Goal: Task Accomplishment & Management: Manage account settings

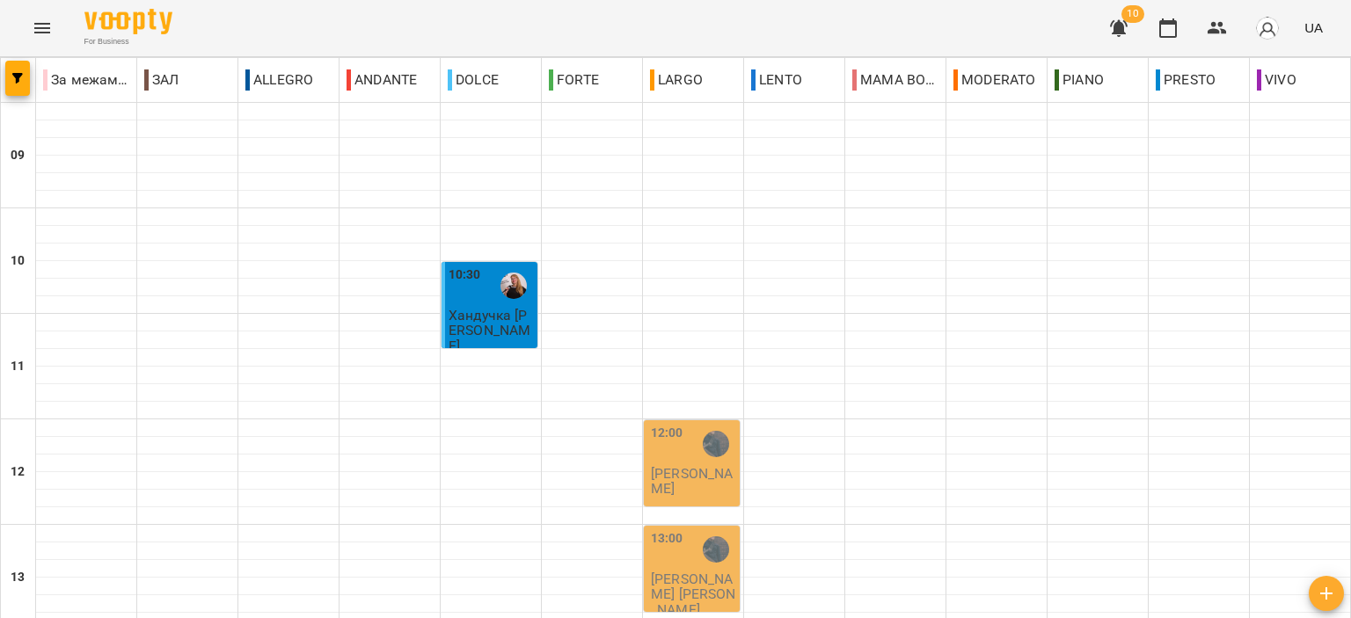
scroll to position [264, 0]
drag, startPoint x: 1228, startPoint y: 36, endPoint x: 1231, endPoint y: 46, distance: 10.0
click at [1231, 46] on div "10 UA" at bounding box center [1214, 28] width 232 height 46
click at [1228, 28] on icon "button" at bounding box center [1217, 28] width 21 height 21
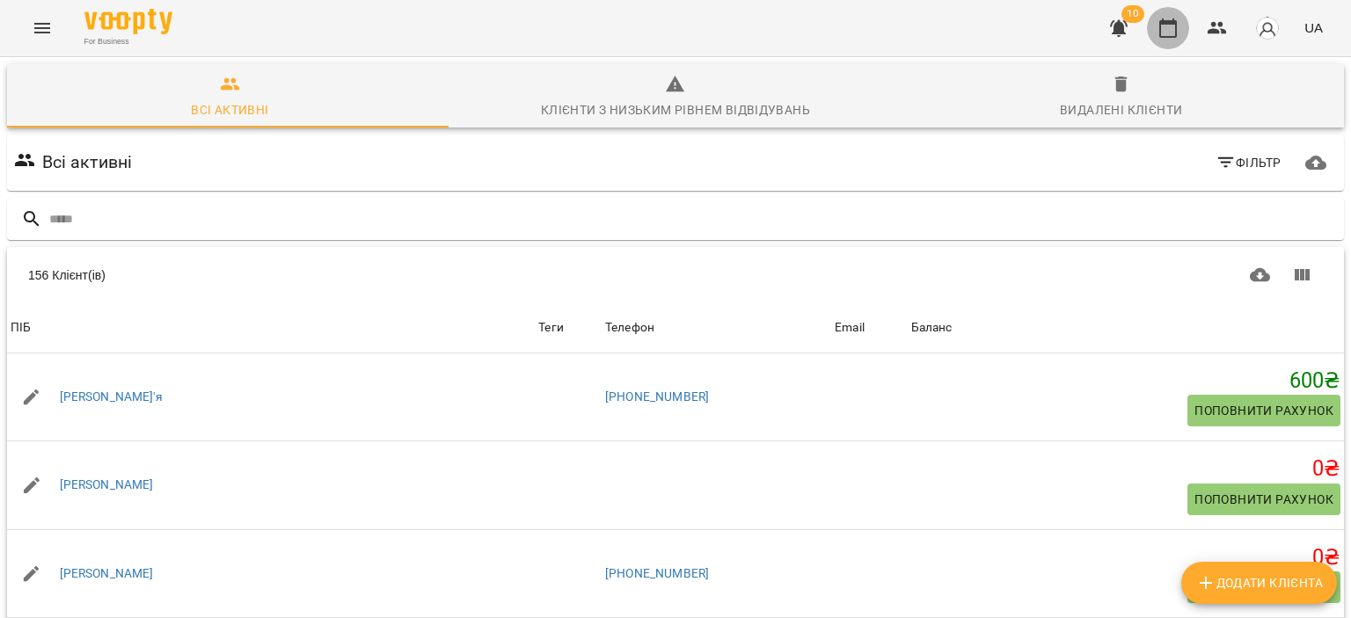
click at [1182, 28] on button "button" at bounding box center [1168, 28] width 42 height 42
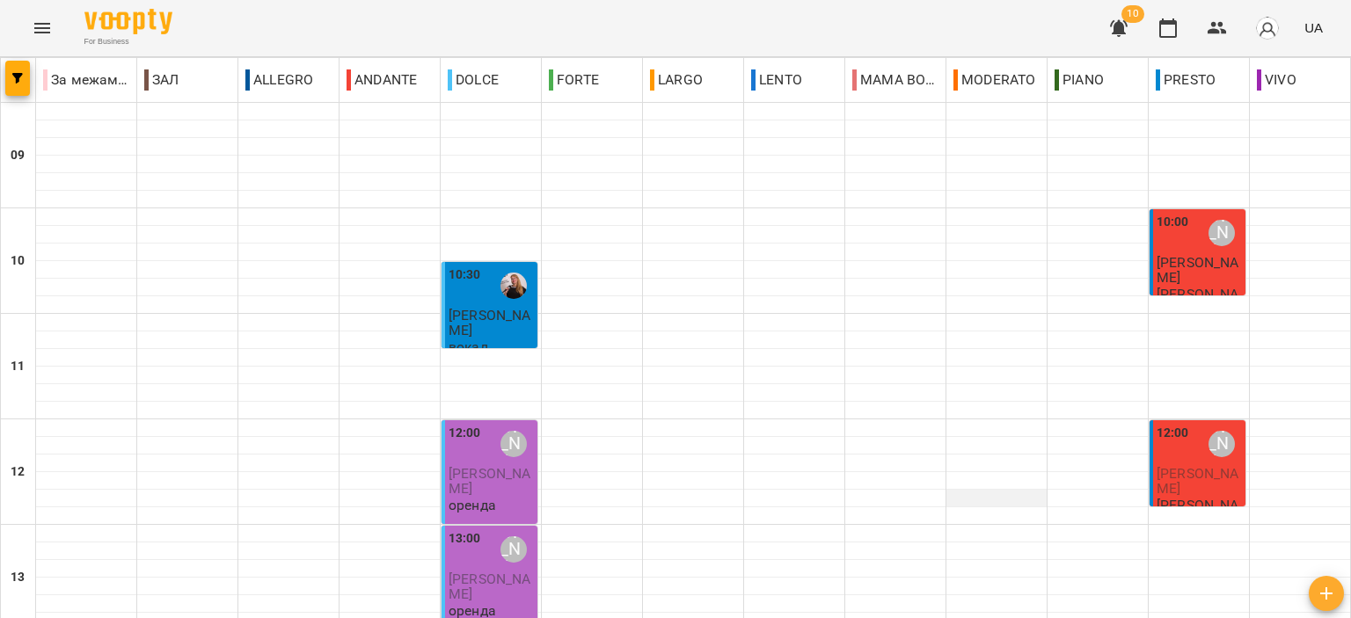
scroll to position [264, 0]
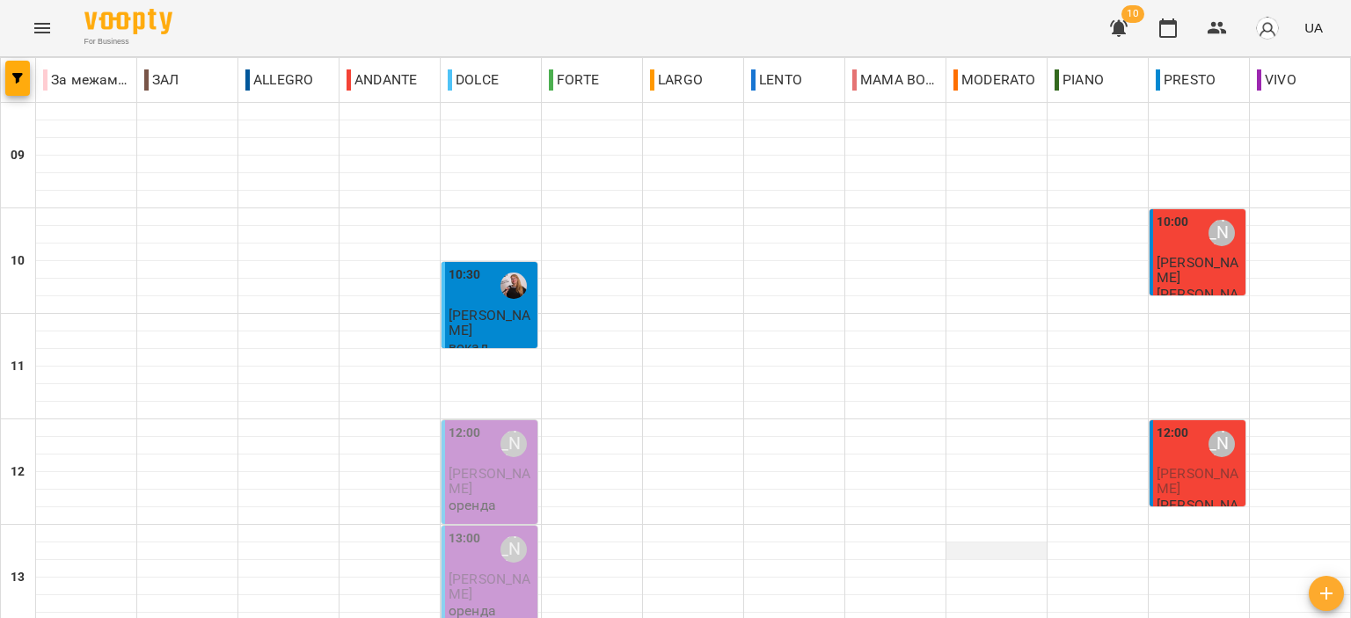
scroll to position [792, 0]
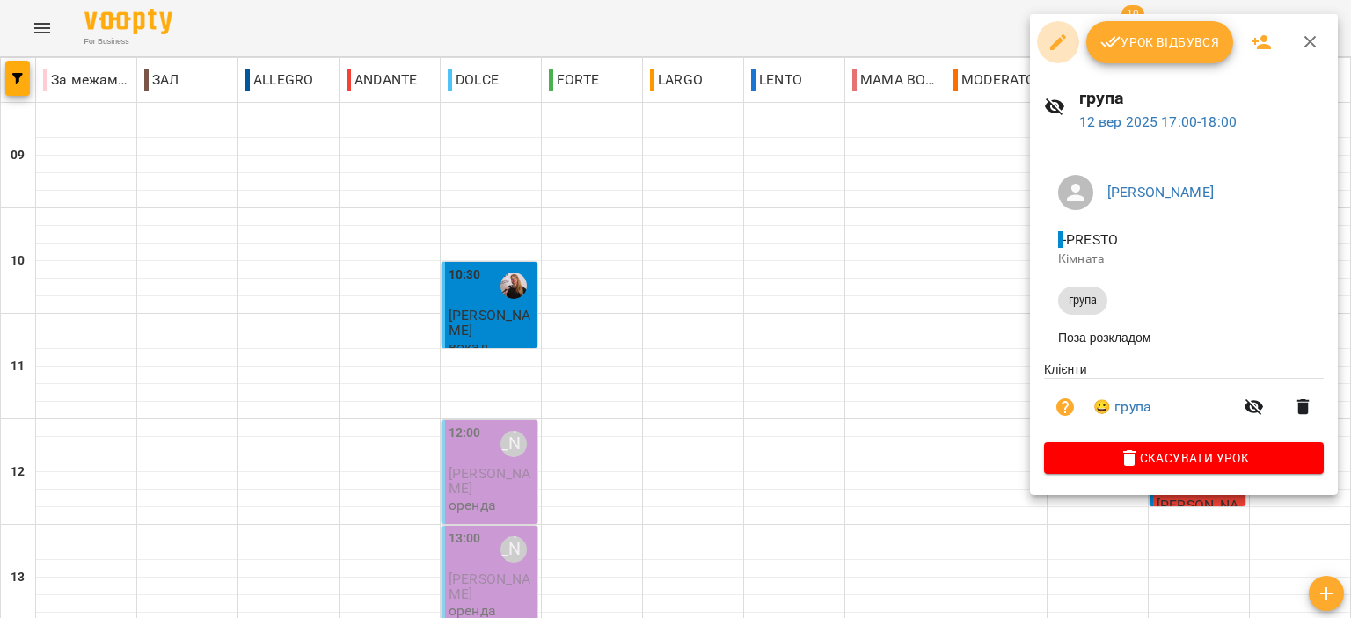
click at [1064, 38] on icon "button" at bounding box center [1058, 42] width 16 height 16
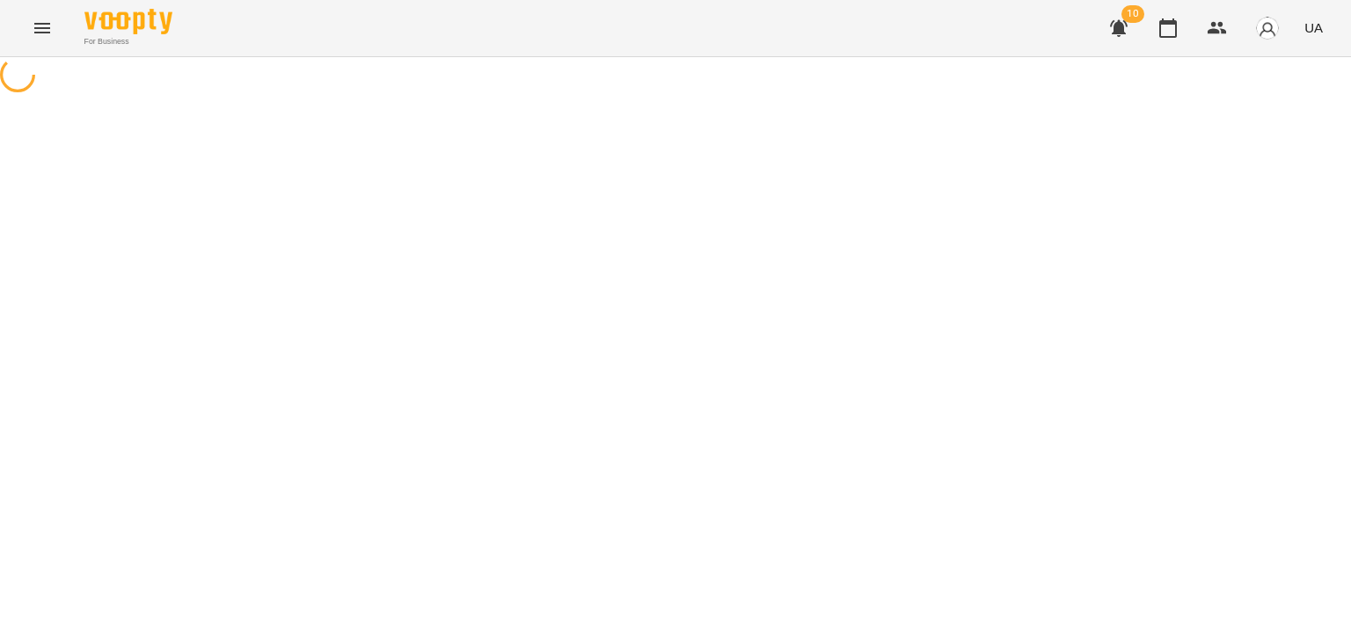
select select "*****"
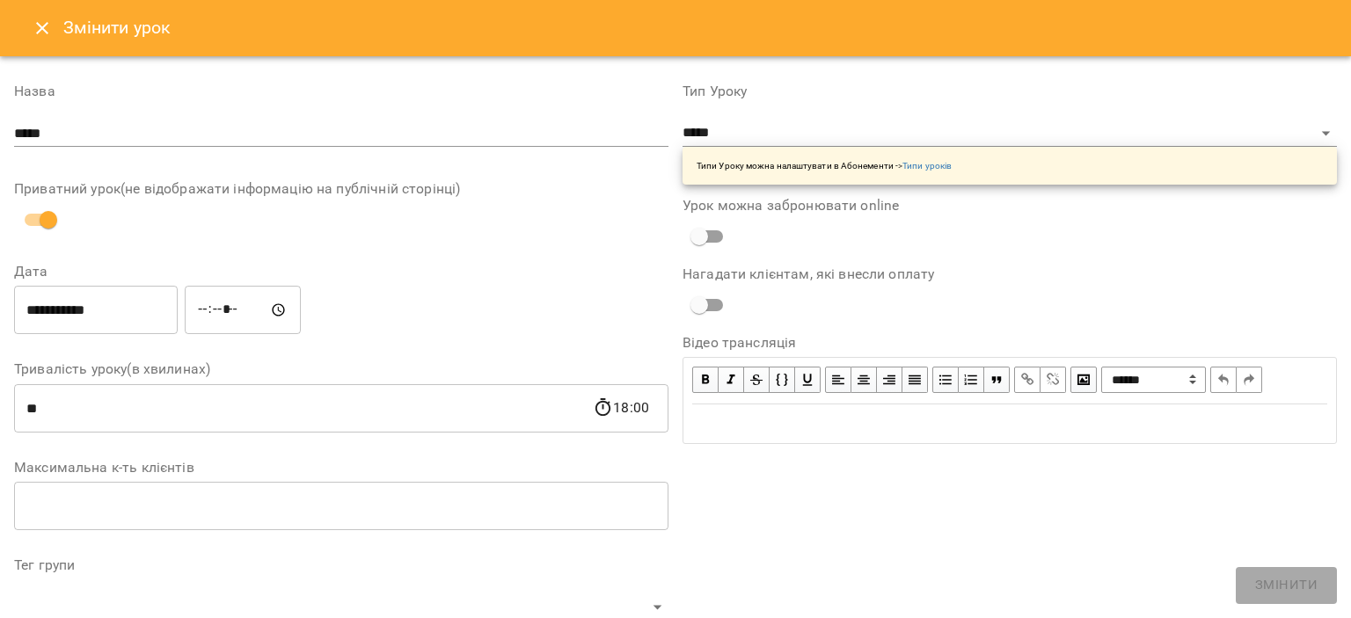
click at [142, 128] on input "*****" at bounding box center [341, 134] width 654 height 28
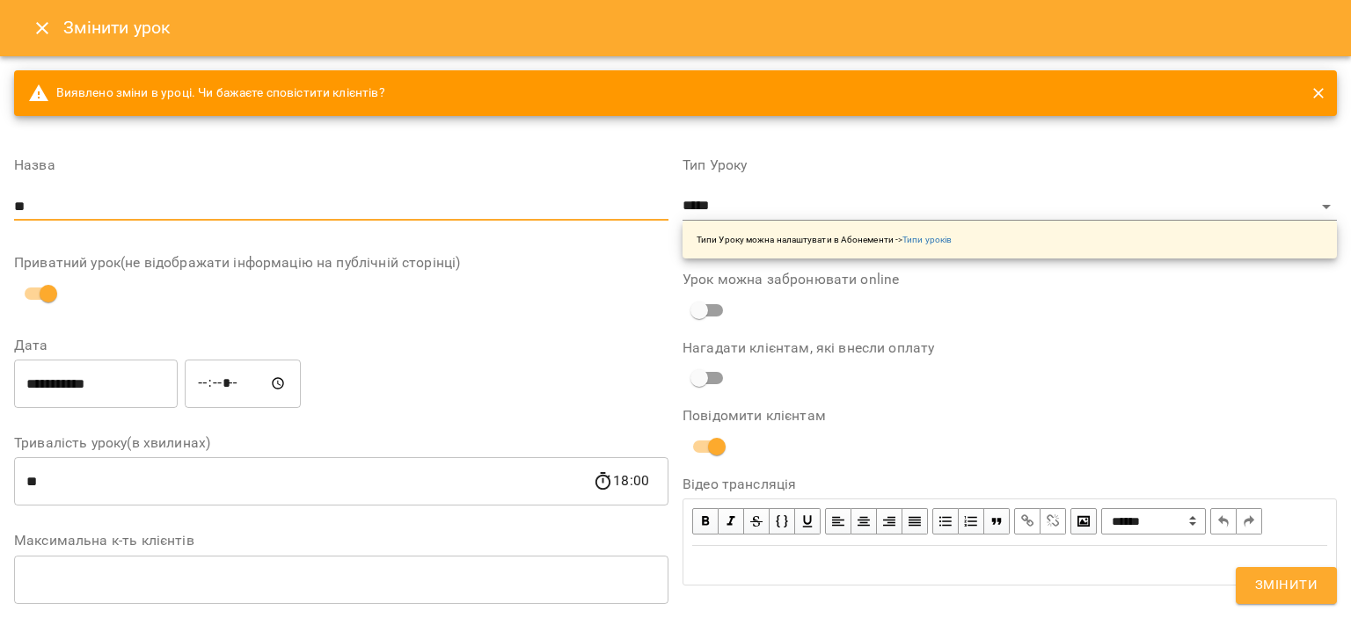
type input "*"
type input "**********"
click at [1269, 587] on span "Змінити" at bounding box center [1286, 585] width 62 height 23
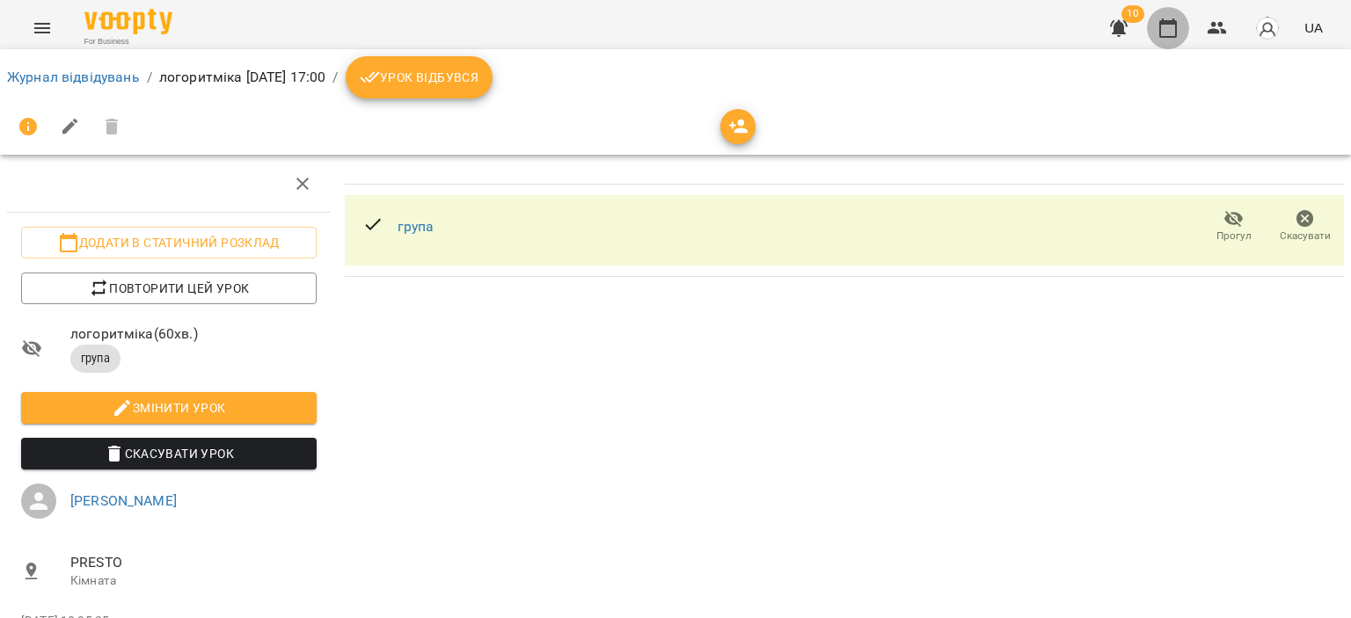
click at [1164, 22] on icon "button" at bounding box center [1168, 27] width 18 height 19
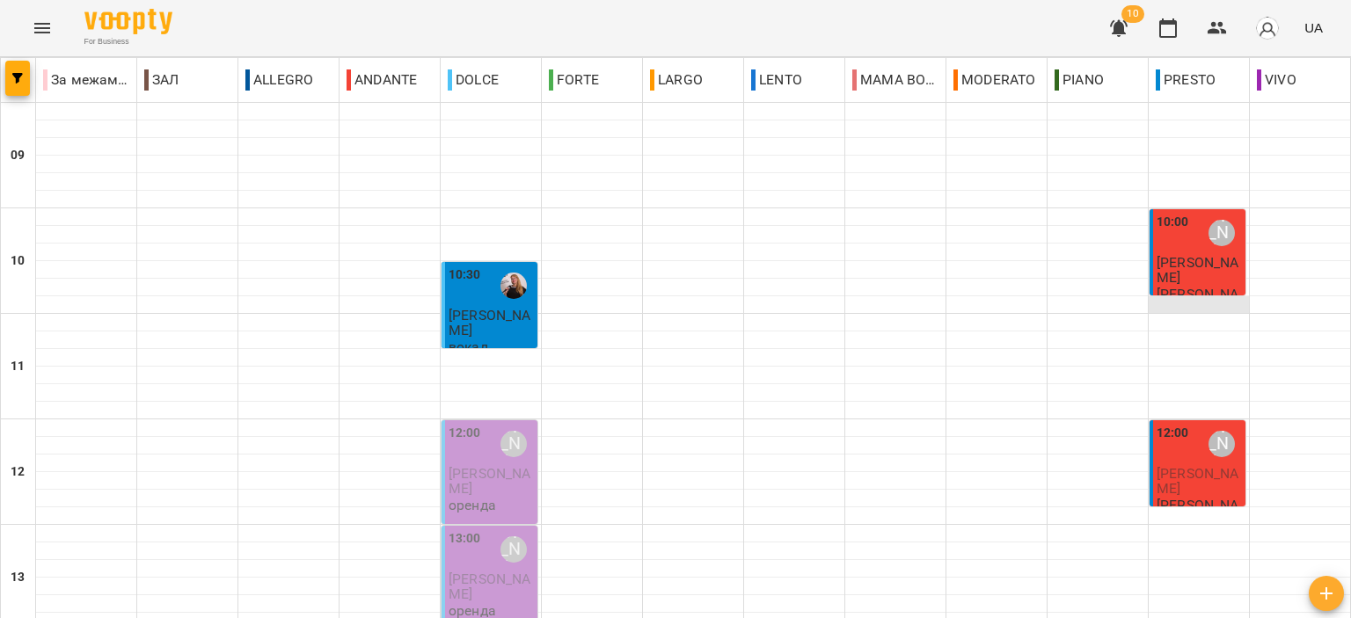
scroll to position [792, 0]
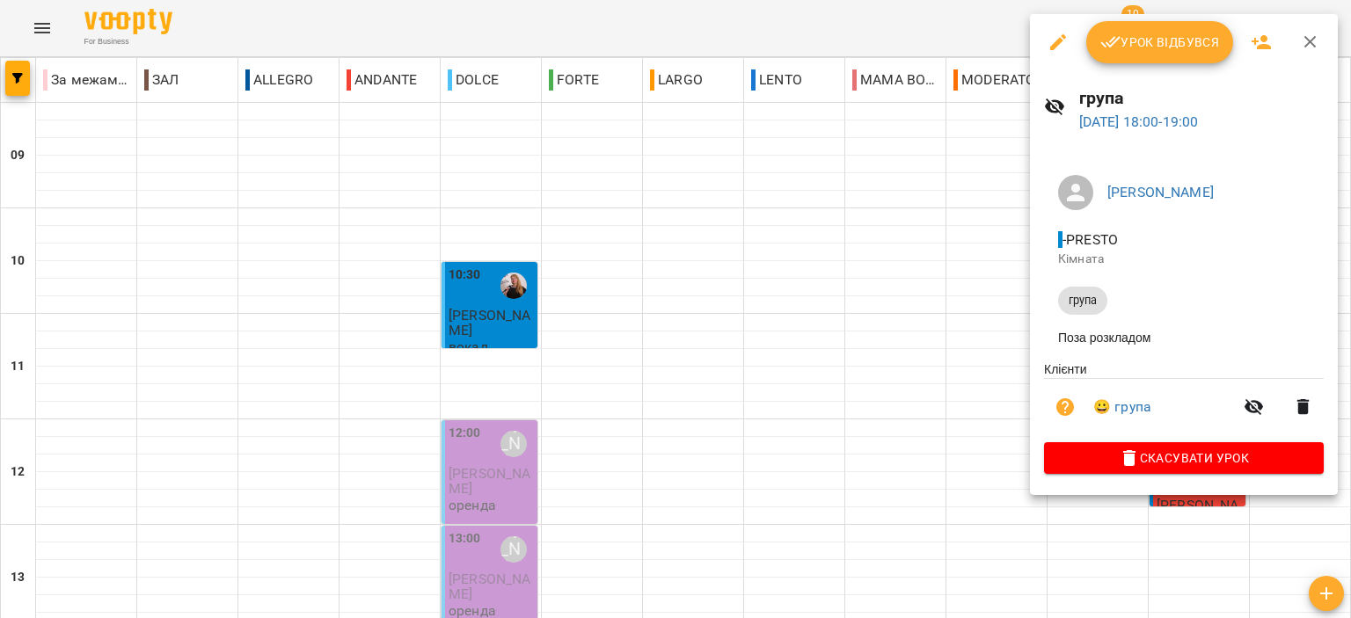
click at [1049, 48] on icon "button" at bounding box center [1058, 42] width 21 height 21
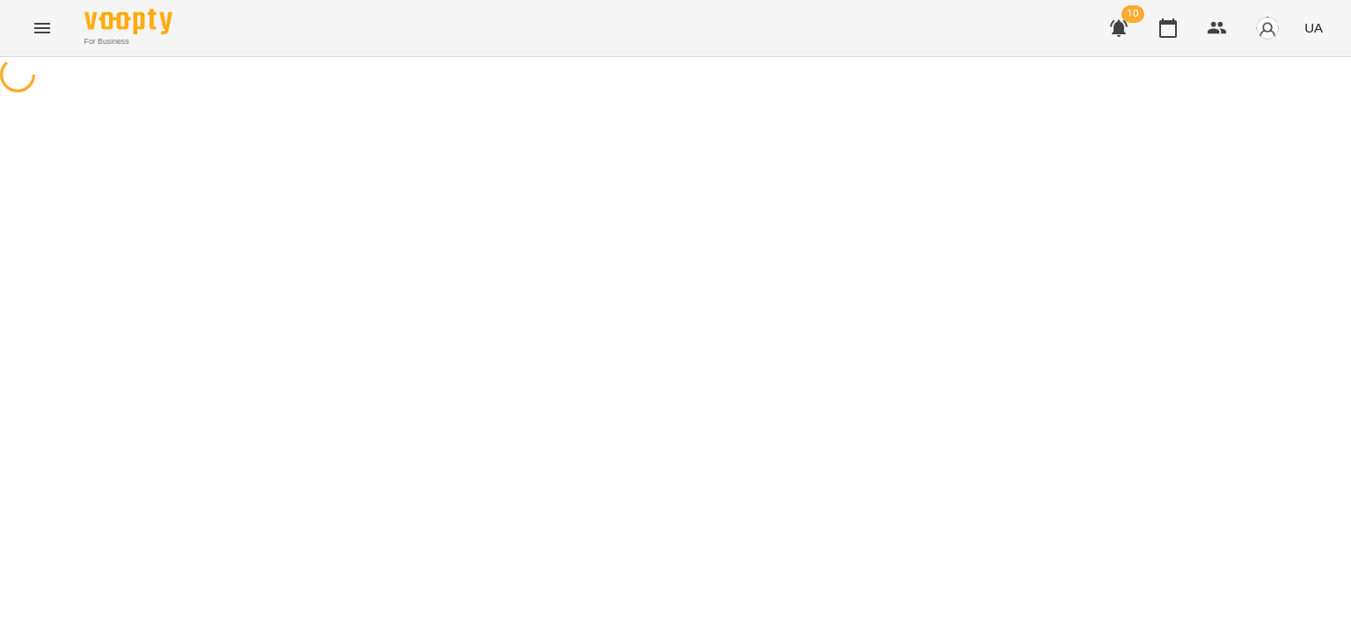
select select "*****"
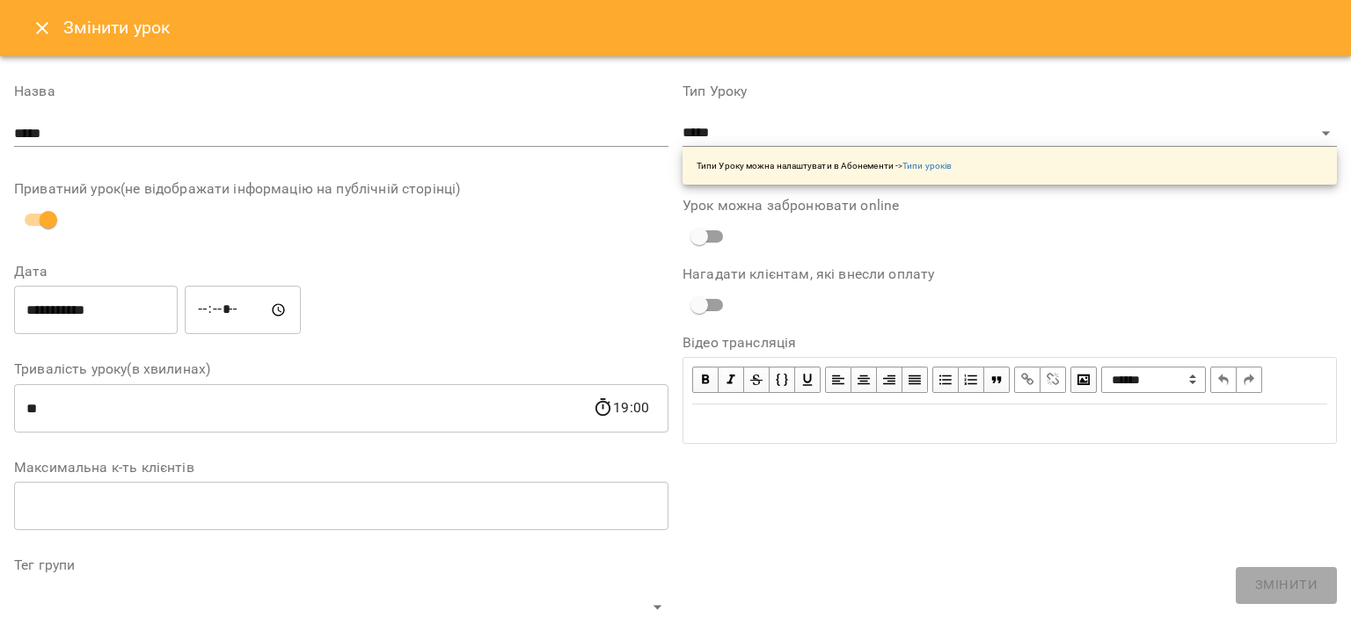
click at [252, 121] on input "*****" at bounding box center [341, 134] width 654 height 28
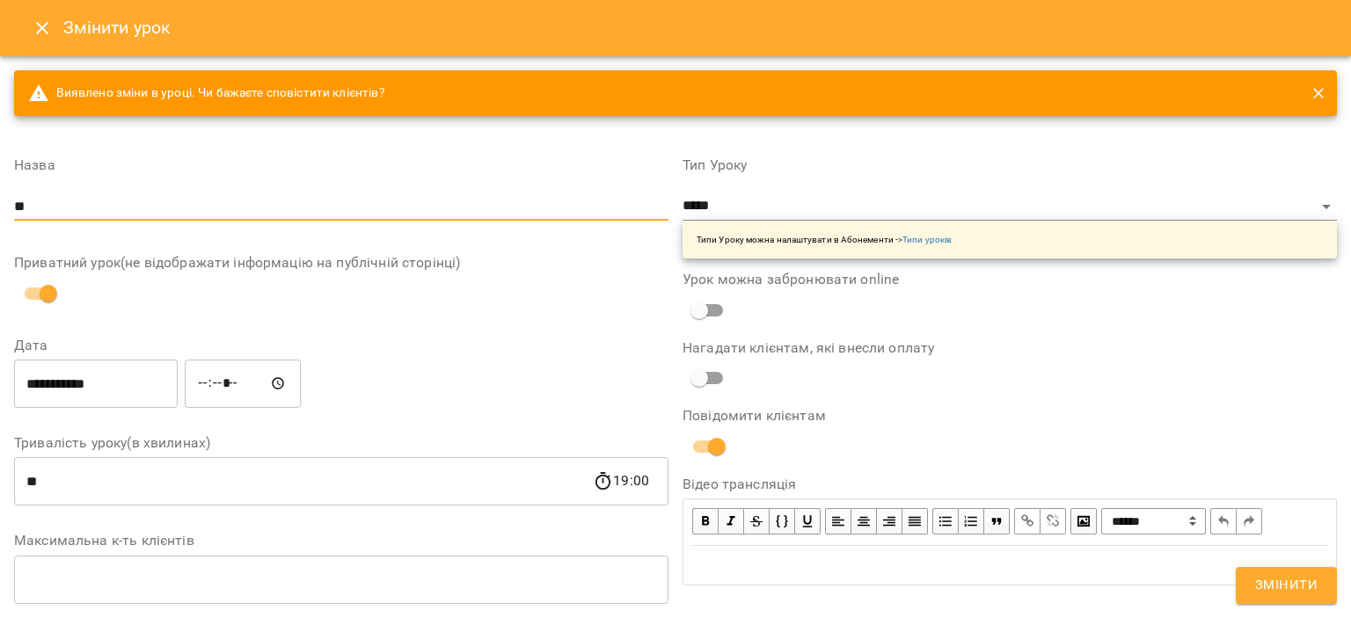
type input "*"
type input "**********"
click at [1273, 595] on span "Змінити" at bounding box center [1286, 585] width 62 height 23
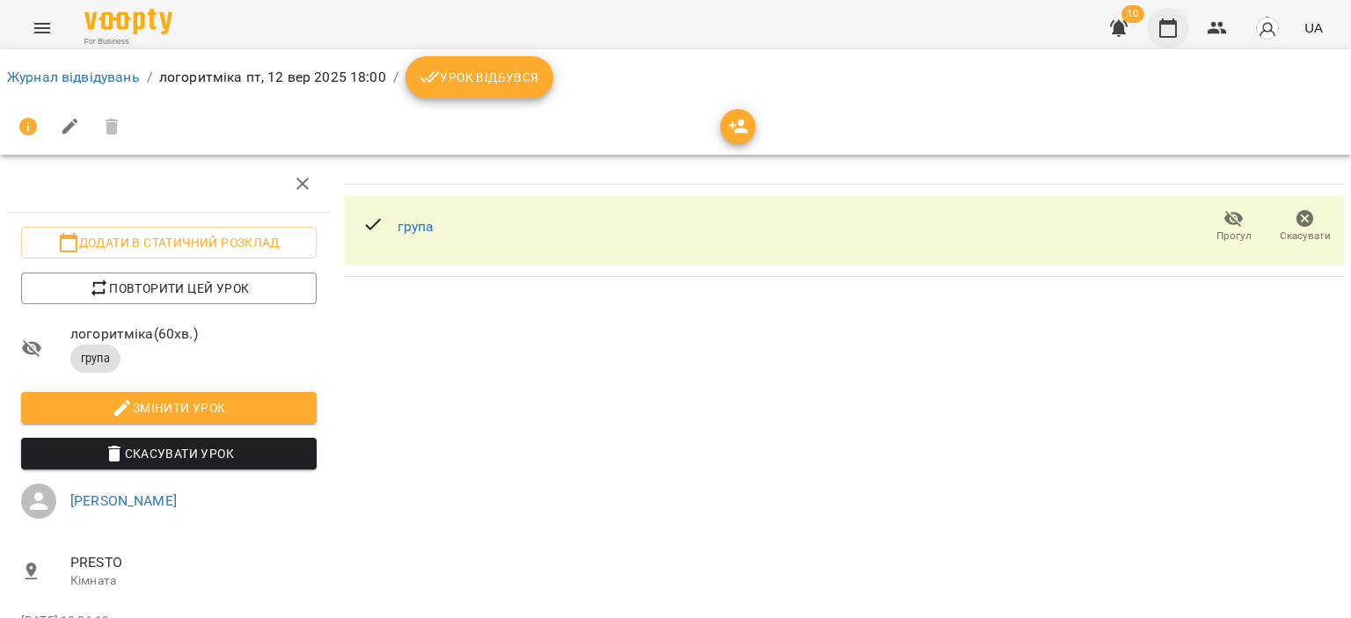
click at [1168, 11] on button "button" at bounding box center [1168, 28] width 42 height 42
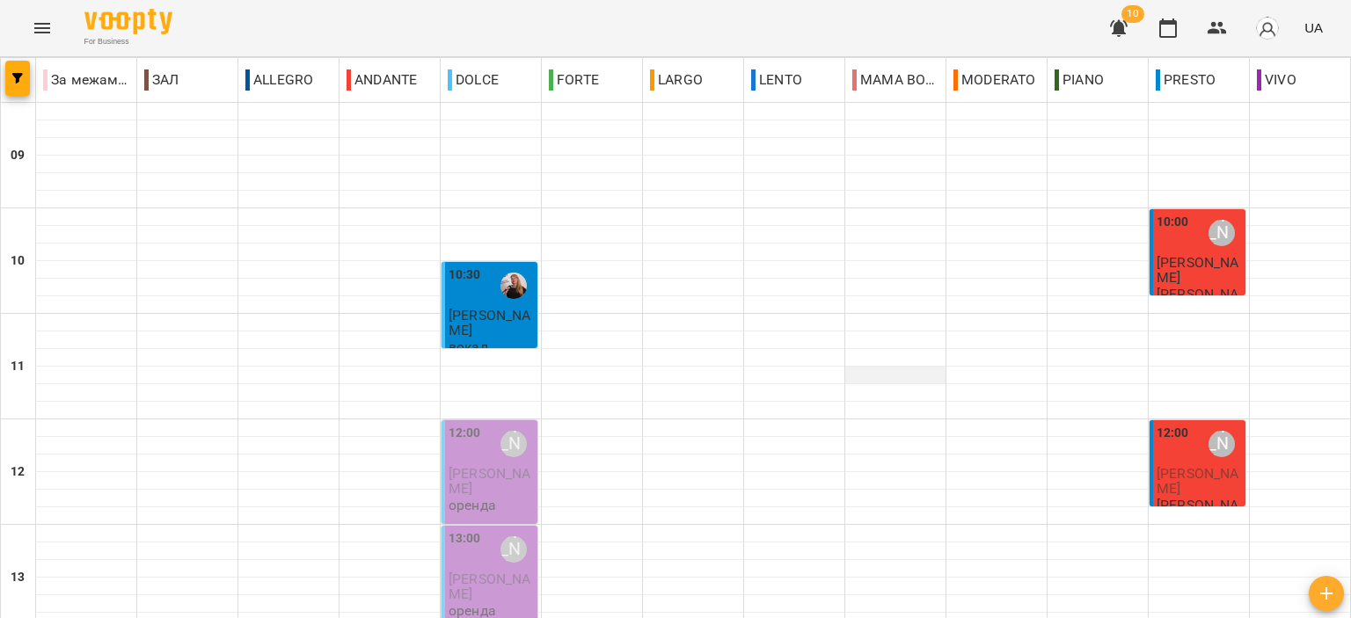
scroll to position [779, 0]
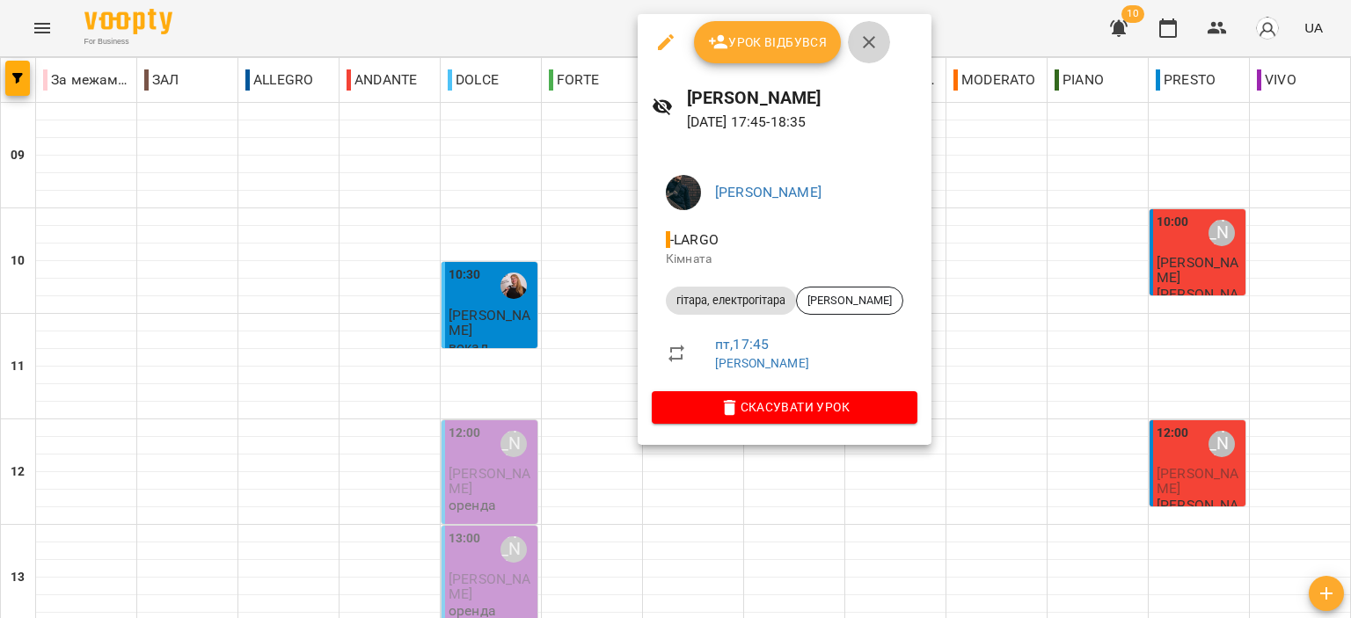
click at [861, 41] on icon "button" at bounding box center [869, 42] width 21 height 21
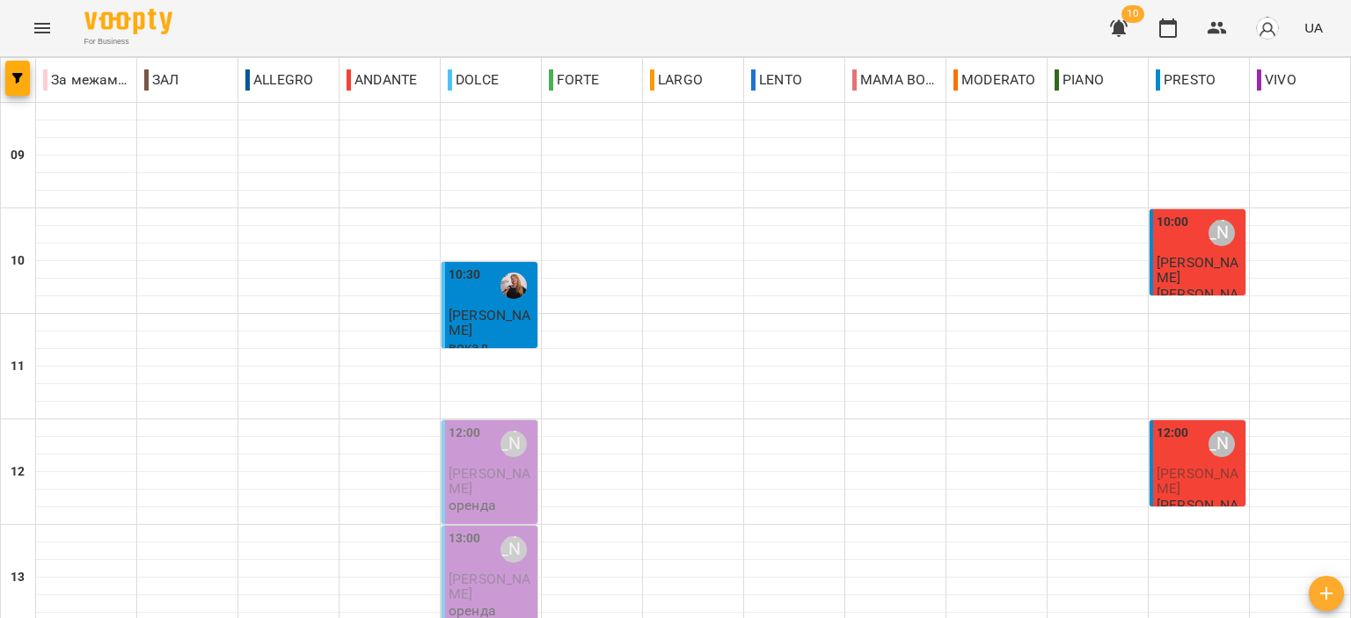
scroll to position [867, 0]
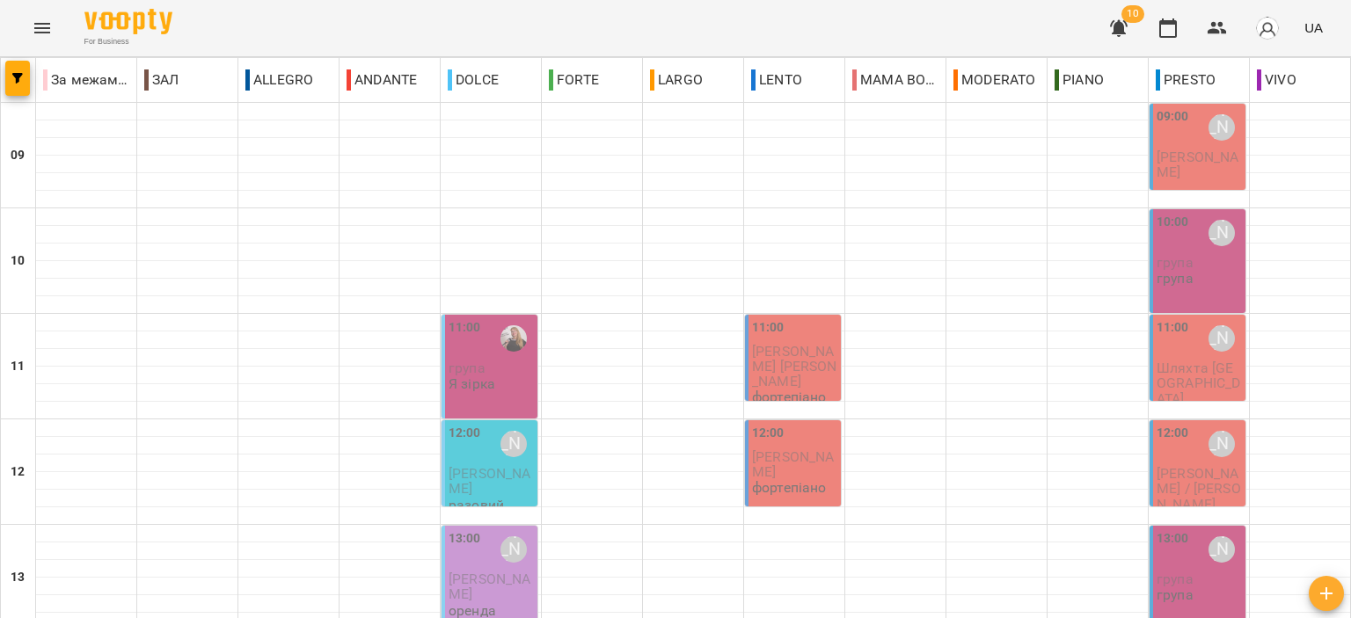
scroll to position [0, 0]
click at [1203, 266] on p "група" at bounding box center [1199, 262] width 85 height 15
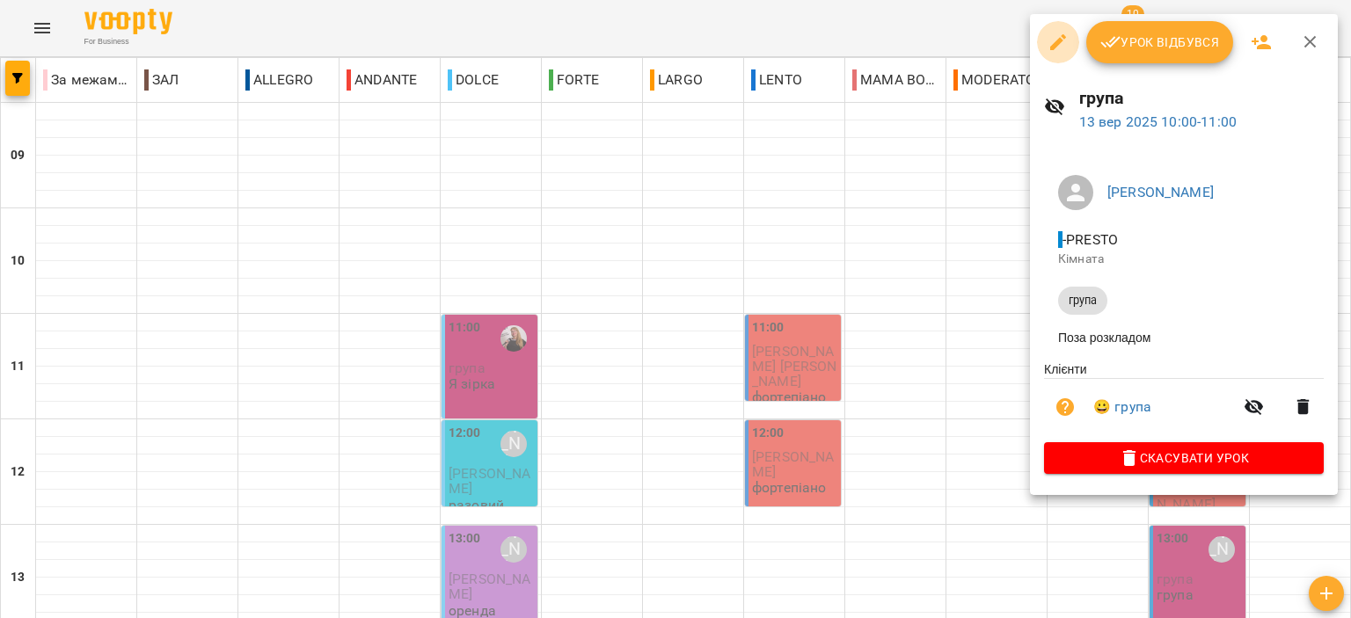
click at [1063, 40] on icon "button" at bounding box center [1058, 42] width 21 height 21
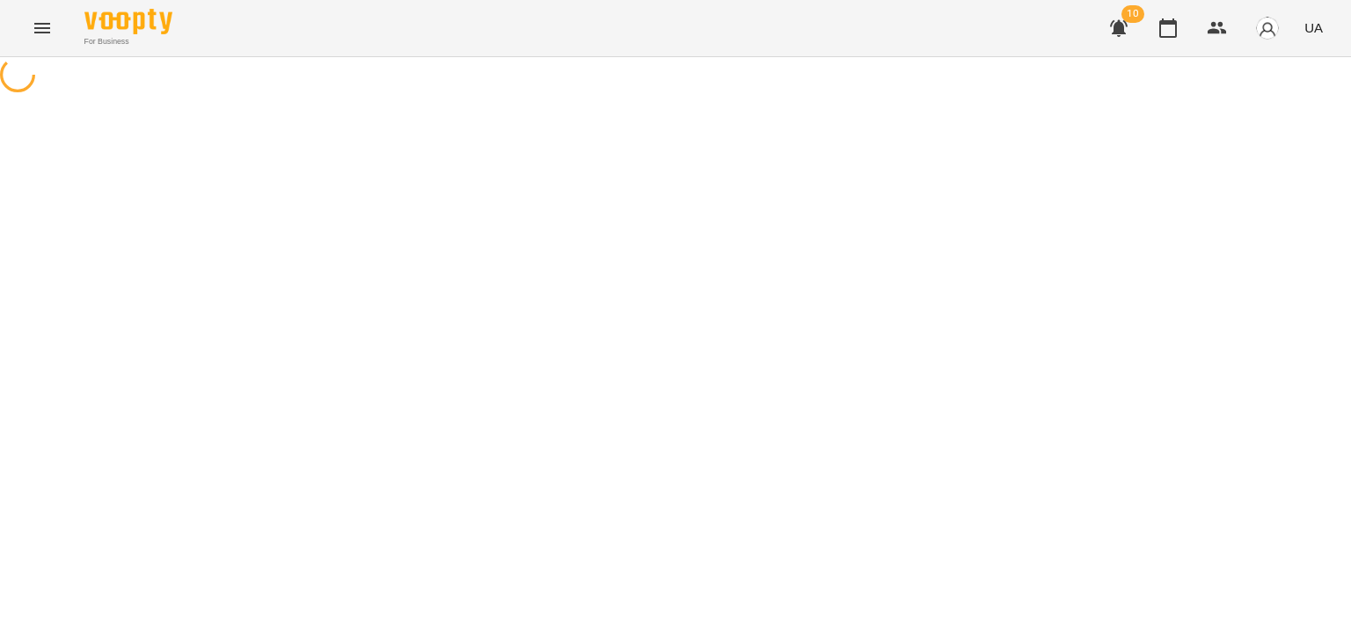
select select "*****"
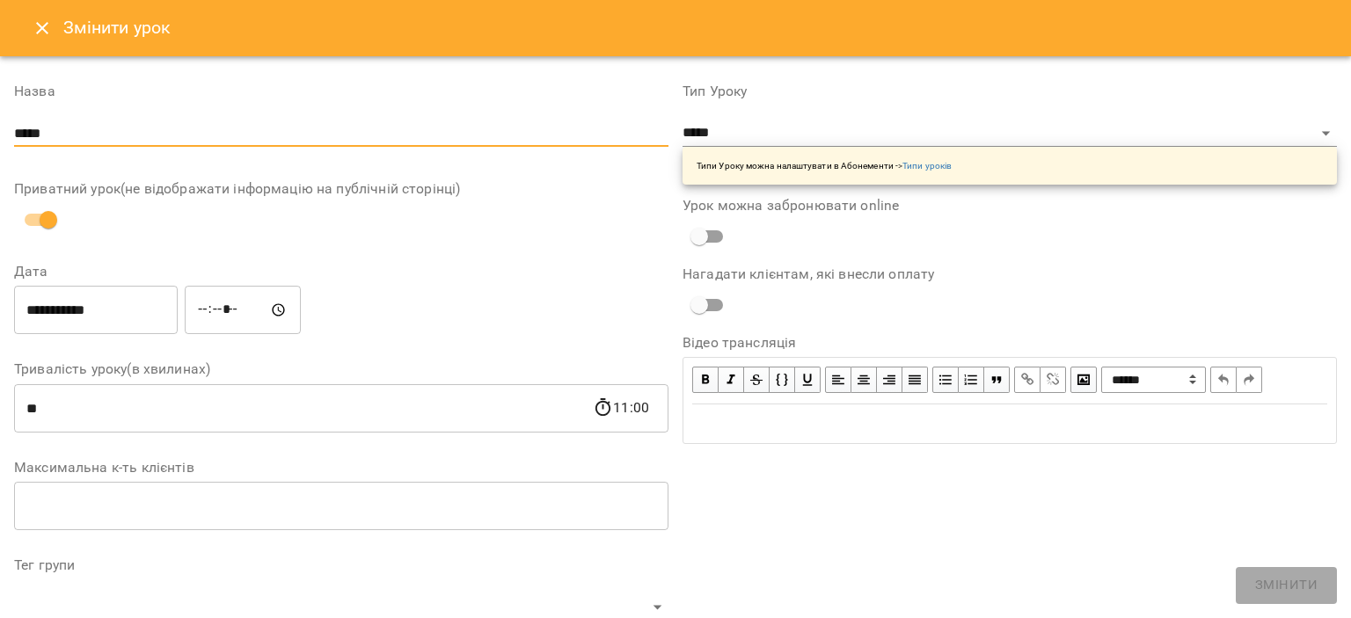
click at [243, 132] on input "*****" at bounding box center [341, 134] width 654 height 28
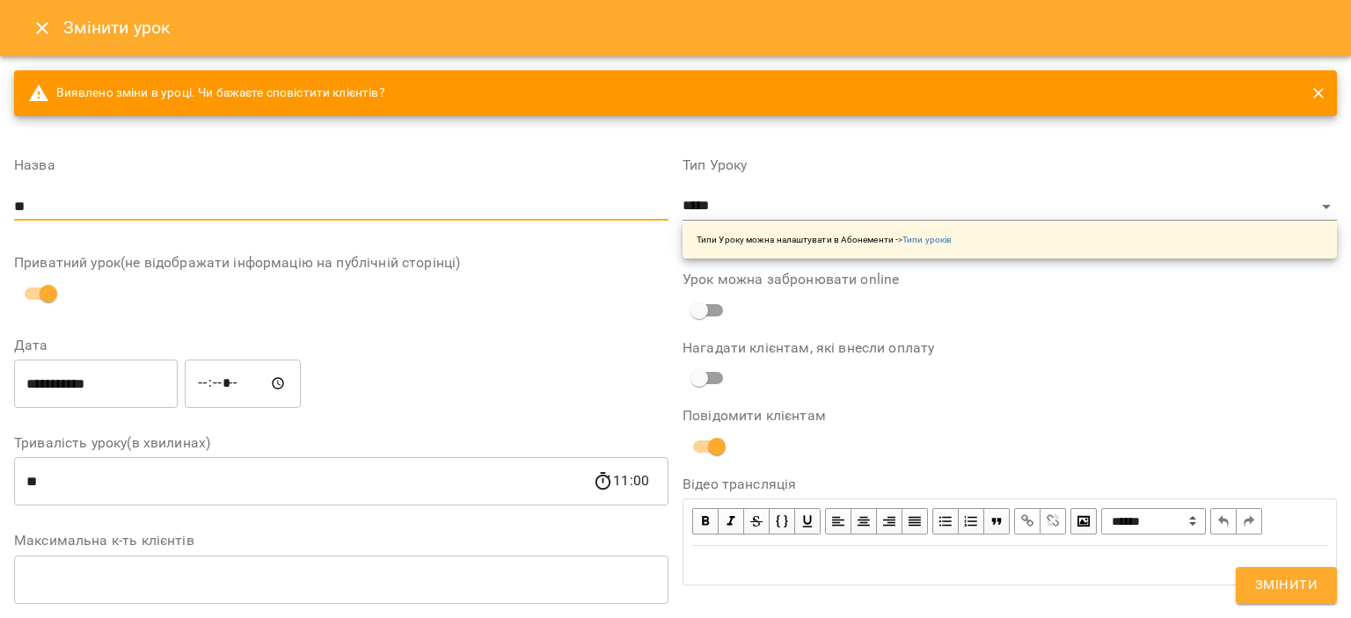
type input "*"
type input "*******"
click at [1281, 587] on span "Змінити" at bounding box center [1286, 585] width 62 height 23
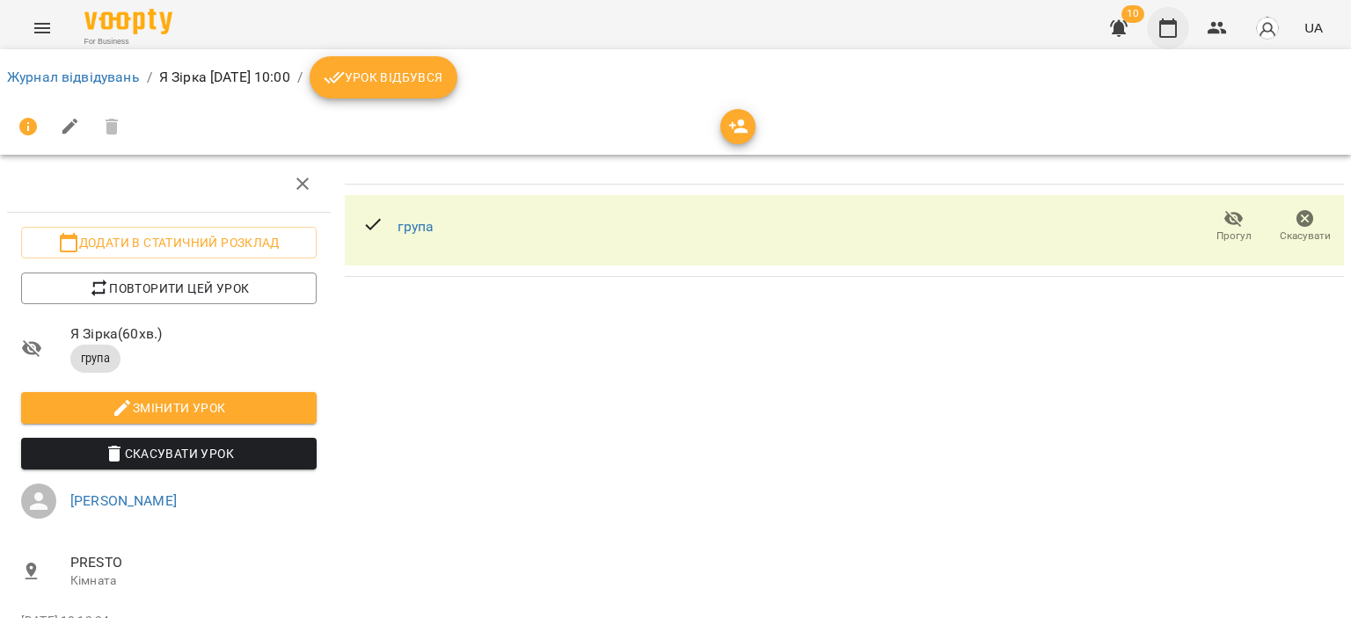
click at [1180, 34] on button "button" at bounding box center [1168, 28] width 42 height 42
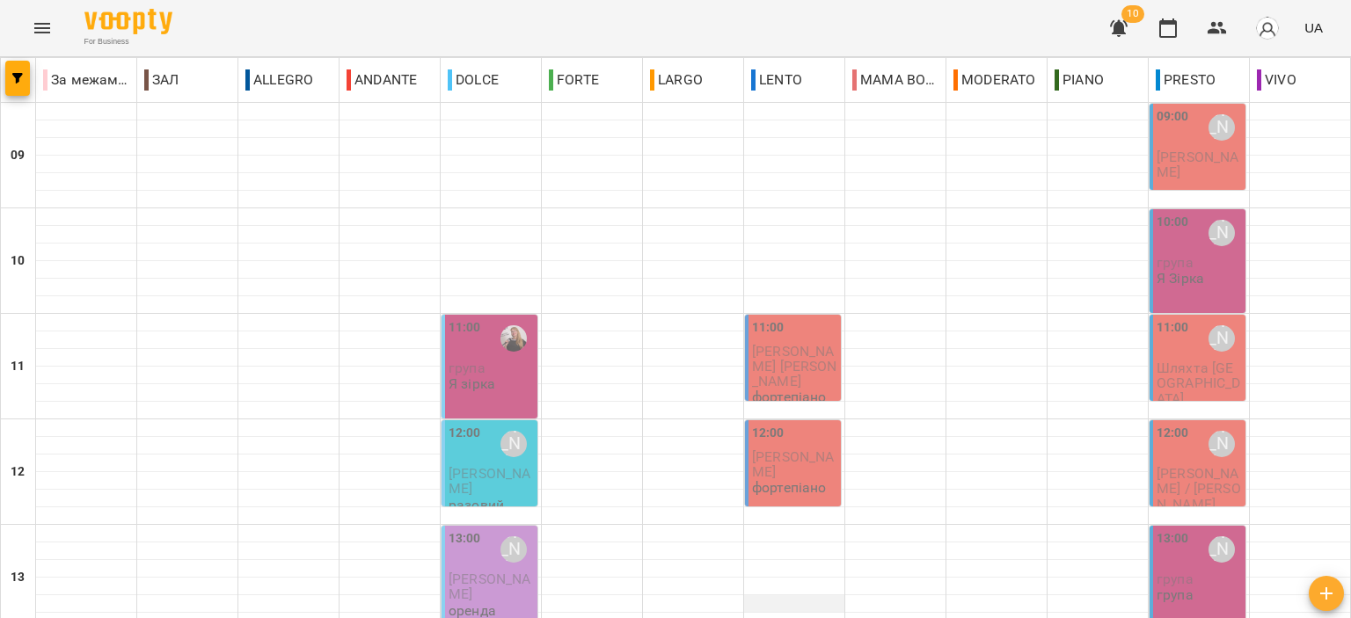
scroll to position [176, 0]
click at [472, 360] on span "група" at bounding box center [467, 368] width 37 height 17
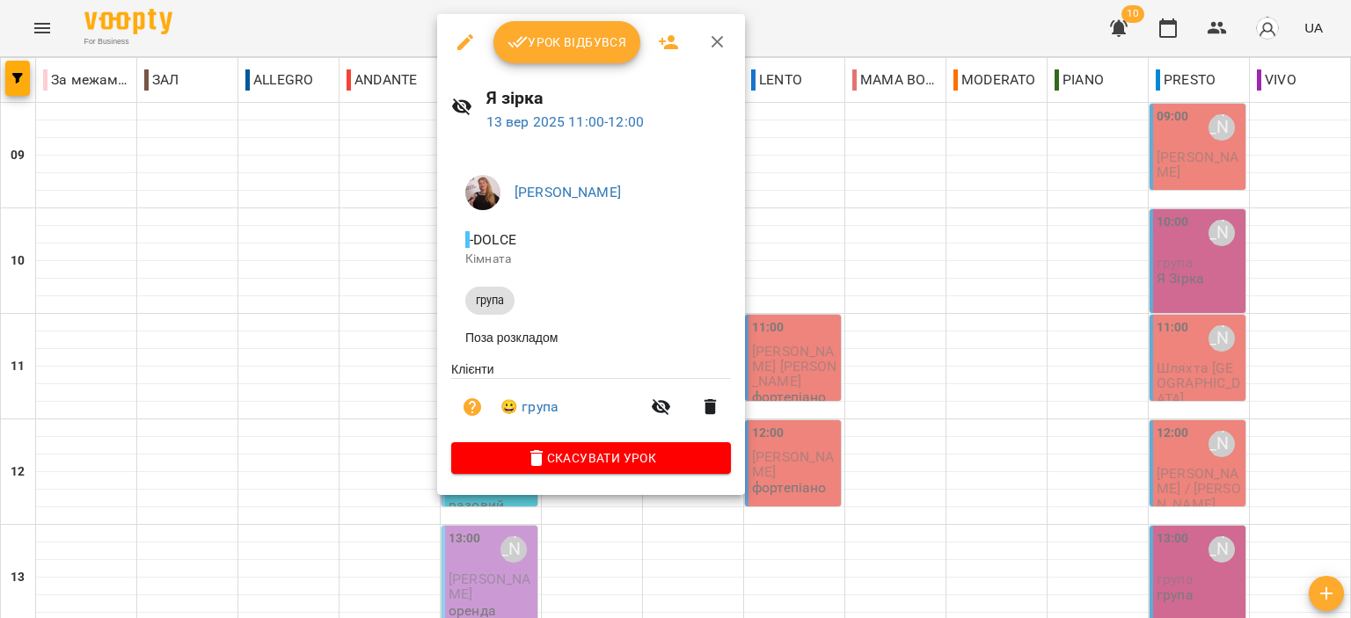
click at [711, 24] on button "button" at bounding box center [718, 42] width 42 height 42
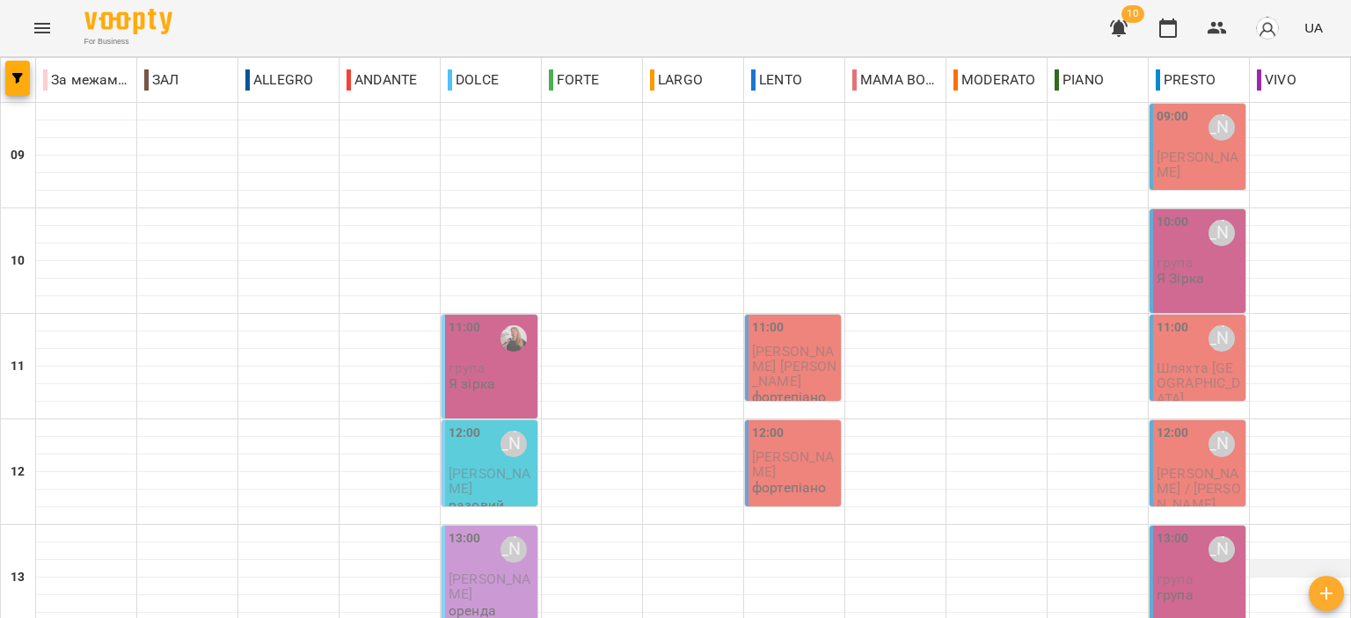
scroll to position [264, 0]
click at [1157, 571] on span "група" at bounding box center [1175, 579] width 37 height 17
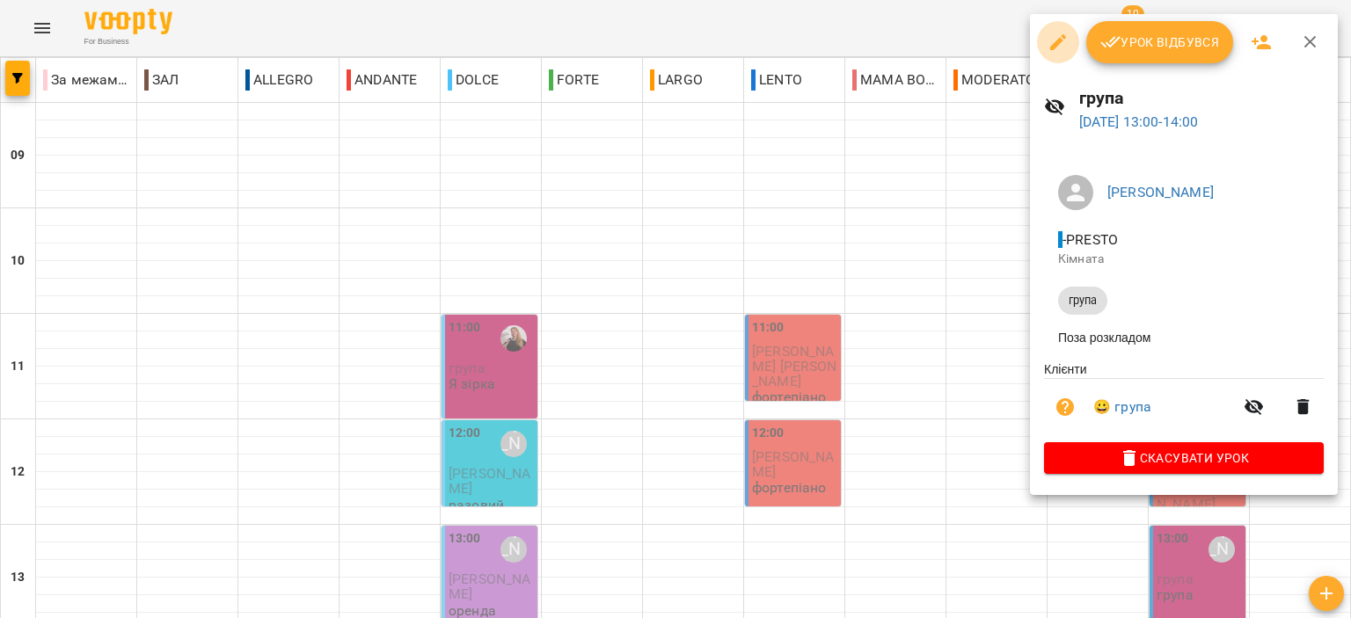
click at [1049, 39] on icon "button" at bounding box center [1058, 42] width 21 height 21
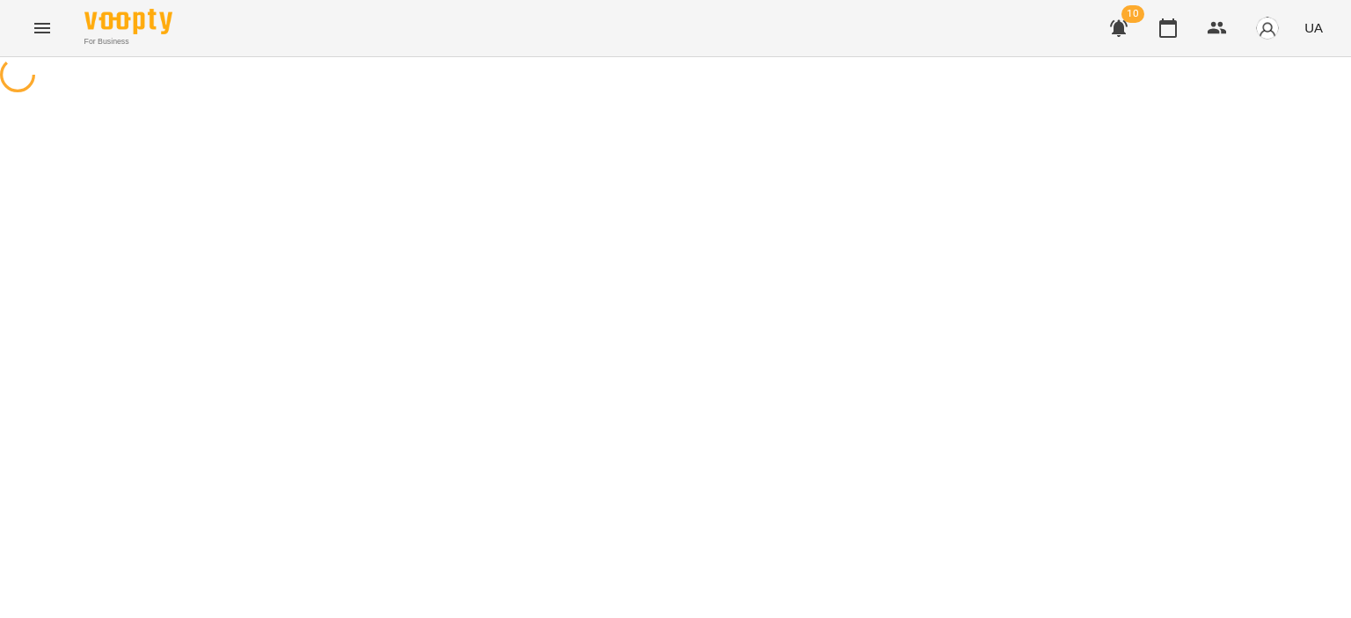
select select "*****"
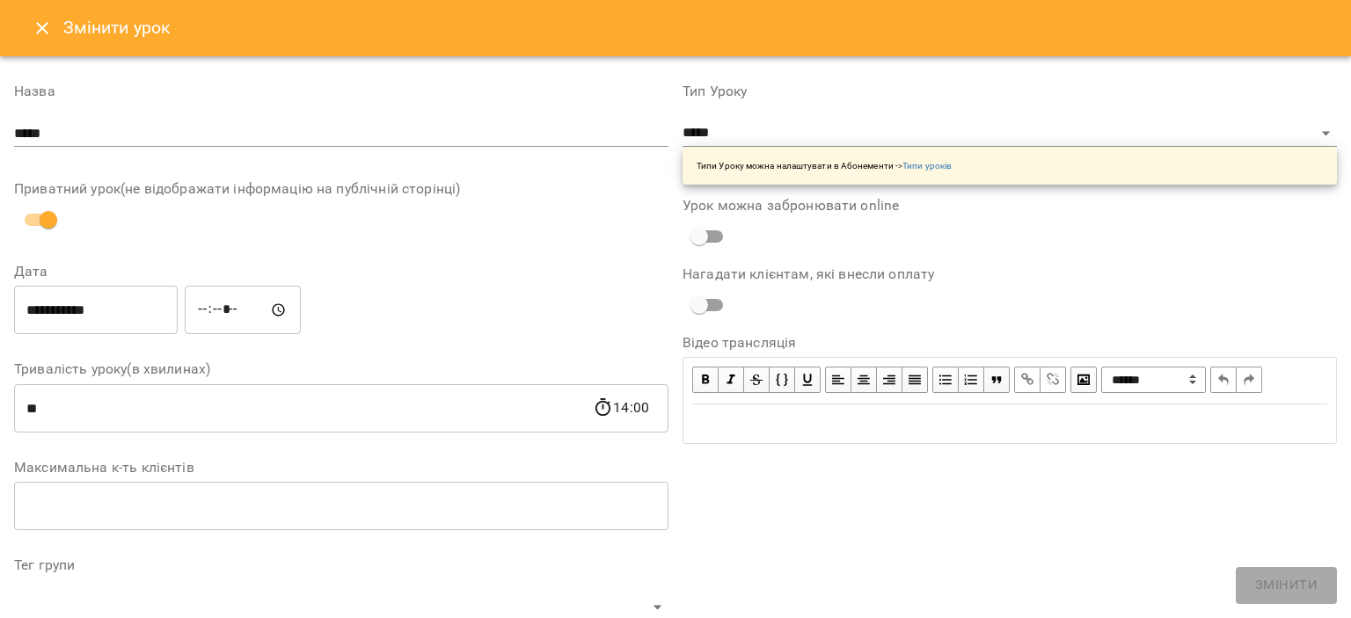
click at [380, 131] on input "*****" at bounding box center [341, 134] width 654 height 28
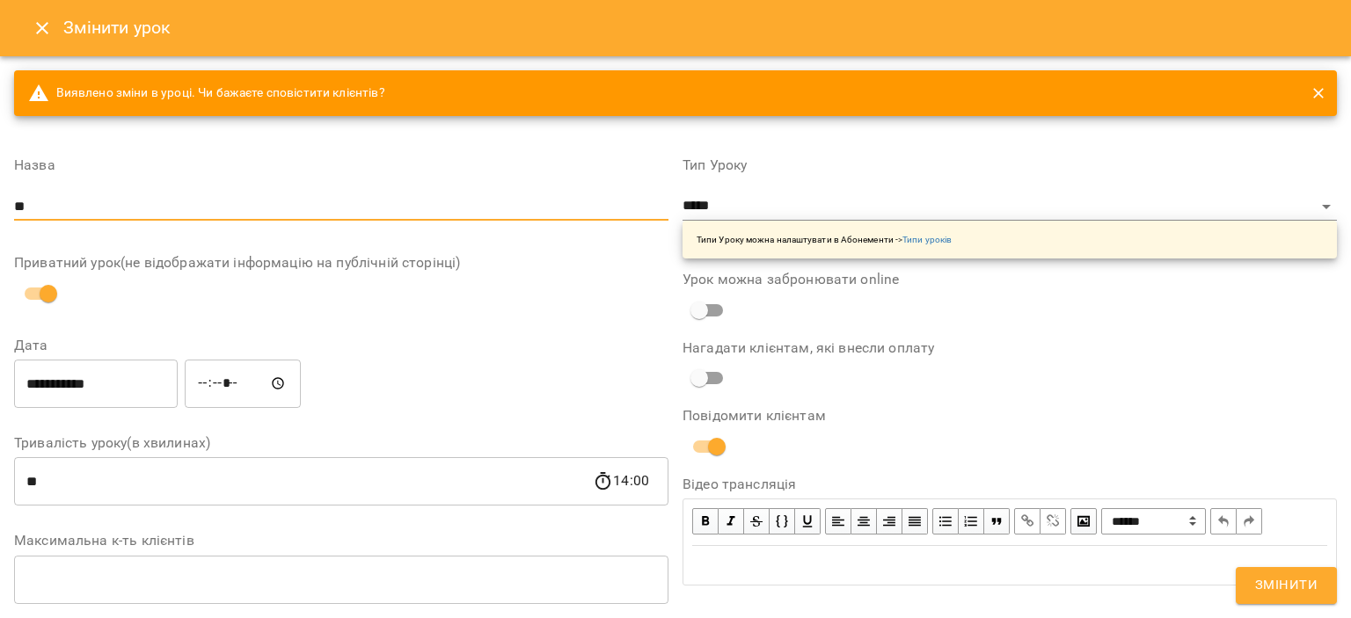
type input "*"
type input "**********"
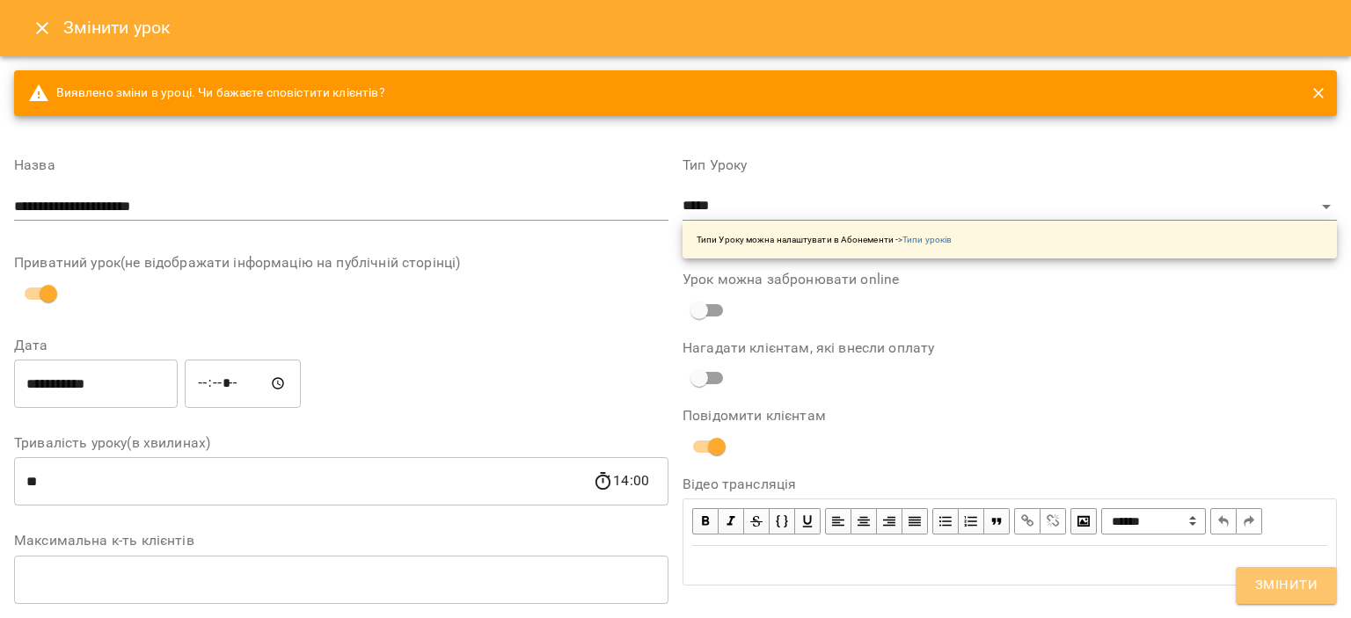
click at [1271, 582] on span "Змінити" at bounding box center [1286, 585] width 62 height 23
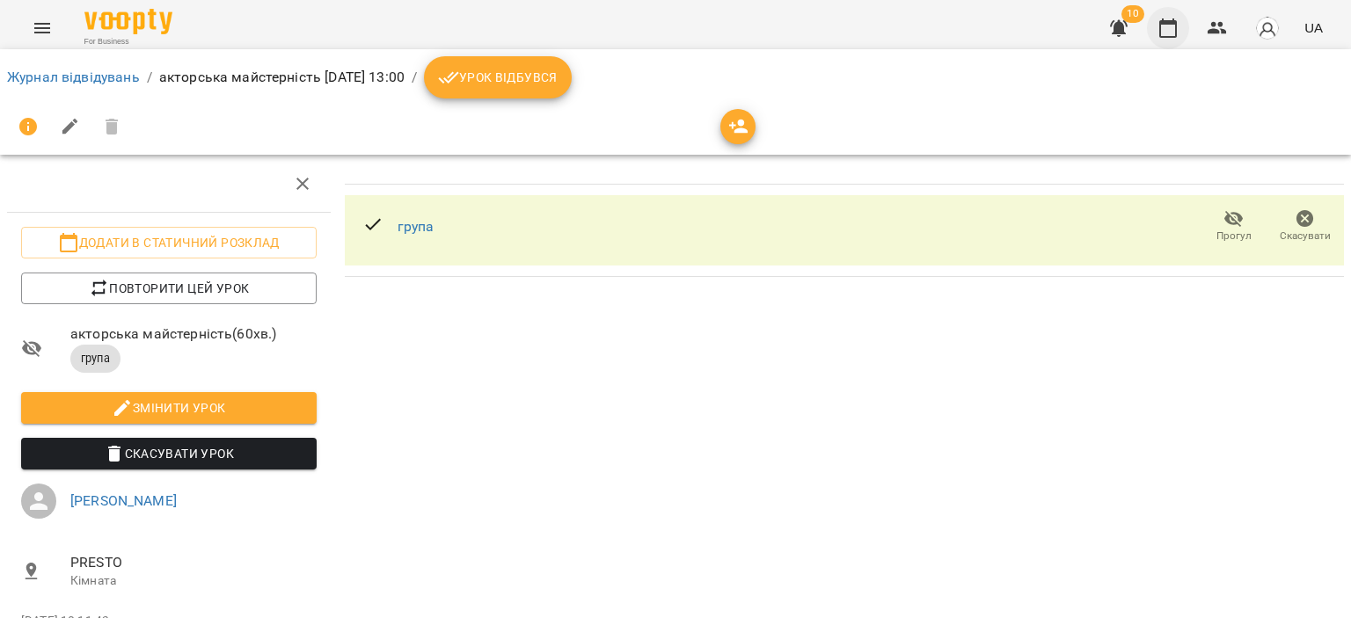
click at [1166, 32] on icon "button" at bounding box center [1168, 28] width 21 height 21
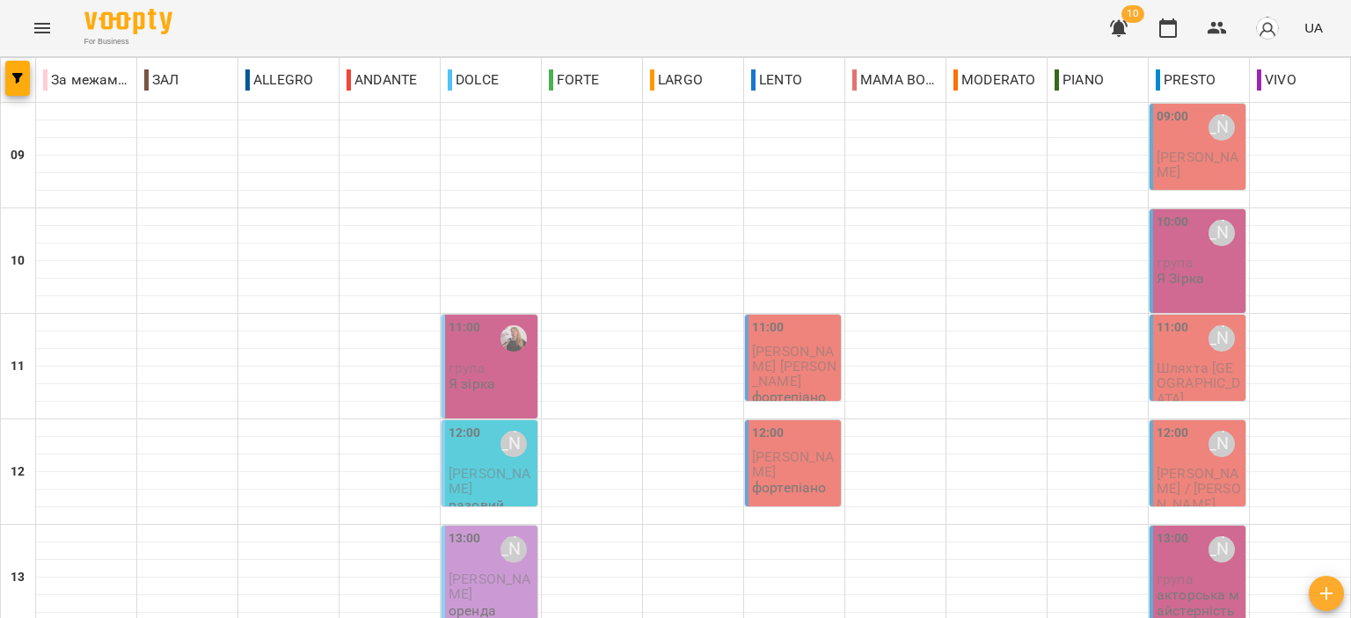
scroll to position [603, 0]
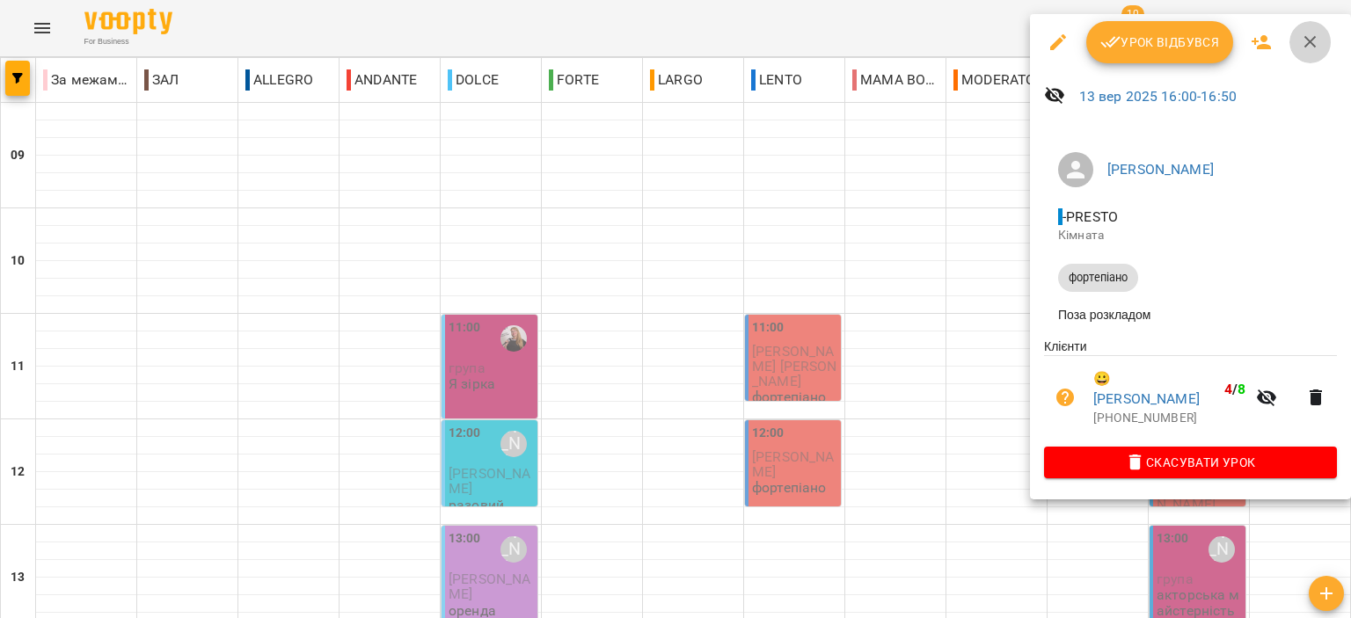
click at [1305, 40] on icon "button" at bounding box center [1311, 42] width 12 height 12
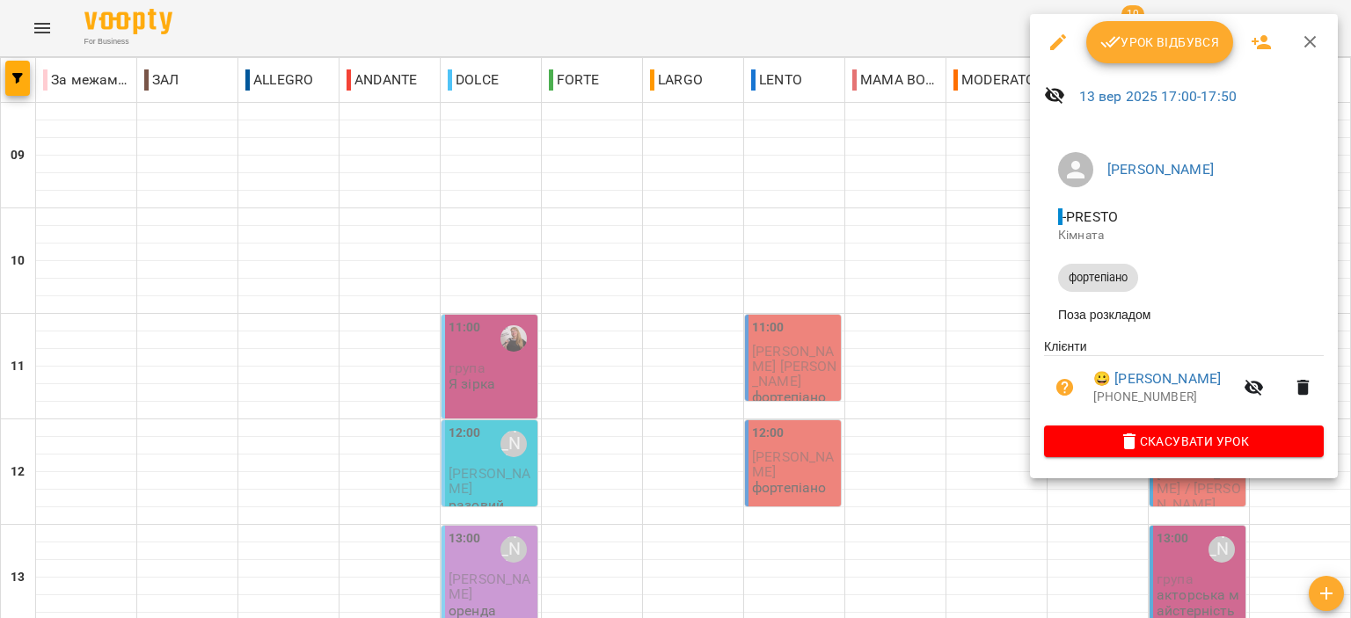
click at [1296, 41] on button "button" at bounding box center [1311, 42] width 42 height 42
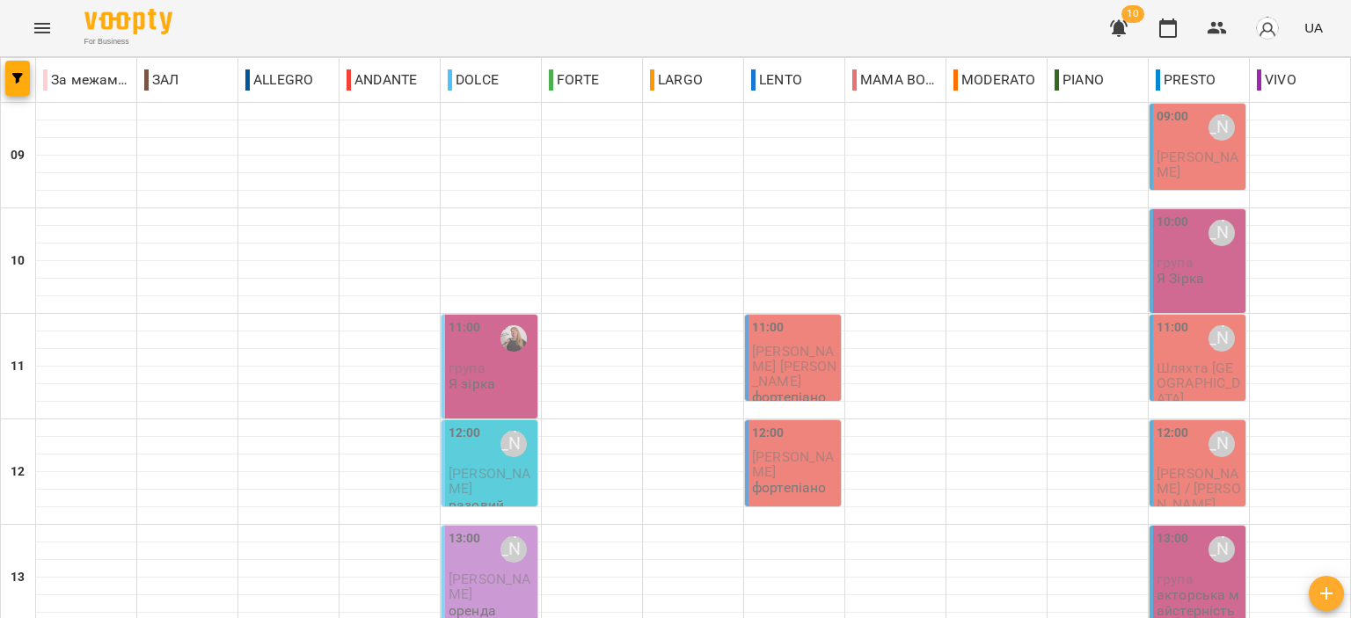
scroll to position [779, 0]
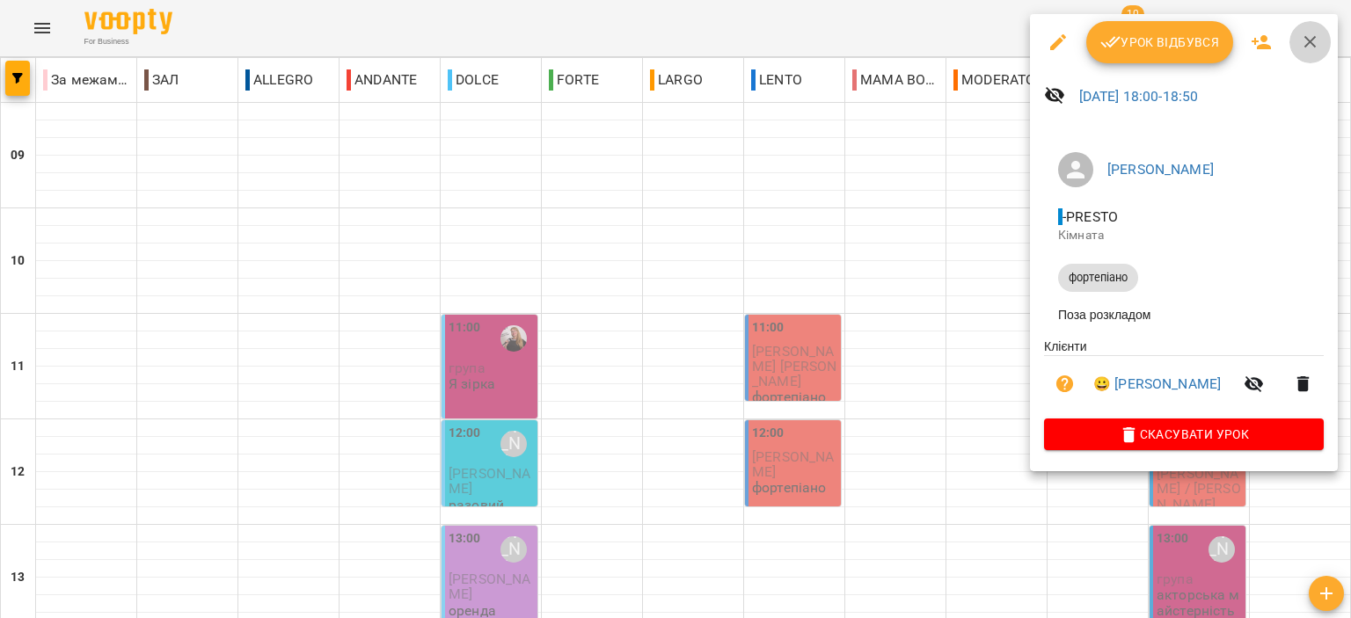
click at [1313, 48] on icon "button" at bounding box center [1310, 42] width 21 height 21
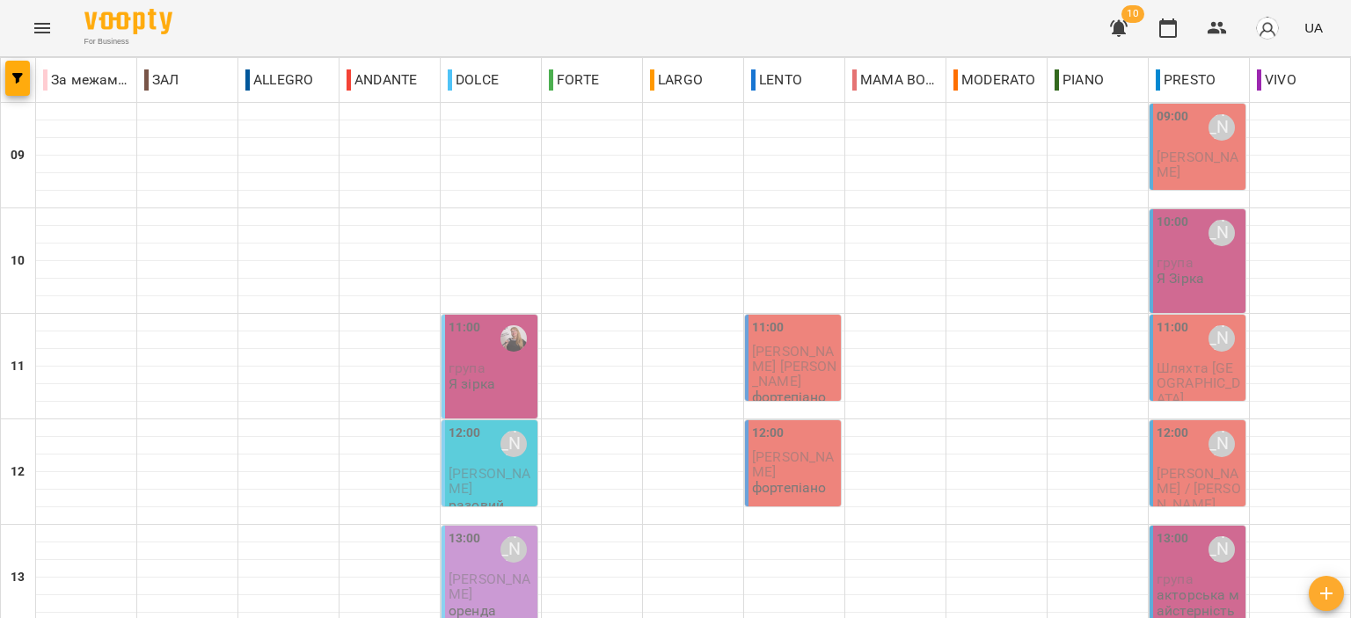
scroll to position [691, 0]
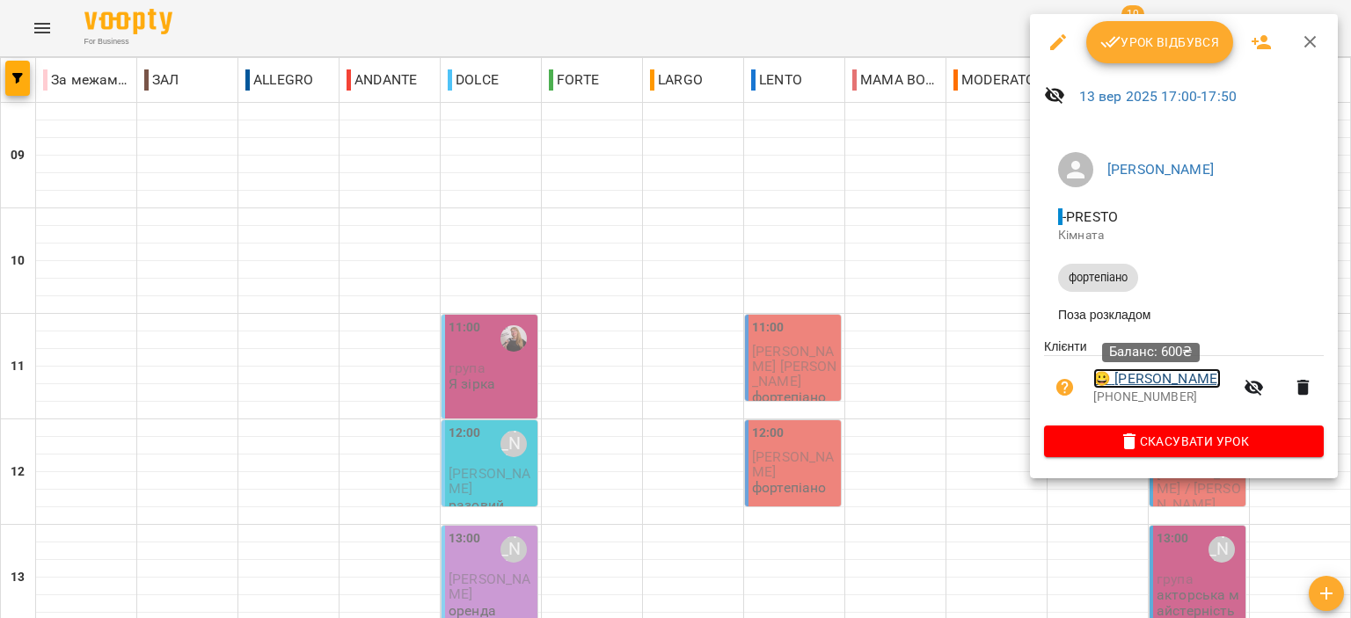
click at [1153, 386] on link "😀 Юшина Ольга" at bounding box center [1157, 379] width 128 height 21
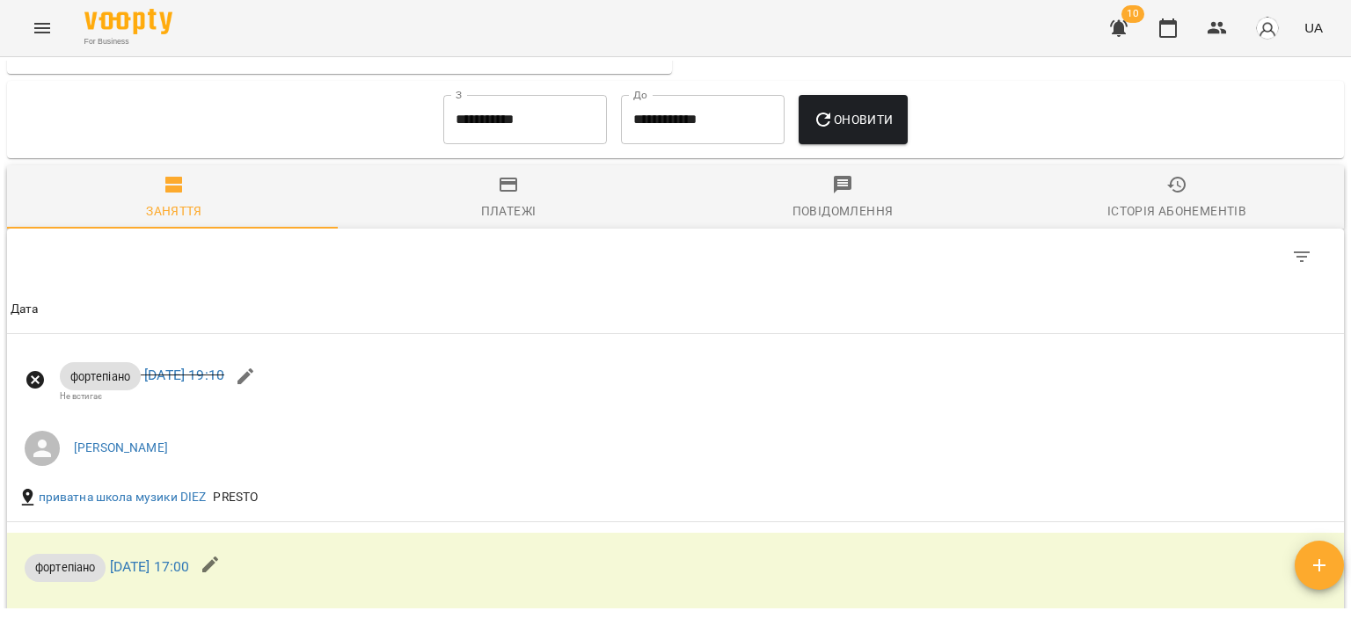
scroll to position [690, 0]
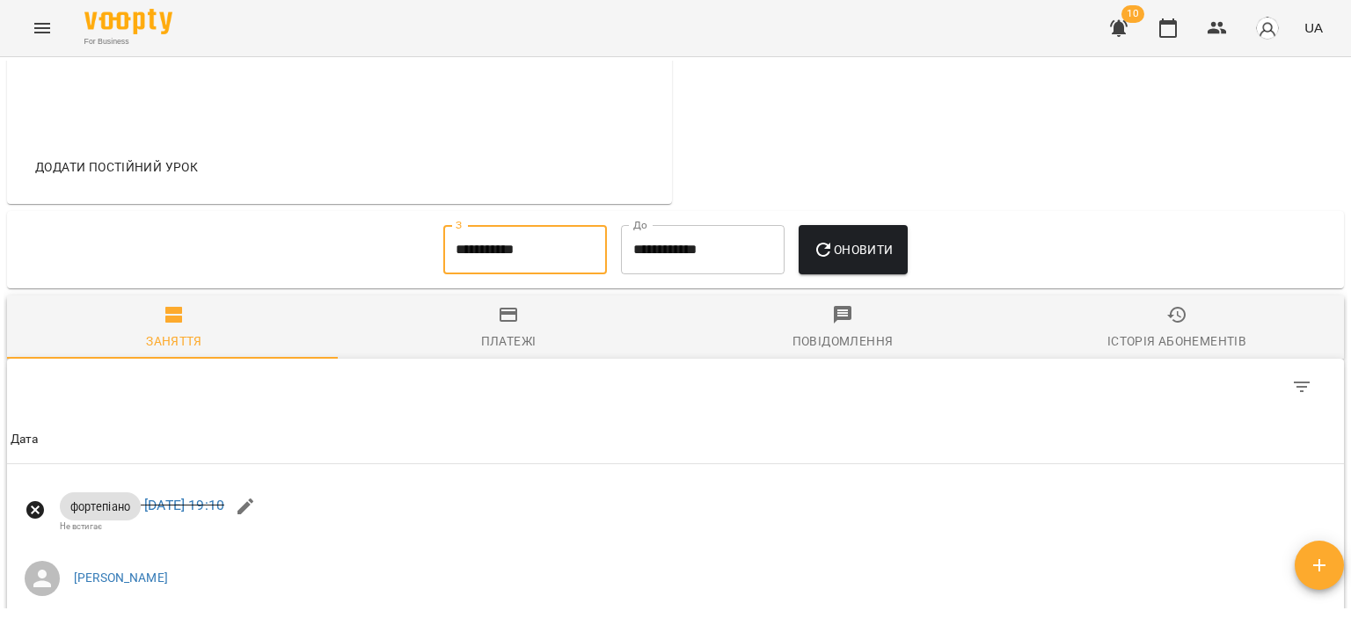
click at [528, 249] on input "**********" at bounding box center [525, 249] width 164 height 49
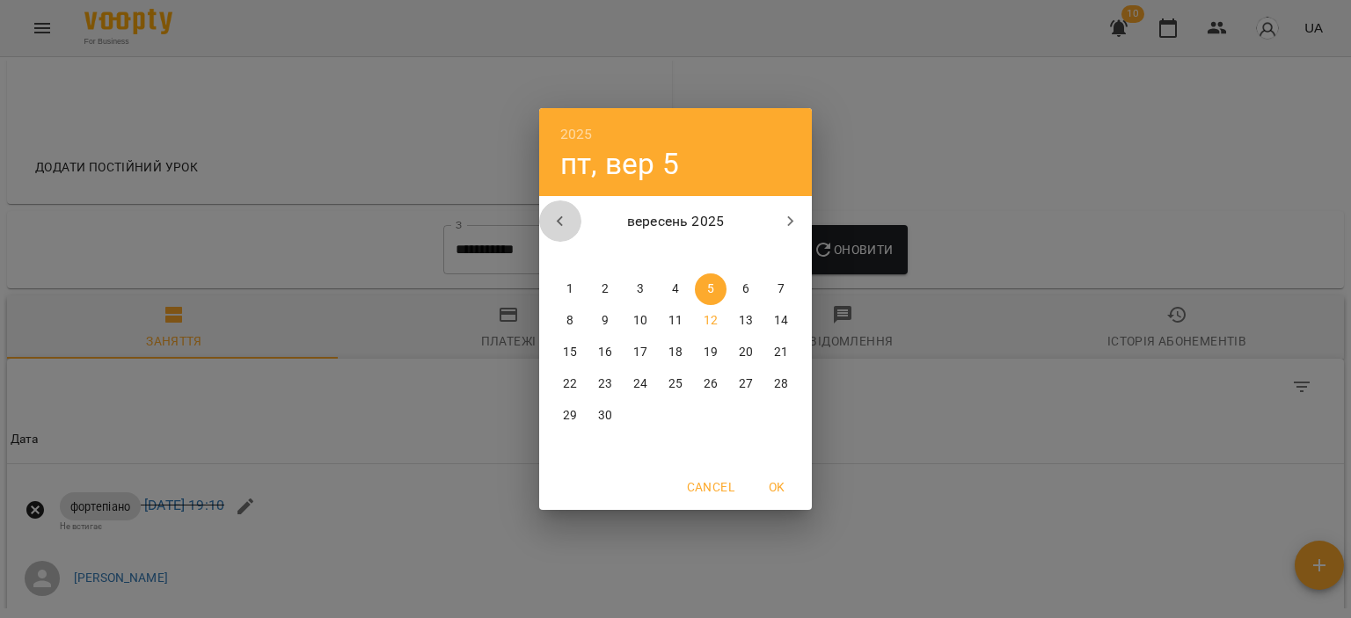
click at [570, 219] on button "button" at bounding box center [560, 222] width 42 height 42
click at [621, 288] on div "1" at bounding box center [605, 290] width 35 height 32
type input "**********"
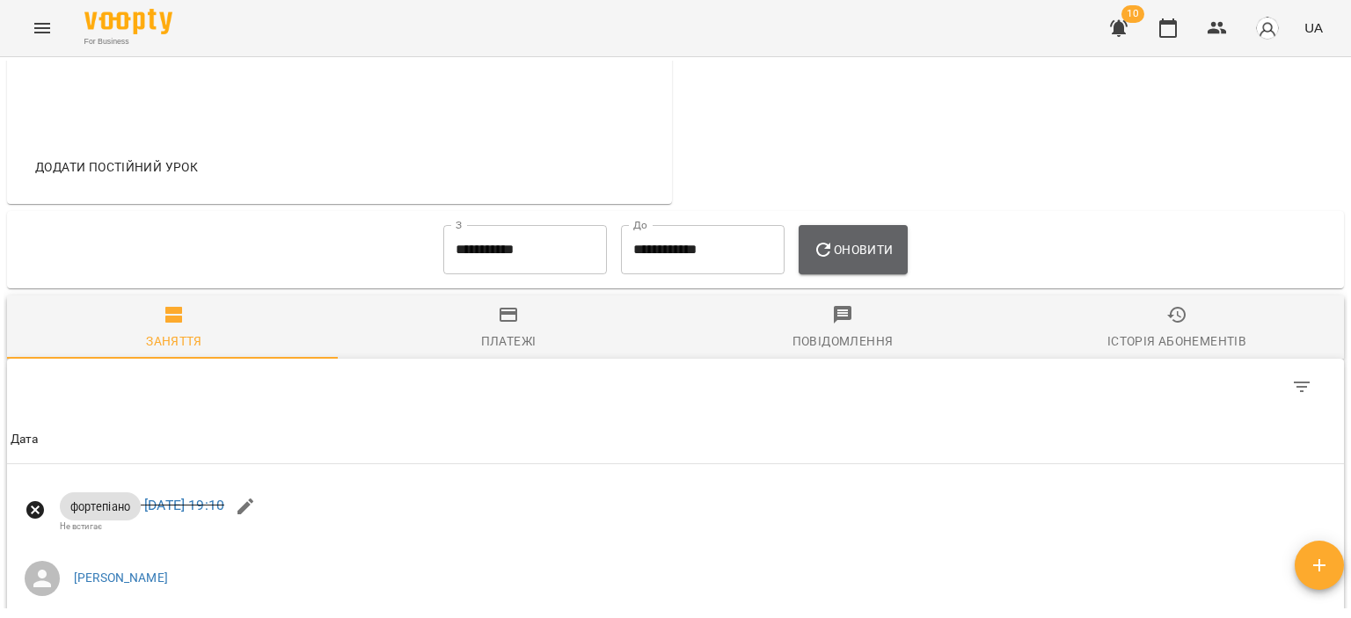
click at [885, 260] on span "Оновити" at bounding box center [853, 249] width 80 height 21
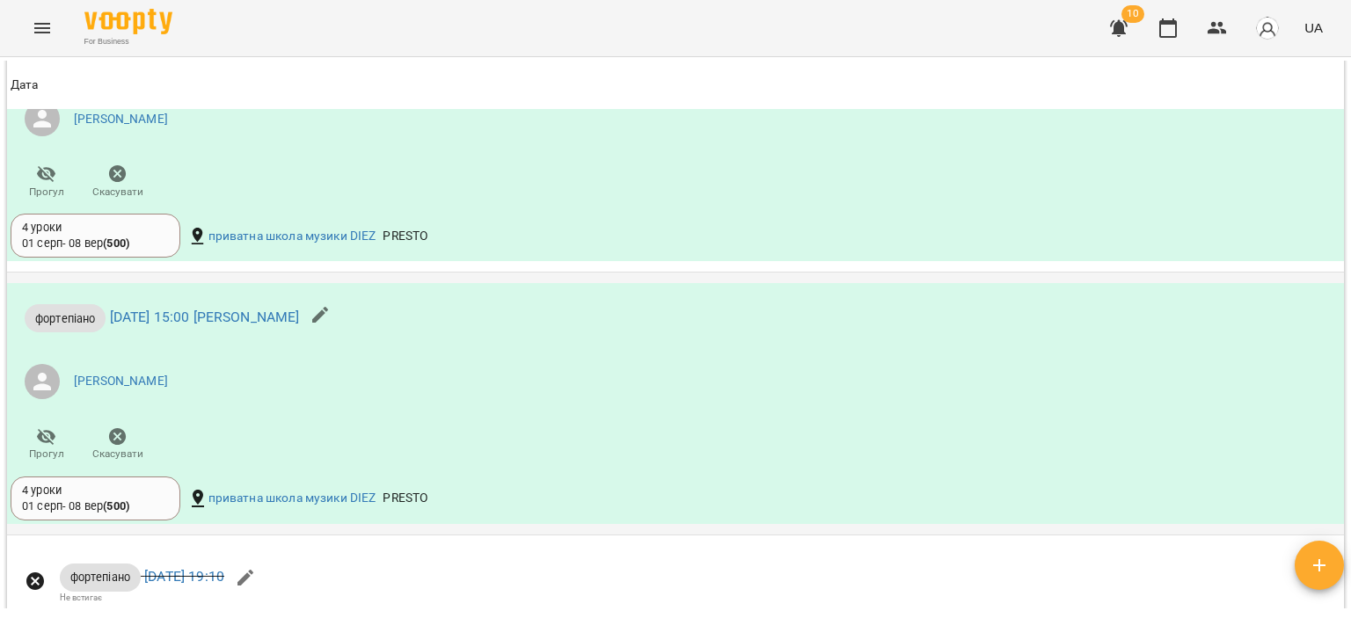
scroll to position [1393, 0]
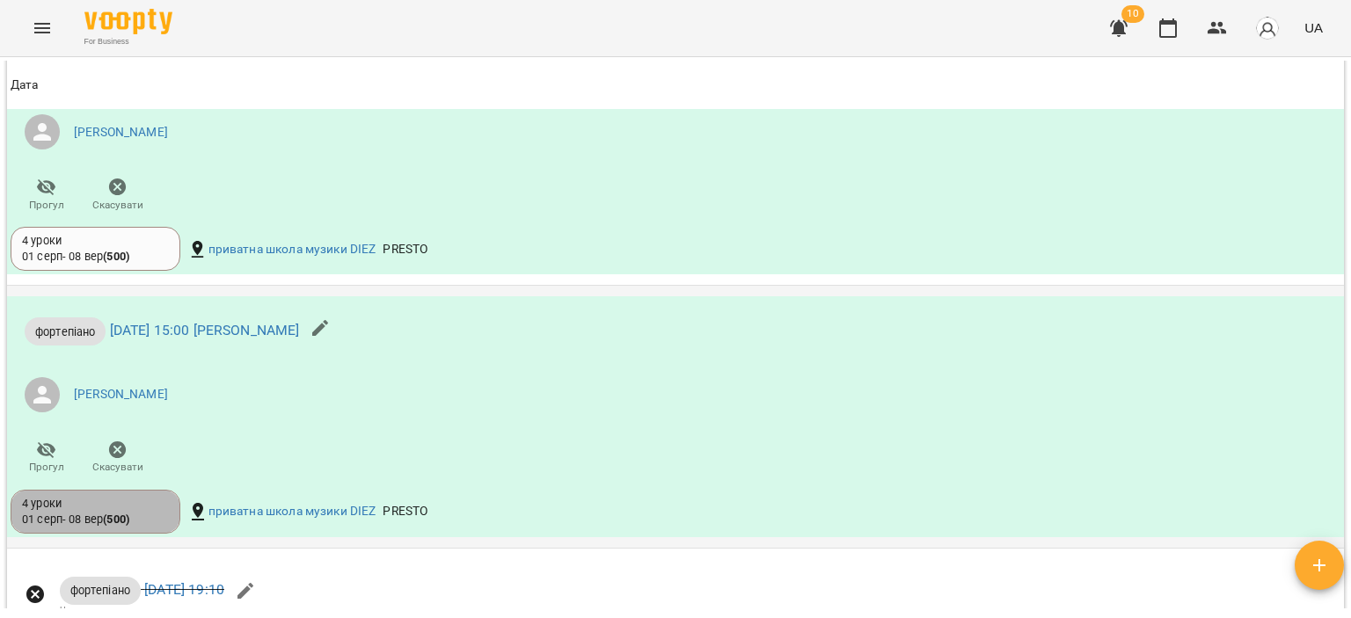
click at [144, 529] on div "4 уроки 01 серп - 08 вер ( 500 )" at bounding box center [95, 512] width 147 height 33
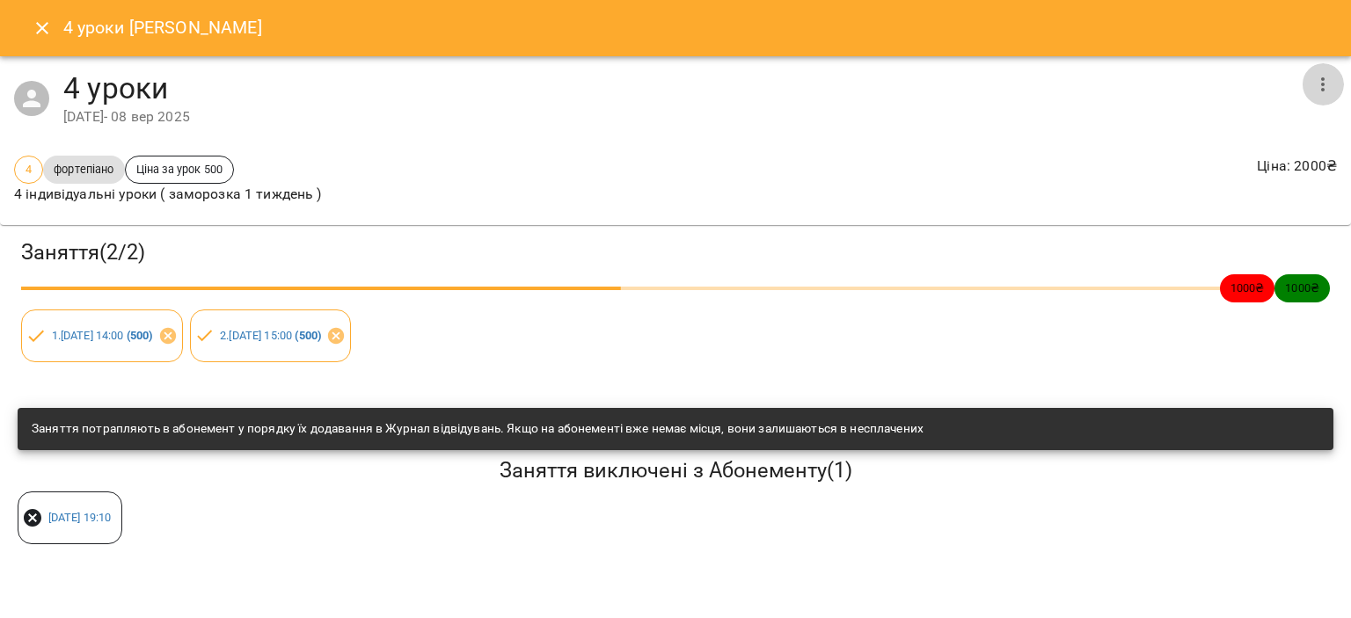
click at [1320, 80] on icon "button" at bounding box center [1323, 84] width 21 height 21
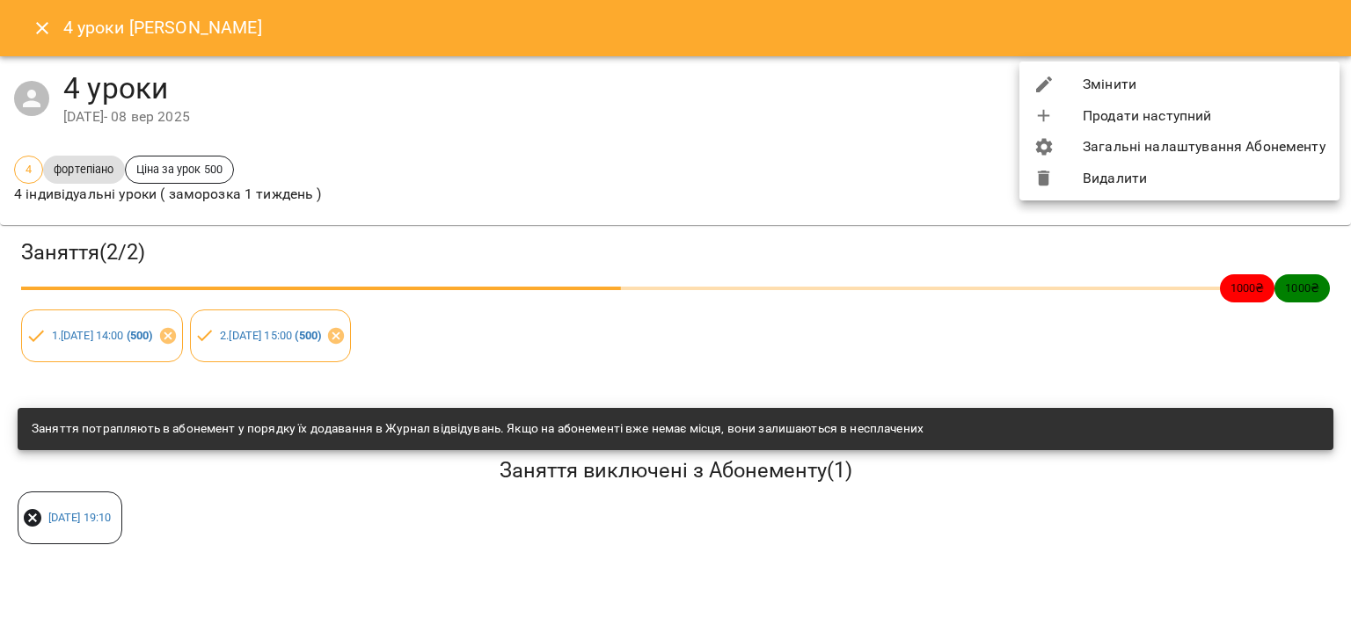
click at [1168, 80] on li "Змінити" at bounding box center [1180, 85] width 320 height 32
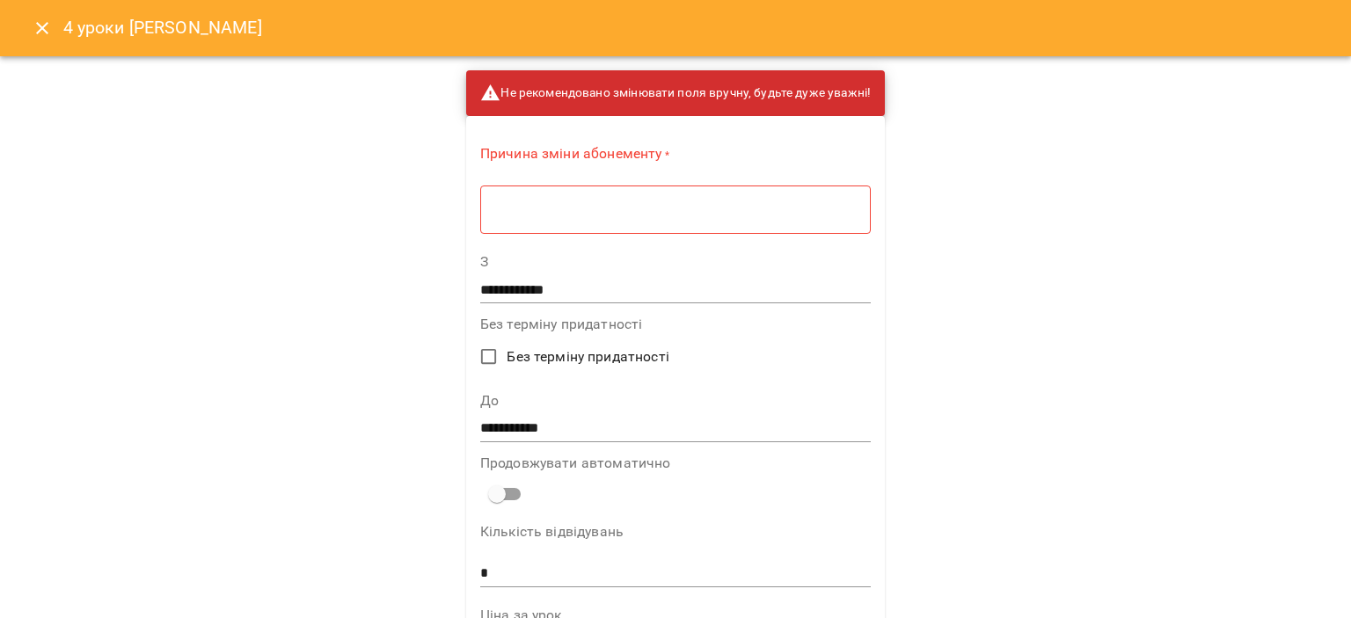
click at [769, 219] on div "* ​" at bounding box center [675, 209] width 391 height 49
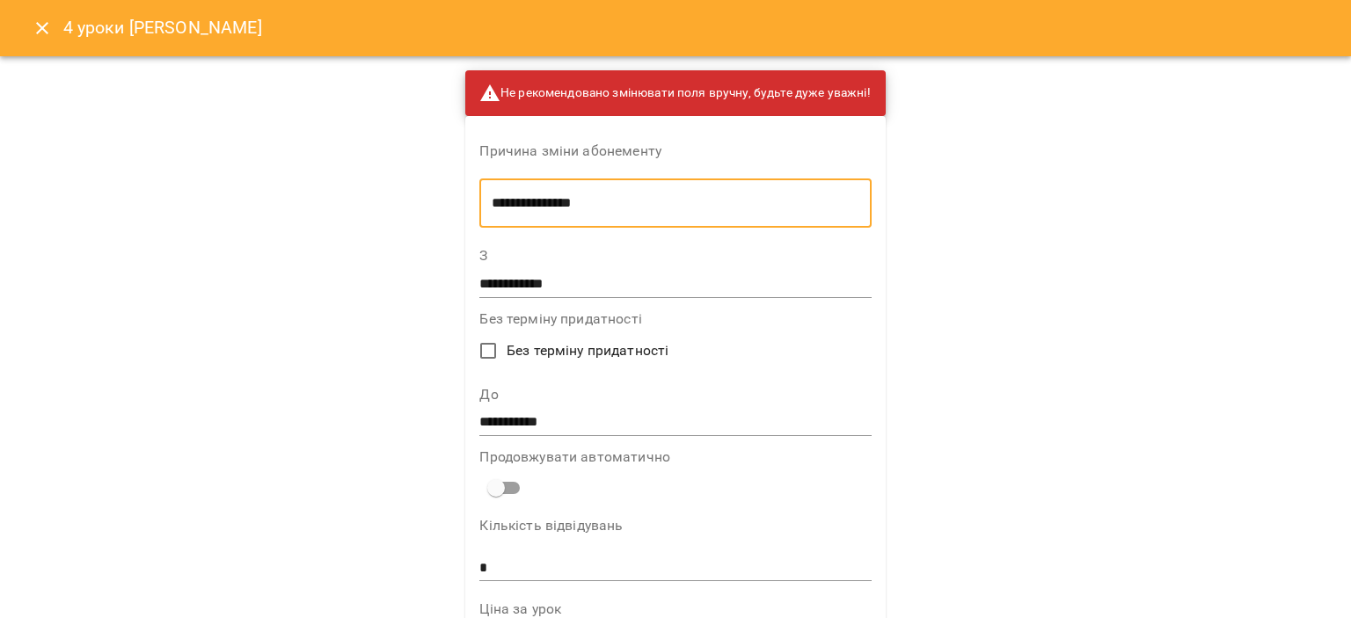
type textarea "**********"
click at [549, 421] on input "**********" at bounding box center [674, 423] width 391 height 28
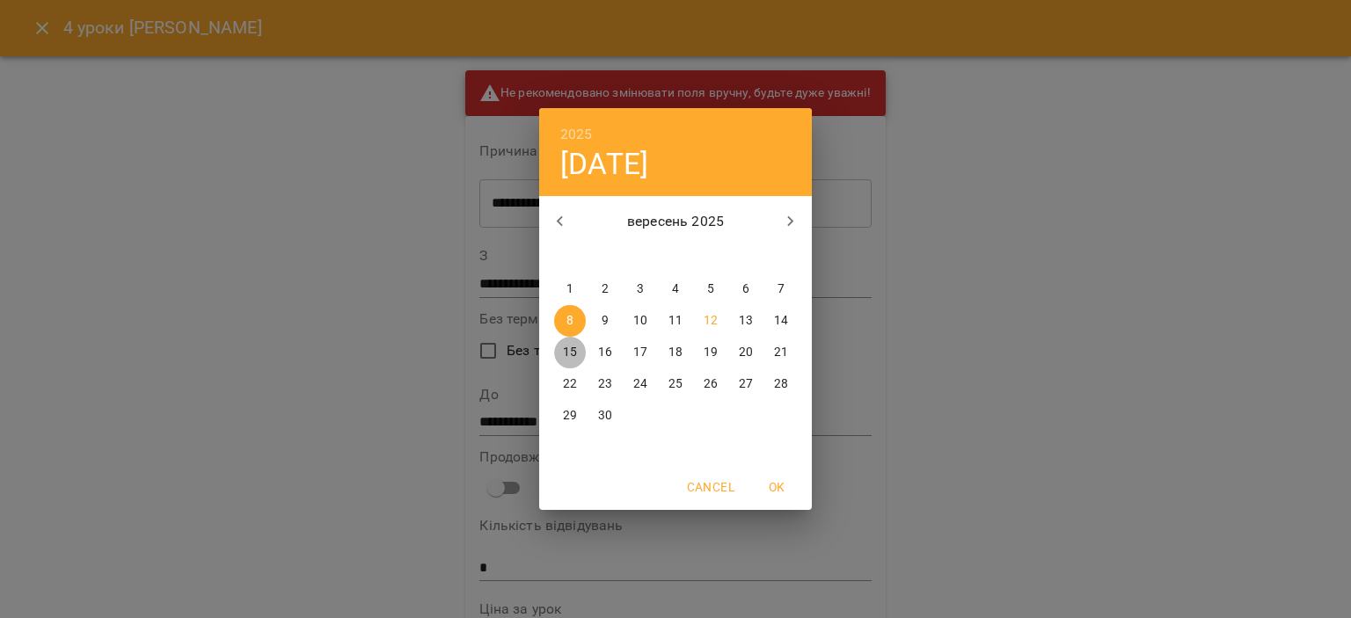
click at [574, 351] on p "15" at bounding box center [570, 353] width 14 height 18
type input "**********"
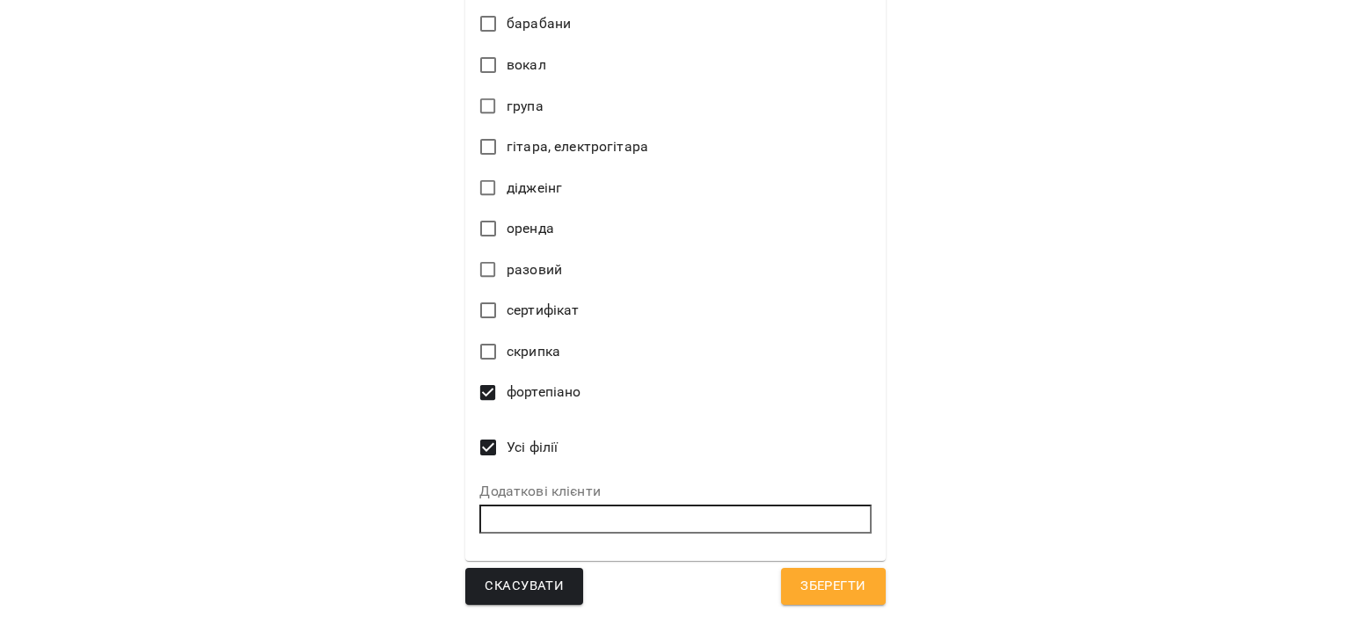
scroll to position [827, 0]
click at [794, 597] on button "Зберегти" at bounding box center [833, 586] width 104 height 37
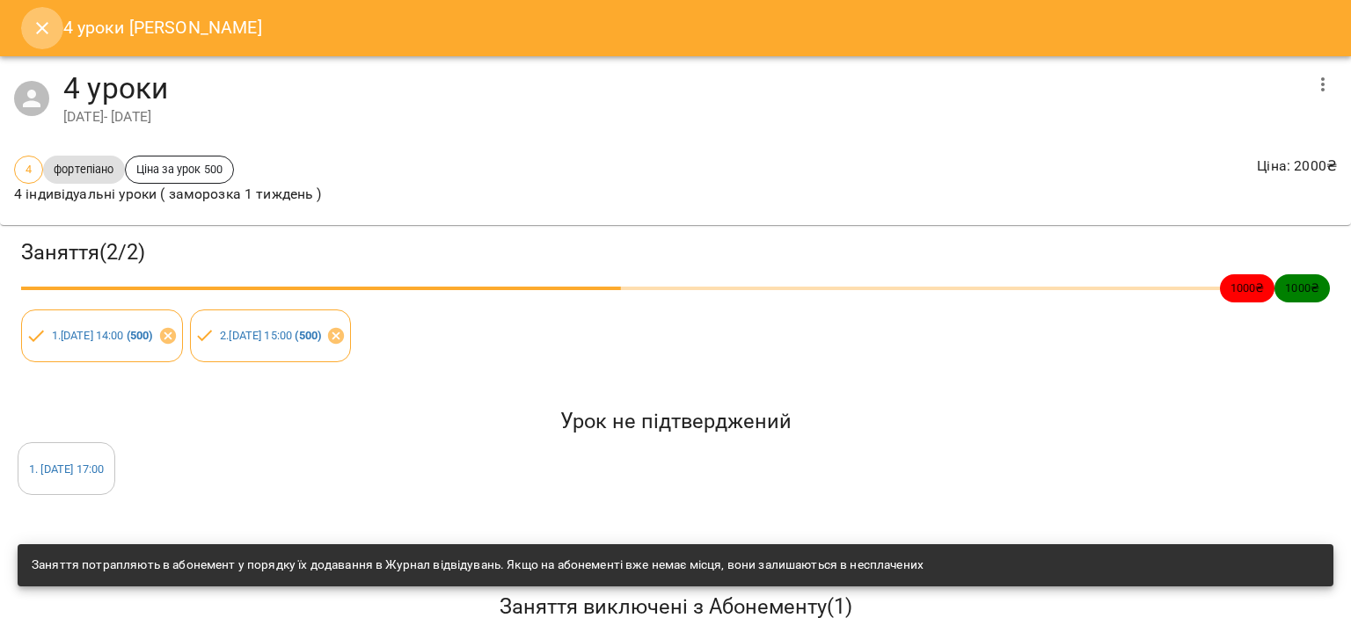
click at [30, 26] on button "Close" at bounding box center [42, 28] width 42 height 42
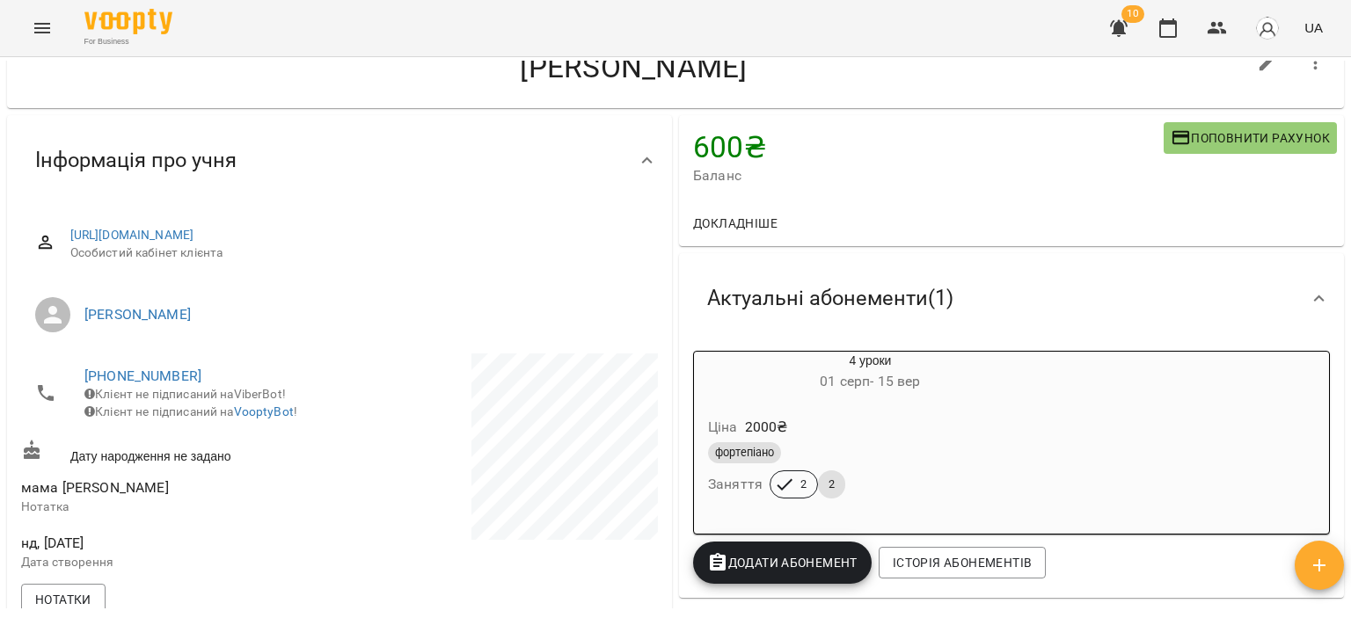
scroll to position [88, 0]
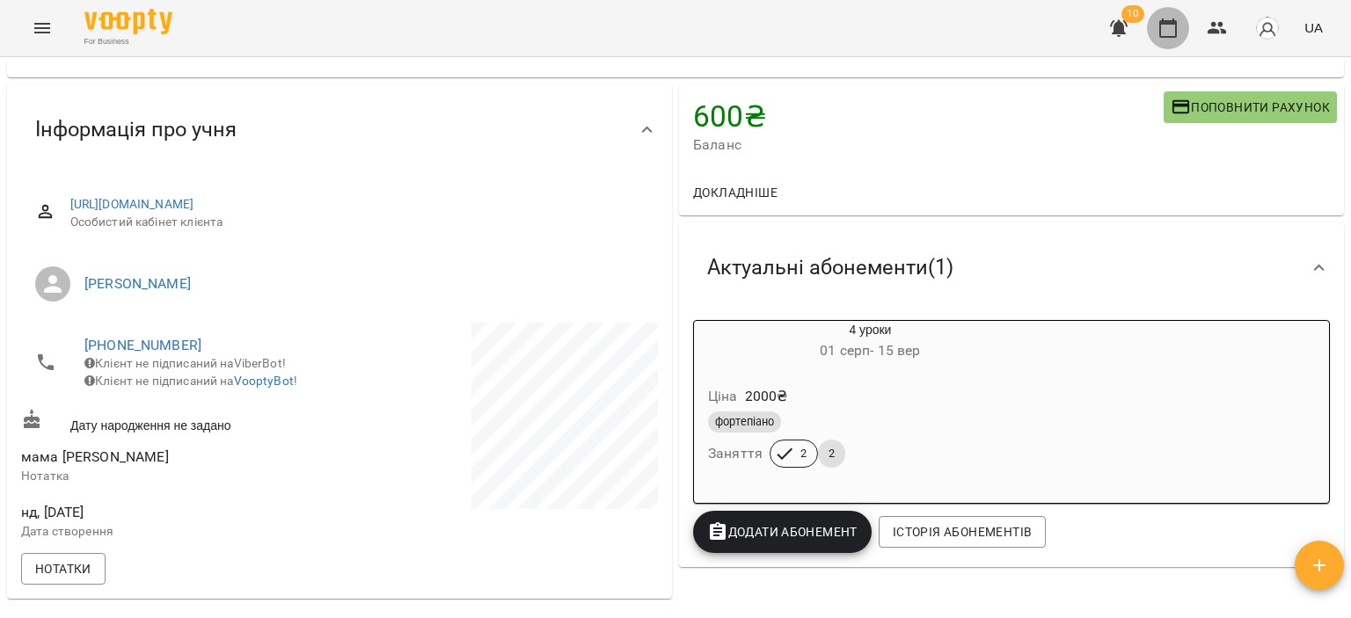
click at [1174, 38] on button "button" at bounding box center [1168, 28] width 42 height 42
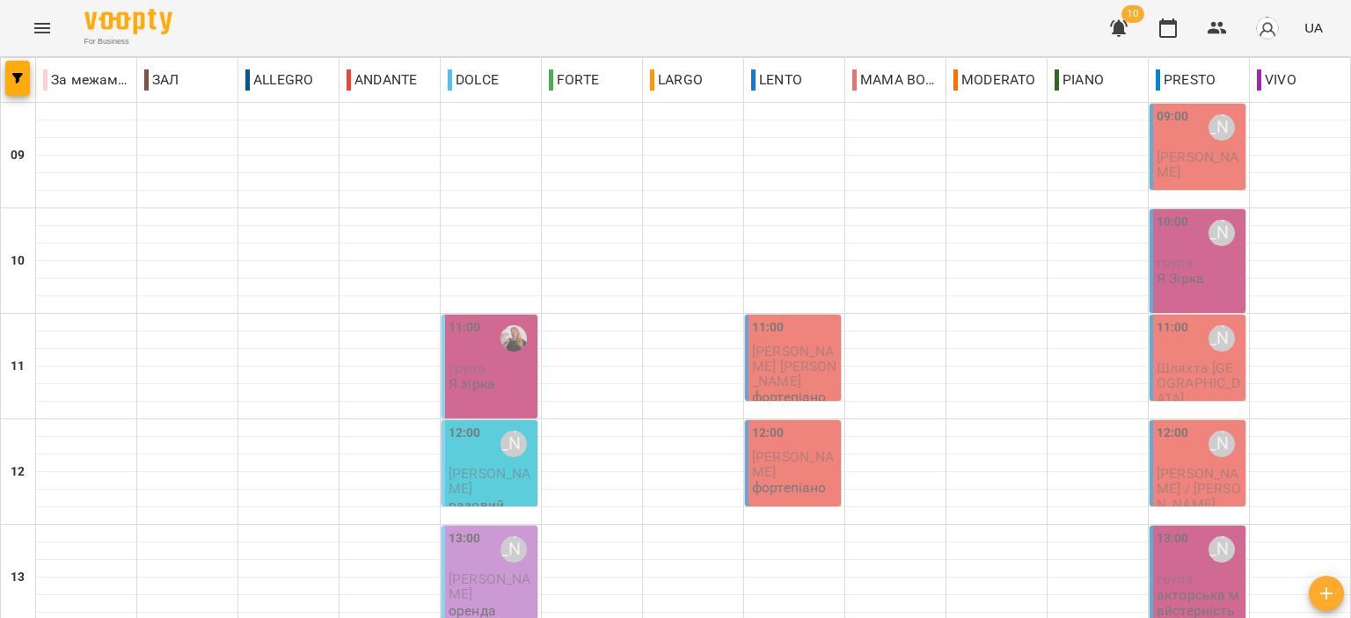
scroll to position [428, 0]
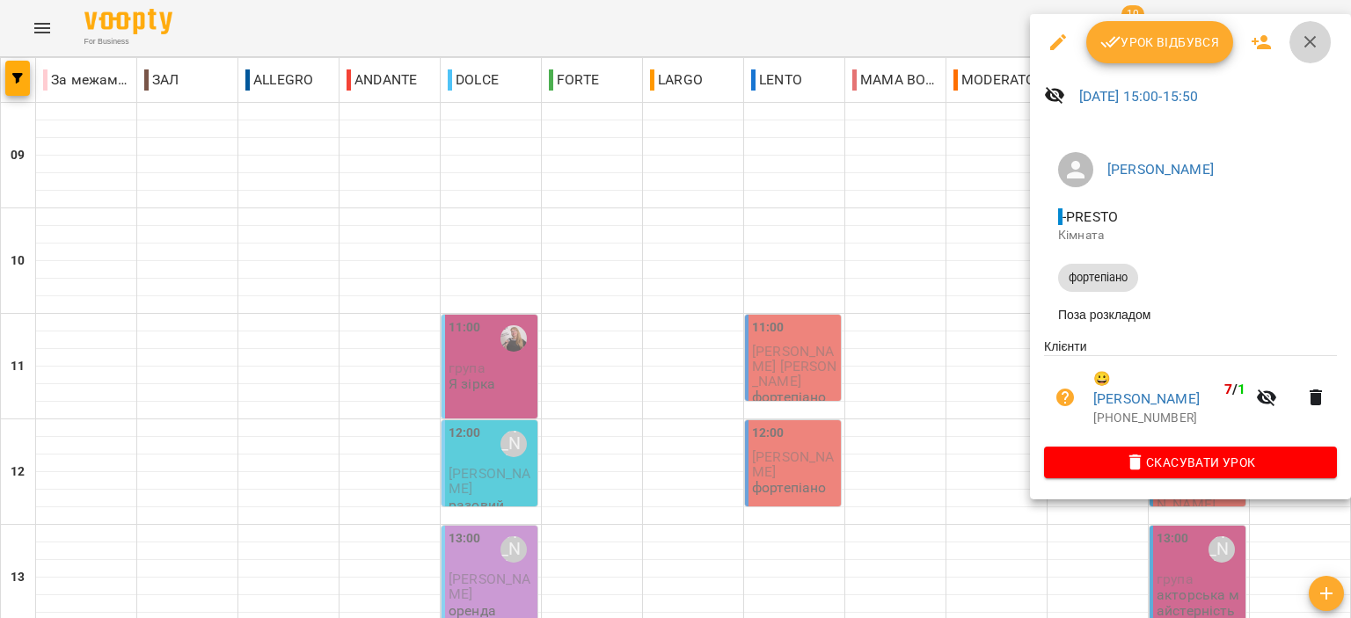
click at [1305, 46] on icon "button" at bounding box center [1311, 42] width 12 height 12
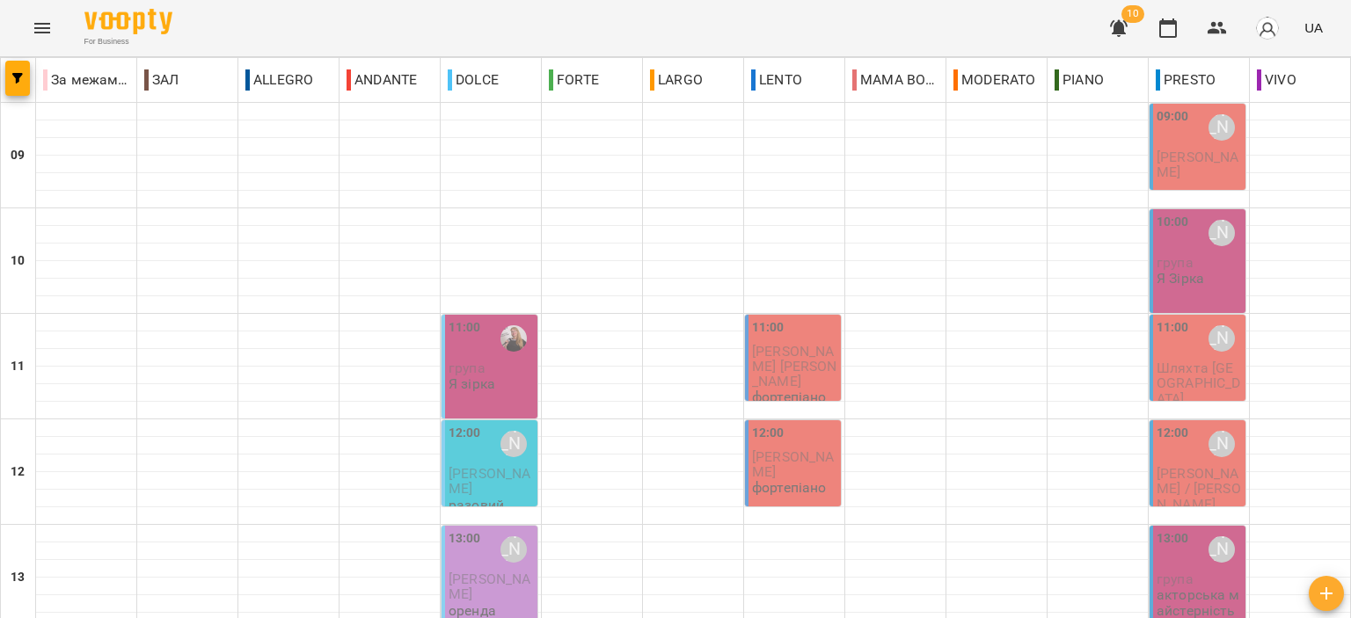
scroll to position [603, 0]
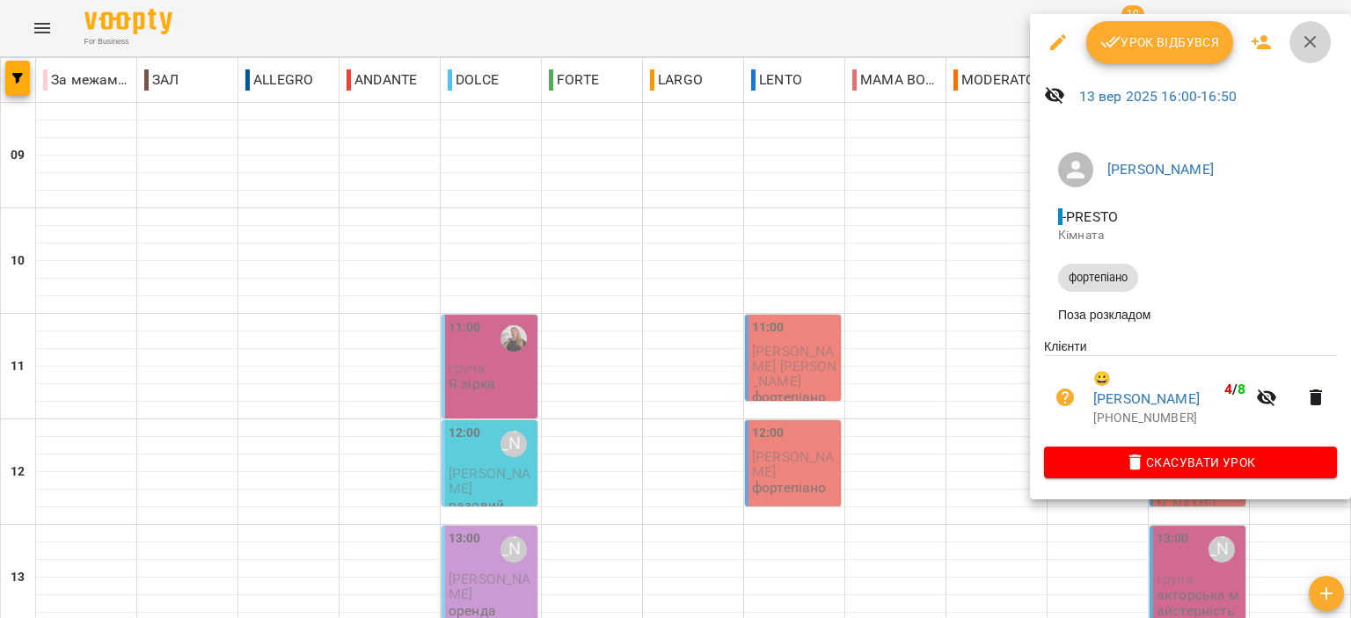
click at [1315, 26] on button "button" at bounding box center [1311, 42] width 42 height 42
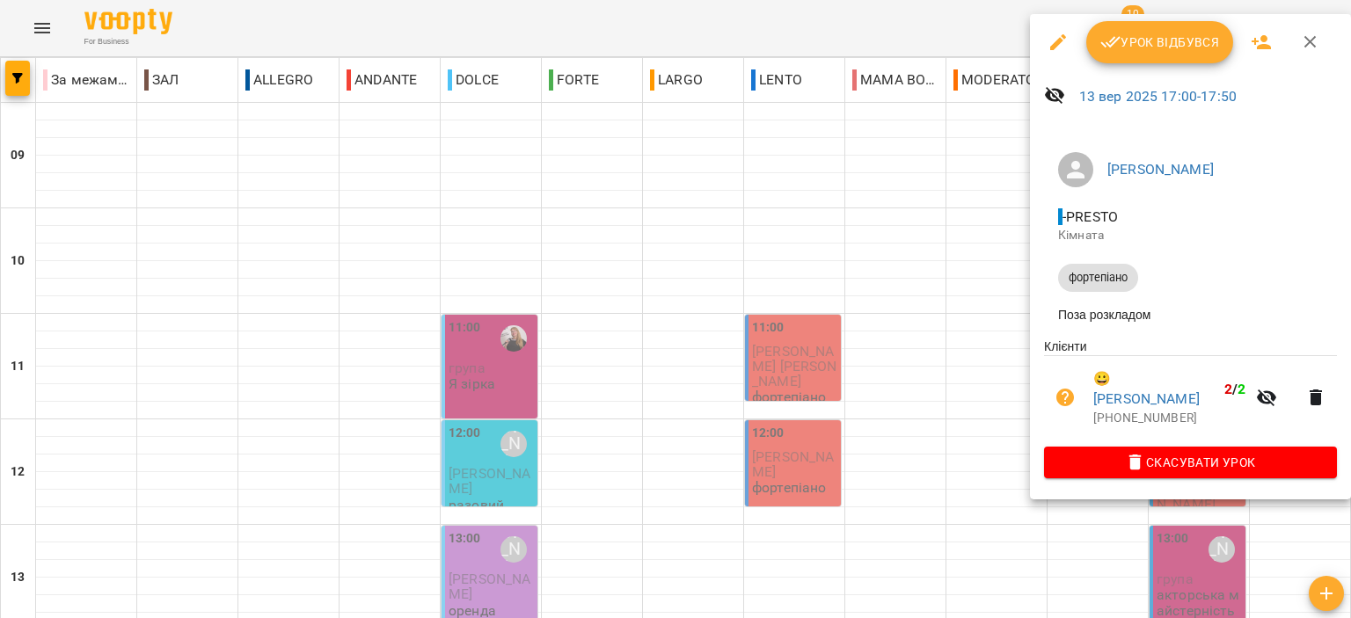
click at [1305, 38] on icon "button" at bounding box center [1311, 42] width 12 height 12
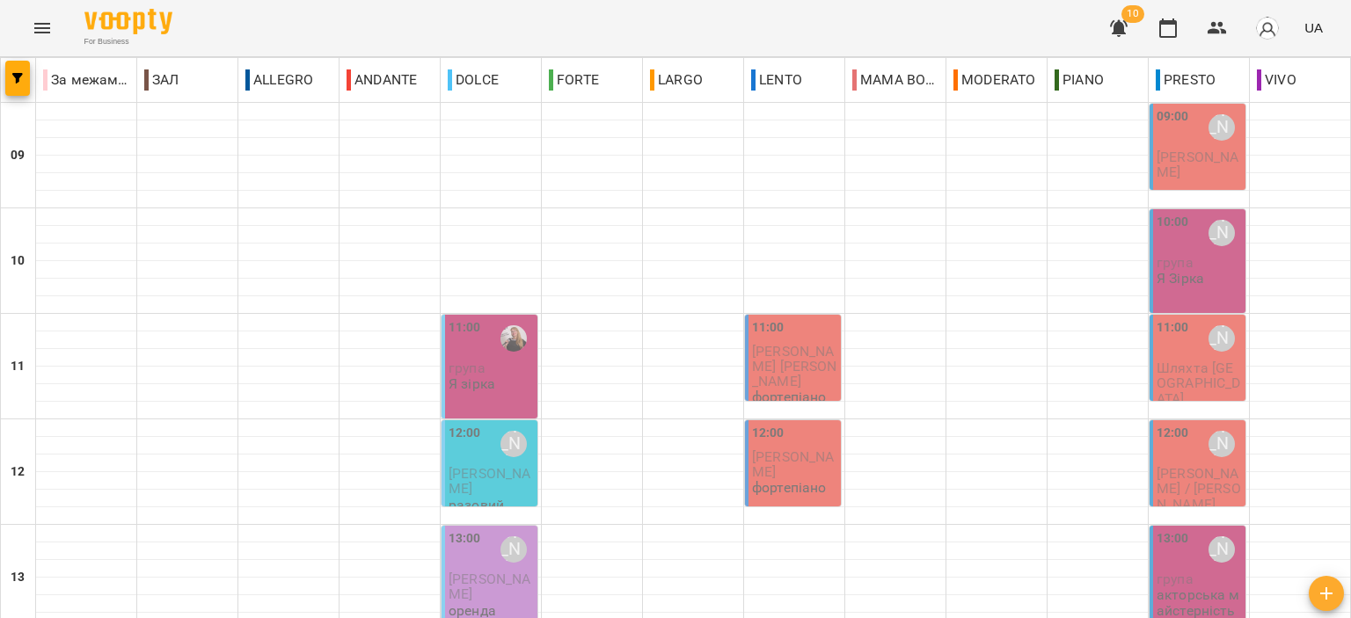
scroll to position [867, 0]
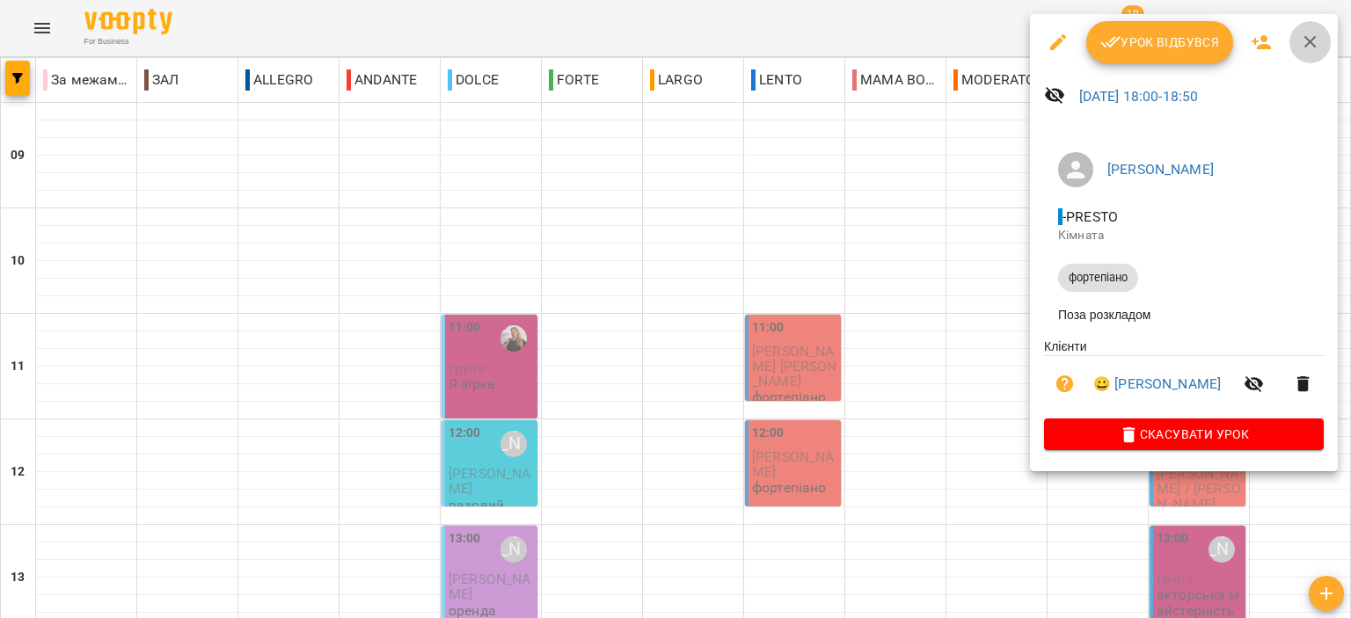
click at [1313, 45] on icon "button" at bounding box center [1311, 42] width 12 height 12
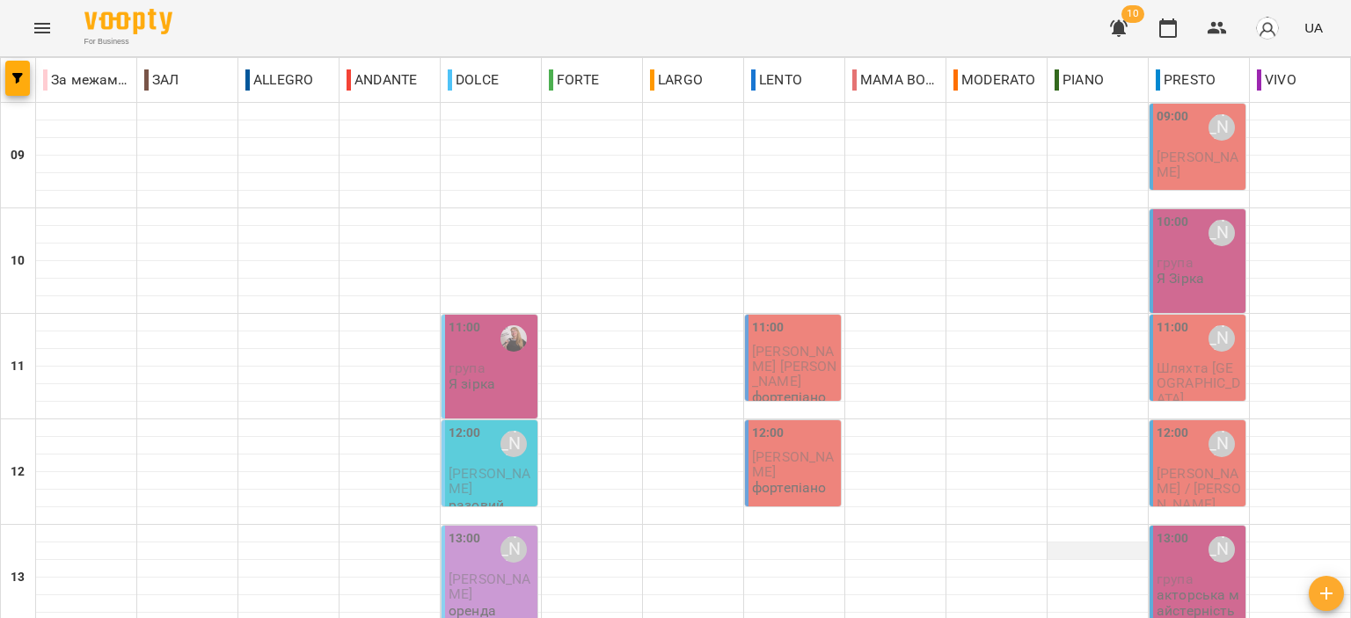
scroll to position [176, 0]
click at [494, 465] on span "Іванченко Віктор" at bounding box center [490, 481] width 82 height 32
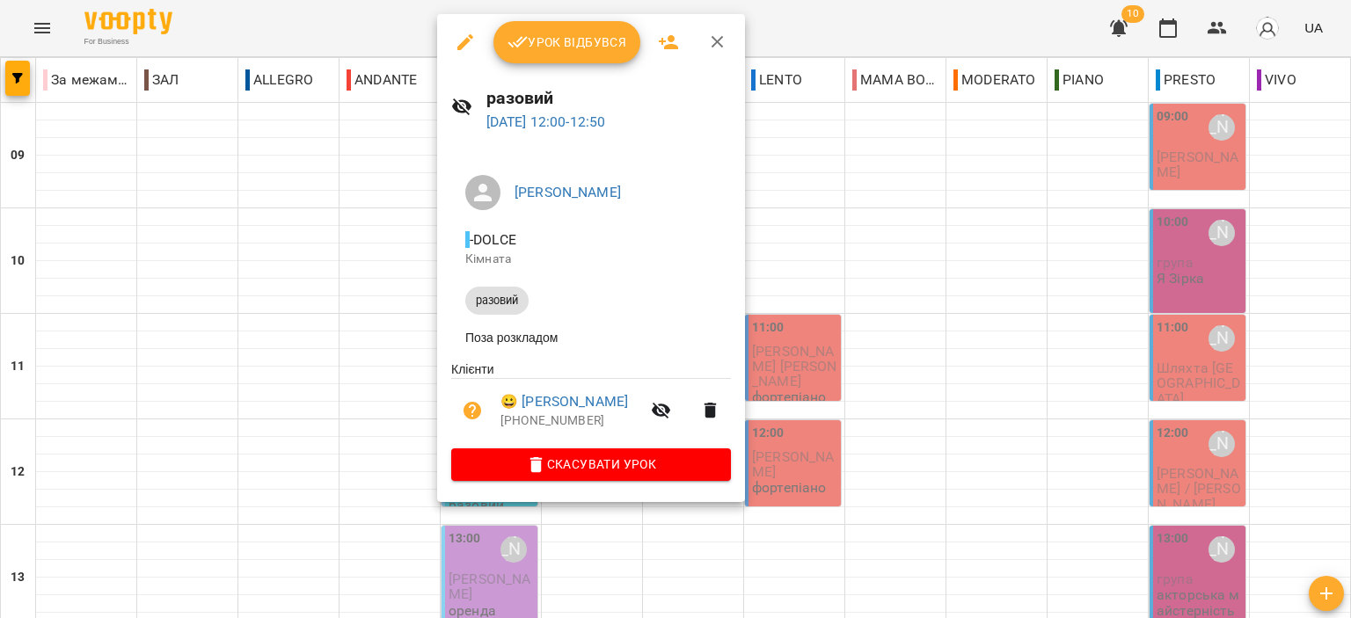
click at [719, 40] on icon "button" at bounding box center [718, 42] width 12 height 12
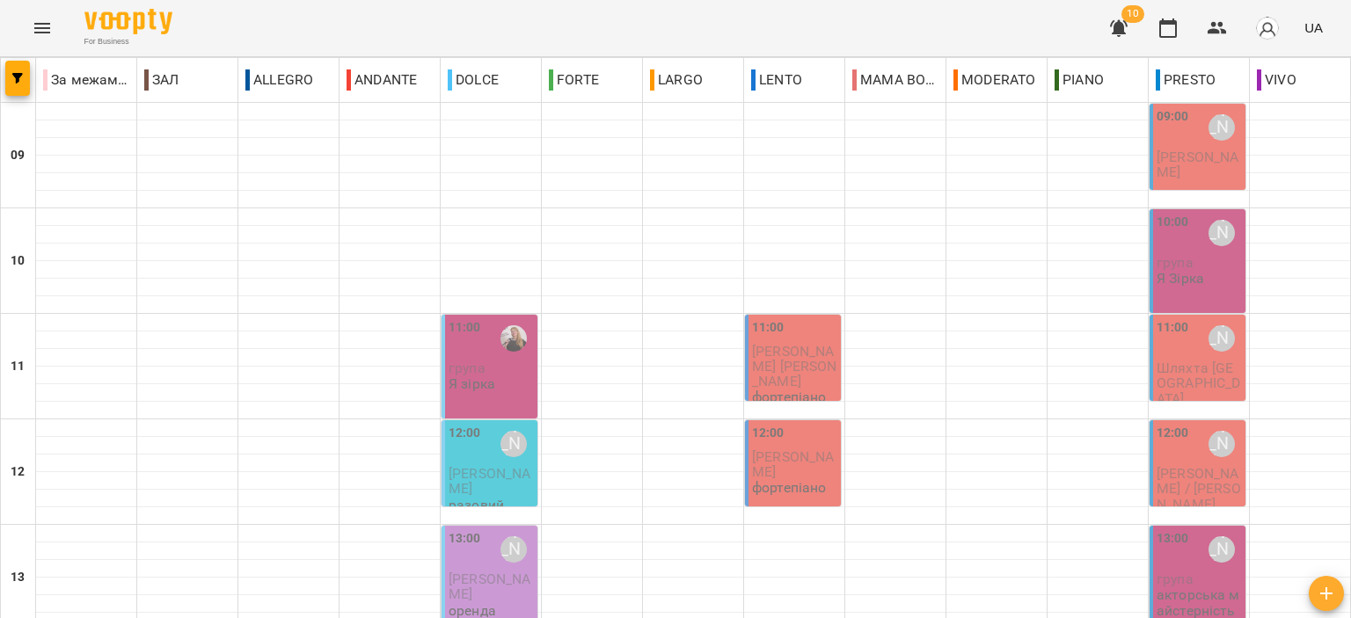
scroll to position [0, 0]
click at [1174, 138] on div "09:00" at bounding box center [1173, 127] width 33 height 40
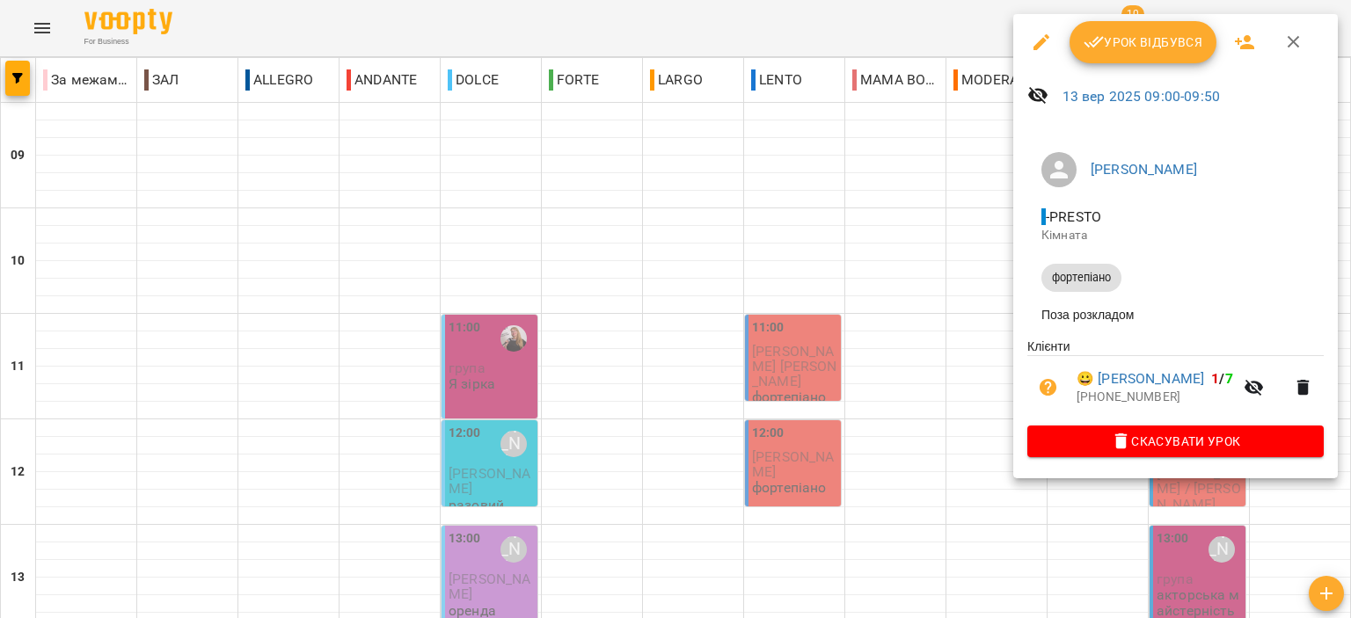
click at [1298, 38] on icon "button" at bounding box center [1293, 42] width 21 height 21
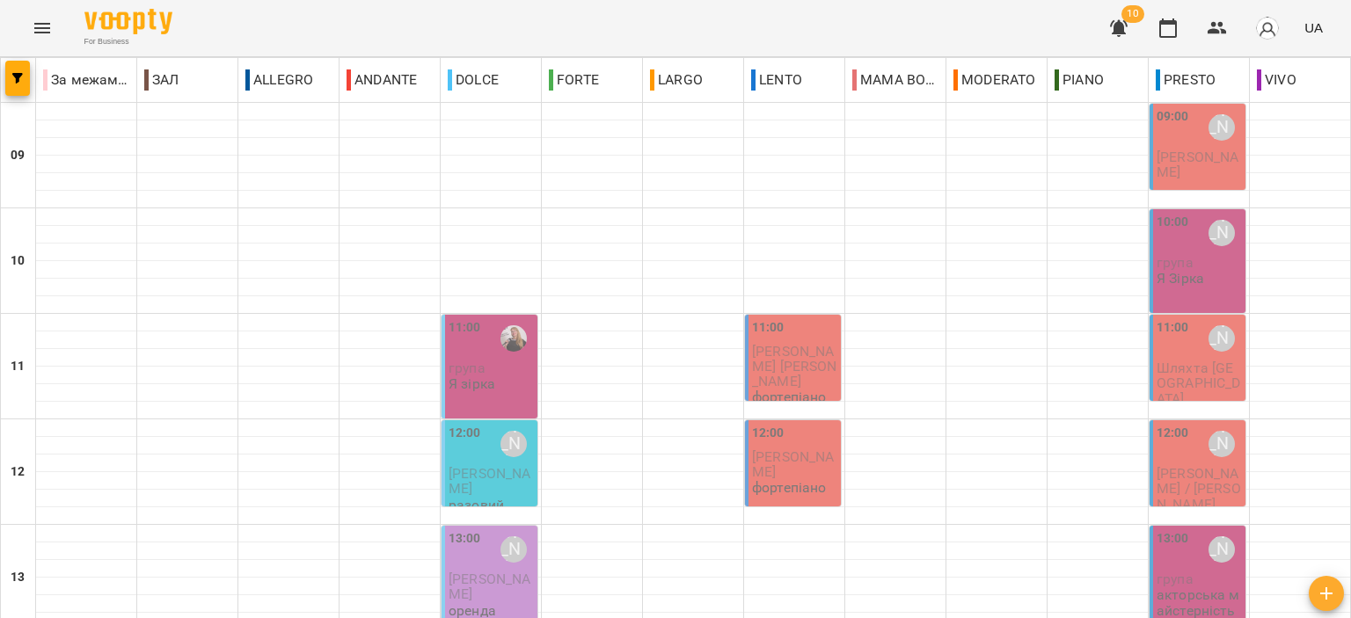
click at [1183, 361] on span "Шляхта Софія" at bounding box center [1199, 384] width 84 height 48
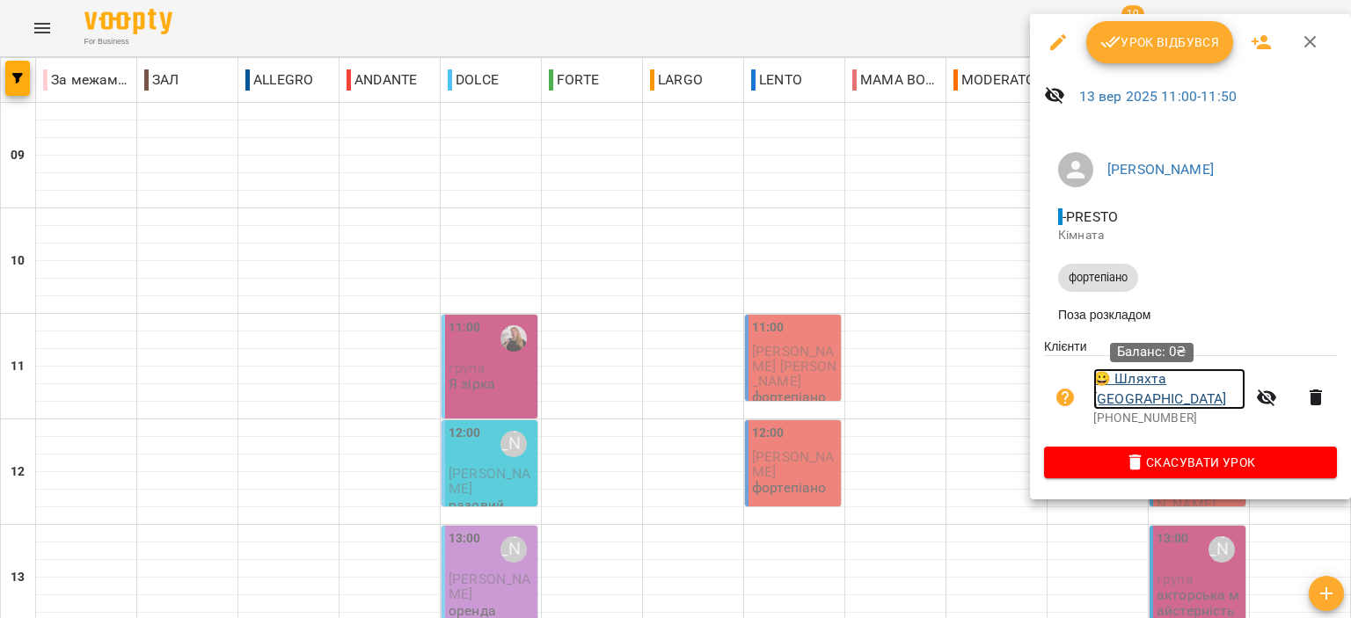
click at [1159, 390] on link "😀 Шляхта Софія" at bounding box center [1169, 389] width 152 height 41
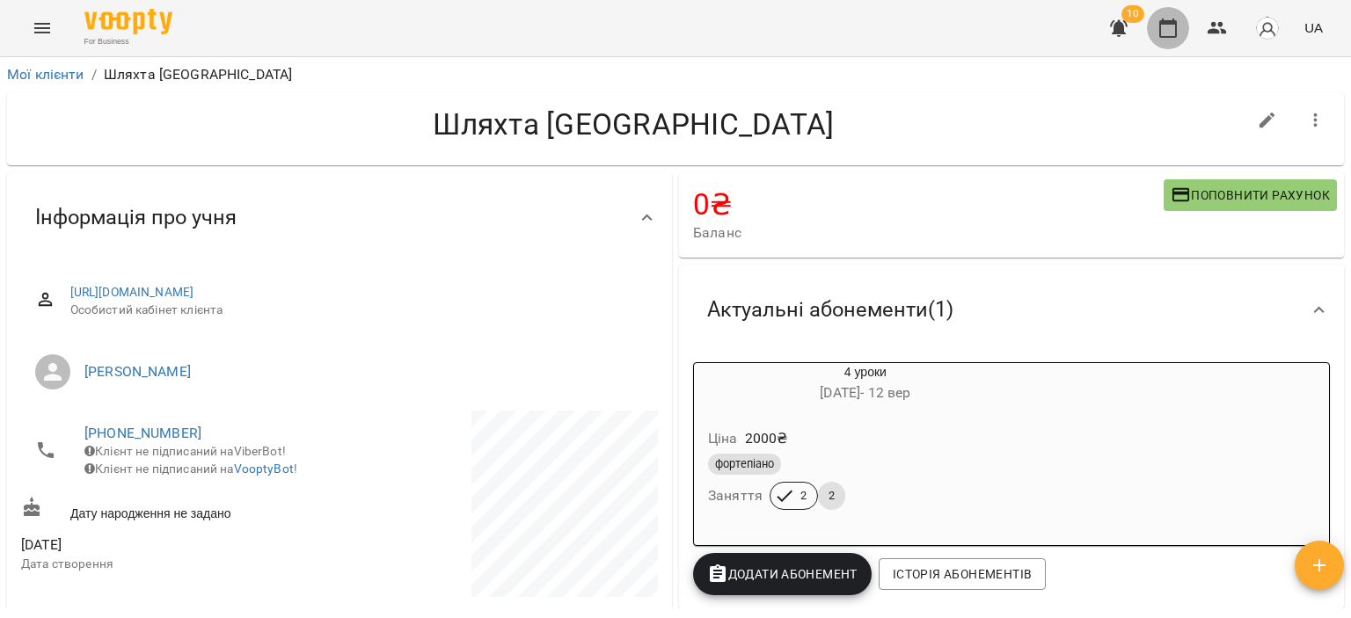
click at [1161, 33] on icon "button" at bounding box center [1168, 27] width 18 height 19
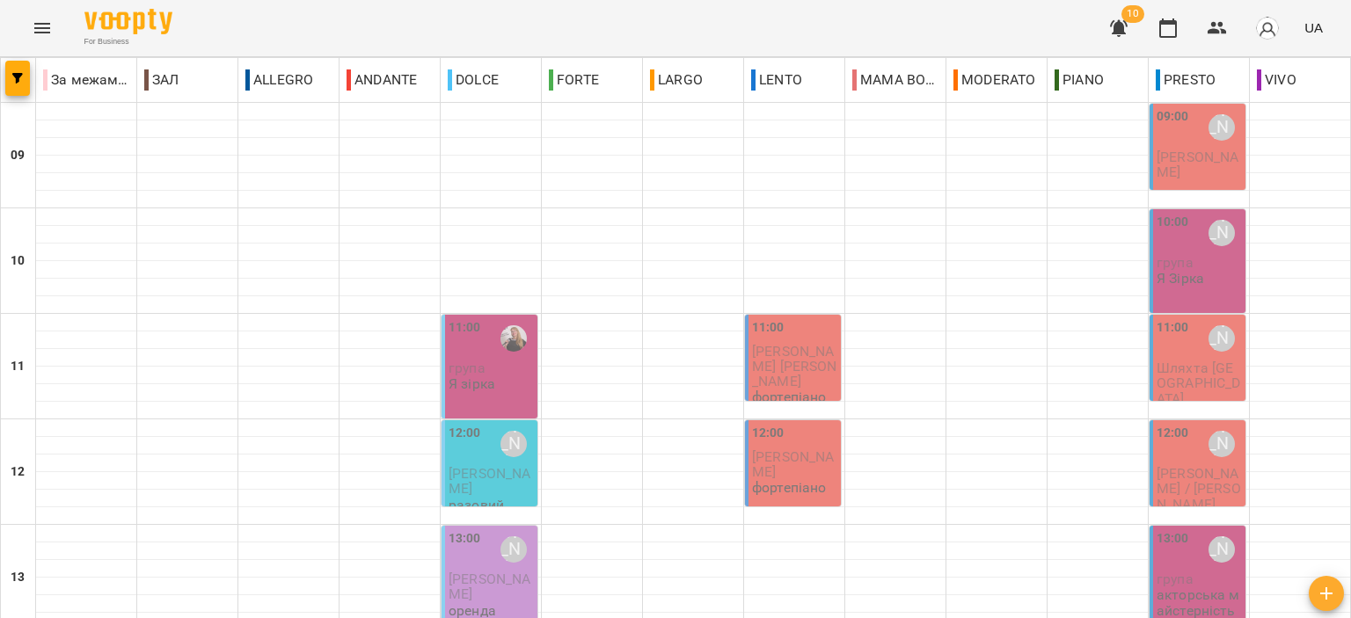
scroll to position [88, 0]
click at [1174, 318] on div "11:00" at bounding box center [1173, 338] width 33 height 40
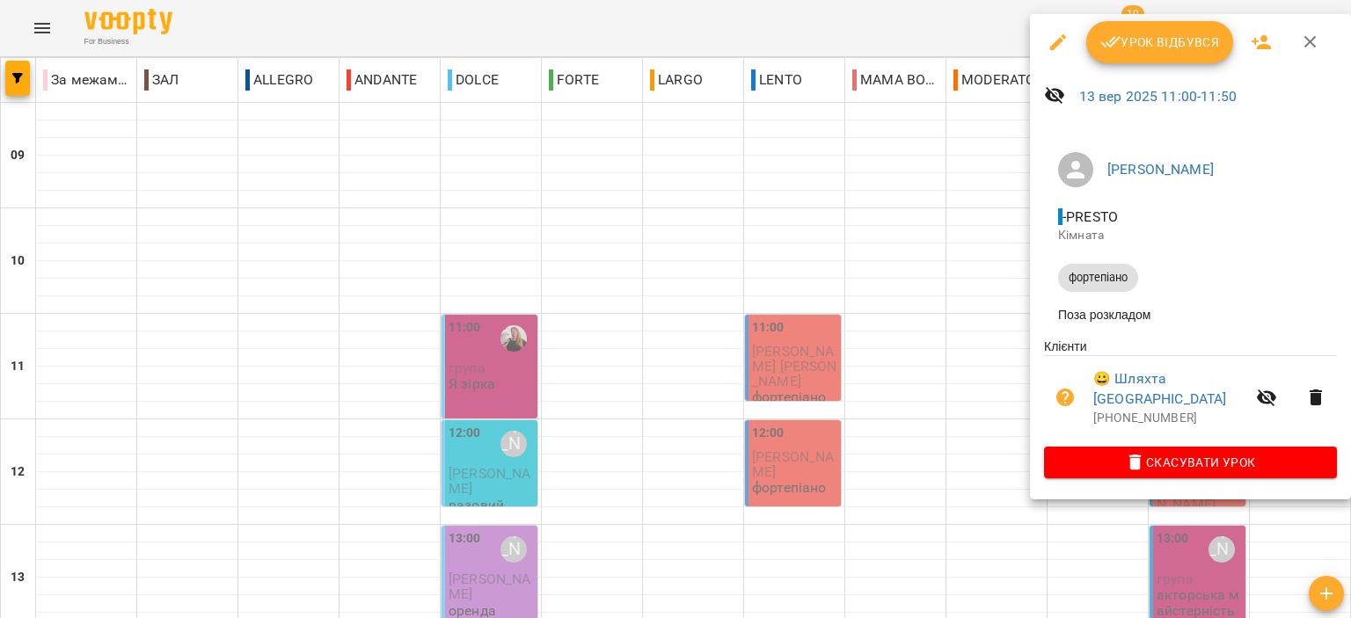
click at [1307, 38] on icon "button" at bounding box center [1310, 42] width 21 height 21
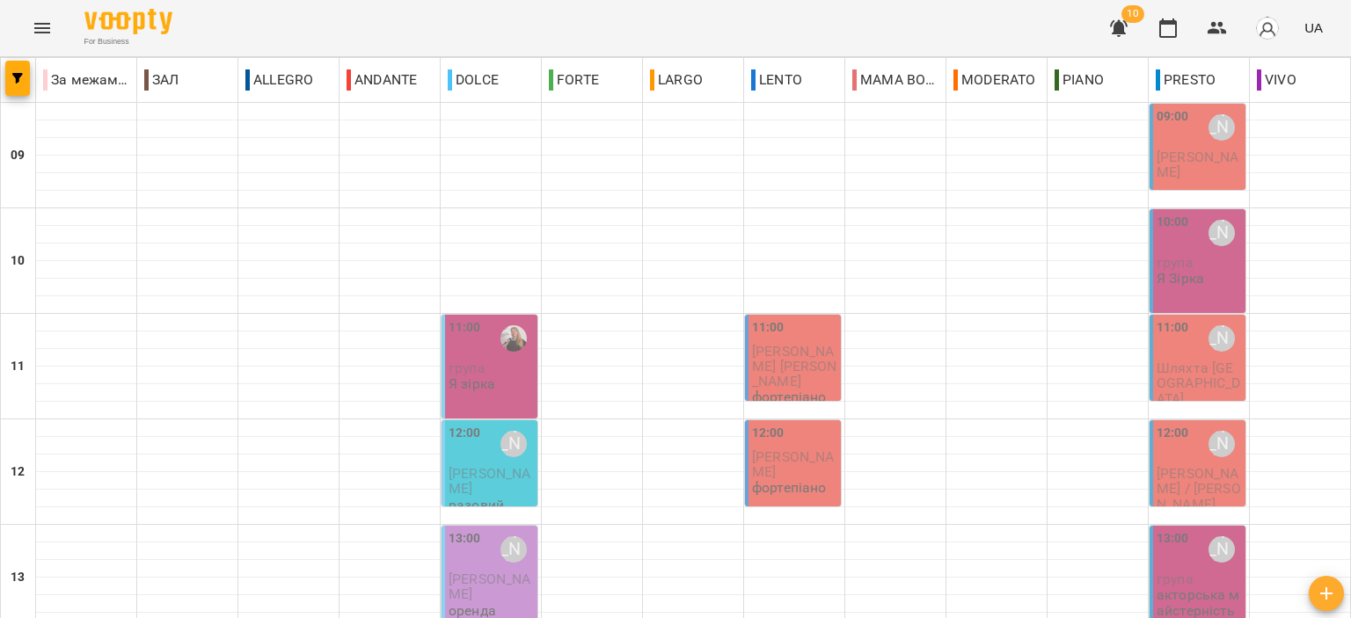
click at [1172, 465] on span "Зуб Тихон / Інна" at bounding box center [1199, 489] width 84 height 48
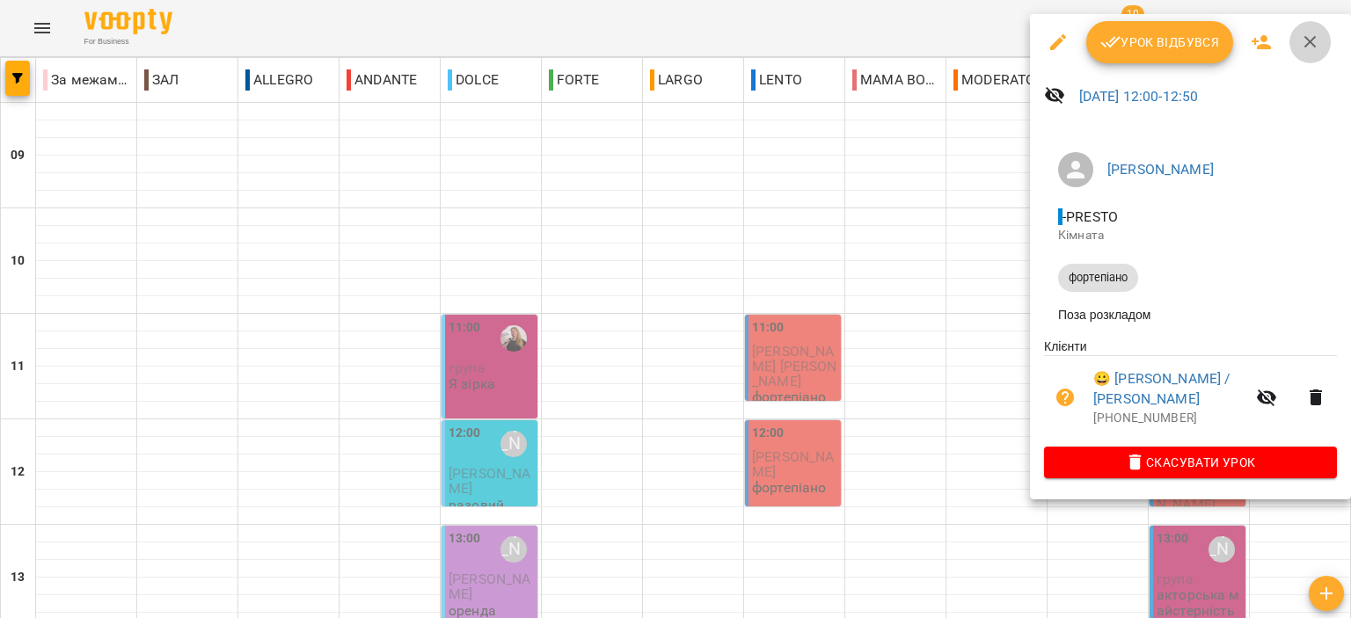
click at [1306, 41] on icon "button" at bounding box center [1311, 42] width 12 height 12
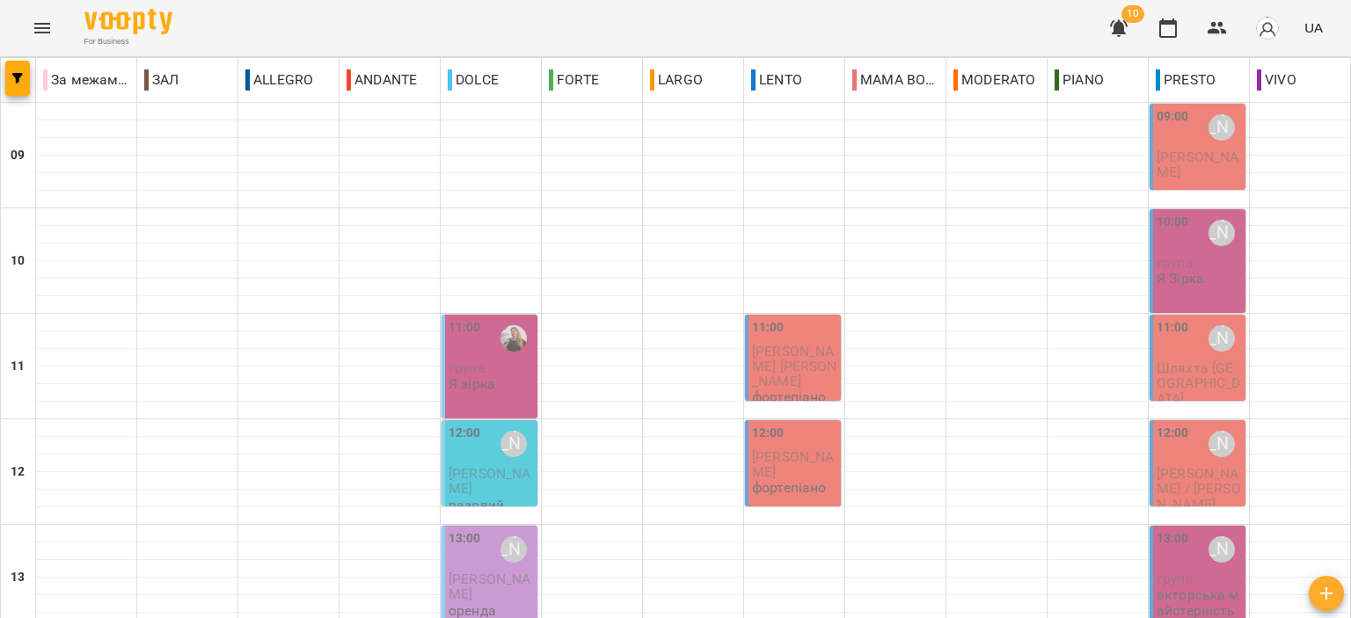
scroll to position [0, 0]
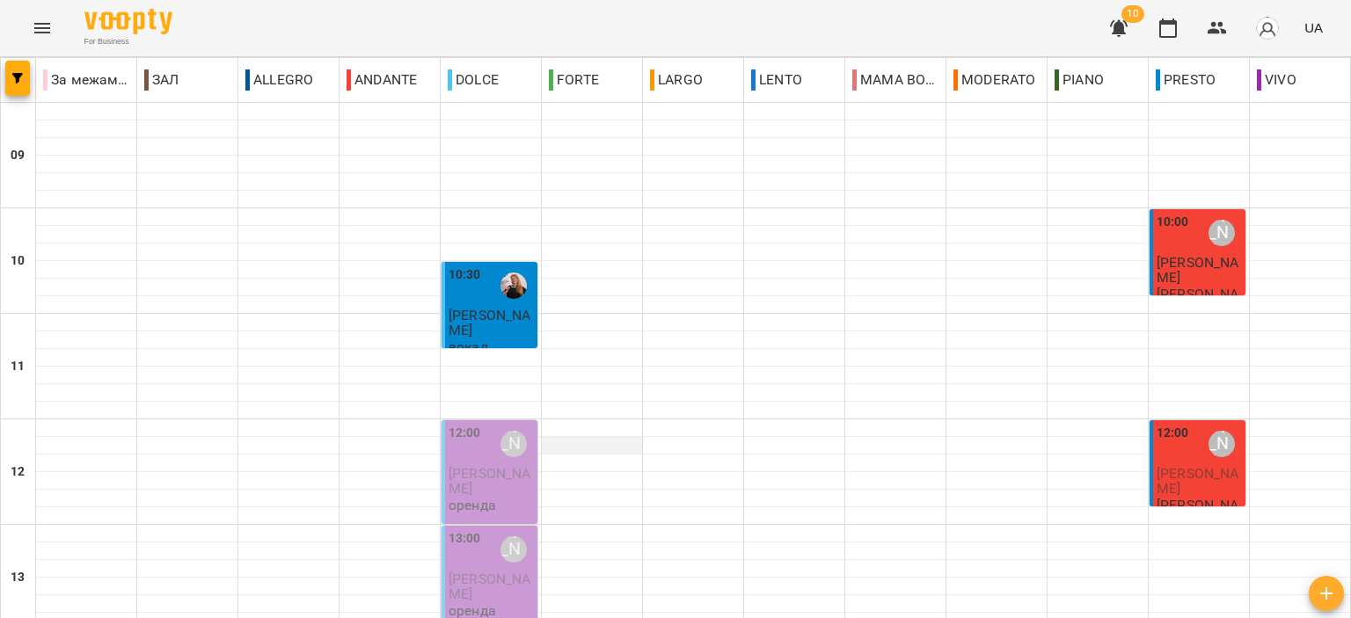
scroll to position [176, 0]
click at [480, 465] on span "[PERSON_NAME]" at bounding box center [490, 481] width 82 height 32
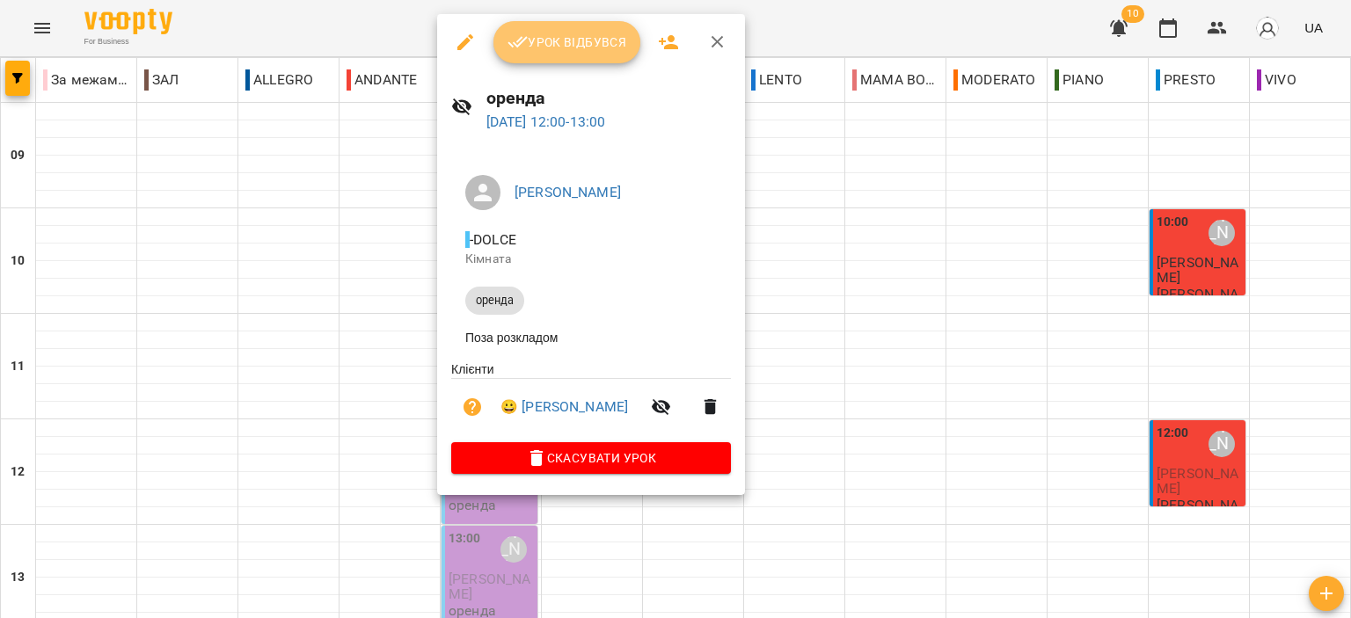
click at [560, 35] on span "Урок відбувся" at bounding box center [568, 42] width 120 height 21
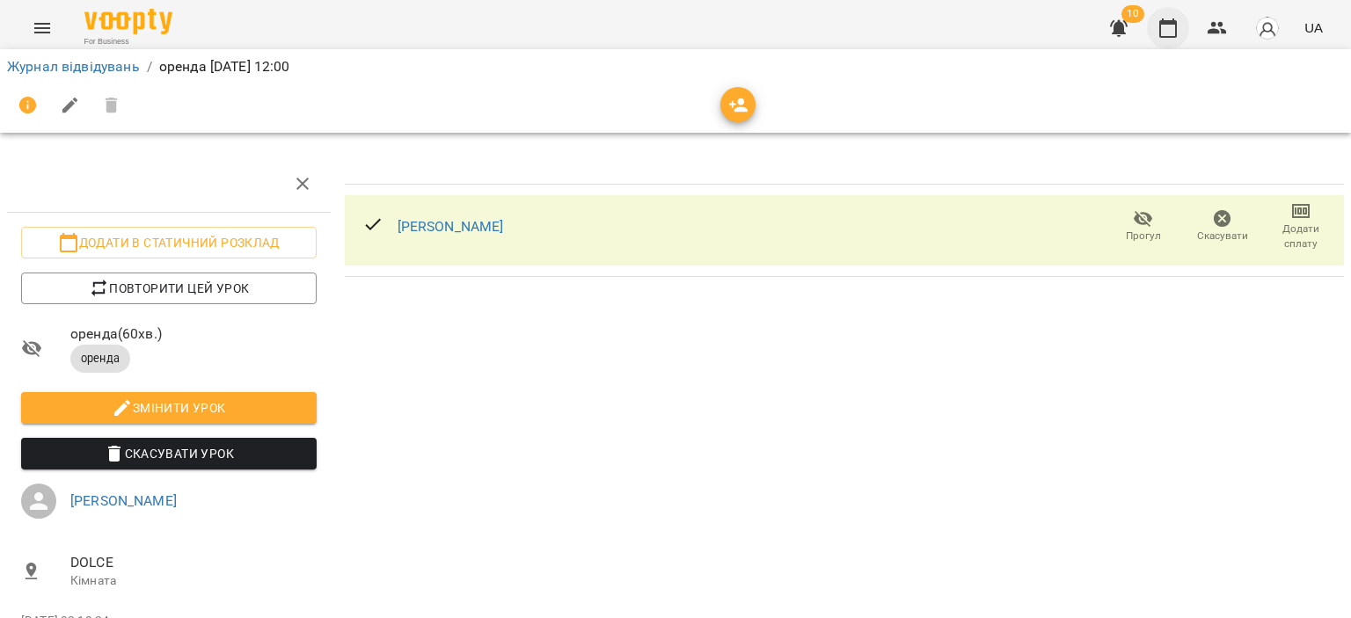
click at [1161, 31] on icon "button" at bounding box center [1168, 27] width 18 height 19
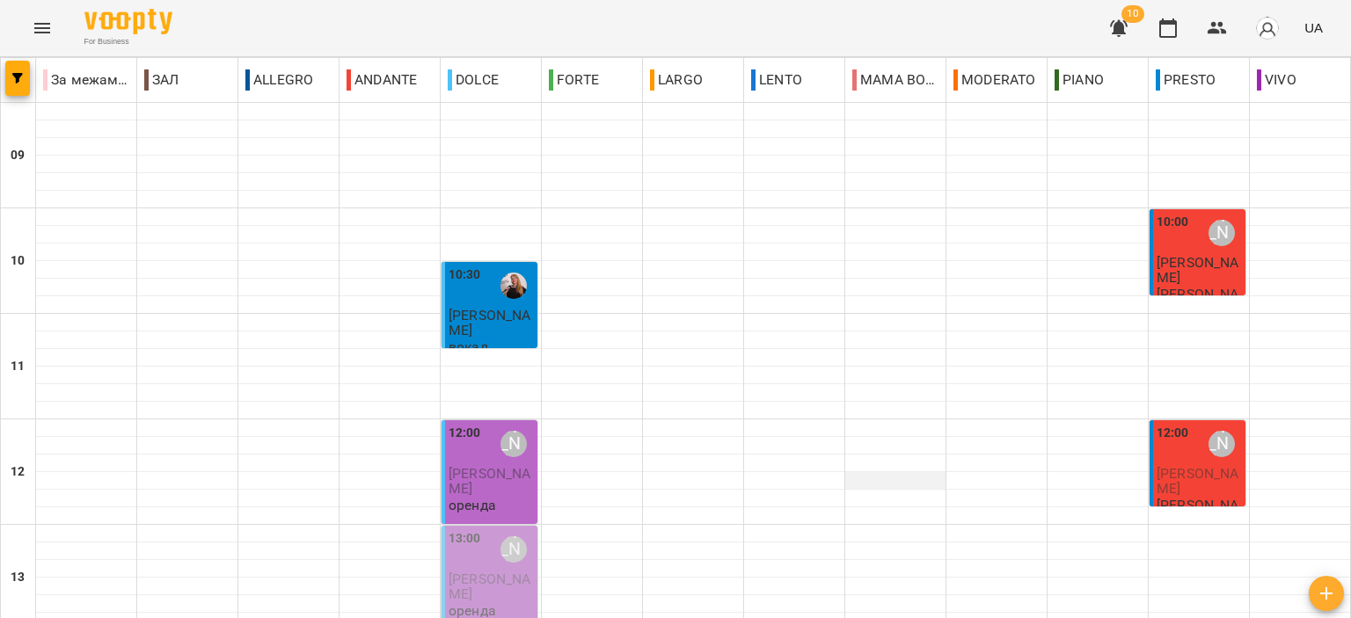
scroll to position [264, 0]
click at [1175, 465] on span "[PERSON_NAME]" at bounding box center [1198, 481] width 82 height 32
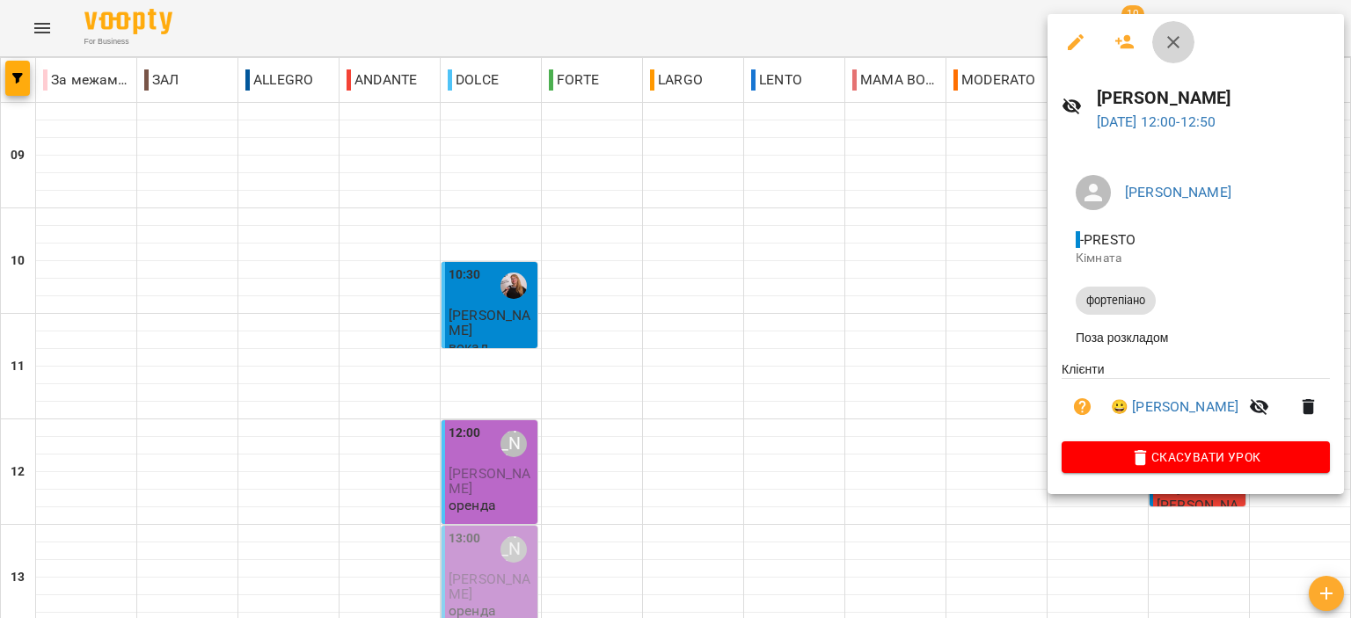
click at [1172, 47] on icon "button" at bounding box center [1173, 42] width 21 height 21
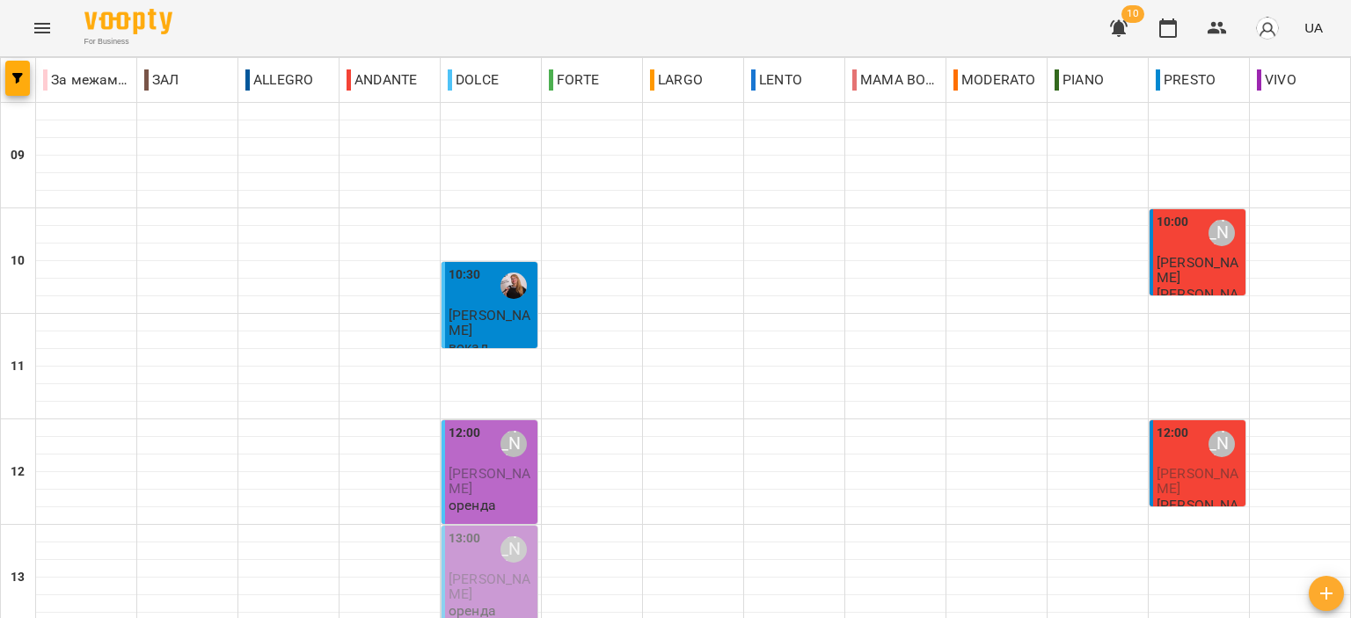
scroll to position [616, 0]
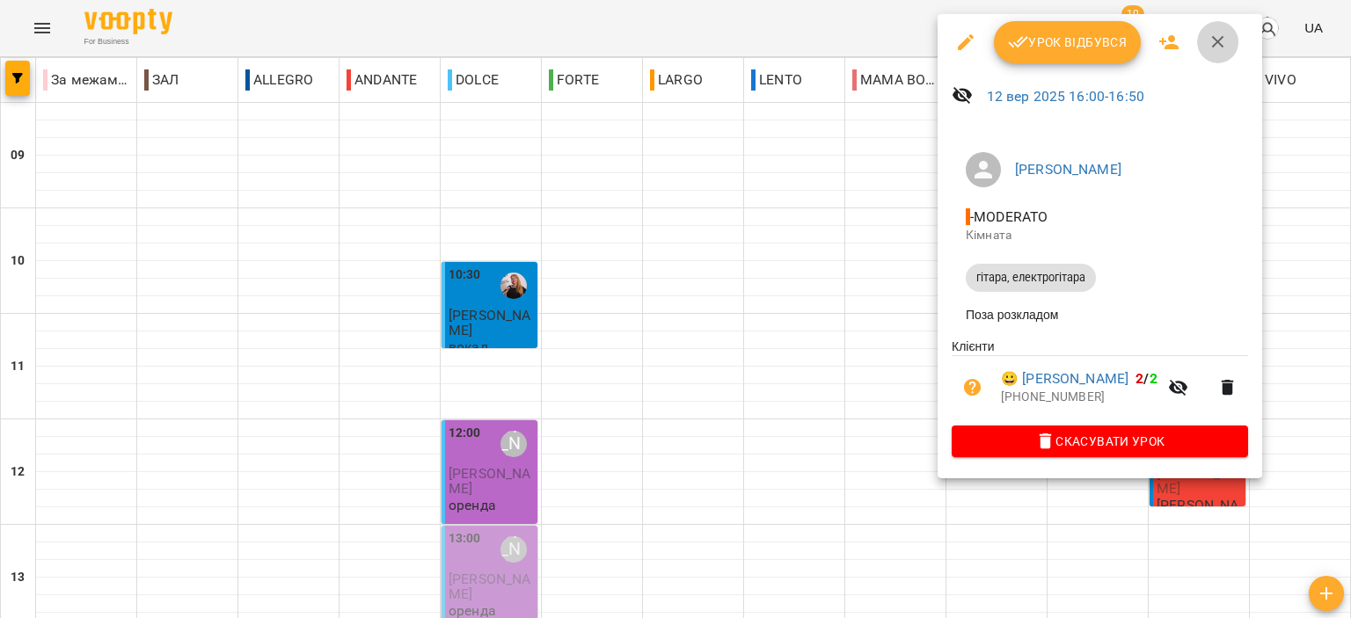
click at [1230, 30] on button "button" at bounding box center [1218, 42] width 42 height 42
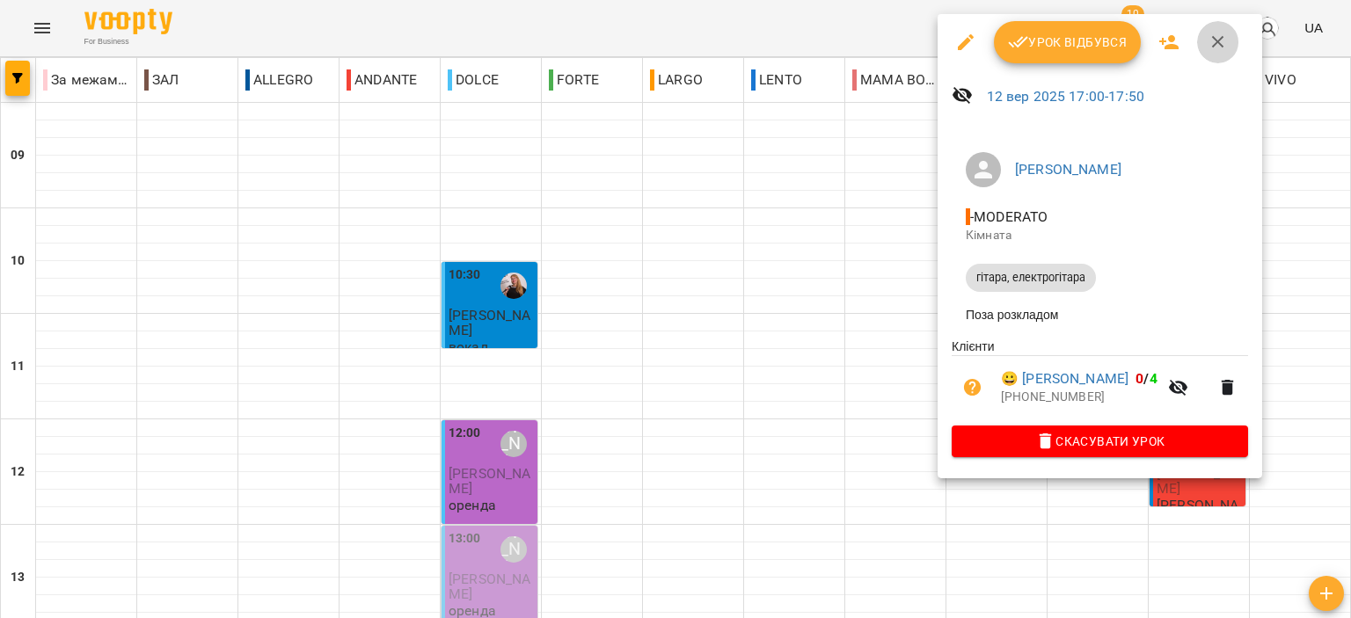
click at [1221, 48] on icon "button" at bounding box center [1218, 42] width 12 height 12
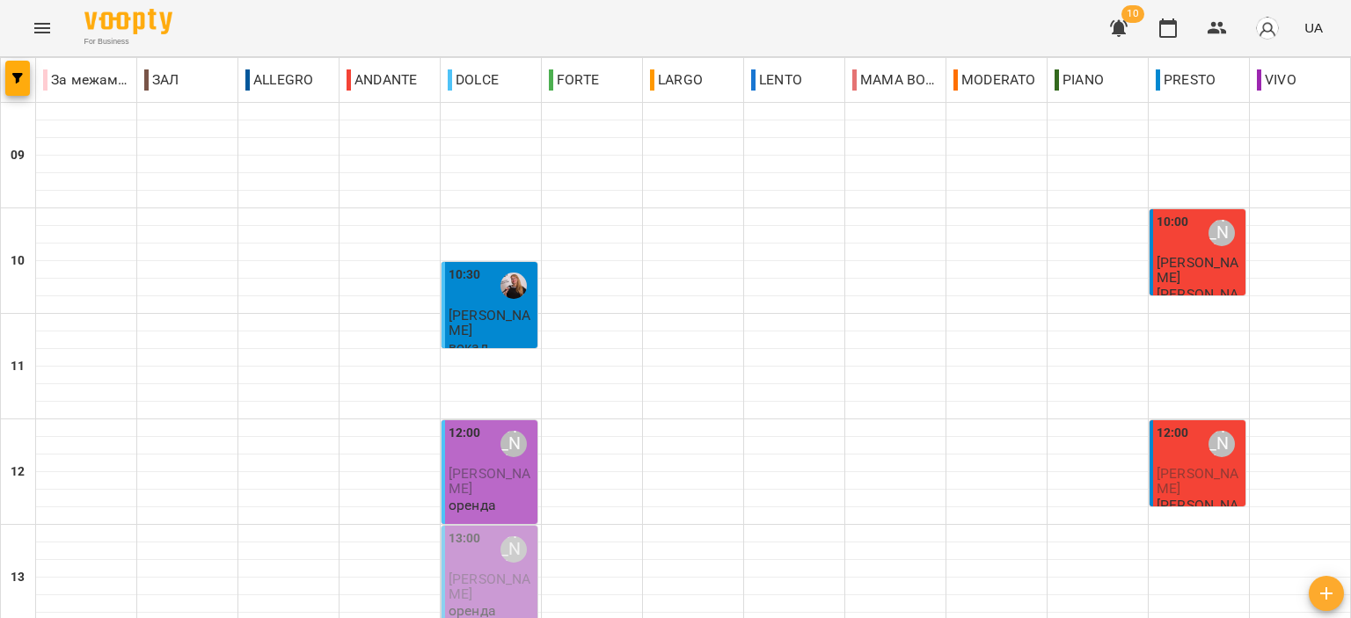
scroll to position [867, 0]
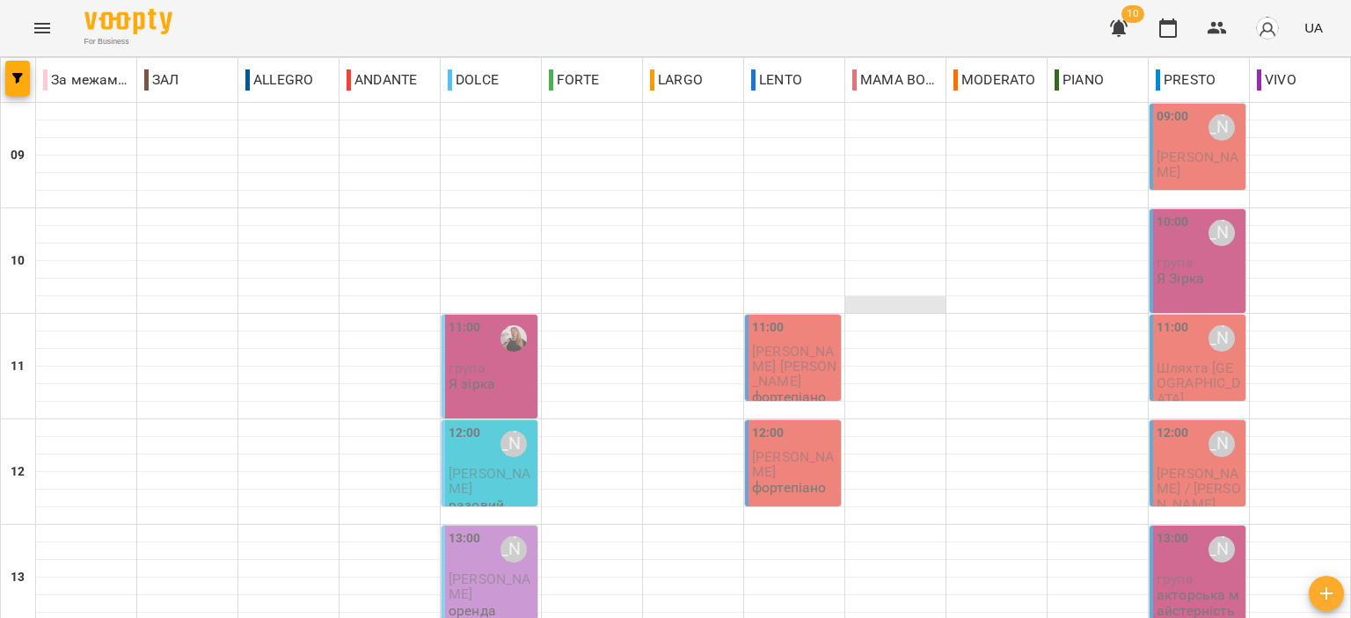
scroll to position [0, 0]
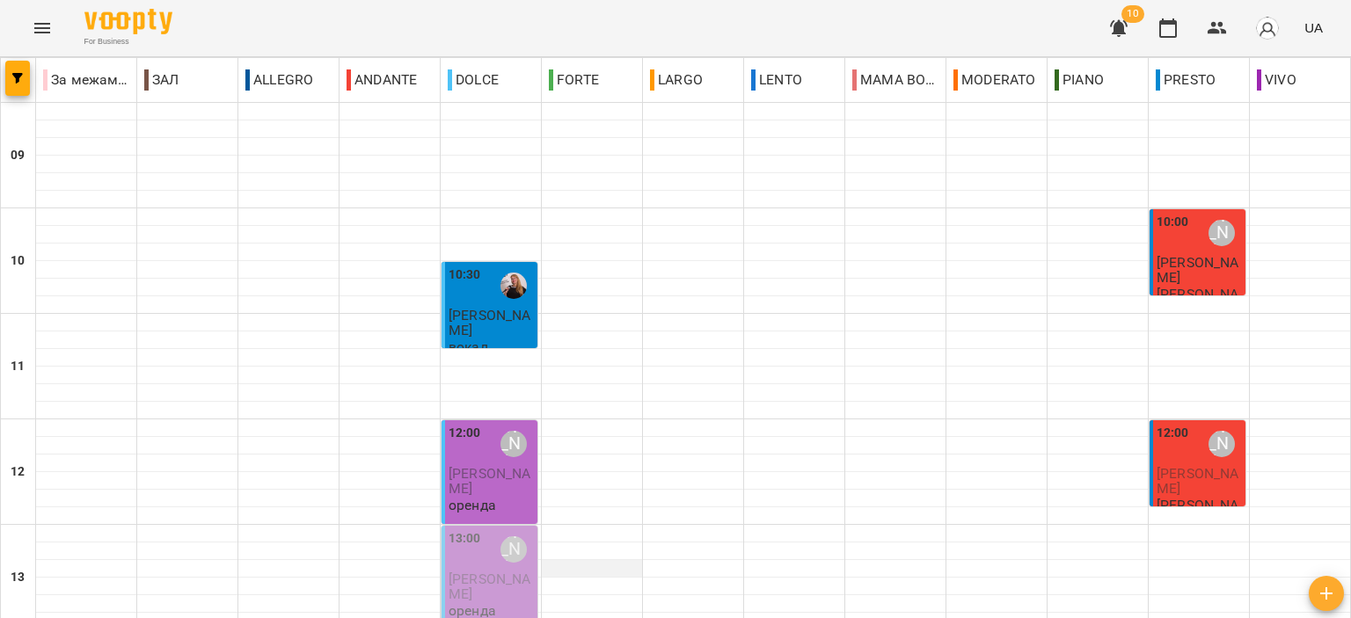
scroll to position [176, 0]
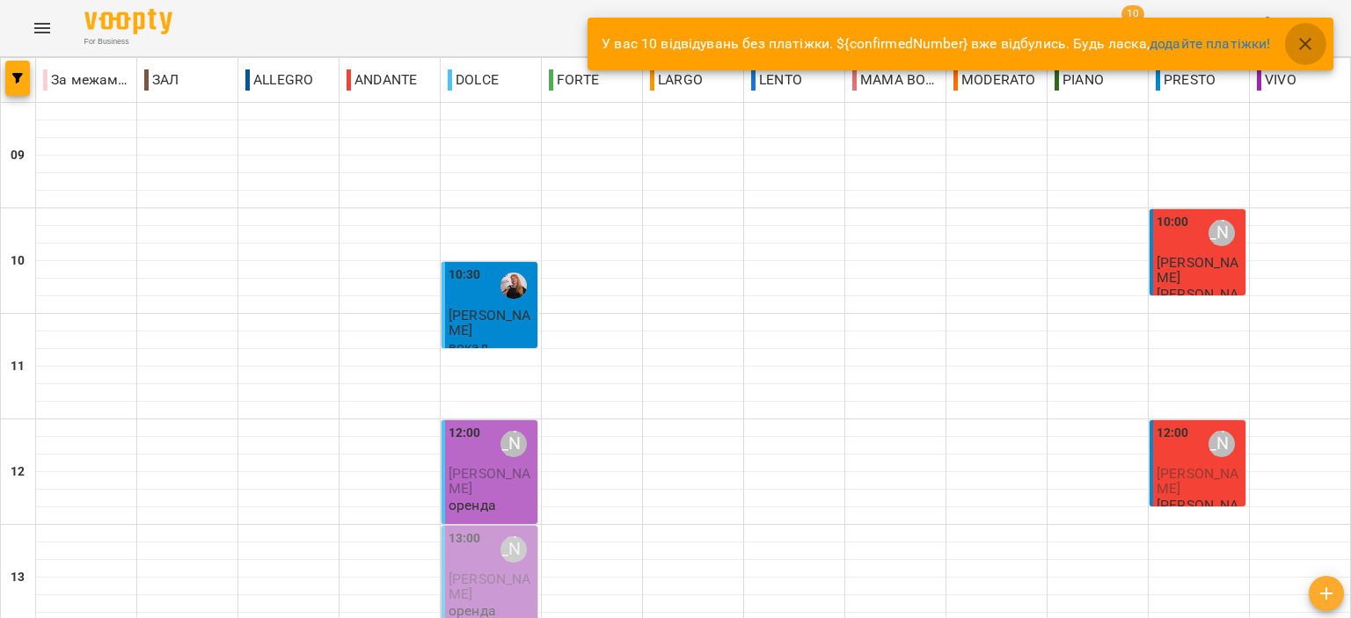
click at [1293, 44] on button "button" at bounding box center [1305, 44] width 42 height 42
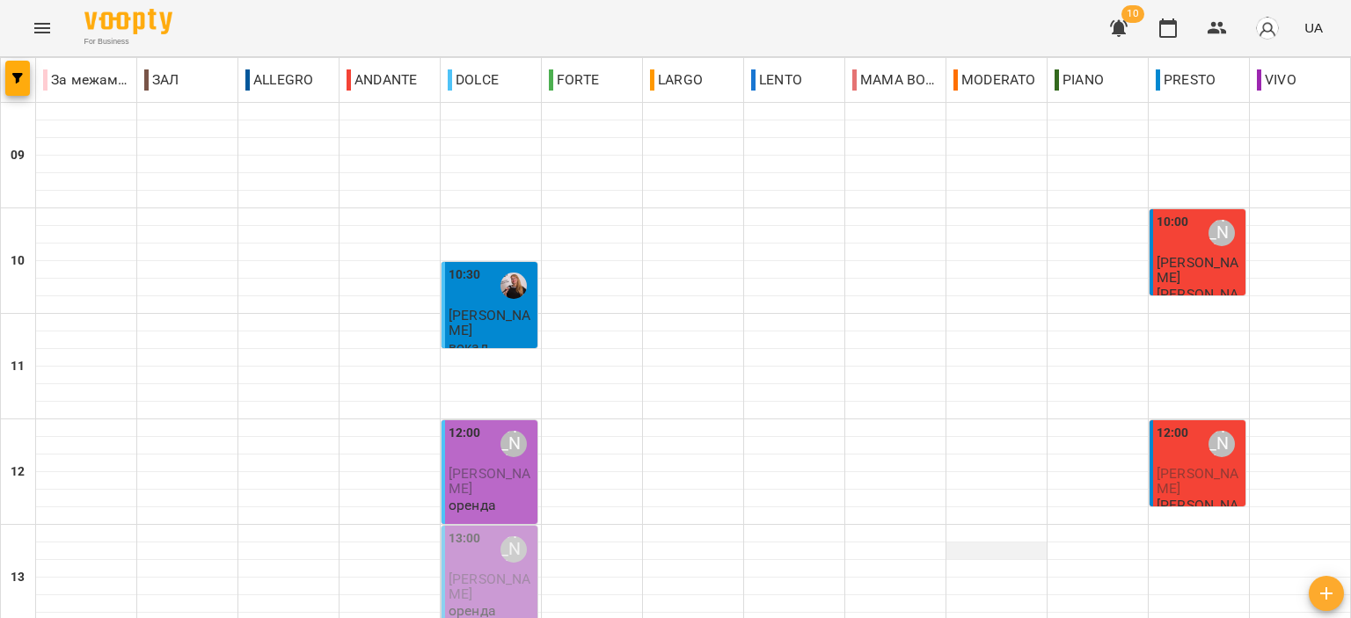
scroll to position [0, 0]
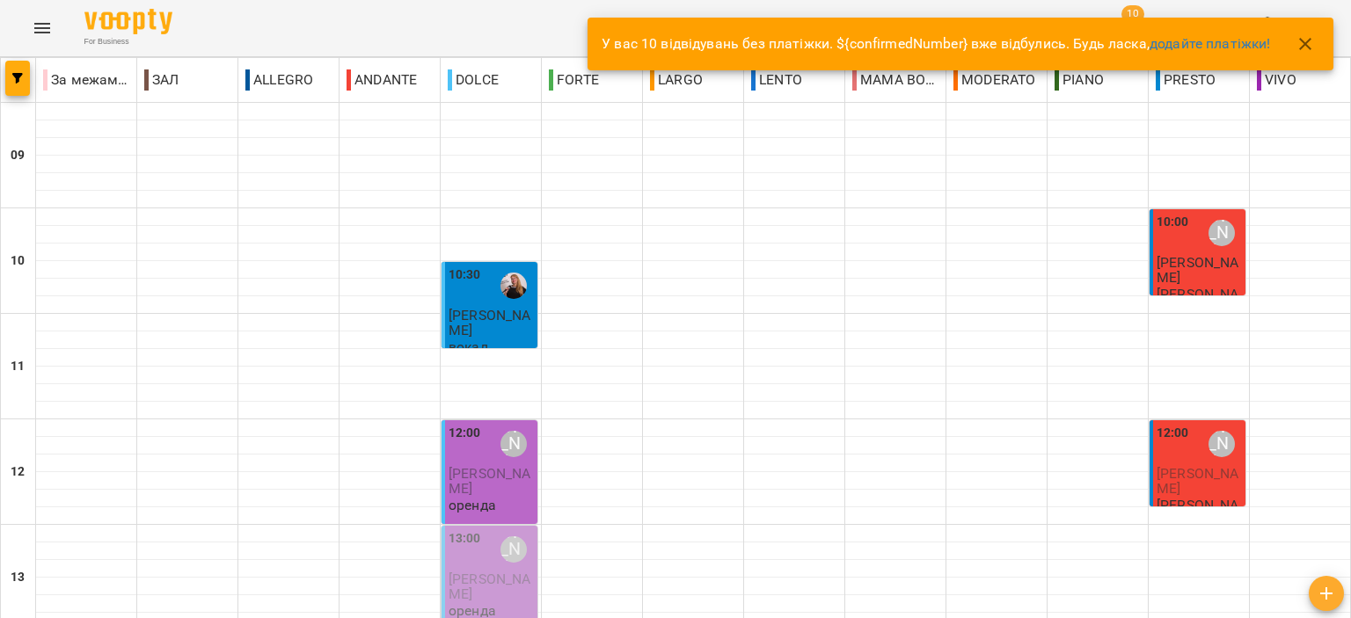
click at [1286, 53] on div at bounding box center [1298, 44] width 56 height 42
click at [1305, 50] on icon "button" at bounding box center [1305, 43] width 21 height 21
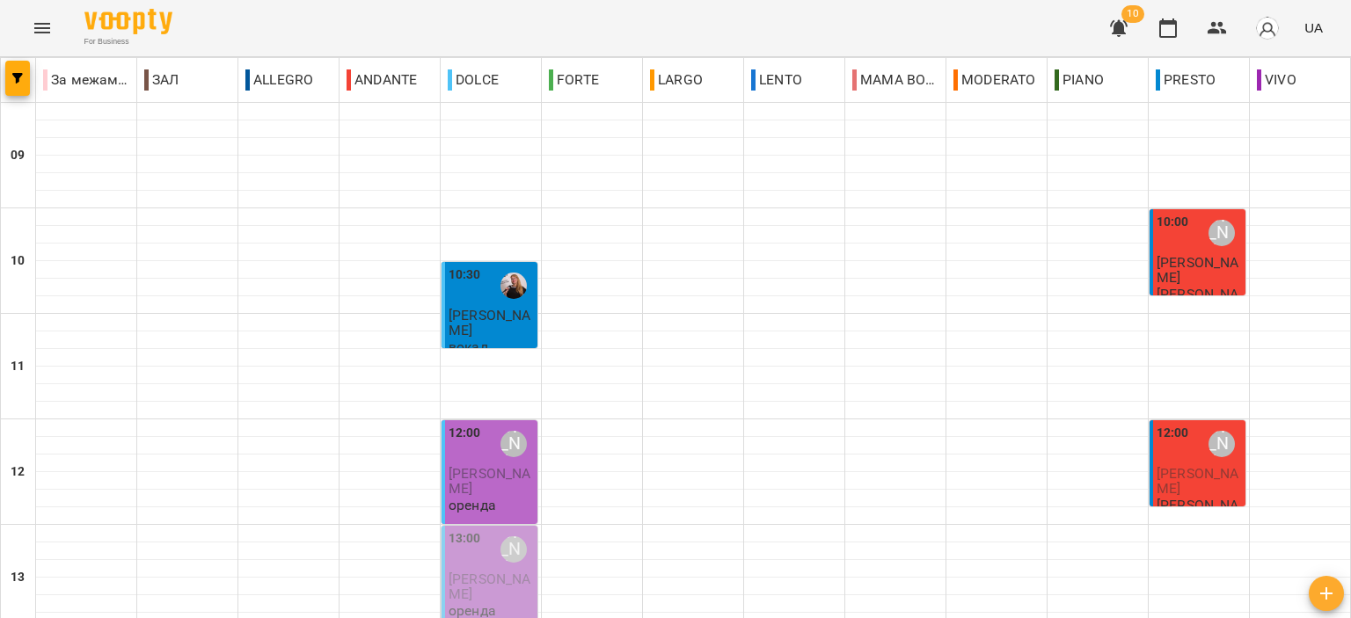
click at [1184, 259] on span "[PERSON_NAME]" at bounding box center [1198, 270] width 82 height 32
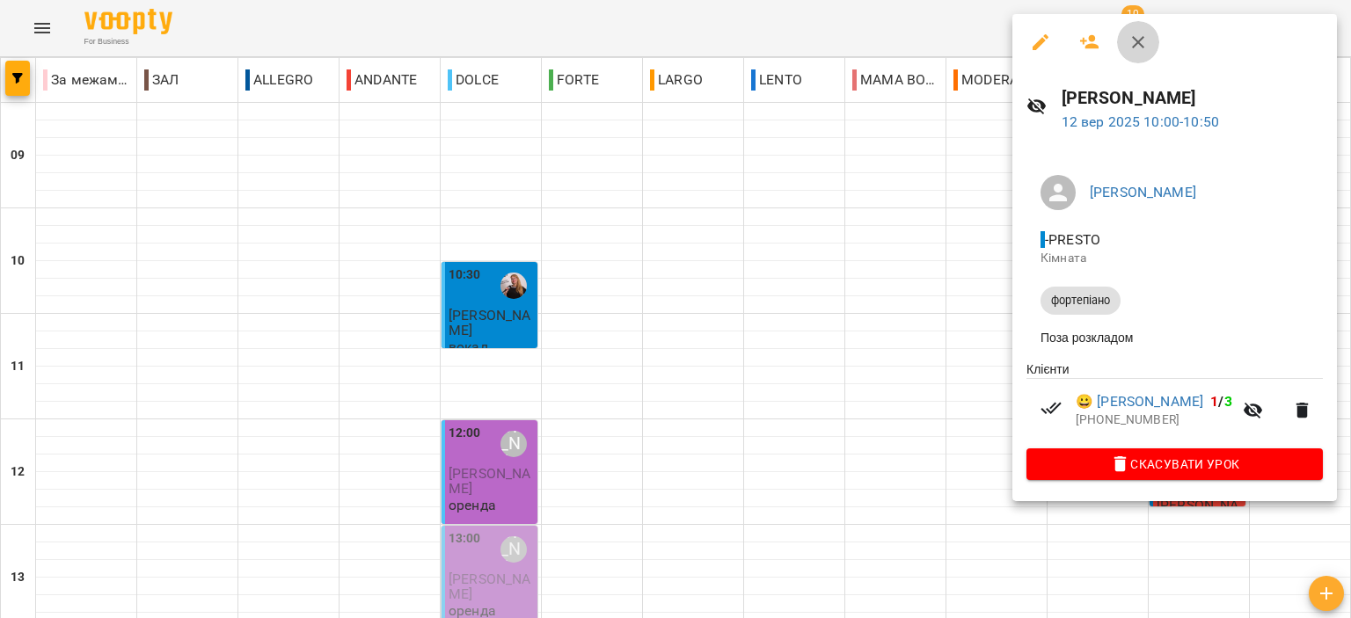
click at [1142, 39] on icon "button" at bounding box center [1138, 42] width 12 height 12
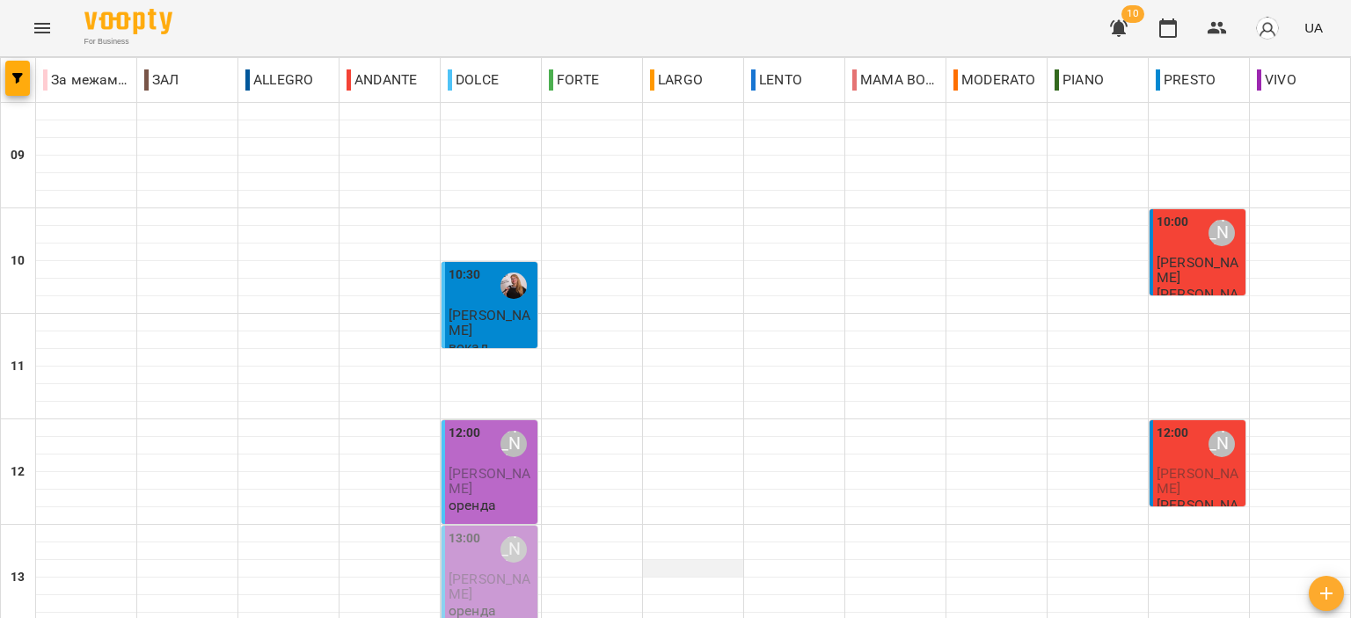
scroll to position [264, 0]
click at [489, 571] on span "[PERSON_NAME]" at bounding box center [490, 587] width 82 height 32
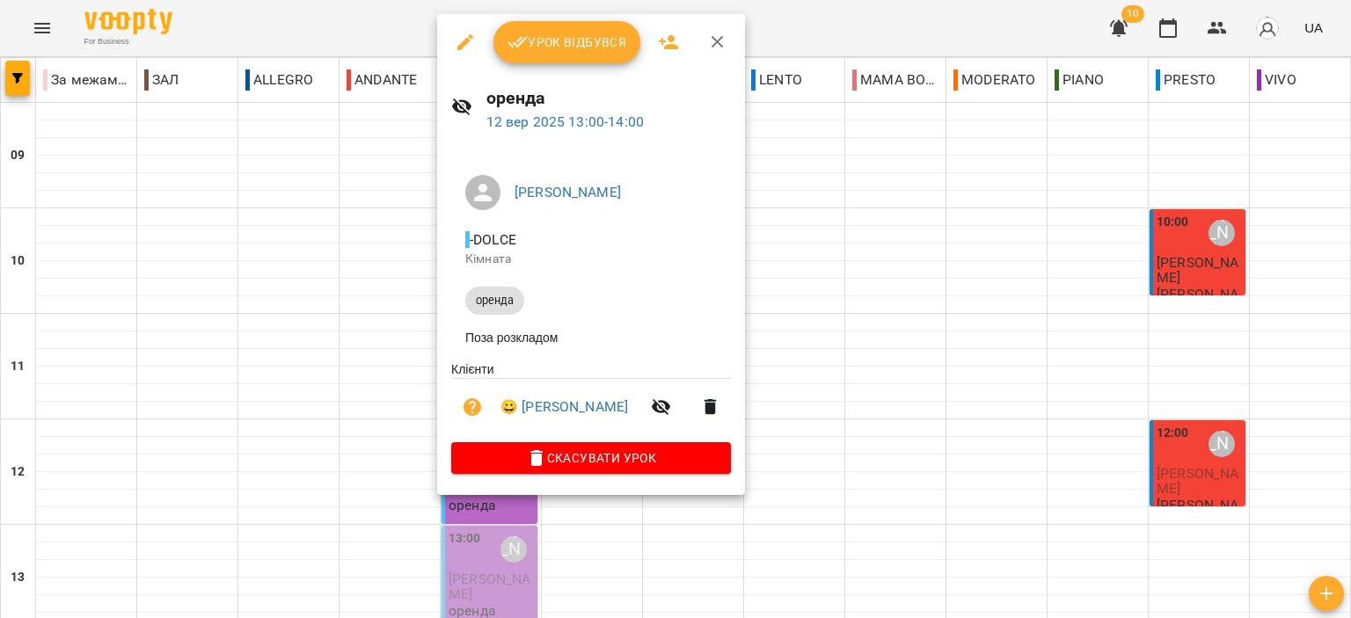
click at [559, 46] on span "Урок відбувся" at bounding box center [568, 42] width 120 height 21
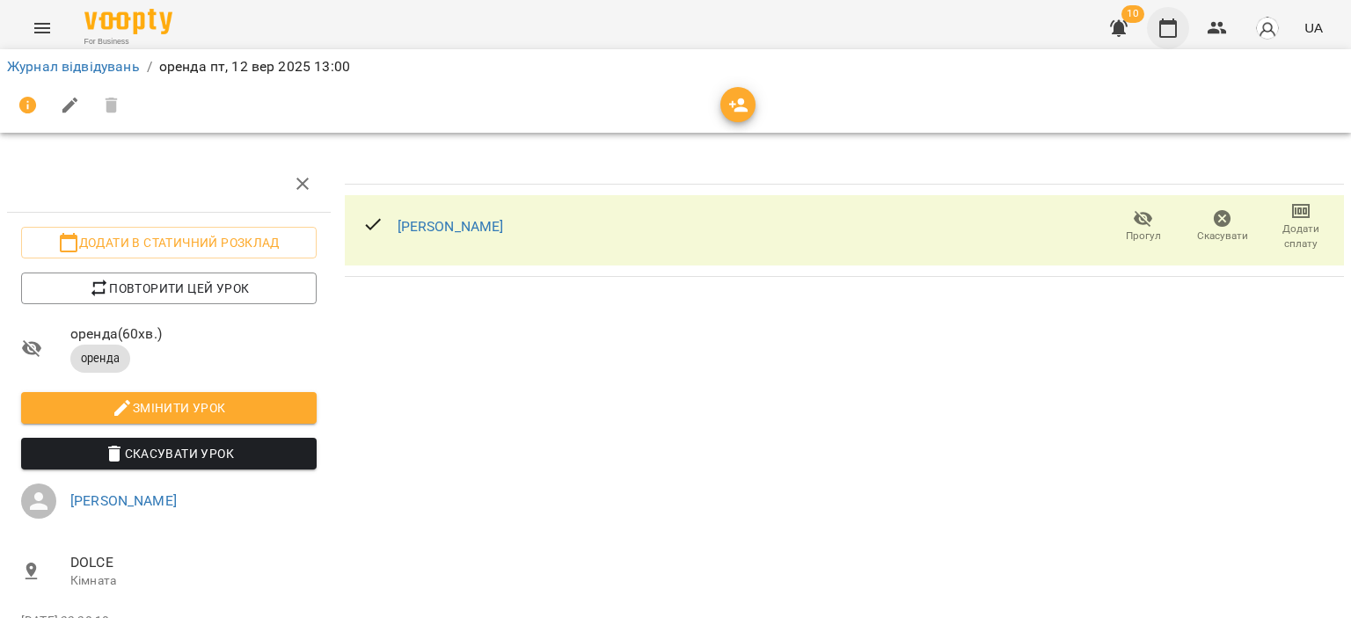
click at [1170, 24] on icon "button" at bounding box center [1168, 27] width 18 height 19
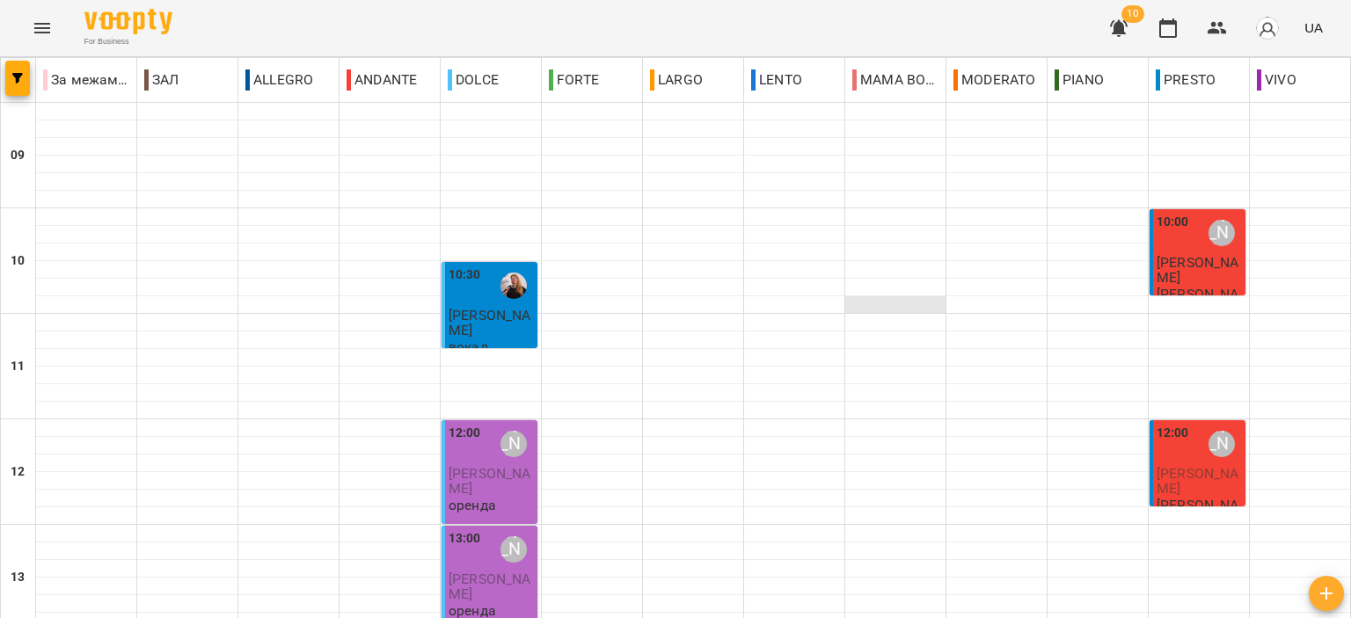
scroll to position [352, 0]
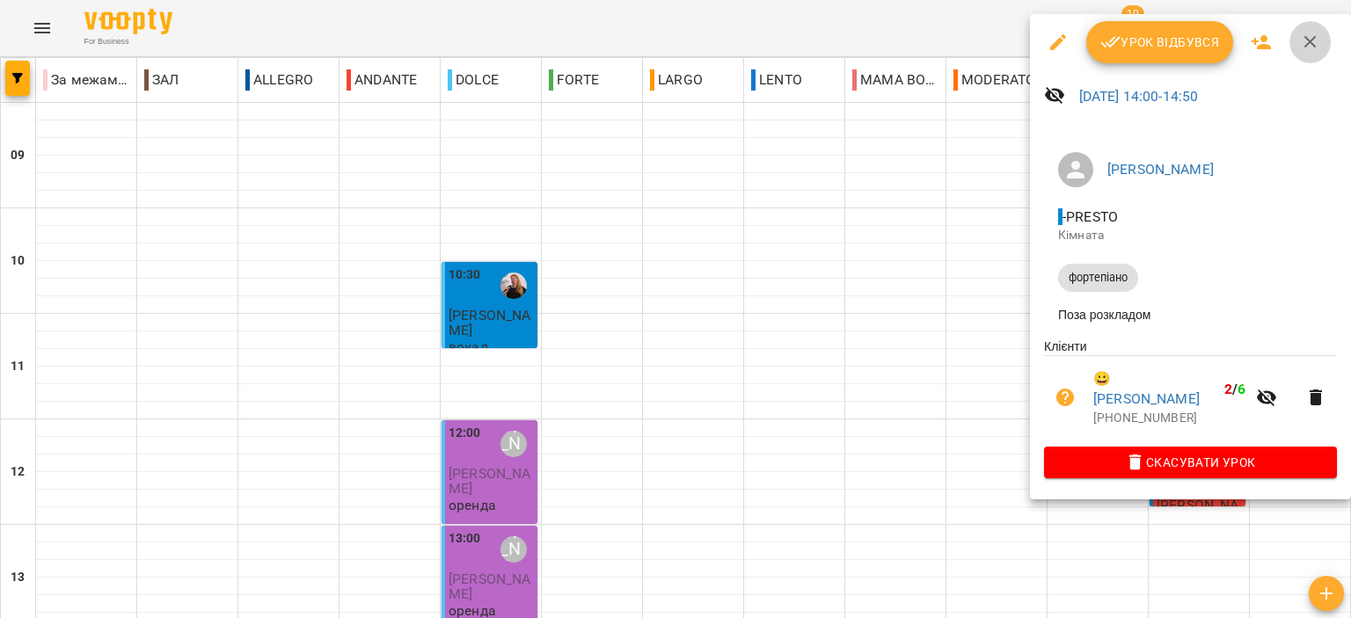
click at [1306, 33] on icon "button" at bounding box center [1310, 42] width 21 height 21
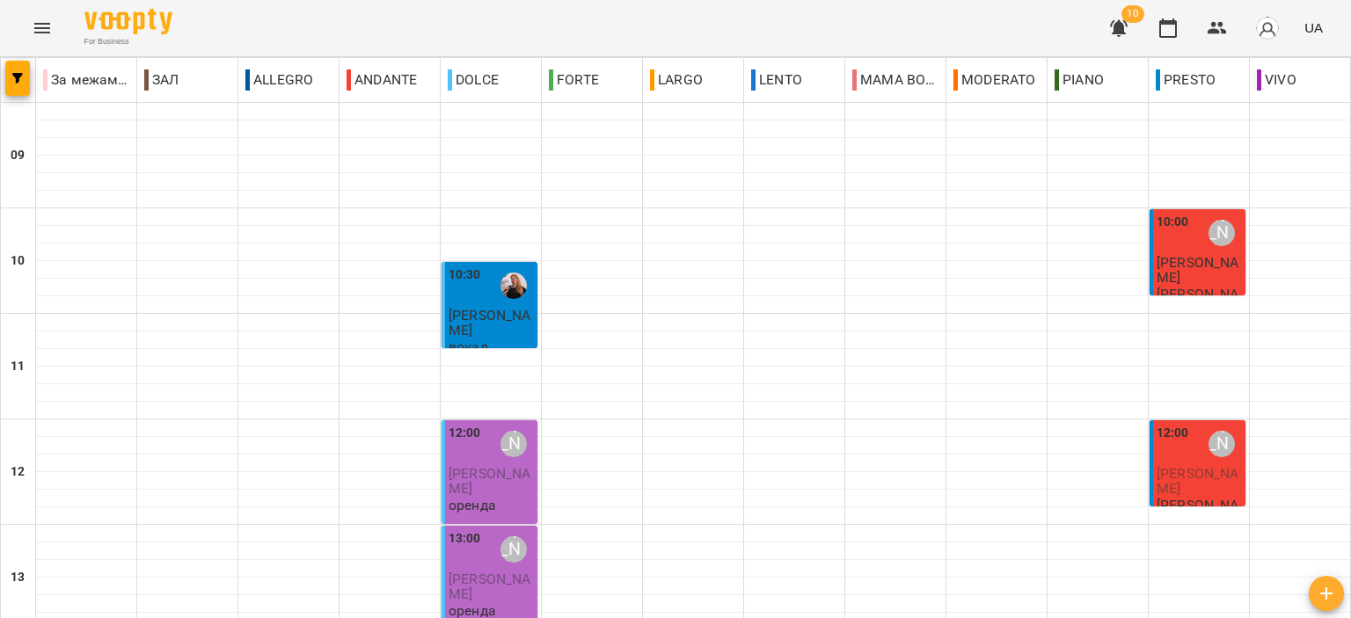
scroll to position [867, 0]
click at [1130, 31] on icon "button" at bounding box center [1118, 28] width 21 height 21
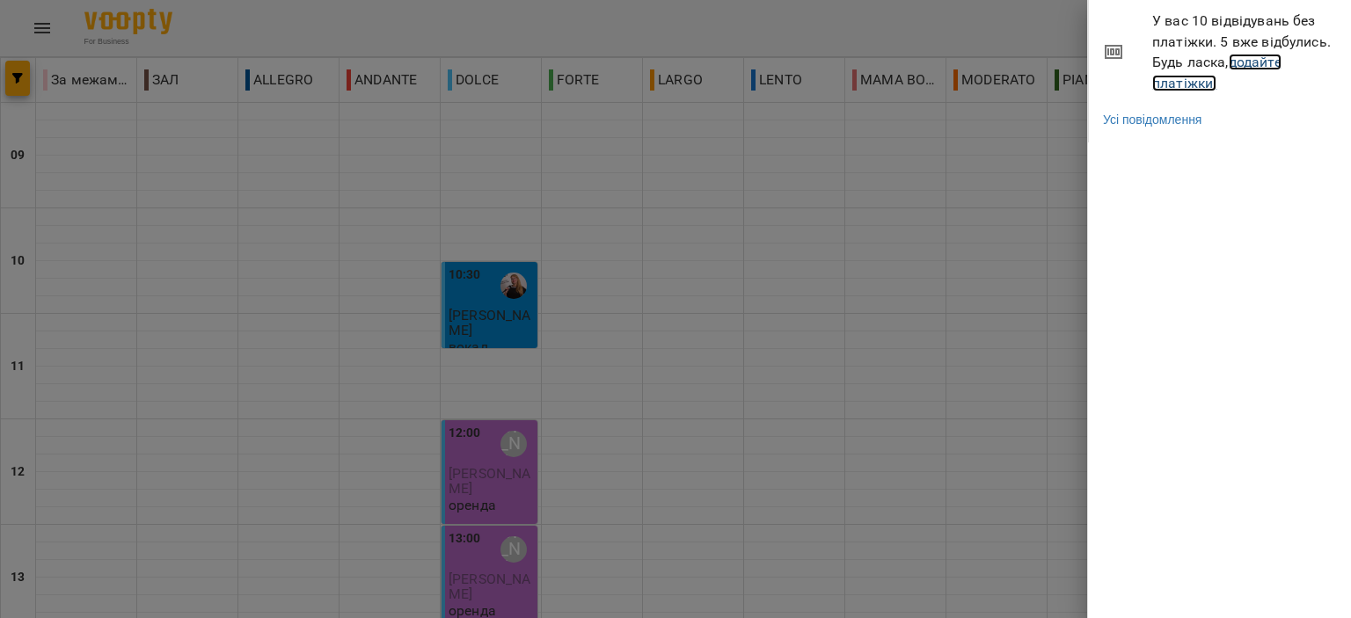
click at [1207, 79] on link "додайте платіжки!" at bounding box center [1216, 73] width 129 height 38
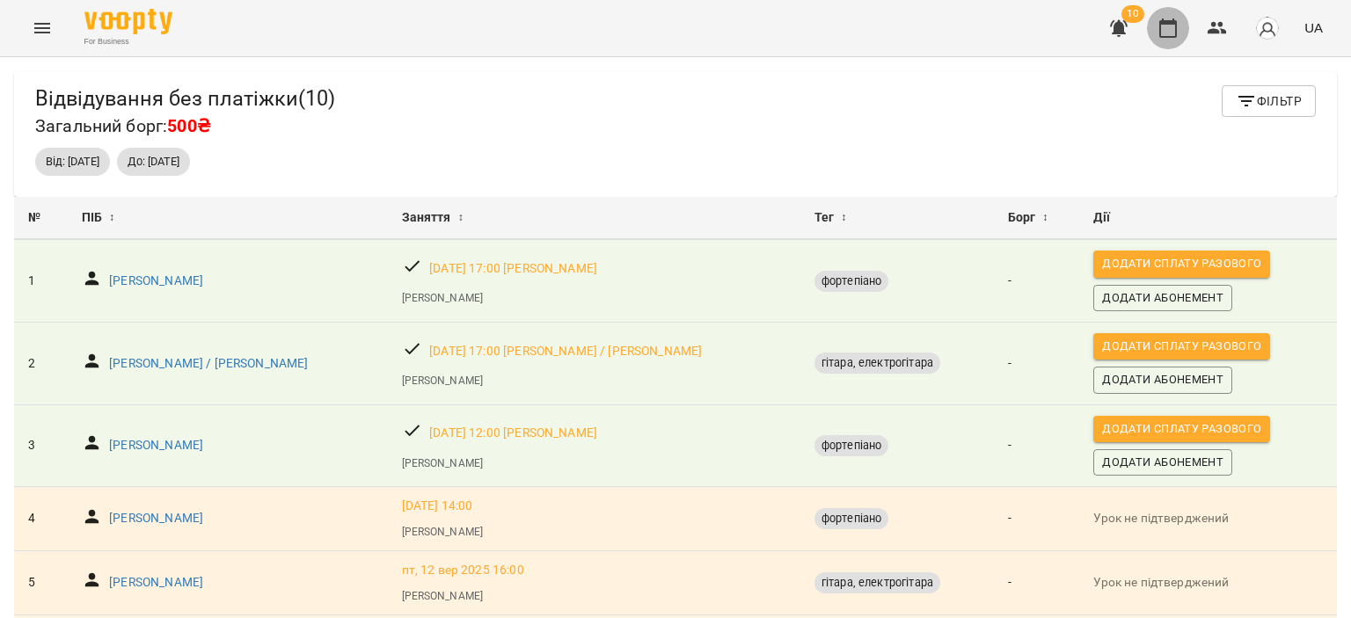
click at [1170, 28] on icon "button" at bounding box center [1168, 28] width 21 height 21
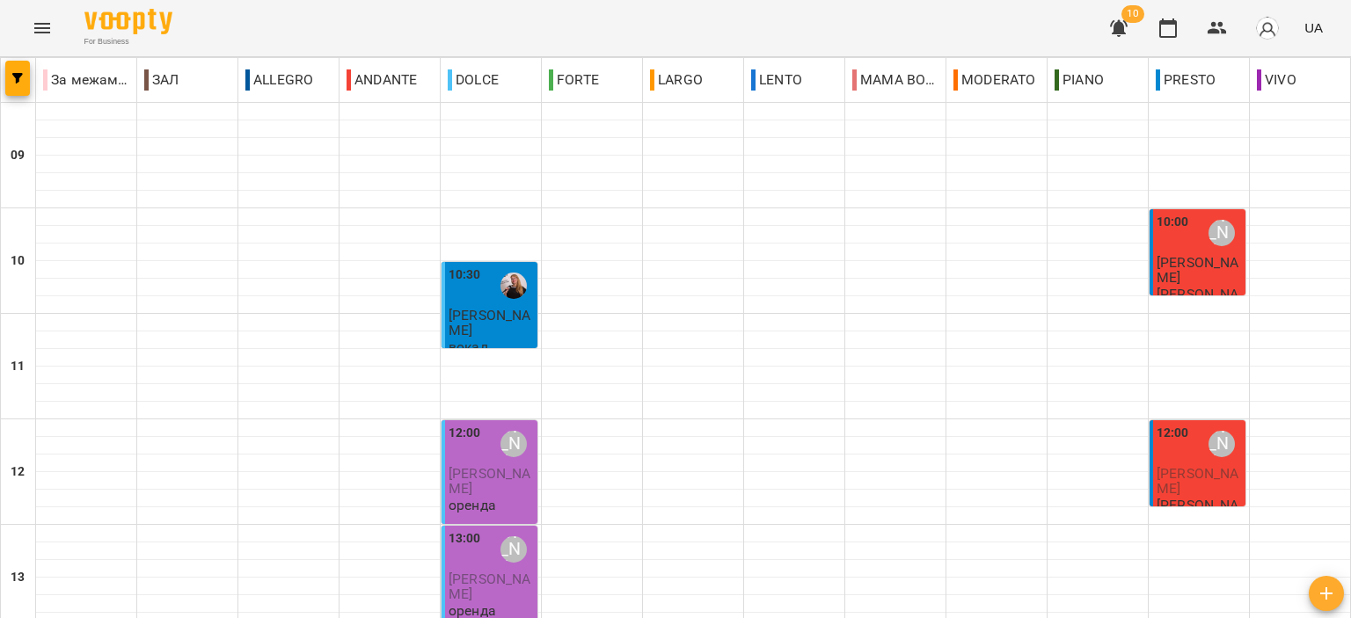
scroll to position [867, 0]
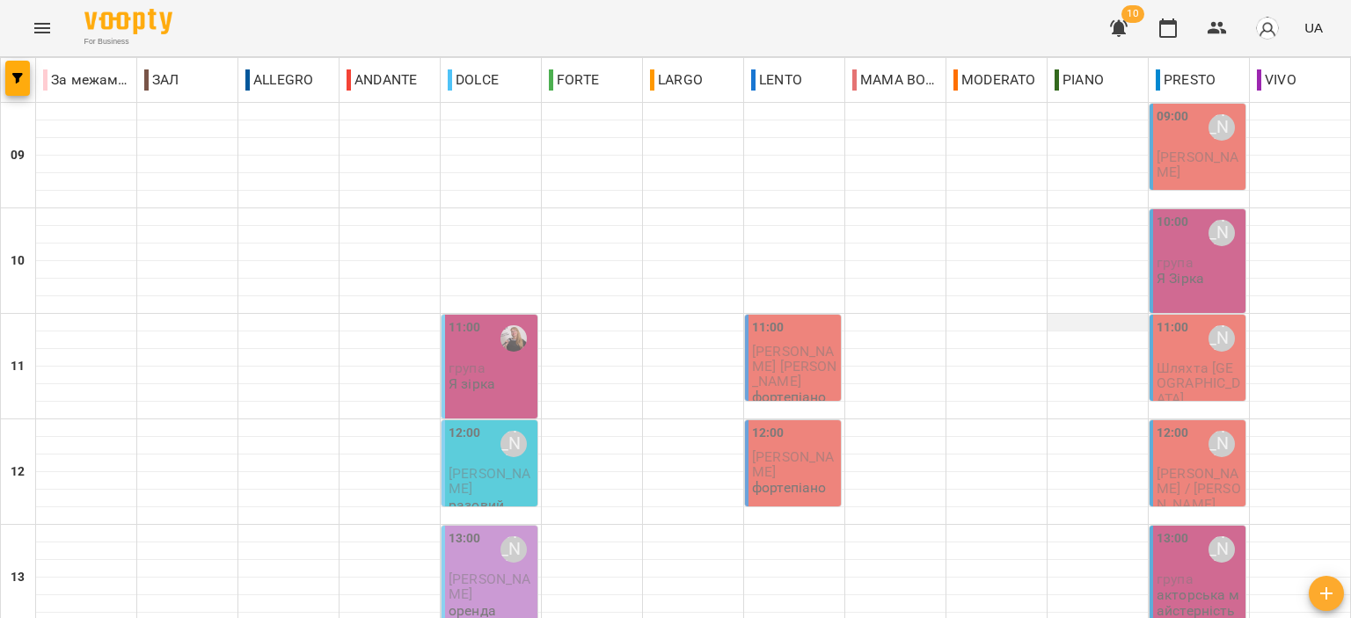
scroll to position [704, 0]
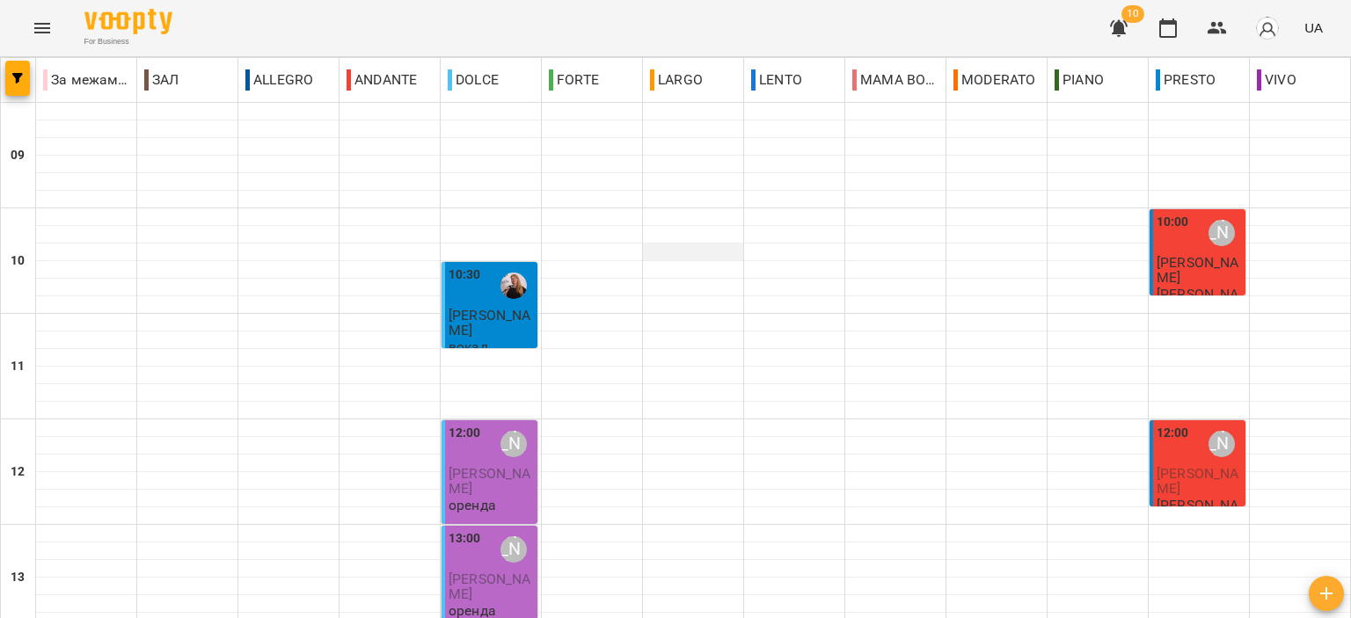
scroll to position [352, 0]
click at [1133, 18] on span "10" at bounding box center [1133, 14] width 23 height 18
click at [1123, 27] on icon "button" at bounding box center [1119, 28] width 18 height 17
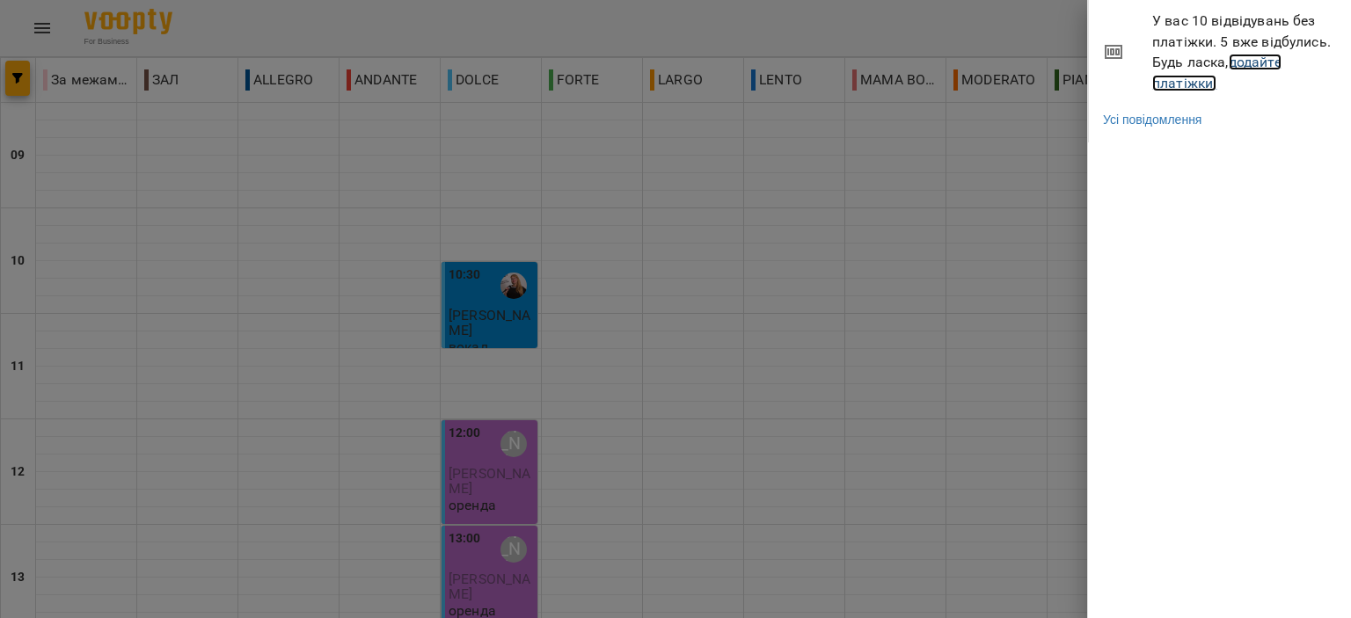
click at [1170, 78] on link "додайте платіжки!" at bounding box center [1216, 73] width 129 height 38
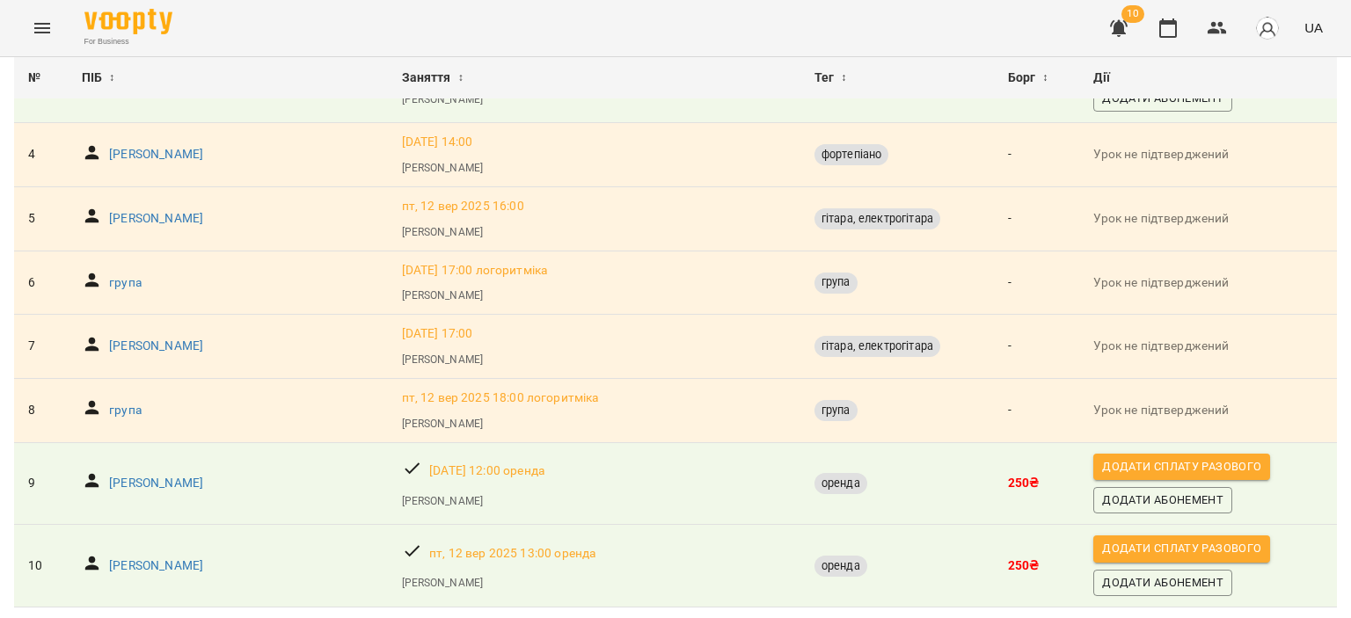
scroll to position [416, 0]
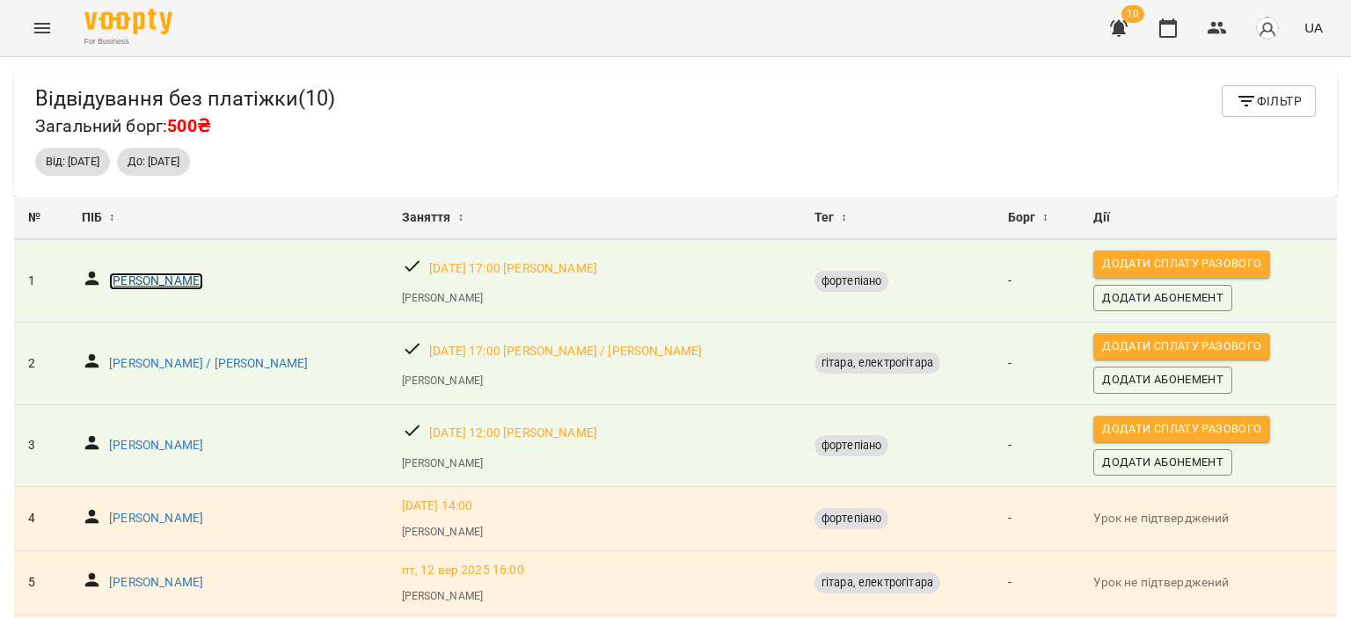
click at [144, 282] on p "[PERSON_NAME]" at bounding box center [156, 282] width 94 height 18
click at [167, 366] on p "[PERSON_NAME] / [PERSON_NAME]" at bounding box center [208, 364] width 199 height 18
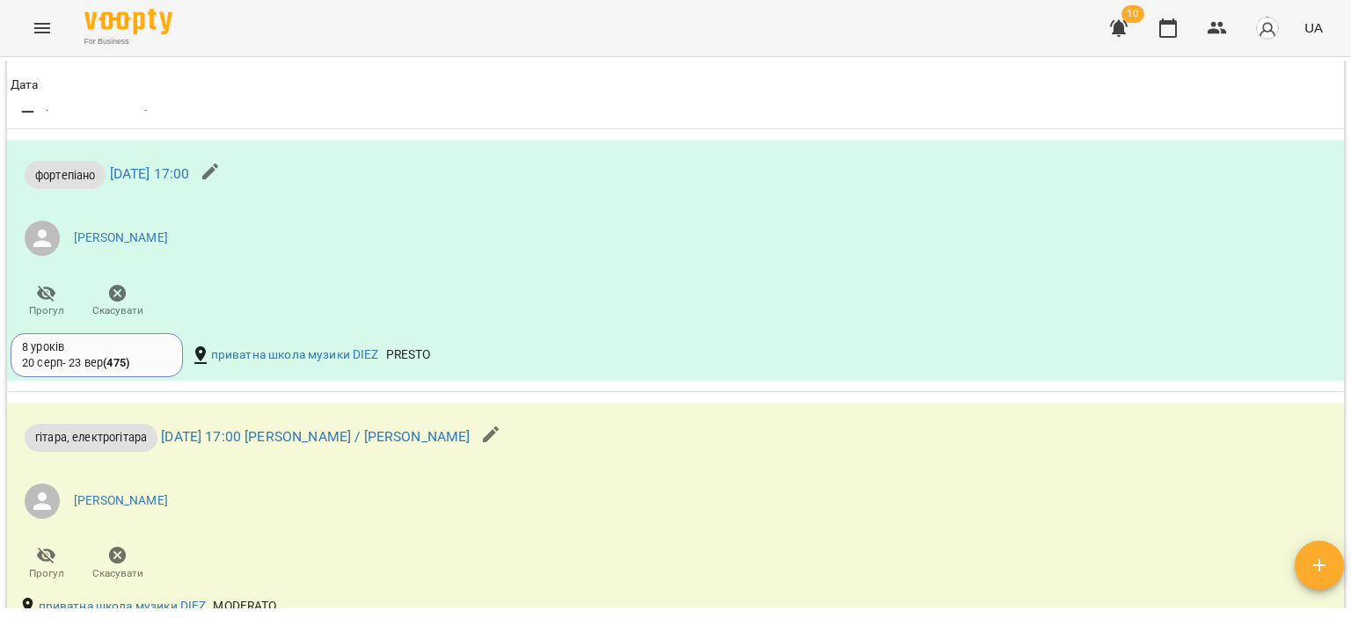
scroll to position [1406, 0]
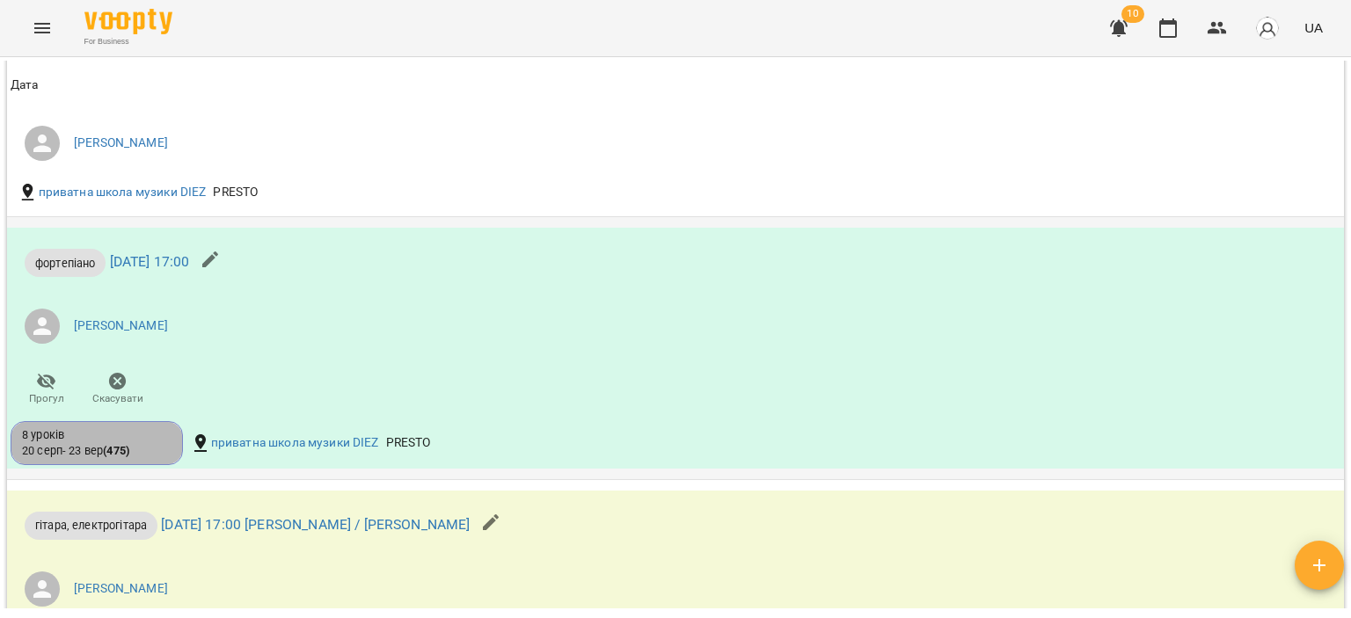
click at [122, 441] on div "8 уроків" at bounding box center [97, 436] width 150 height 16
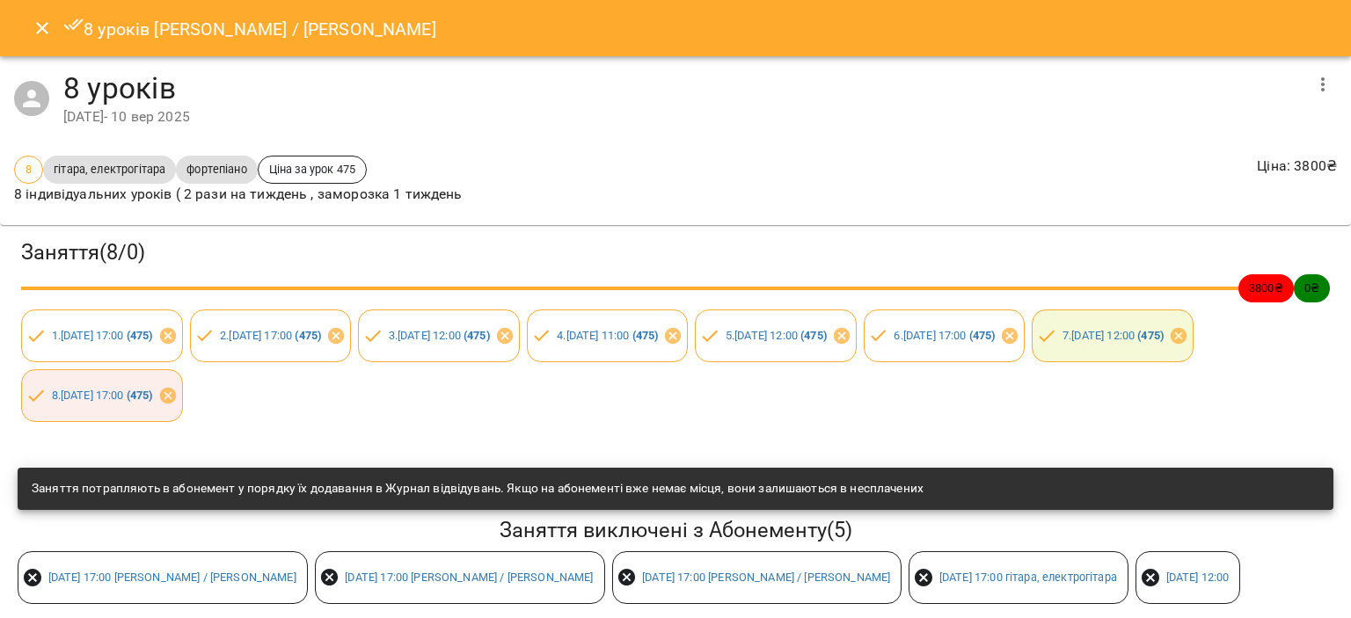
click at [41, 24] on icon "Close" at bounding box center [42, 28] width 21 height 21
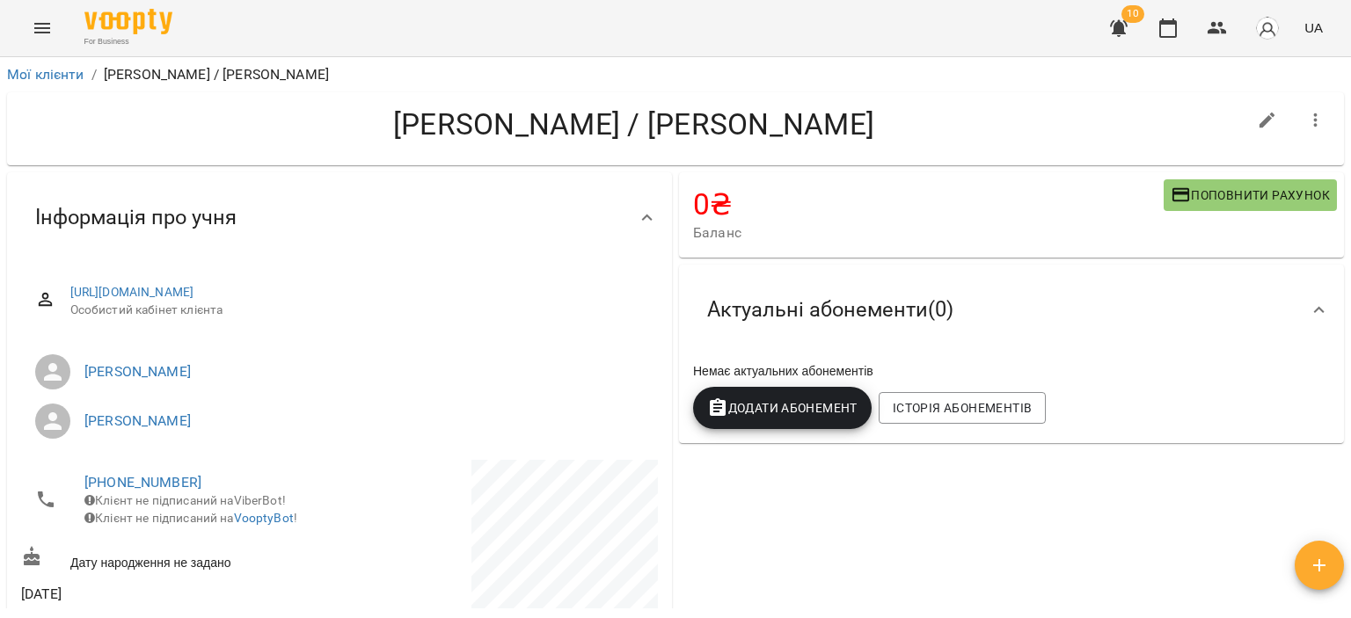
scroll to position [0, 0]
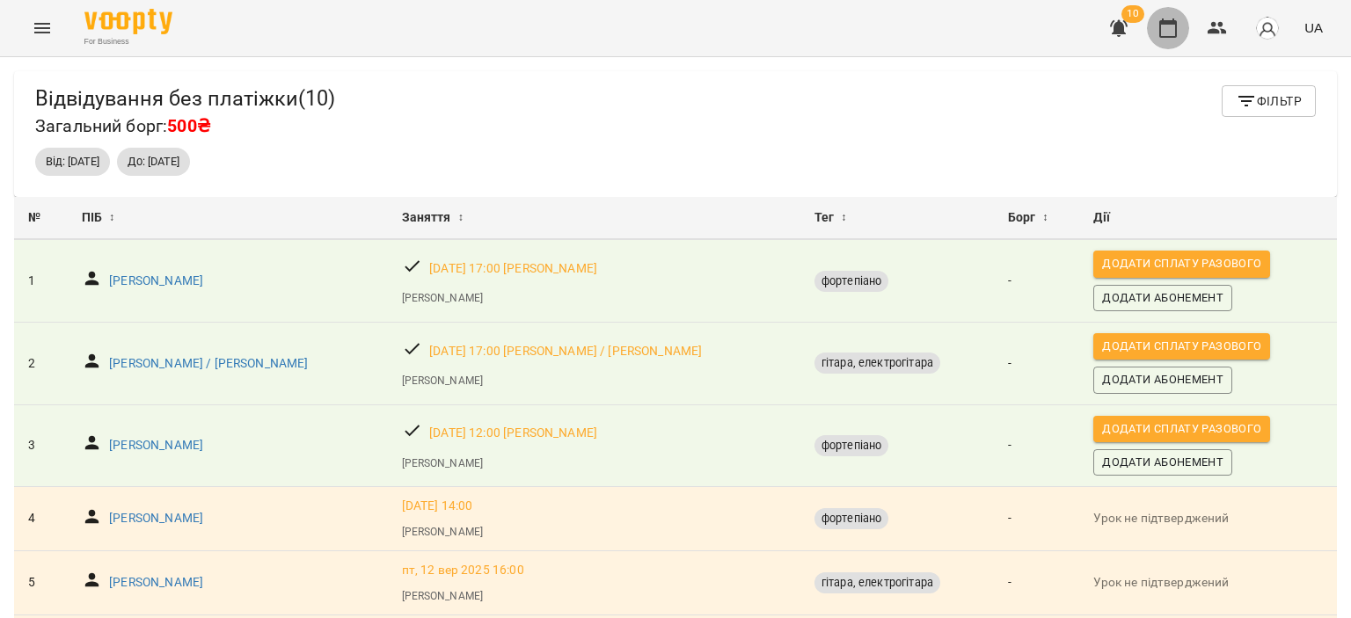
click at [1164, 21] on icon "button" at bounding box center [1168, 27] width 18 height 19
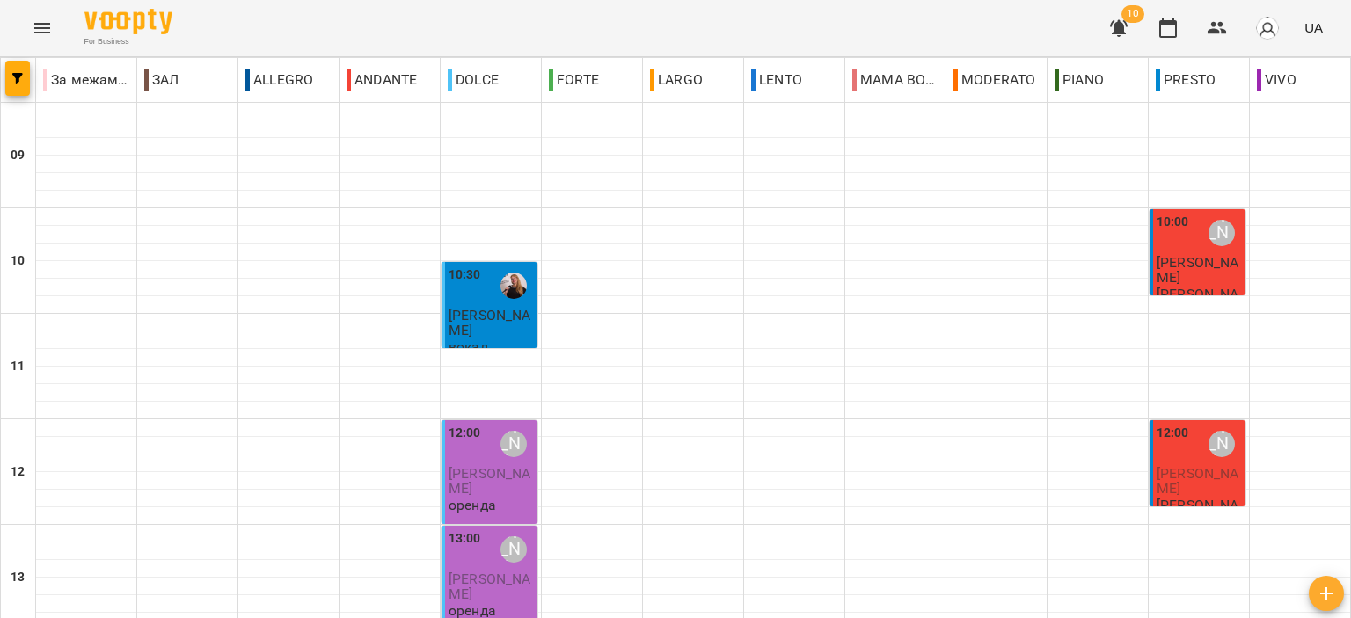
scroll to position [440, 0]
click at [1222, 31] on icon "button" at bounding box center [1217, 28] width 19 height 12
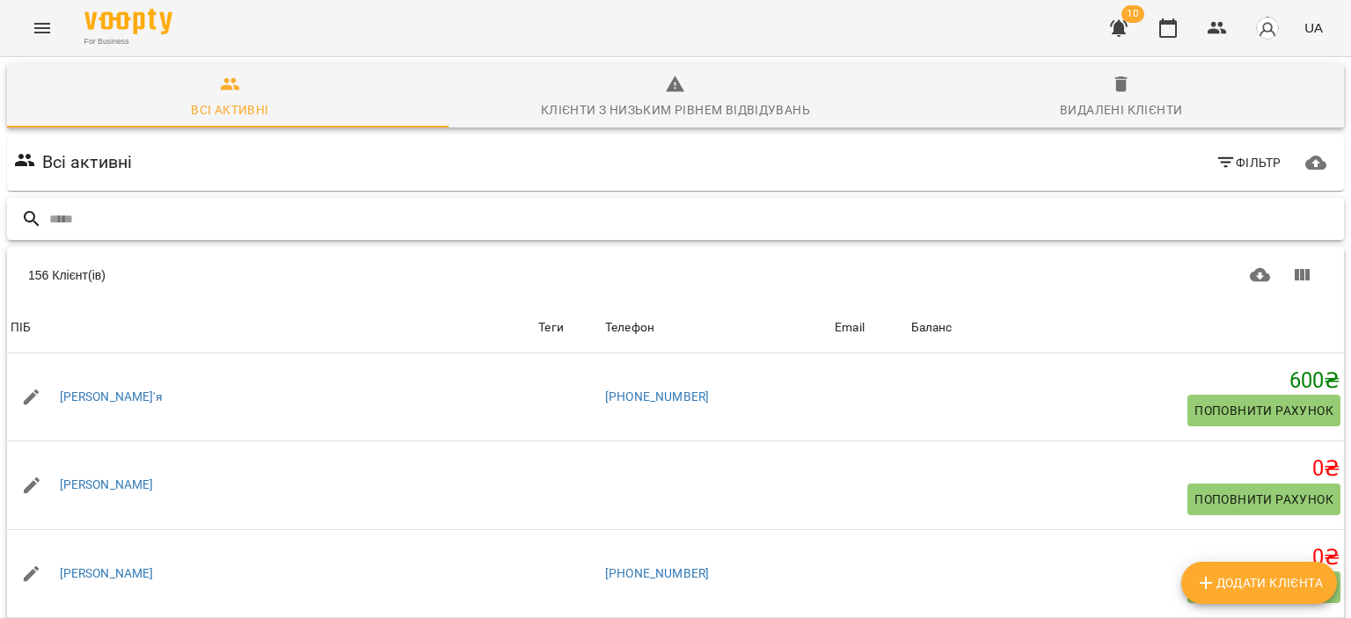
drag, startPoint x: 609, startPoint y: 213, endPoint x: 596, endPoint y: 217, distance: 13.9
click at [599, 216] on input "text" at bounding box center [693, 219] width 1288 height 29
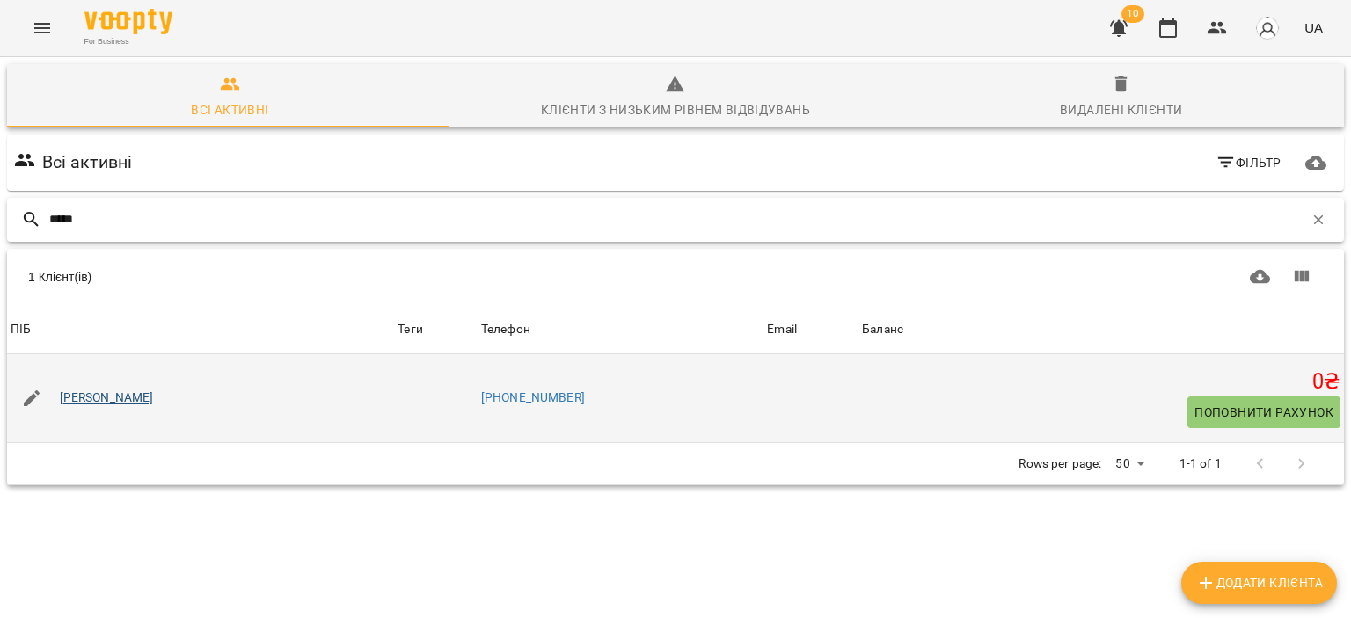
type input "*****"
click at [95, 392] on link "Гресь Софія" at bounding box center [107, 399] width 94 height 18
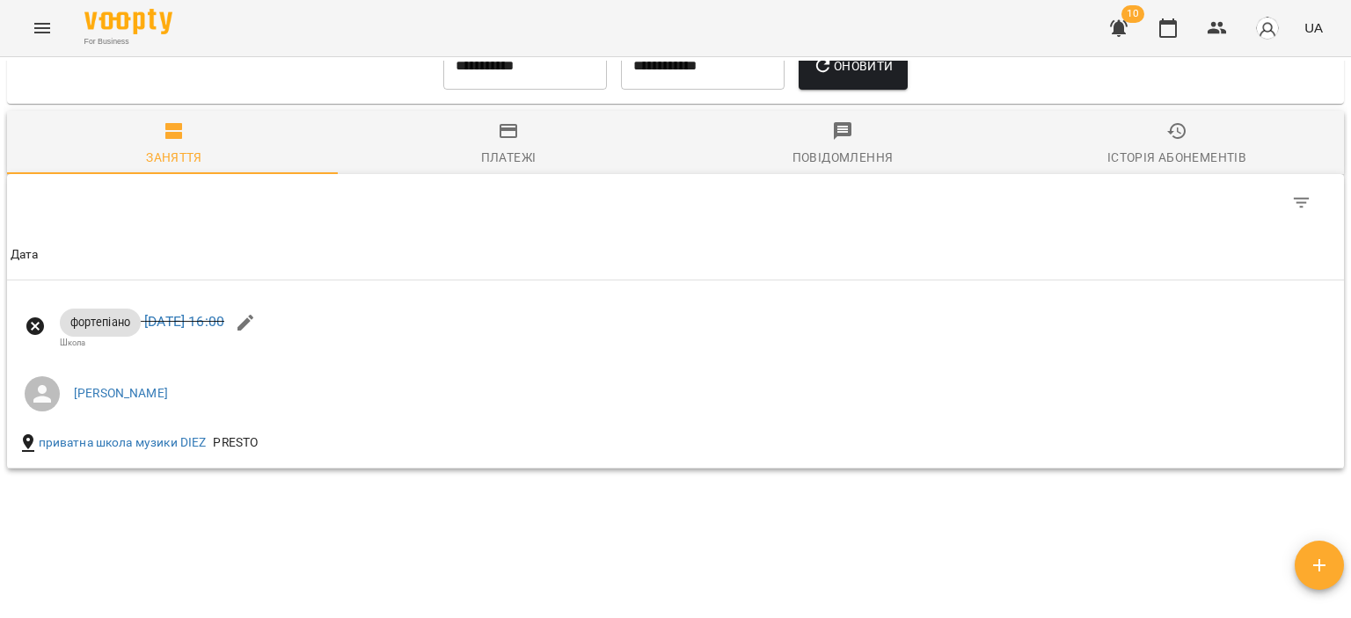
scroll to position [741, 0]
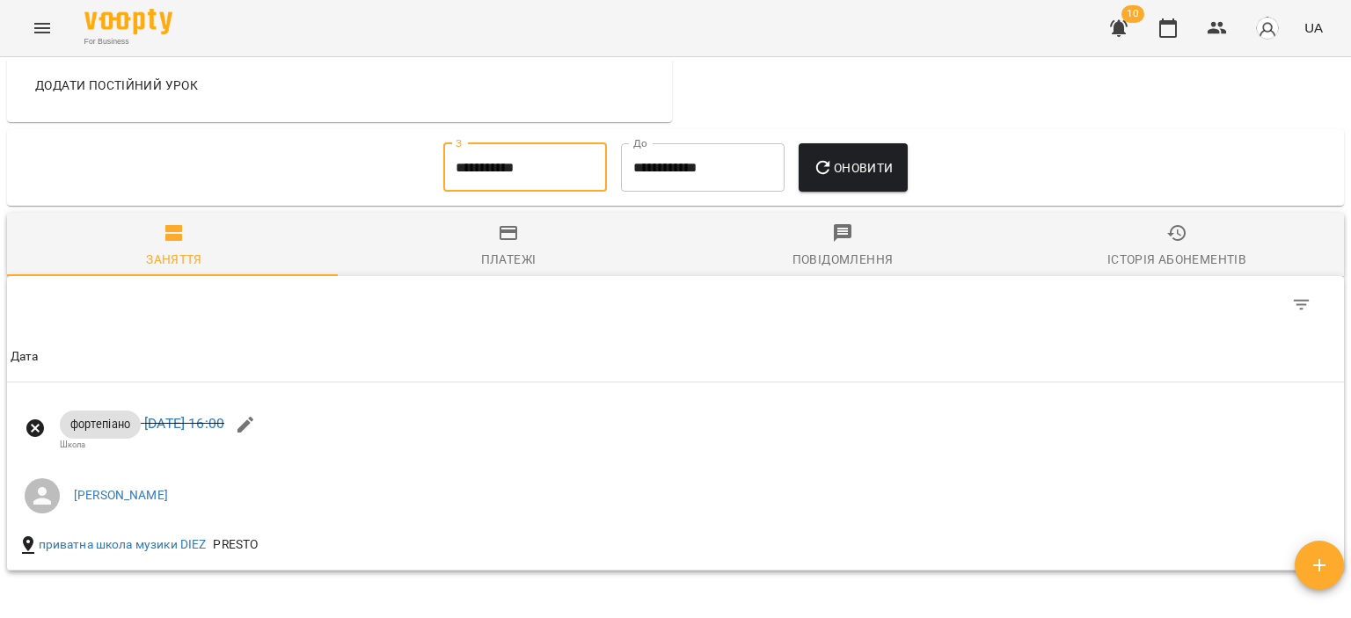
click at [514, 165] on input "**********" at bounding box center [525, 167] width 164 height 49
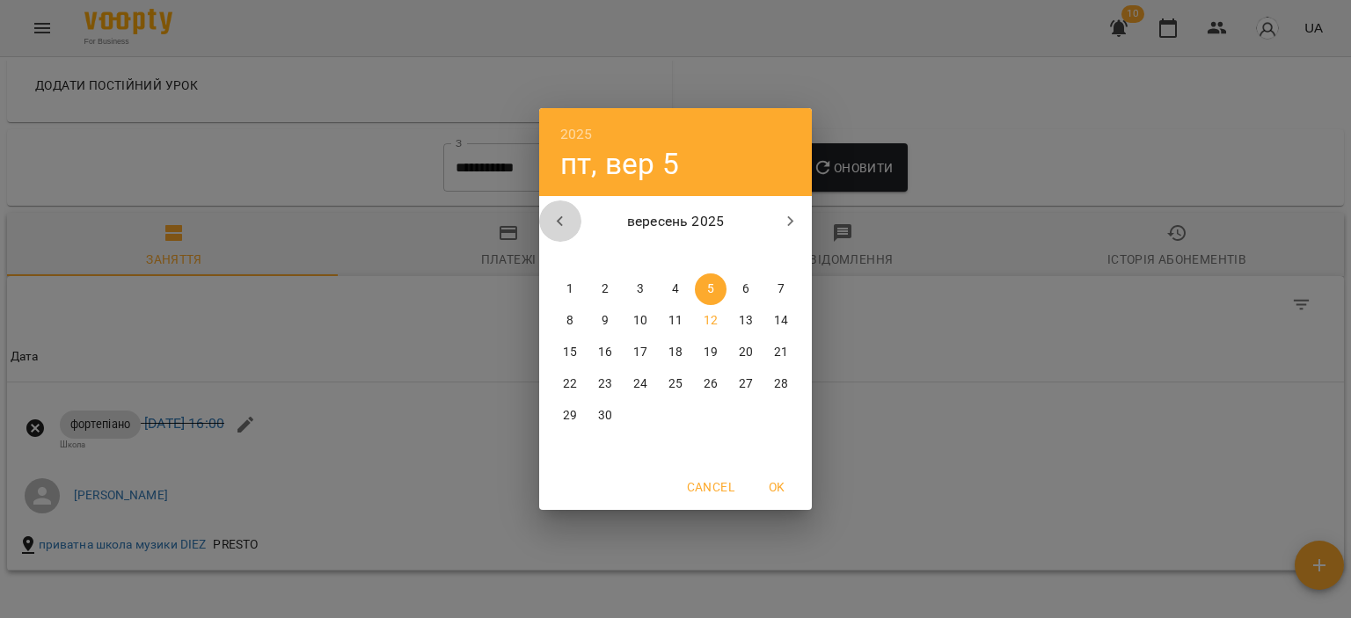
click at [569, 211] on icon "button" at bounding box center [560, 221] width 21 height 21
click at [708, 289] on p "1" at bounding box center [710, 290] width 7 height 18
type input "**********"
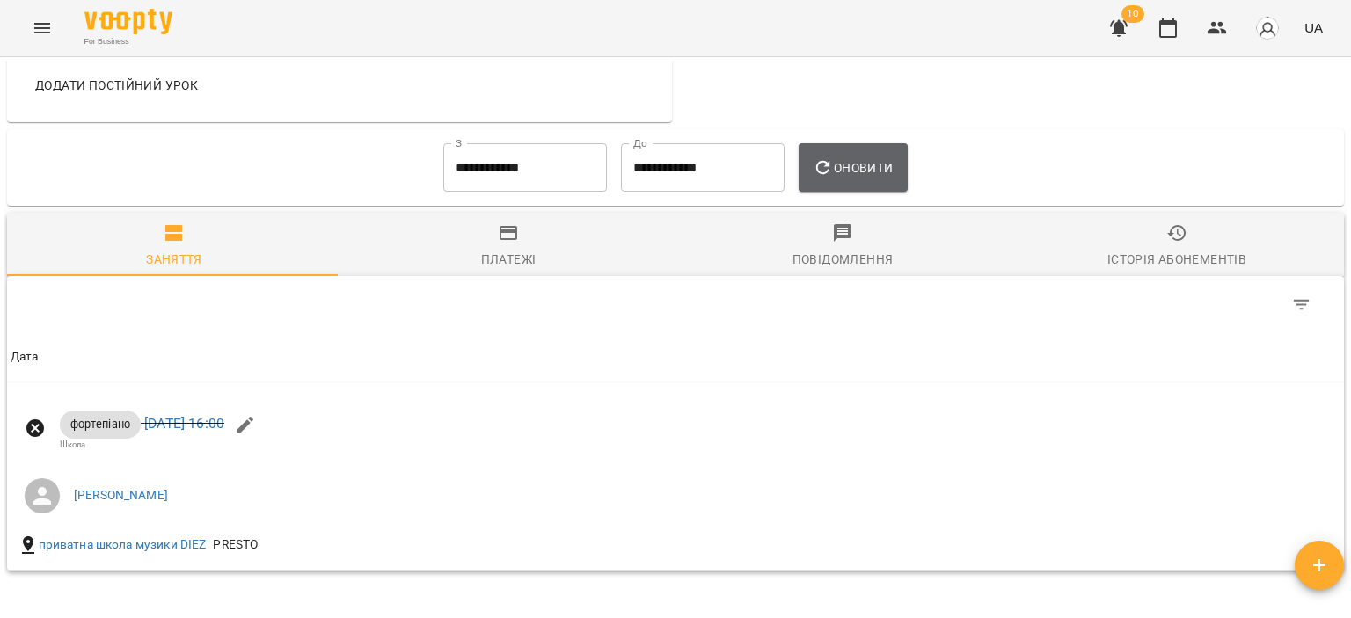
click at [844, 165] on span "Оновити" at bounding box center [853, 167] width 80 height 21
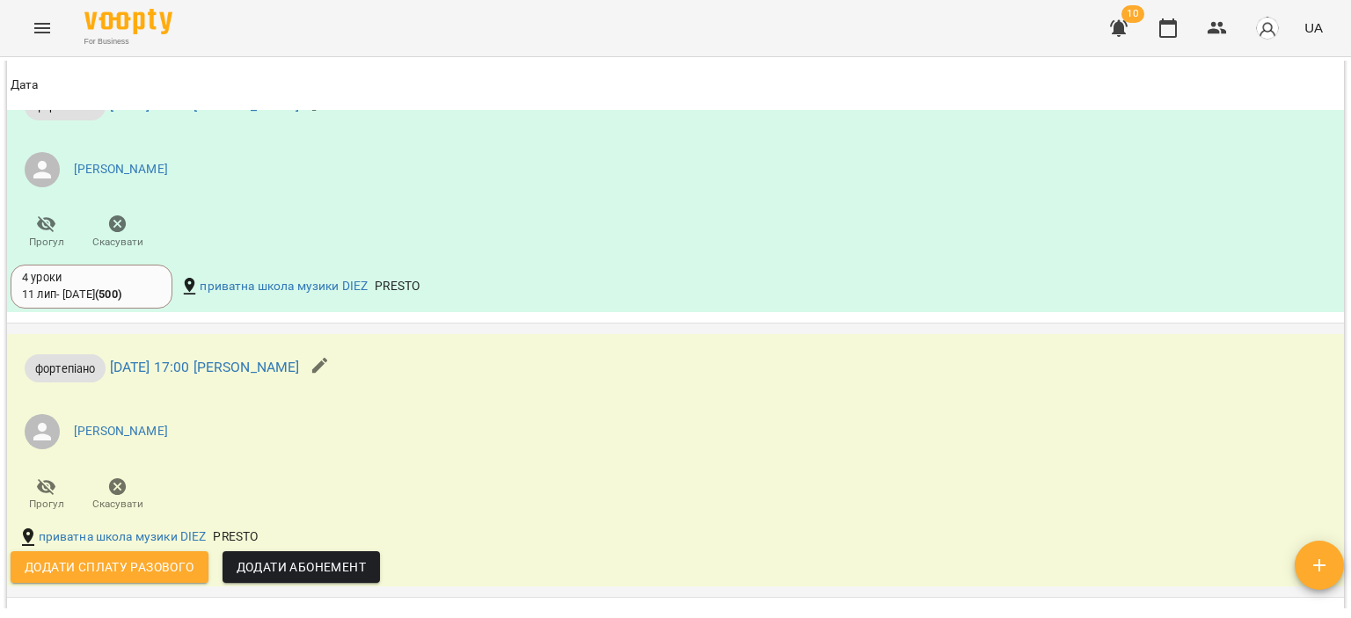
scroll to position [1093, 0]
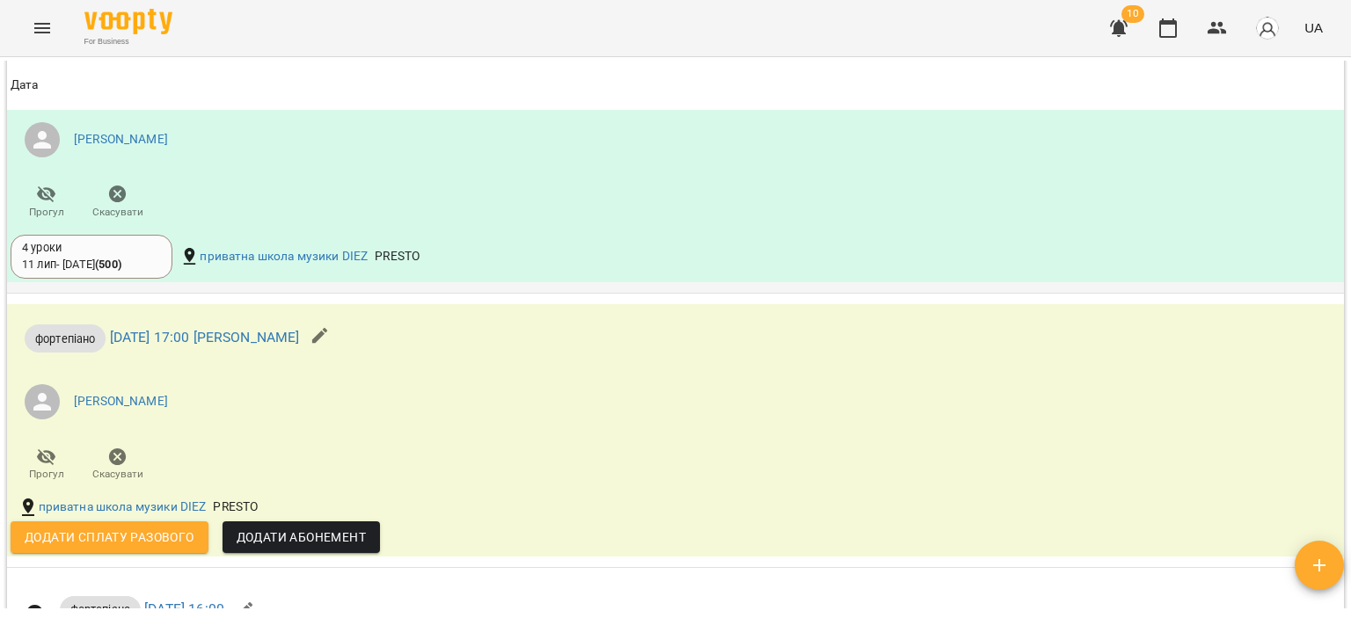
click at [154, 249] on div "4 уроки" at bounding box center [91, 248] width 139 height 16
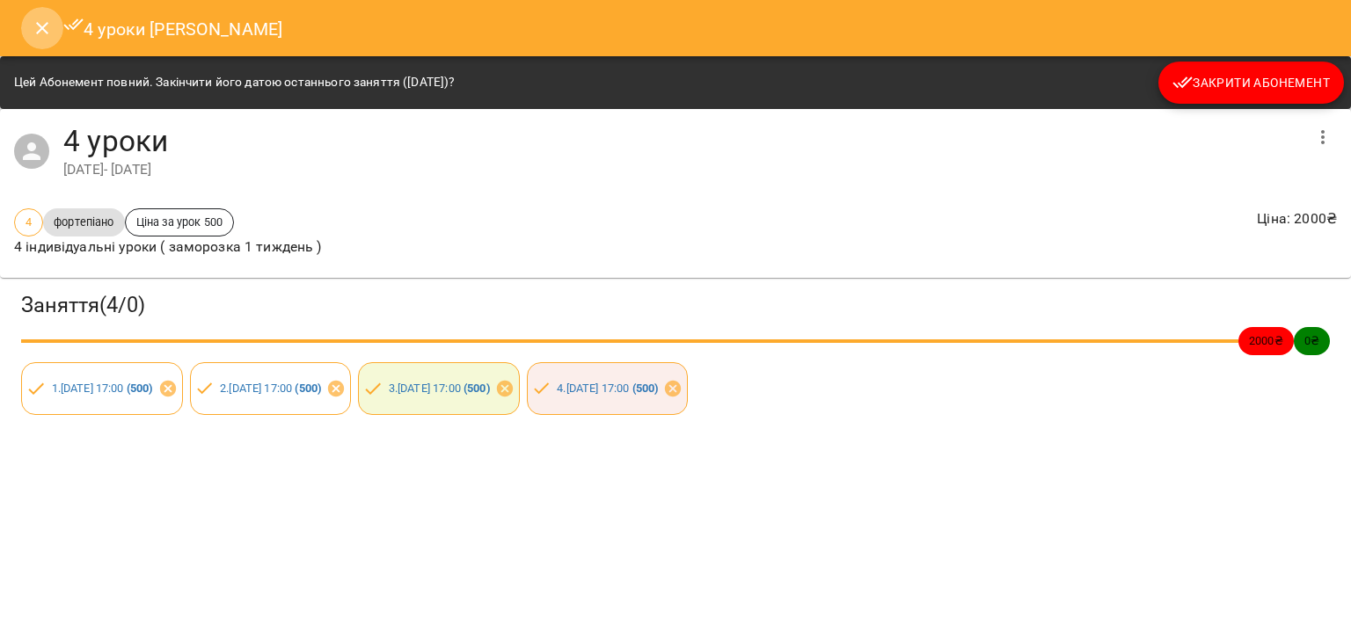
click at [36, 22] on icon "Close" at bounding box center [42, 28] width 21 height 21
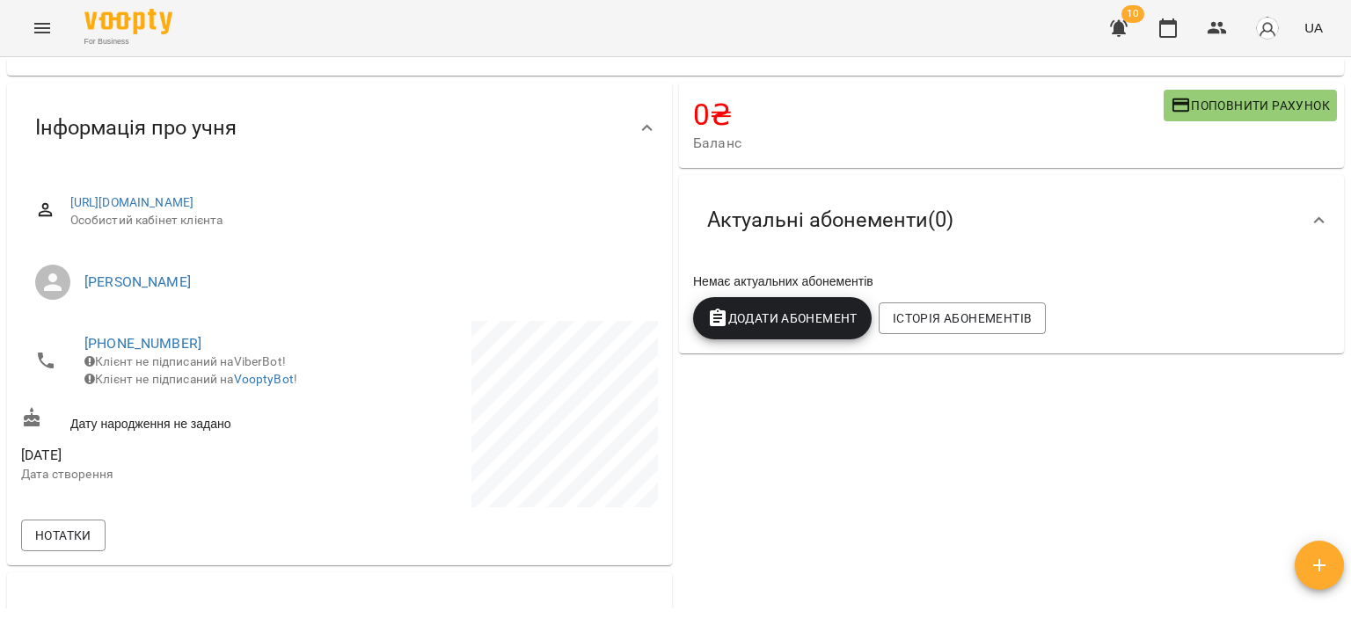
scroll to position [0, 0]
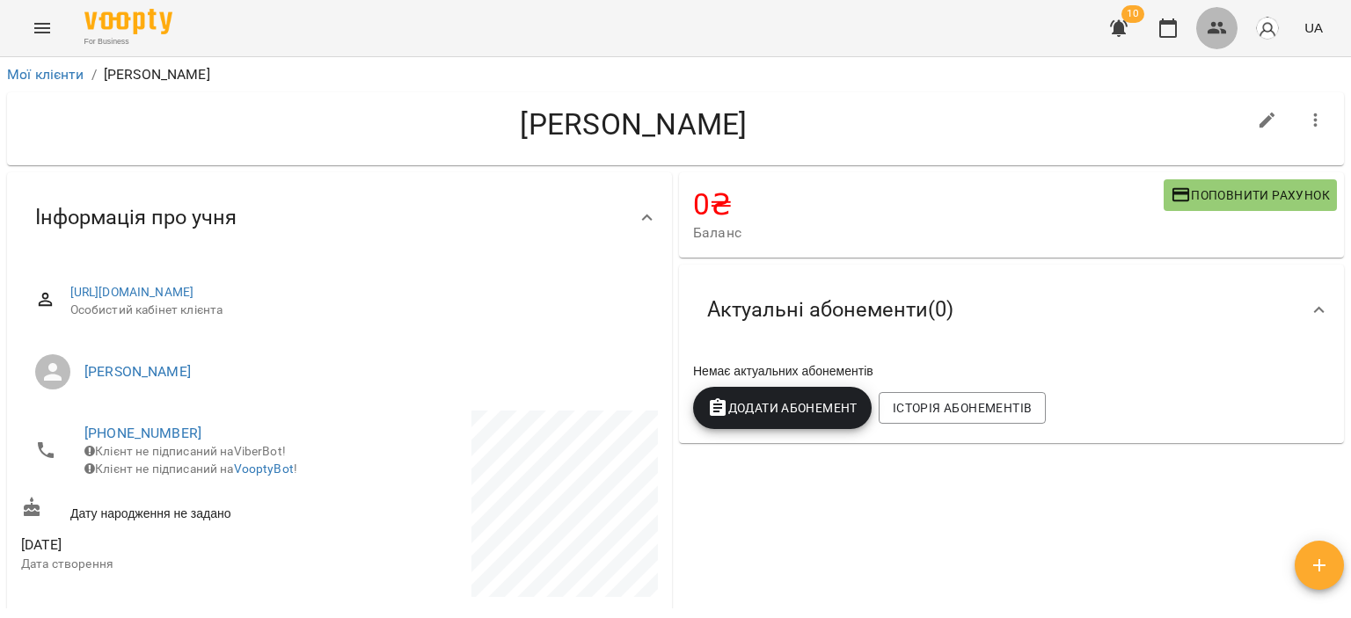
click at [1215, 34] on icon "button" at bounding box center [1217, 28] width 21 height 21
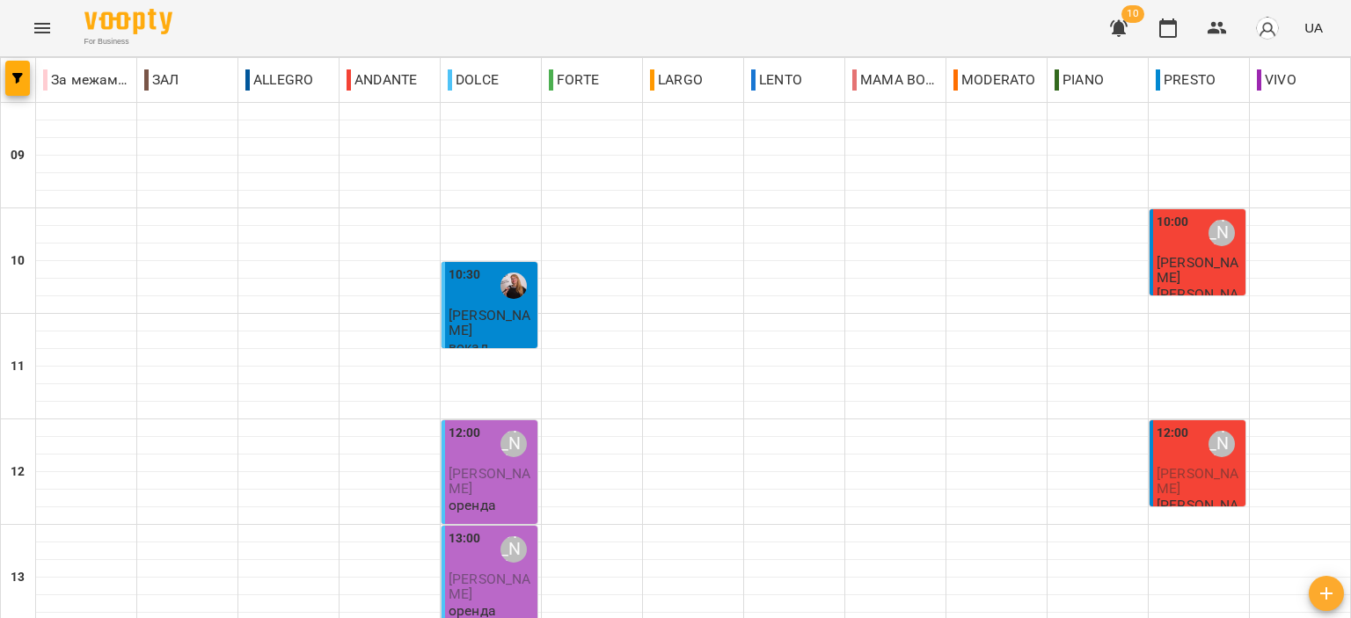
scroll to position [352, 0]
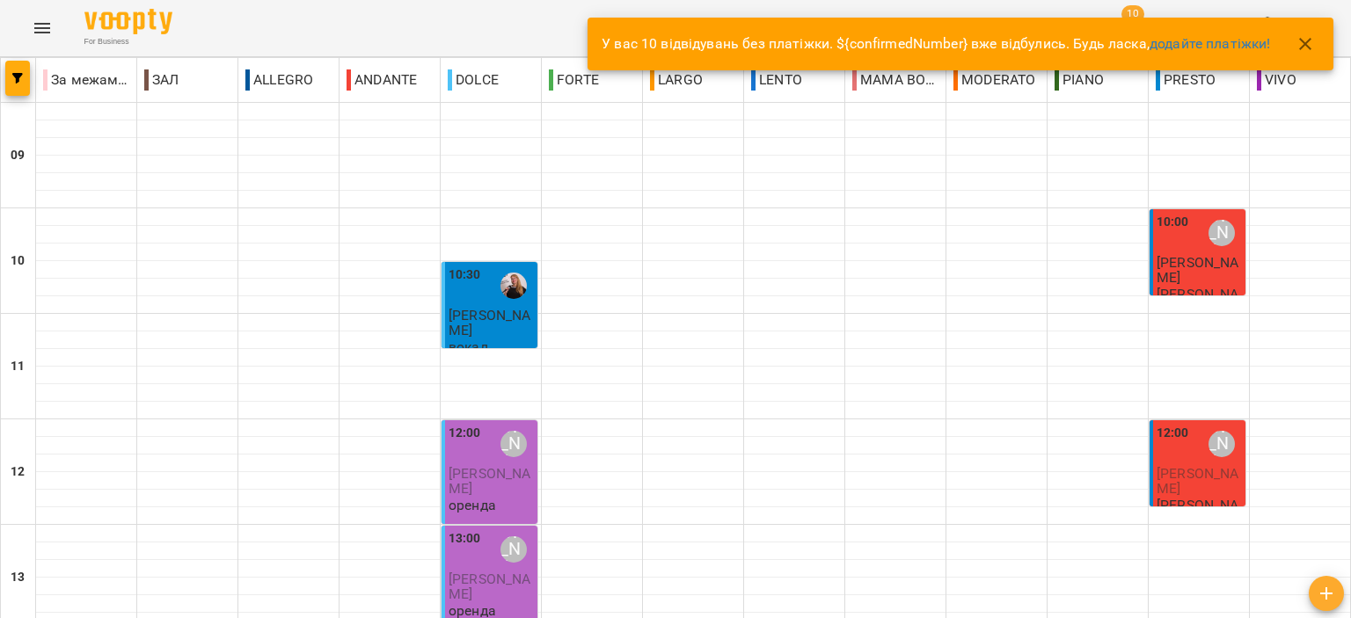
click at [1301, 49] on icon "button" at bounding box center [1305, 43] width 21 height 21
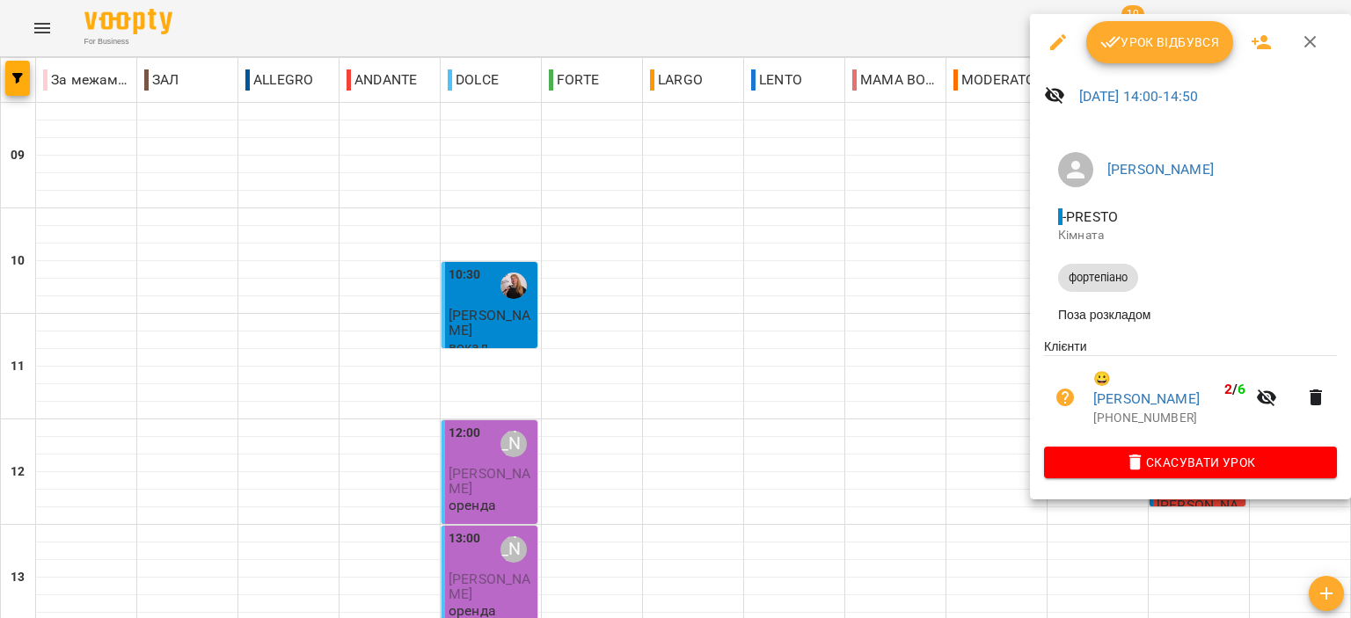
click at [1176, 55] on button "Урок відбувся" at bounding box center [1160, 42] width 148 height 42
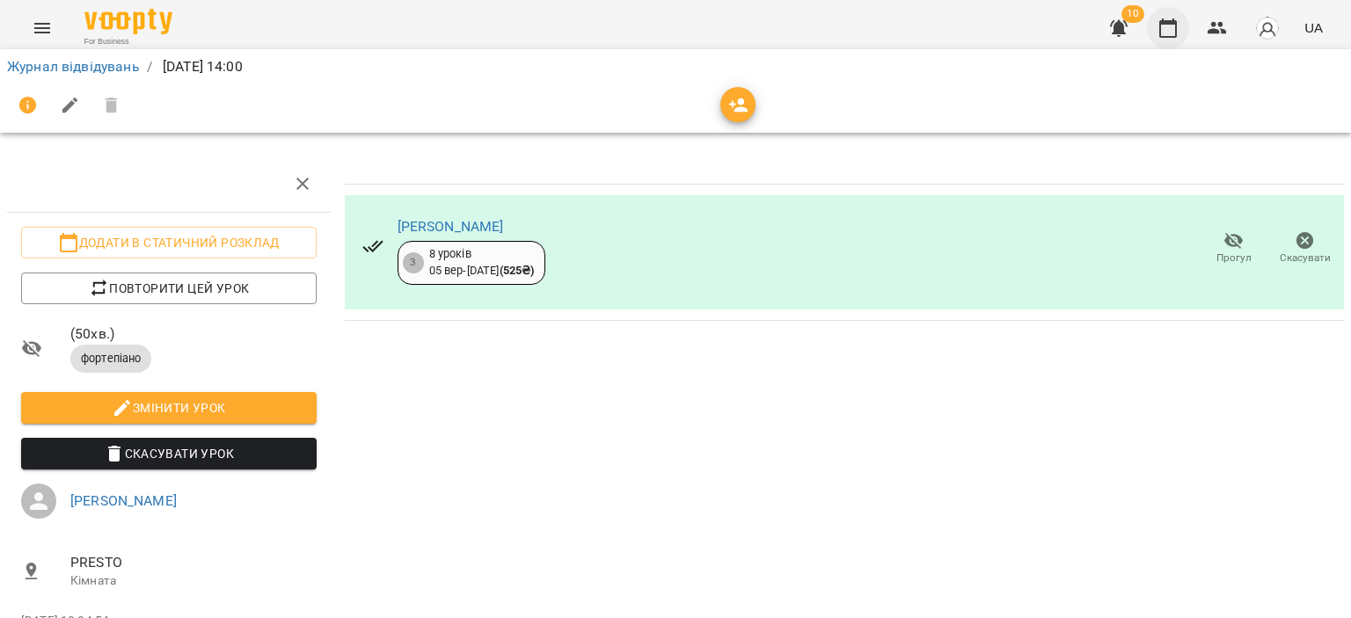
click at [1172, 29] on icon "button" at bounding box center [1168, 28] width 21 height 21
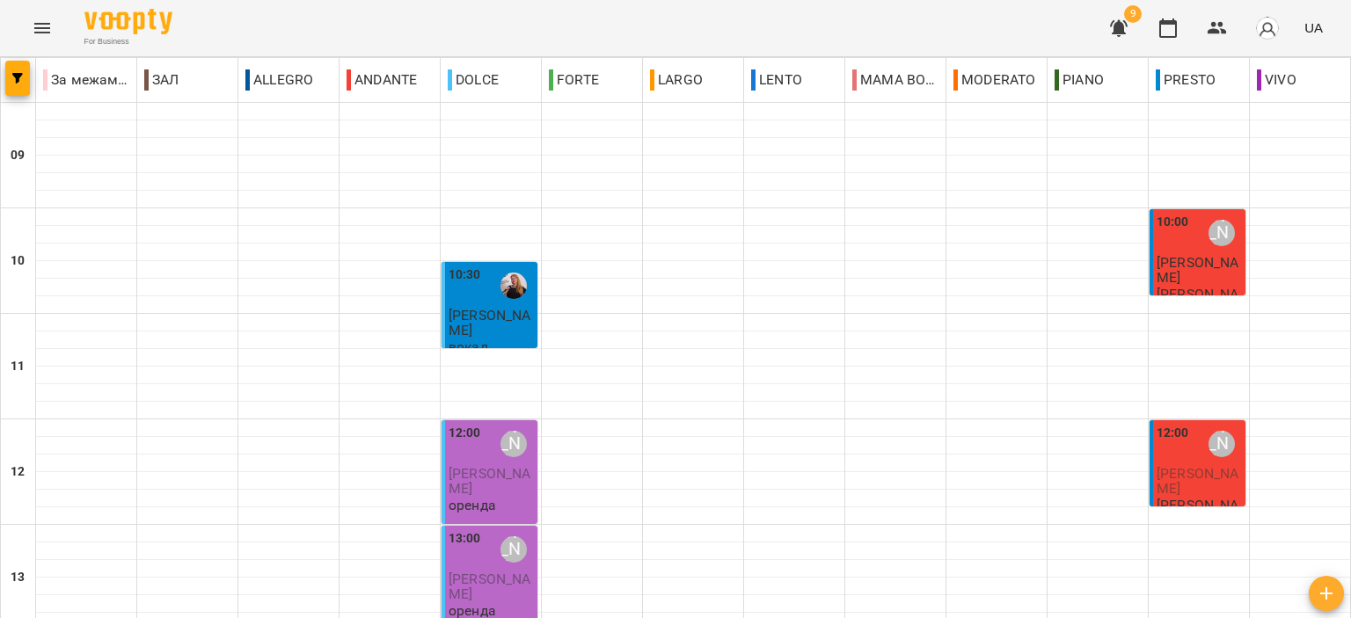
scroll to position [264, 0]
click at [1184, 465] on span "[PERSON_NAME]" at bounding box center [1198, 481] width 82 height 32
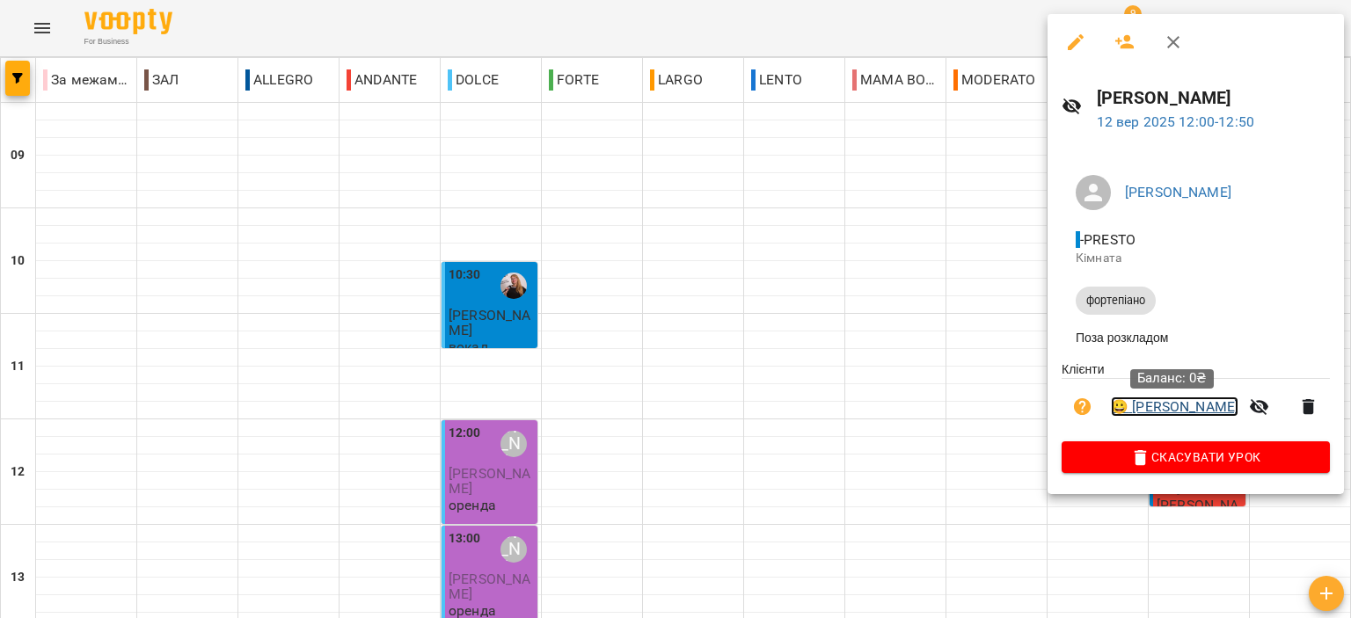
click at [1176, 418] on link "😀 [PERSON_NAME]" at bounding box center [1175, 407] width 128 height 21
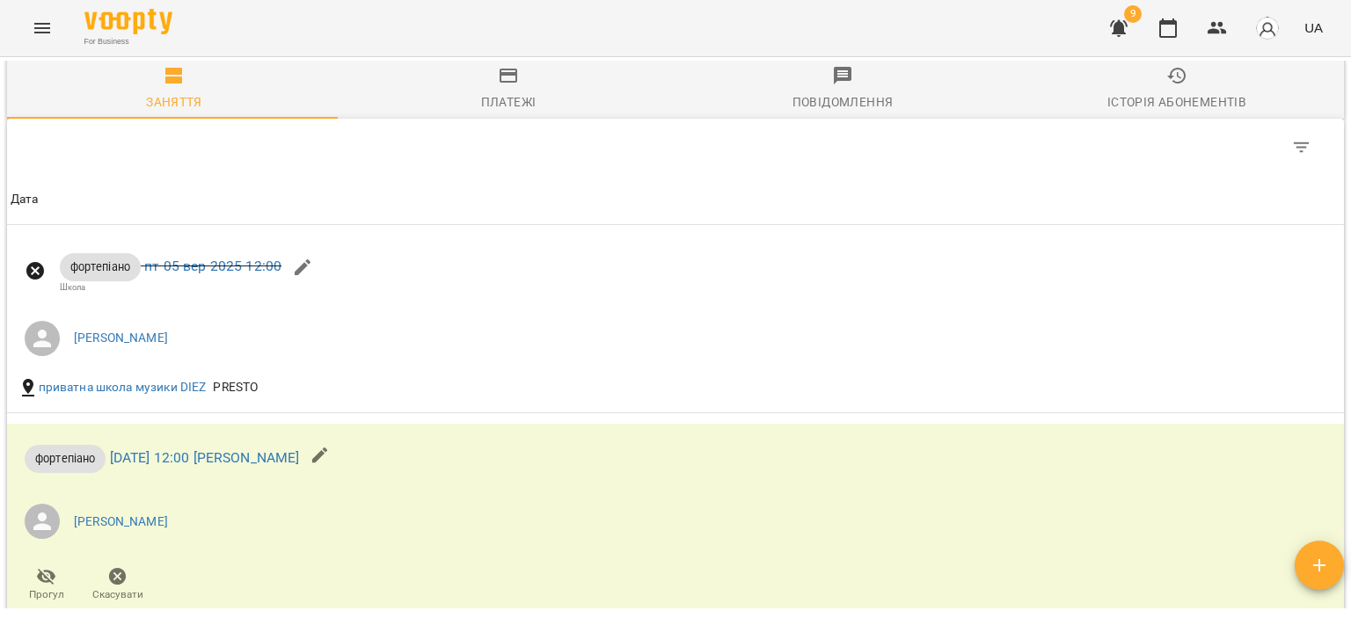
scroll to position [704, 0]
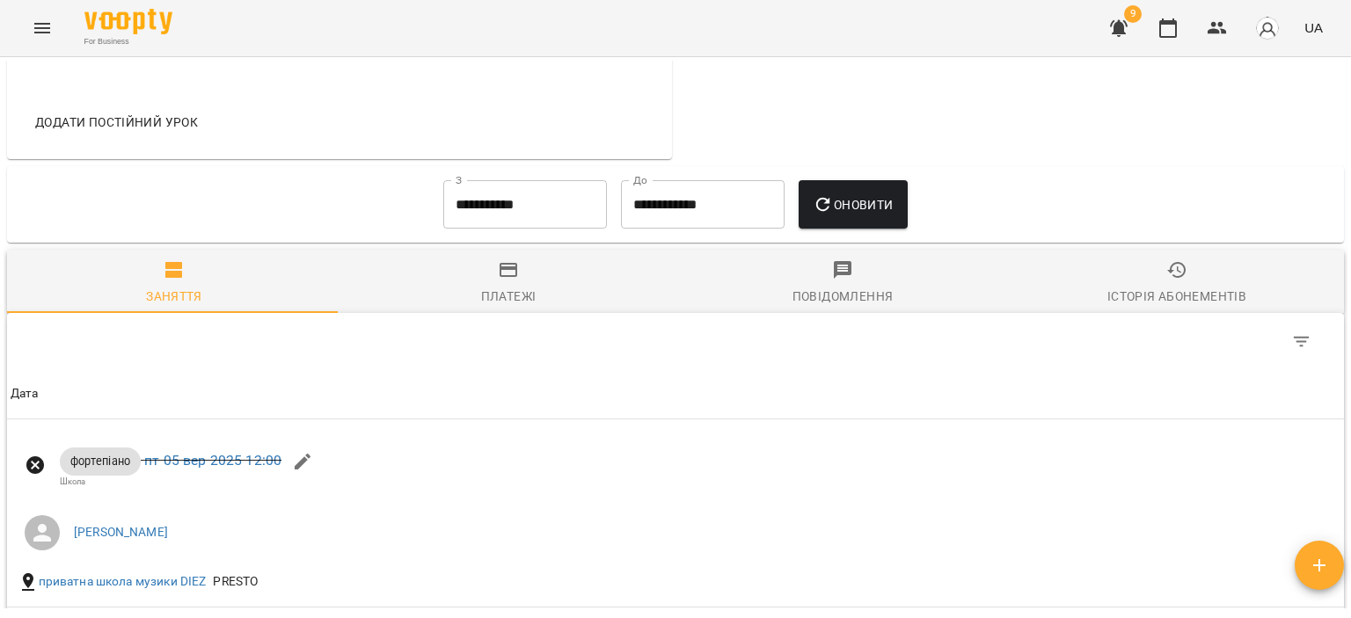
click at [533, 196] on input "**********" at bounding box center [525, 204] width 164 height 49
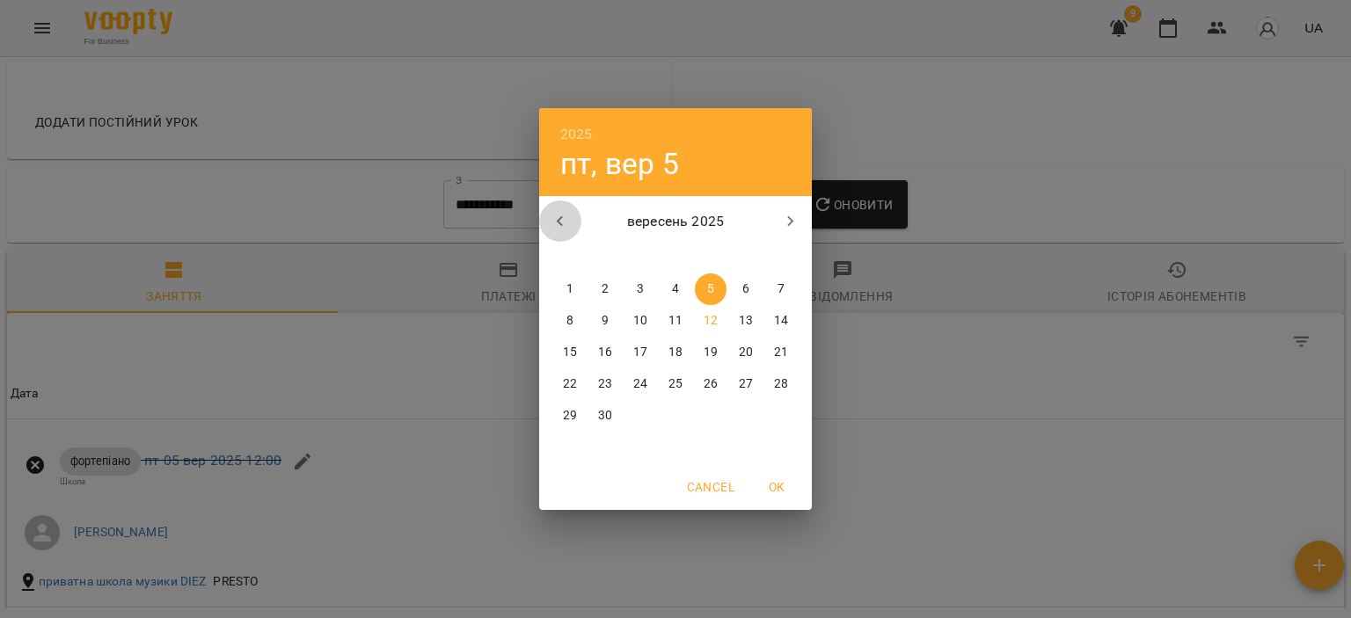
click at [552, 211] on icon "button" at bounding box center [560, 221] width 21 height 21
click at [609, 282] on span "1" at bounding box center [605, 290] width 32 height 18
type input "**********"
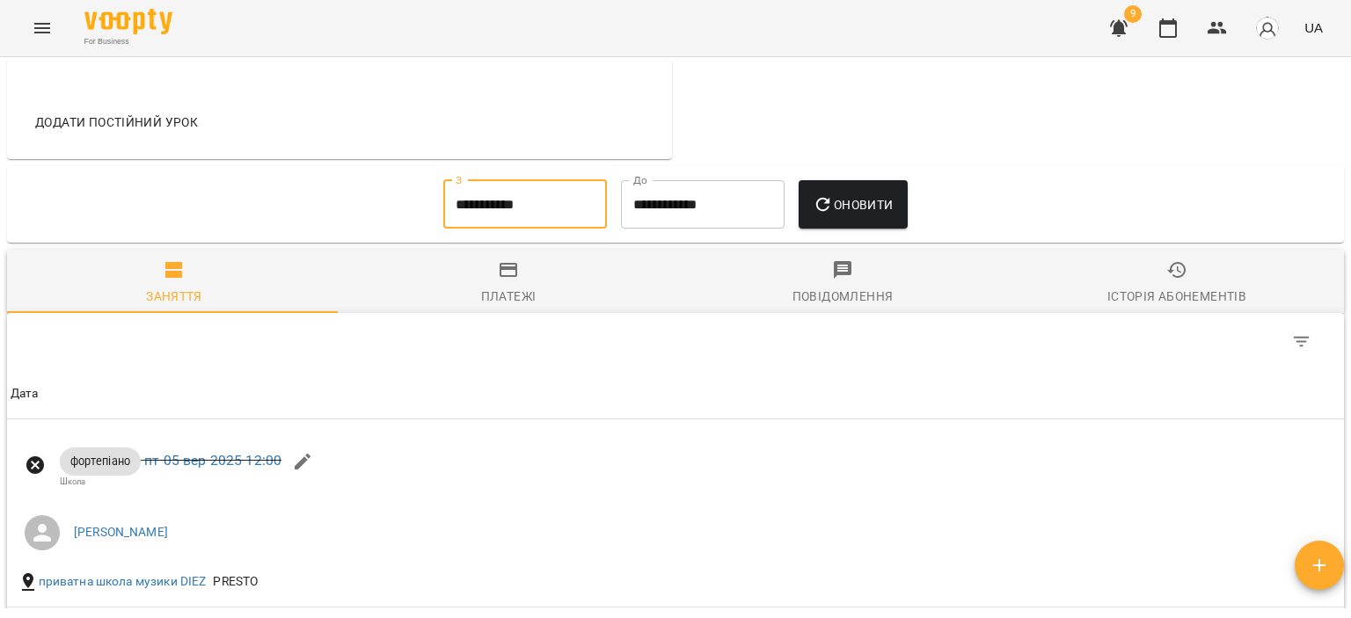
click at [843, 216] on button "Оновити" at bounding box center [853, 204] width 108 height 49
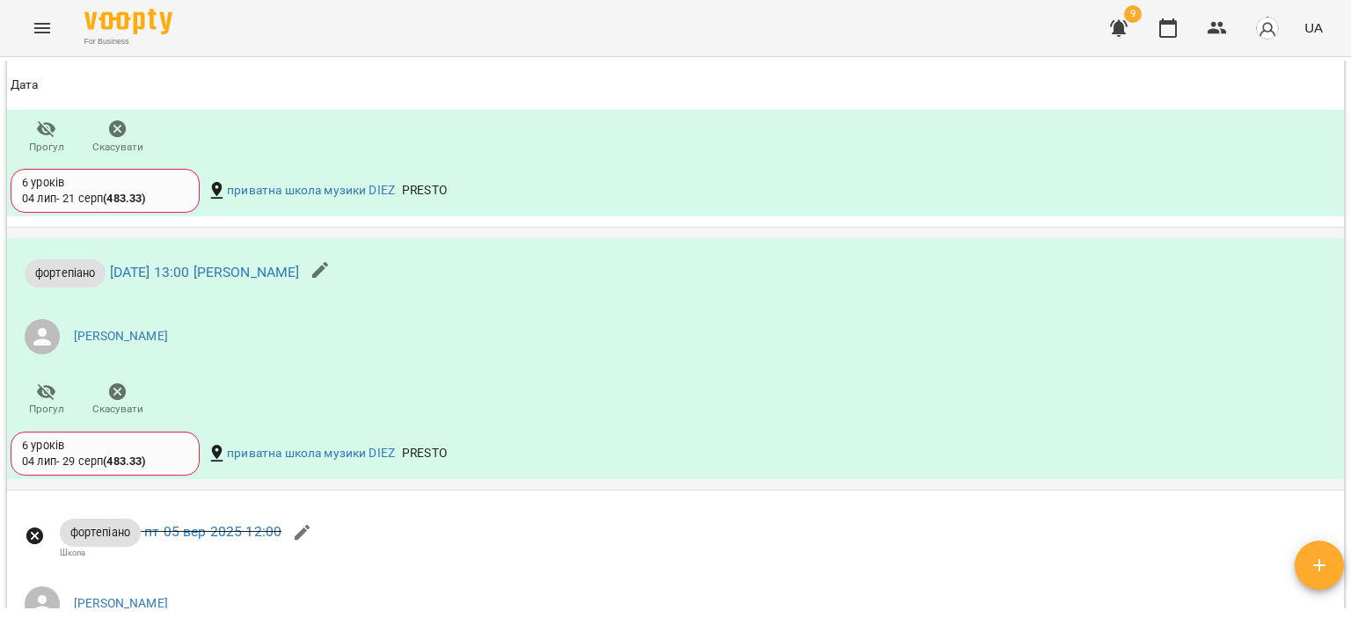
scroll to position [1935, 0]
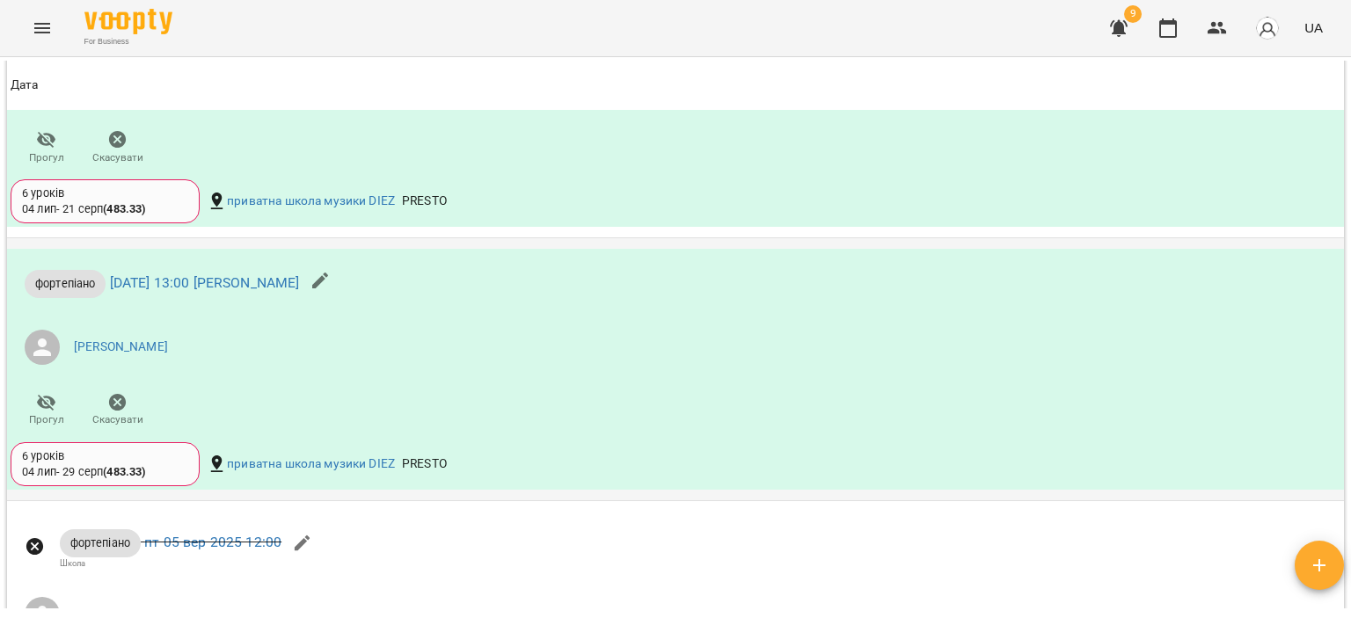
click at [166, 451] on div "6 уроків" at bounding box center [105, 457] width 166 height 16
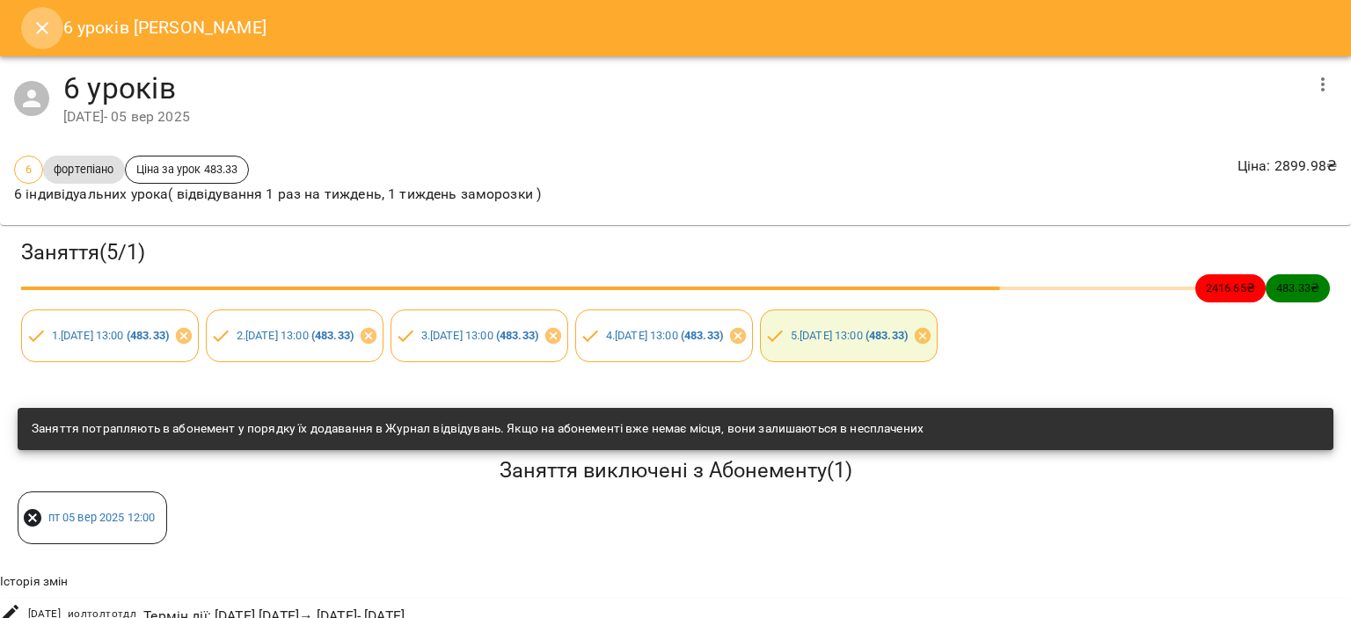
click at [46, 40] on button "Close" at bounding box center [42, 28] width 42 height 42
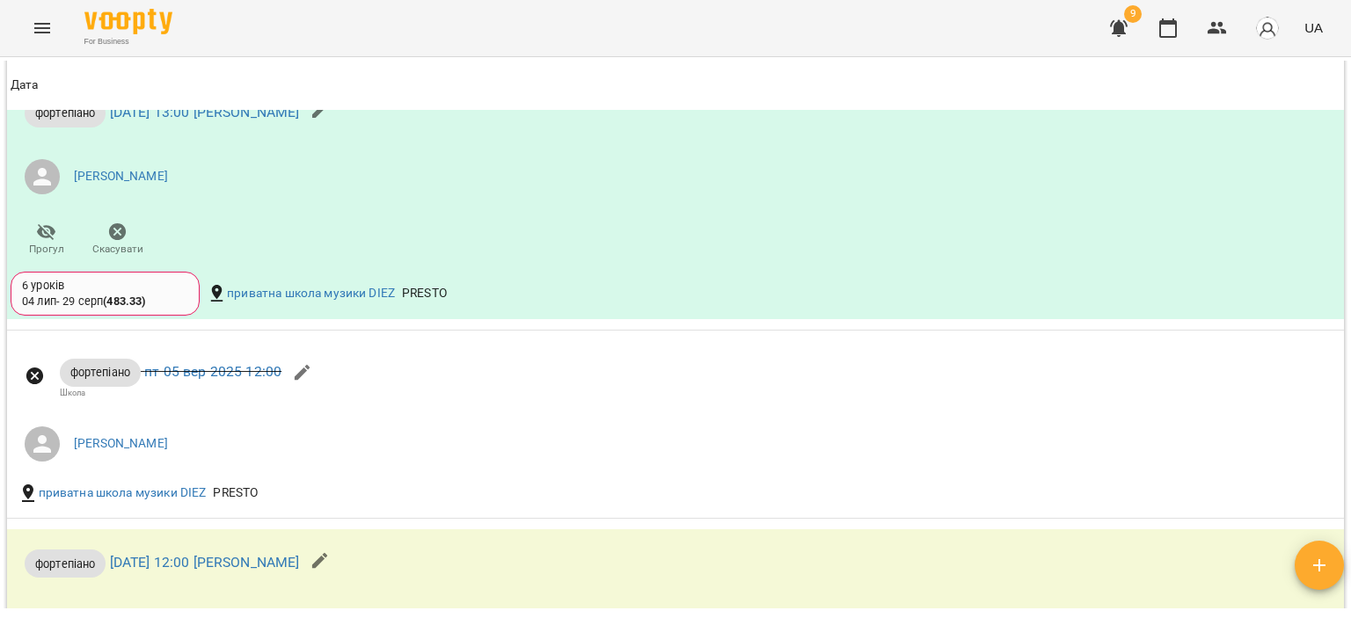
scroll to position [1930, 0]
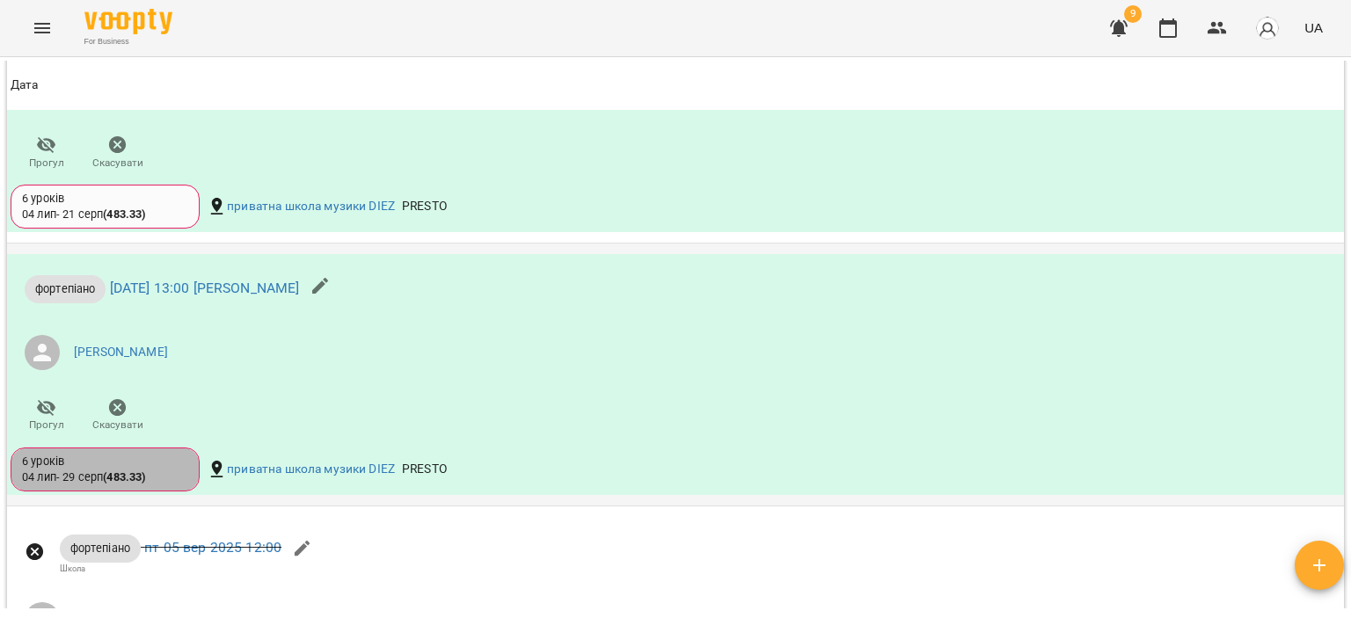
click at [158, 461] on div "6 уроків" at bounding box center [105, 462] width 166 height 16
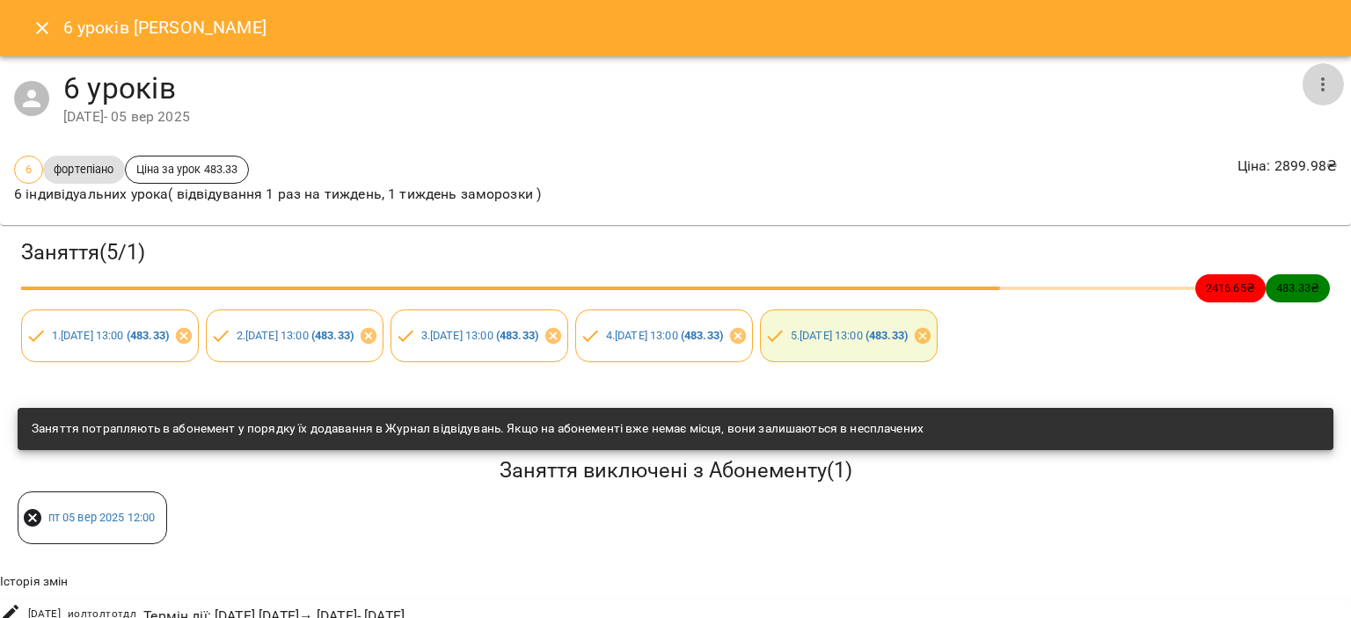
click at [1313, 89] on icon "button" at bounding box center [1323, 84] width 21 height 21
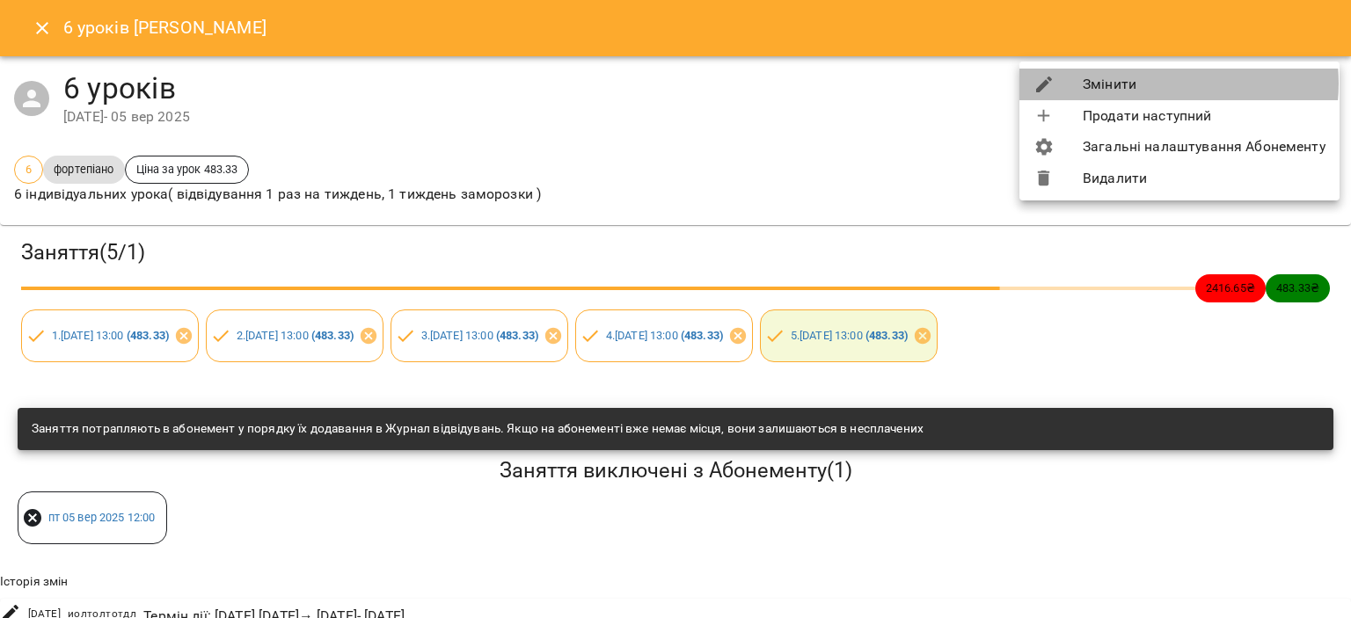
click at [1159, 84] on li "Змінити" at bounding box center [1180, 85] width 320 height 32
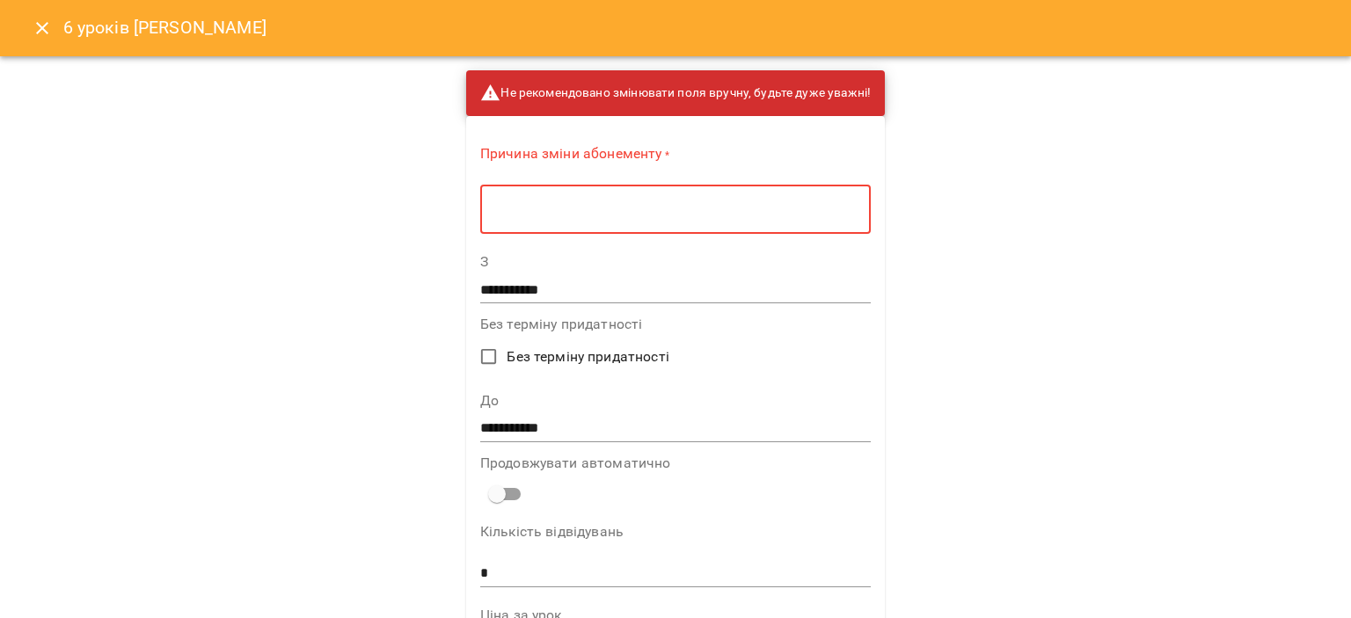
click at [764, 205] on textarea at bounding box center [676, 209] width 366 height 17
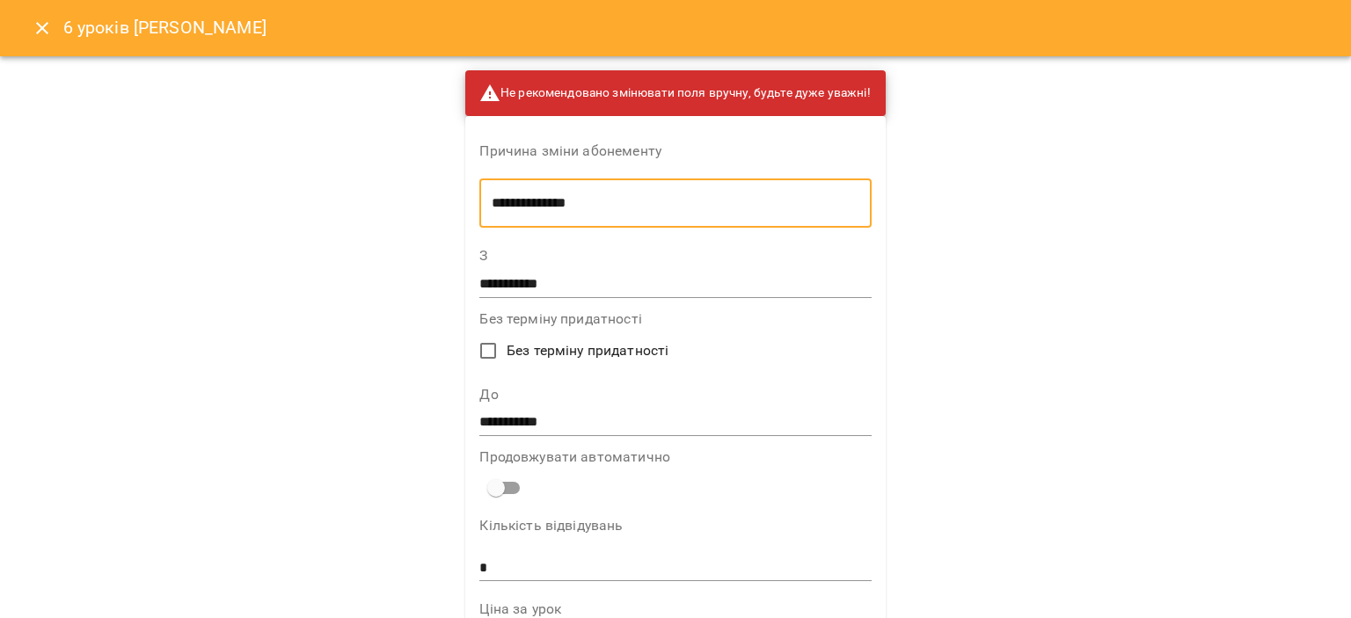
type textarea "**********"
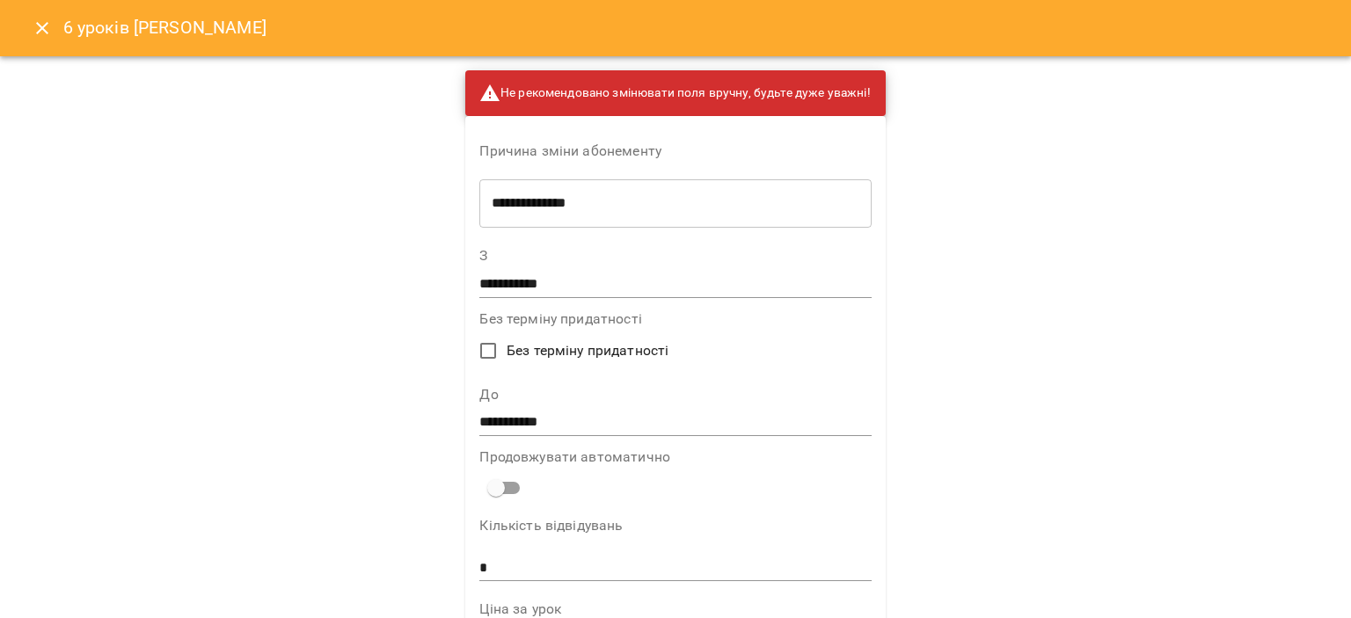
click at [524, 400] on label "До" at bounding box center [674, 395] width 391 height 14
click at [520, 414] on input "**********" at bounding box center [674, 423] width 391 height 28
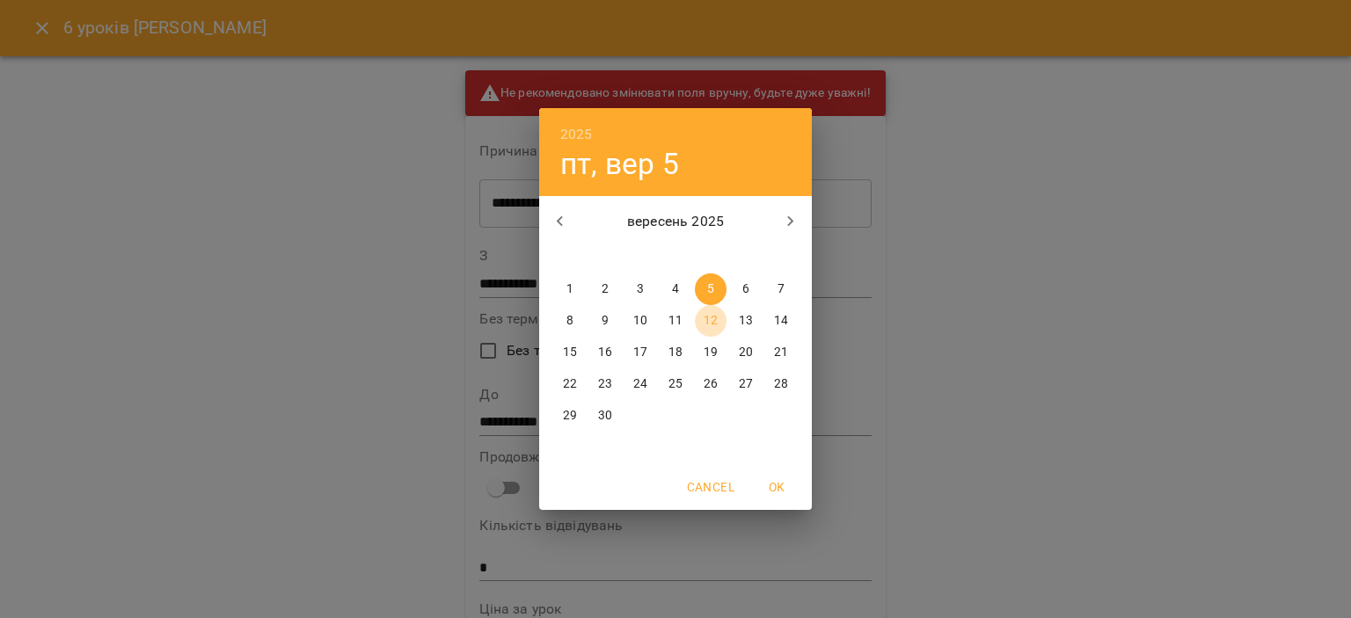
click at [709, 316] on p "12" at bounding box center [711, 321] width 14 height 18
type input "**********"
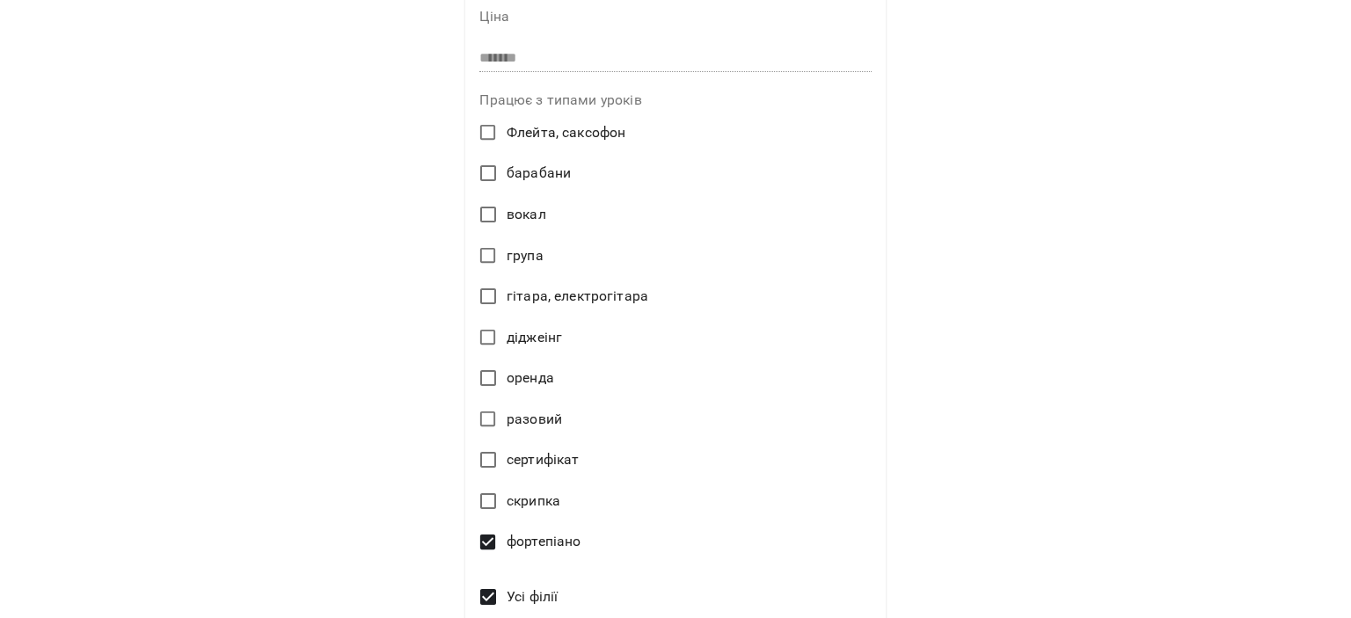
scroll to position [827, 0]
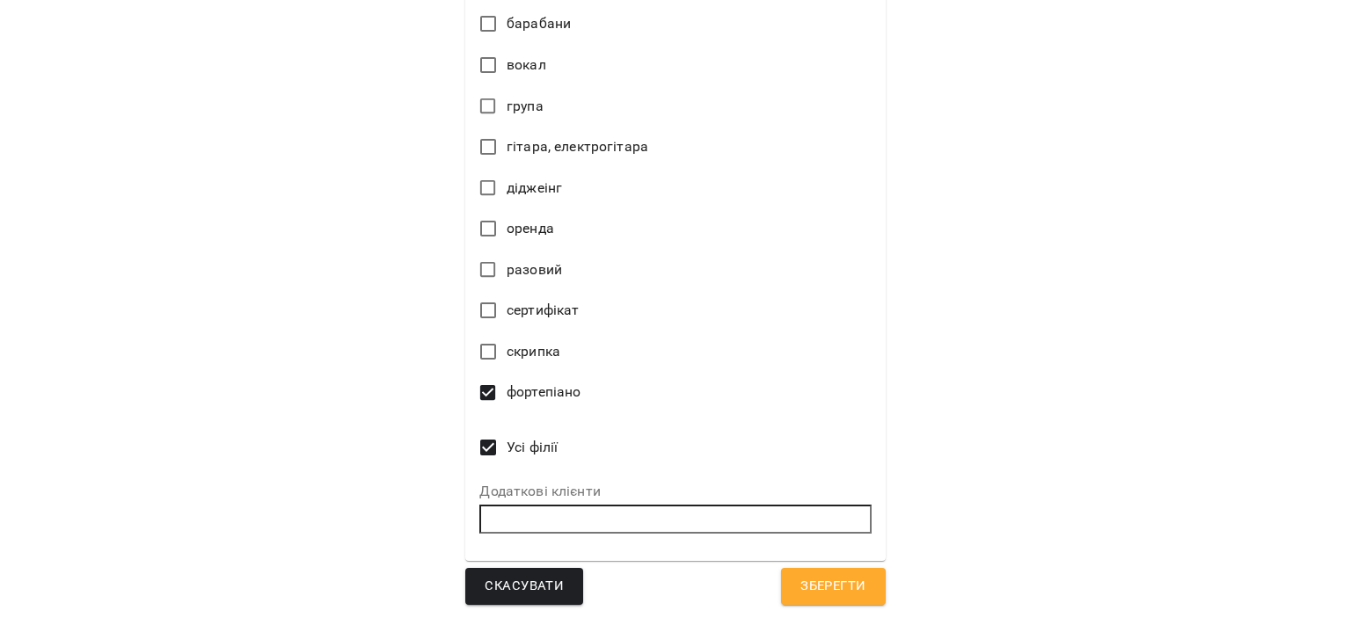
click at [808, 583] on span "Зберегти" at bounding box center [833, 586] width 65 height 23
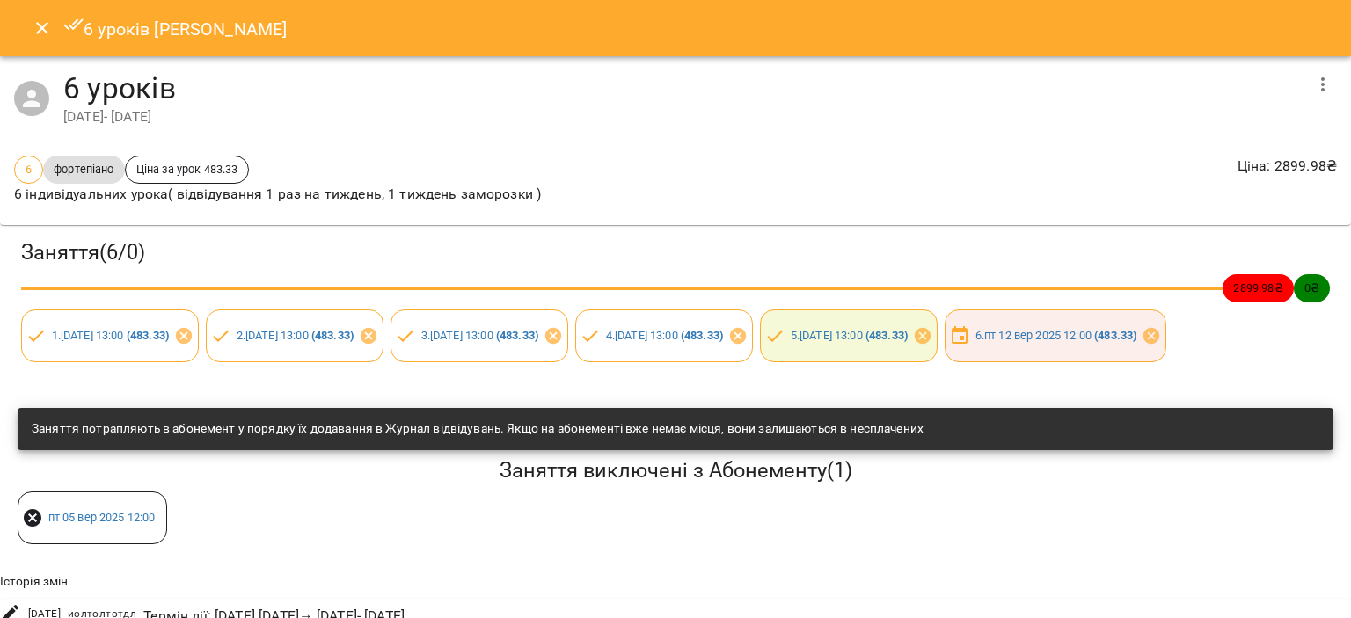
click at [50, 38] on button "Close" at bounding box center [42, 28] width 42 height 42
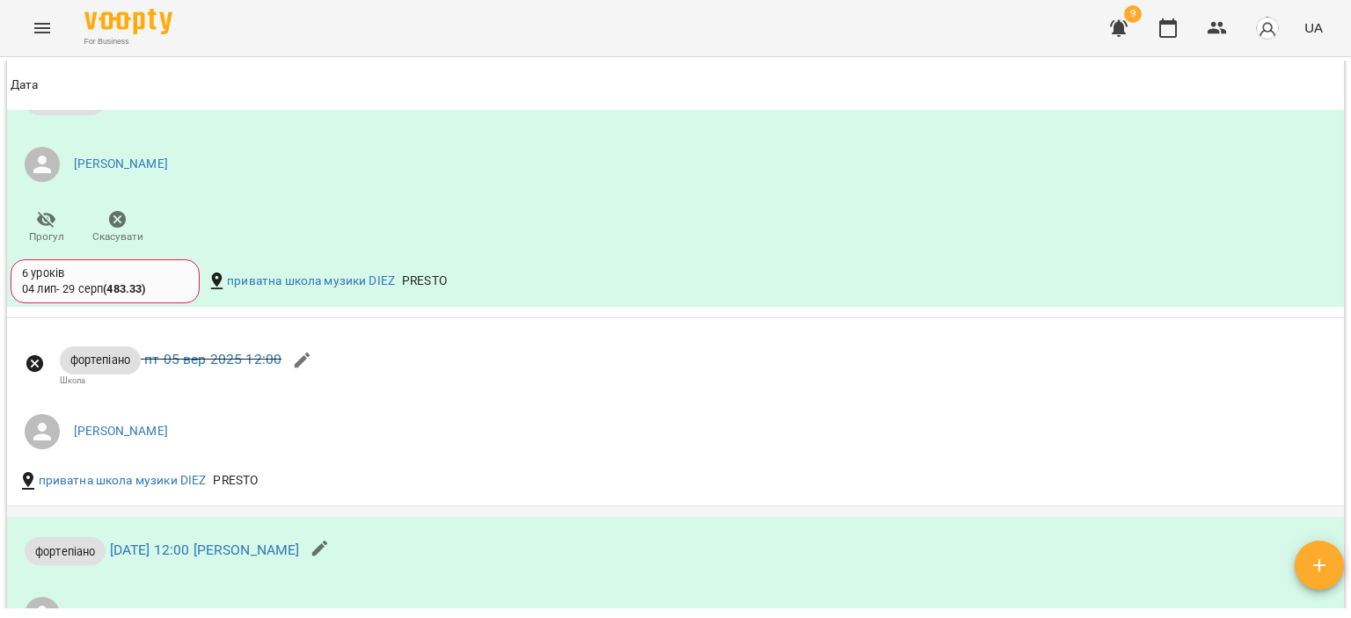
scroll to position [2023, 0]
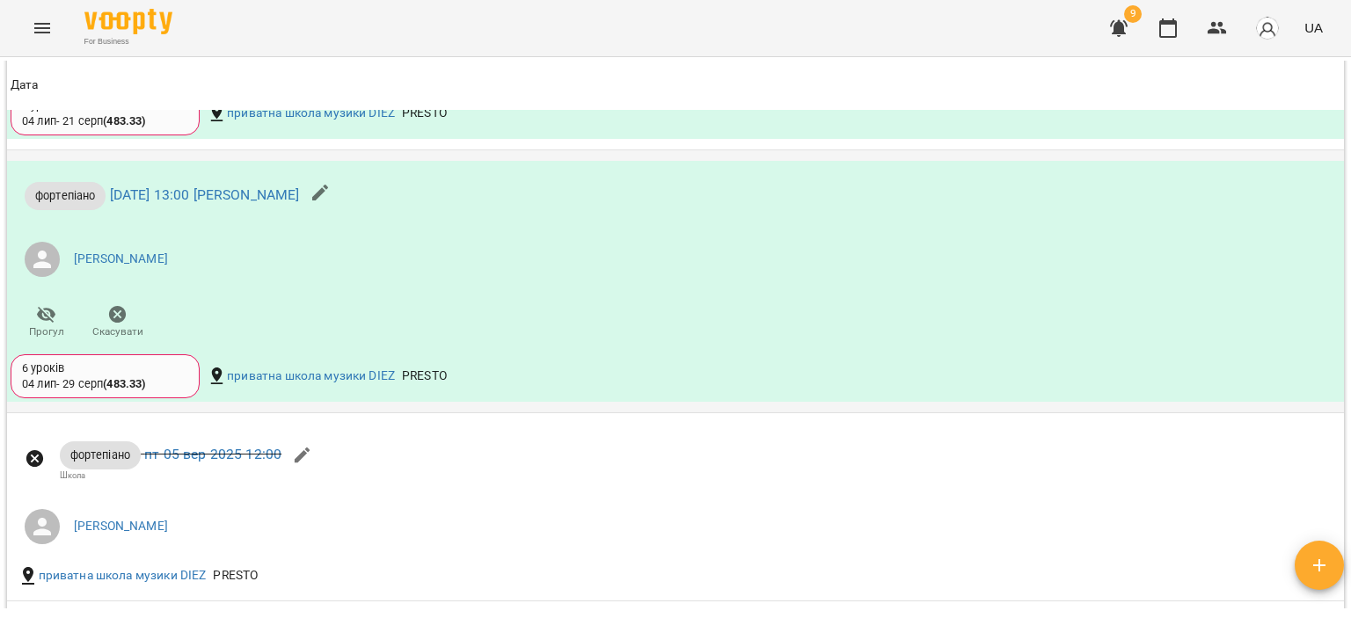
click at [130, 380] on b "( 483.33 )" at bounding box center [124, 383] width 42 height 13
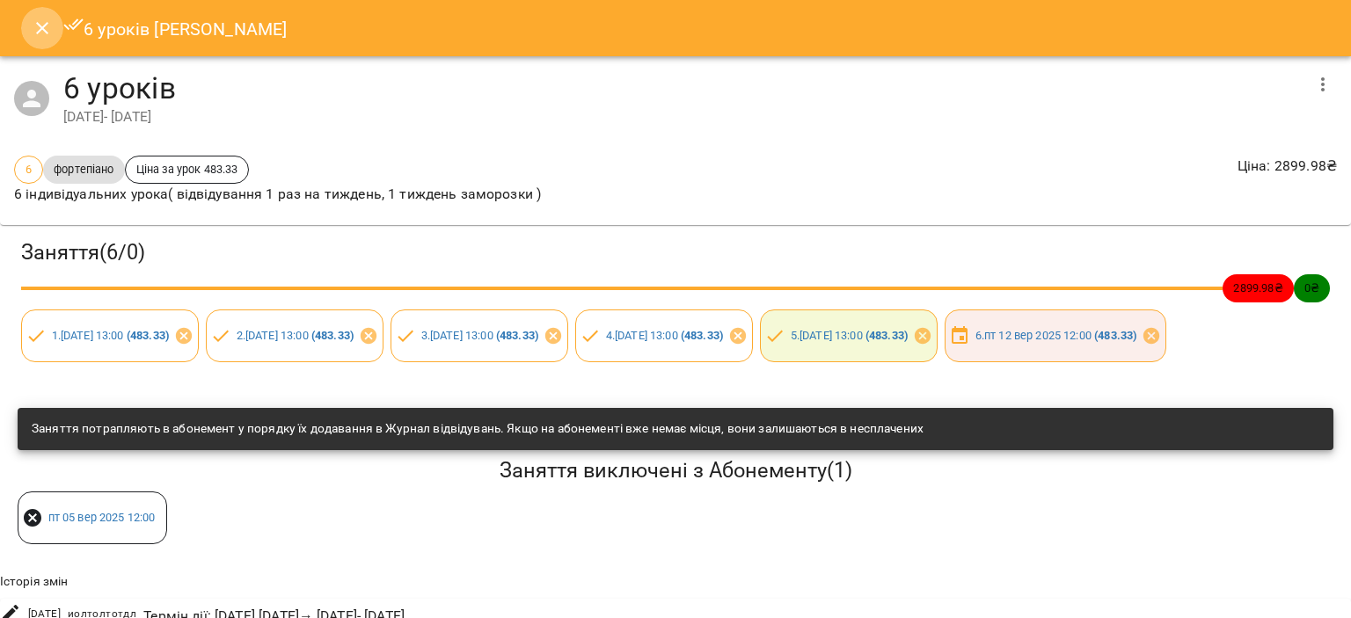
click at [49, 23] on icon "Close" at bounding box center [42, 28] width 21 height 21
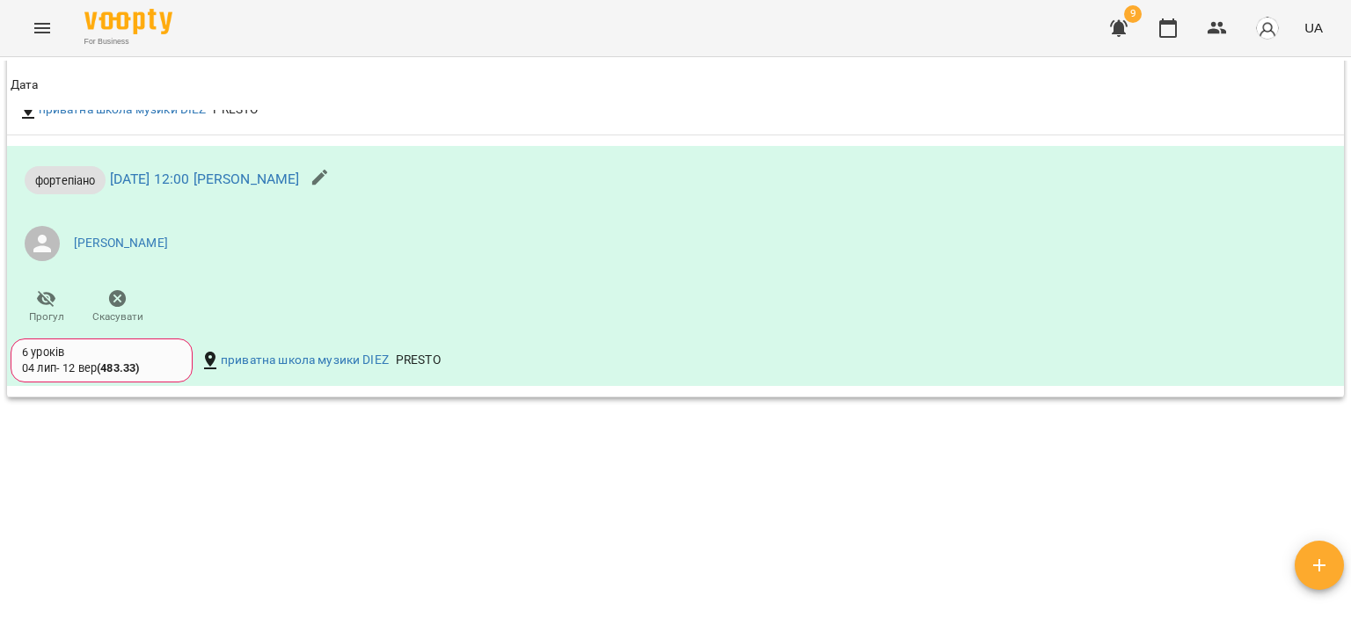
scroll to position [2491, 0]
click at [137, 345] on div "6 уроків" at bounding box center [101, 351] width 159 height 16
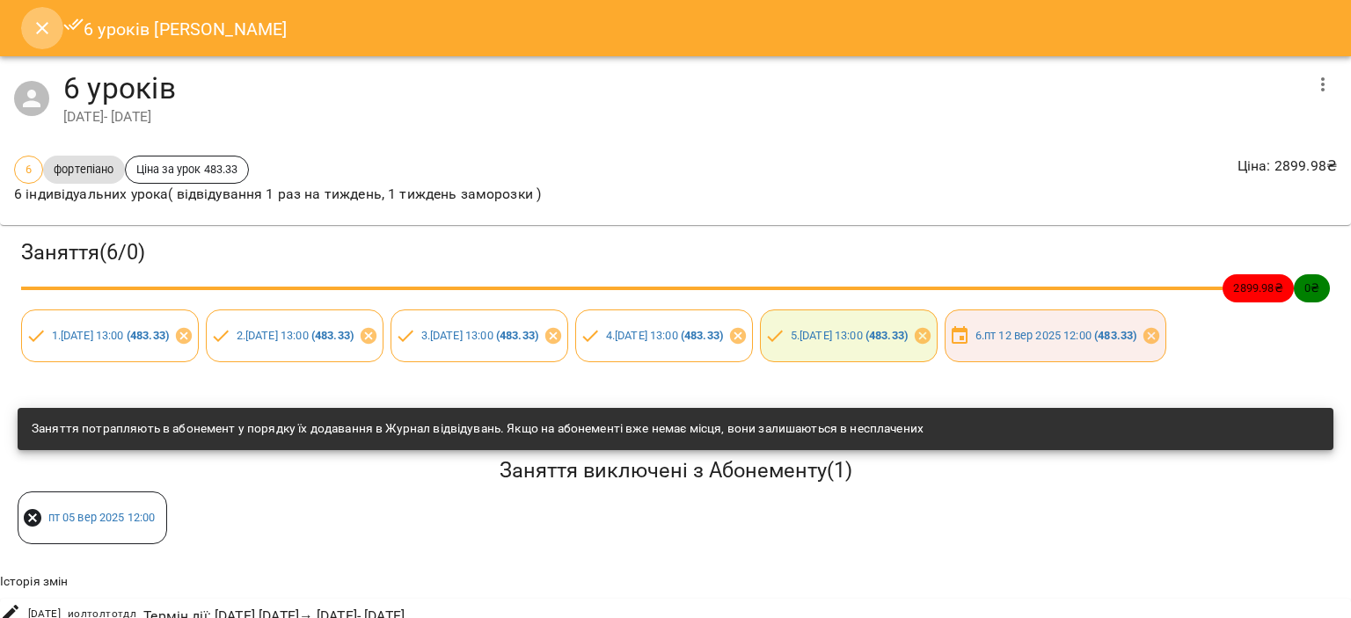
click at [45, 18] on icon "Close" at bounding box center [42, 28] width 21 height 21
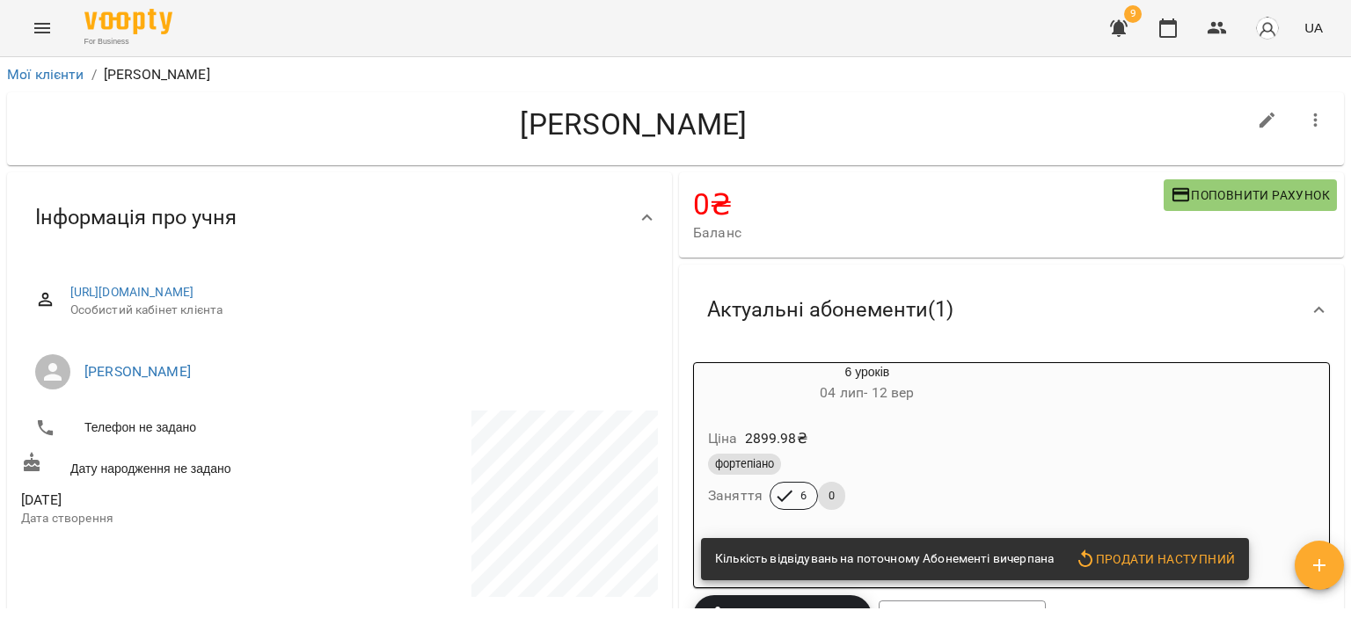
scroll to position [176, 0]
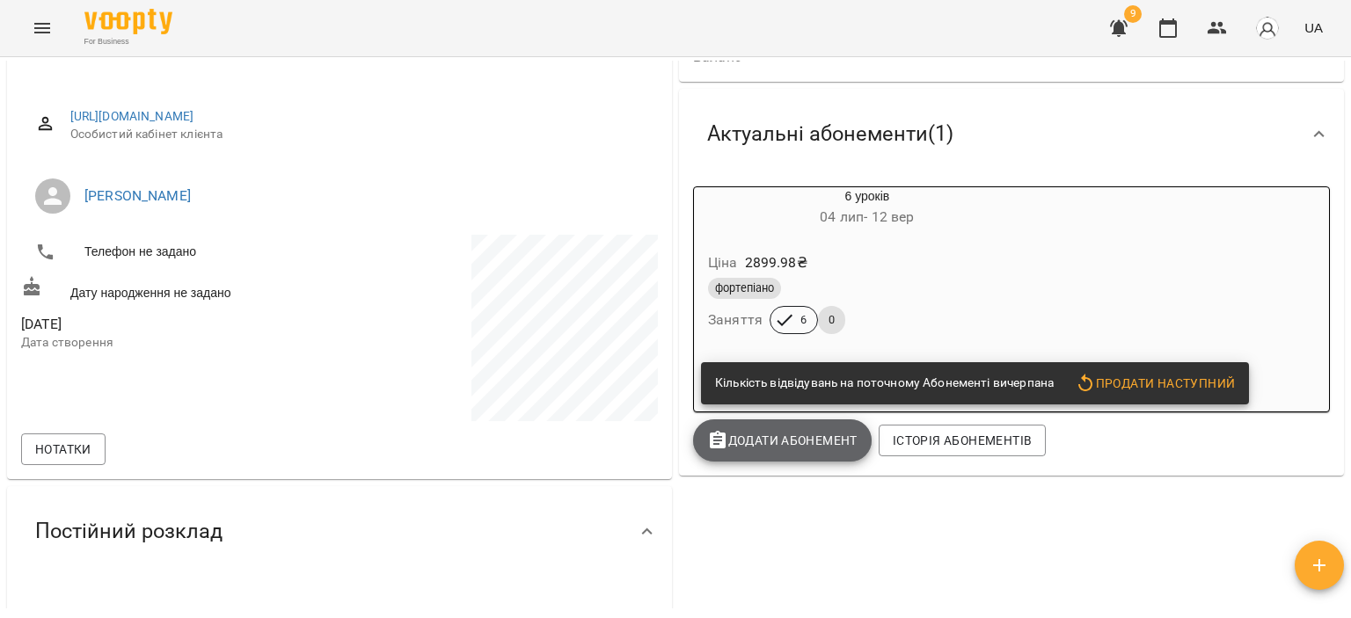
click at [786, 457] on button "Додати Абонемент" at bounding box center [782, 441] width 179 height 42
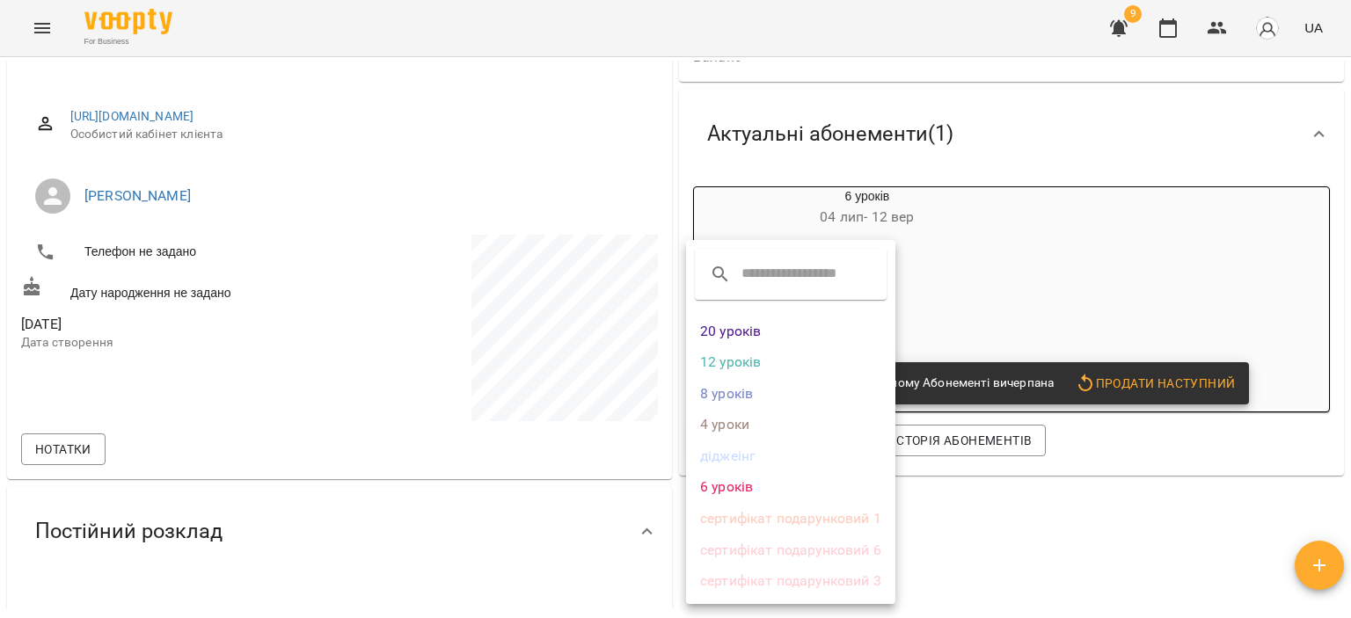
click at [726, 492] on li "6 уроків" at bounding box center [790, 488] width 209 height 32
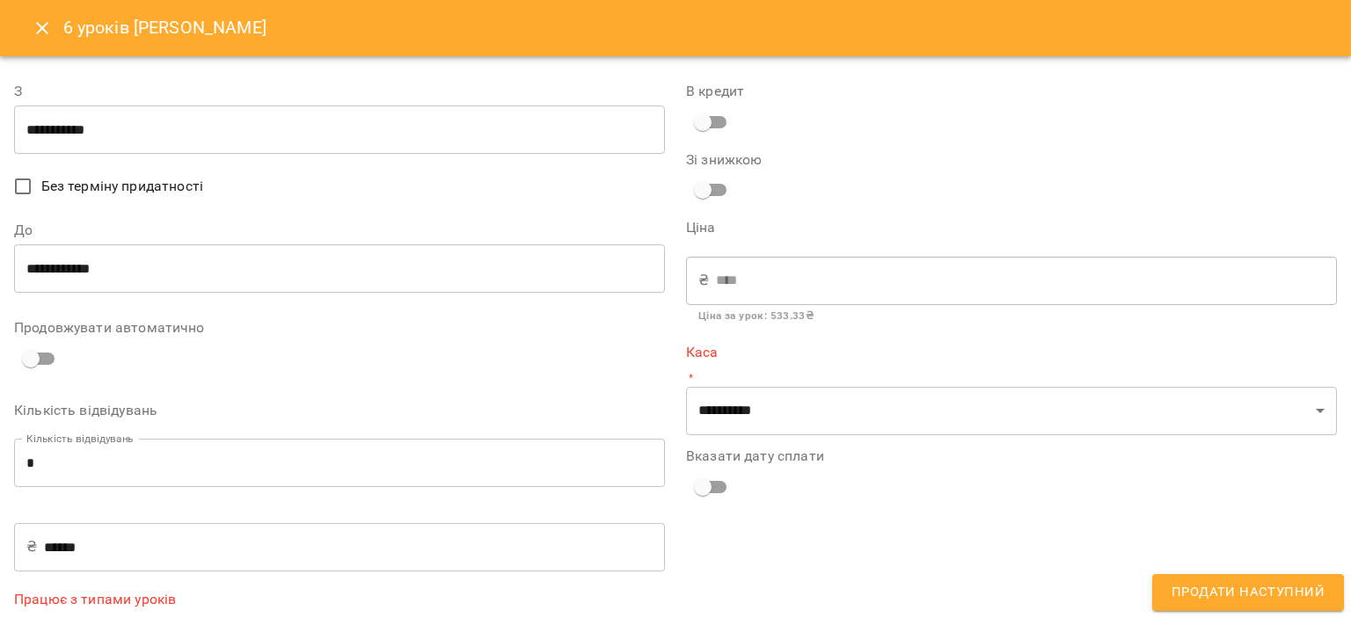
click at [48, 15] on button "Close" at bounding box center [42, 28] width 42 height 42
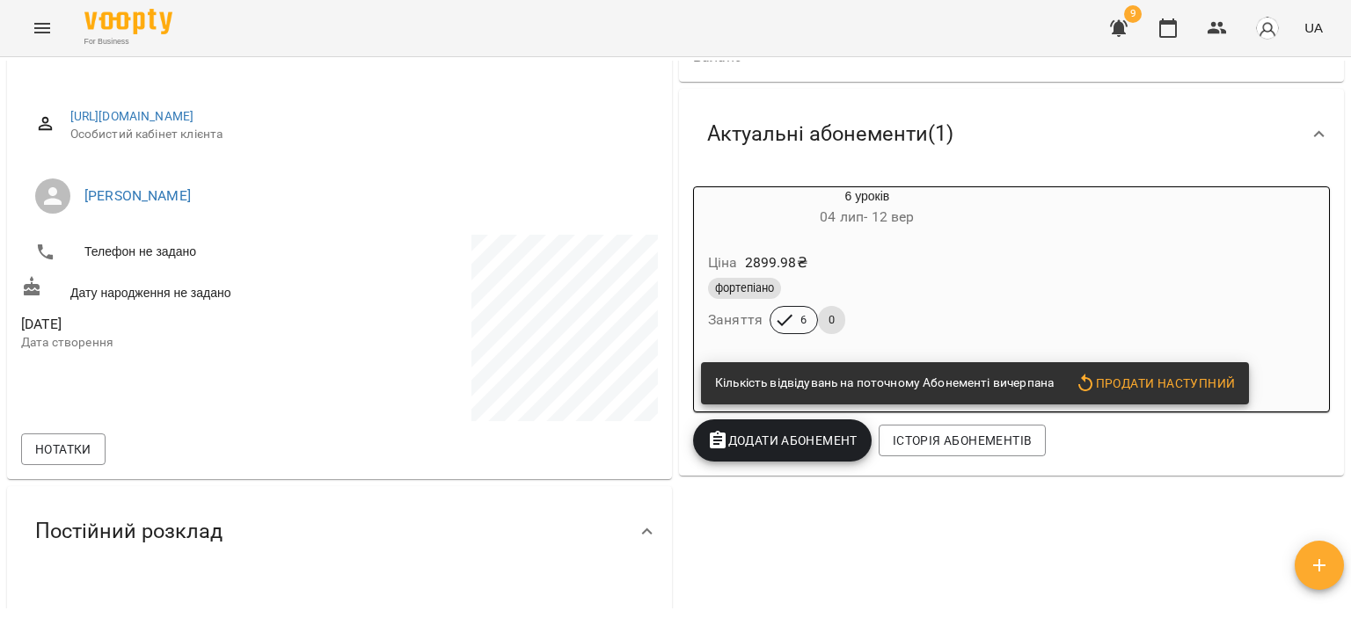
click at [764, 446] on span "Додати Абонемент" at bounding box center [782, 440] width 150 height 21
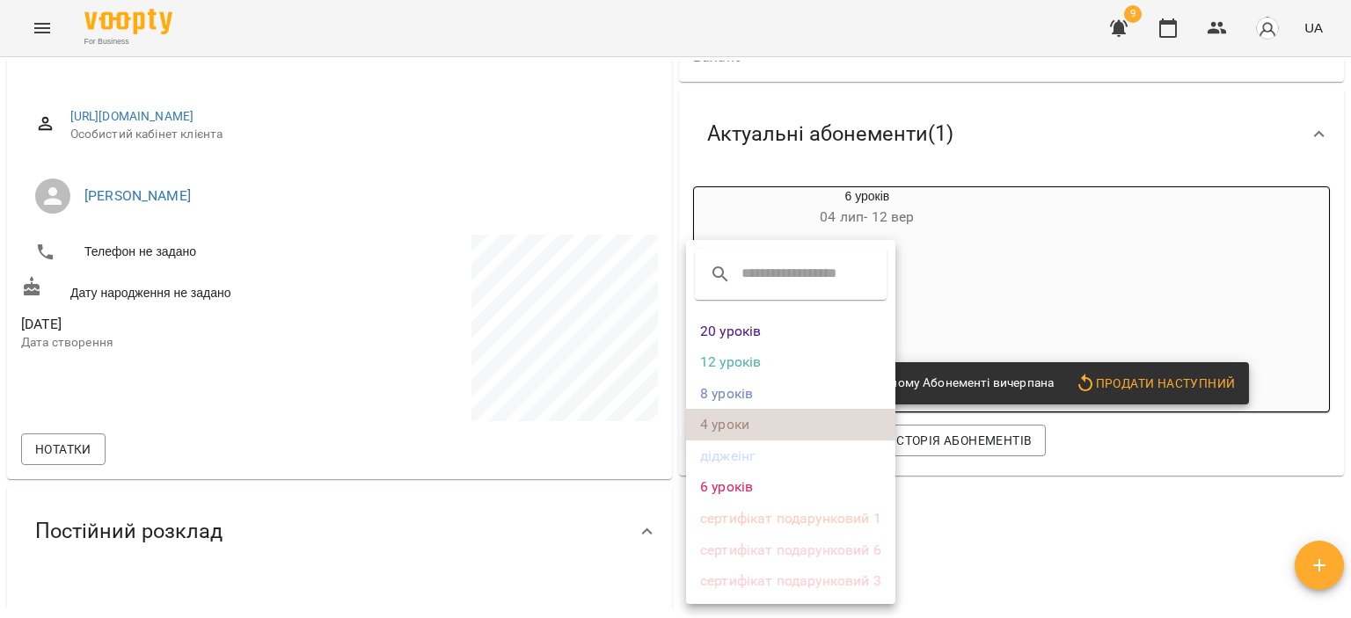
click at [752, 412] on li "4 уроки" at bounding box center [790, 425] width 209 height 32
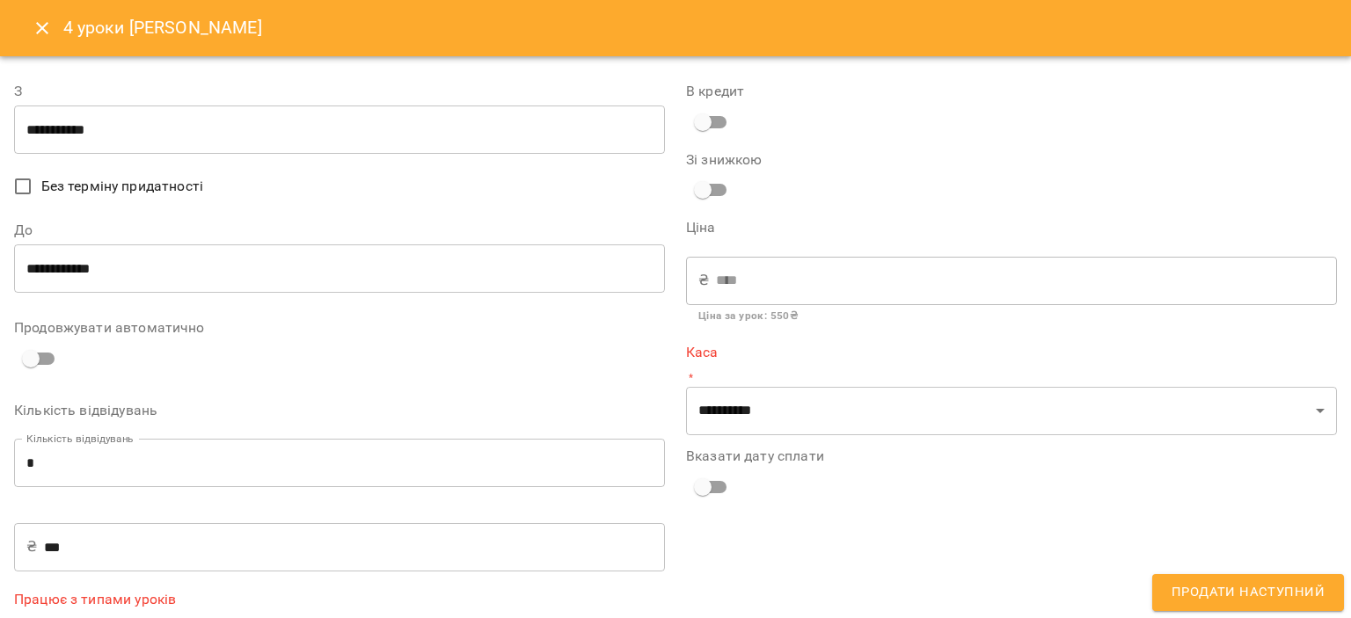
click at [259, 126] on input "**********" at bounding box center [339, 130] width 651 height 49
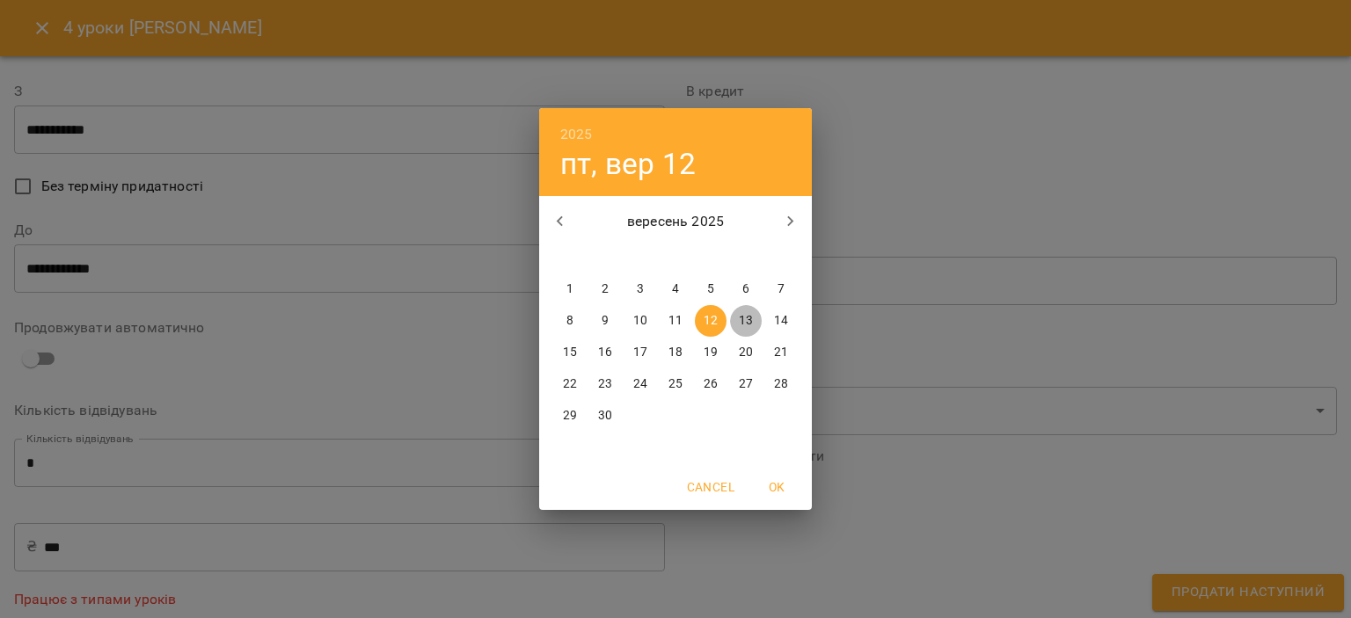
click at [742, 323] on p "13" at bounding box center [746, 321] width 14 height 18
type input "**********"
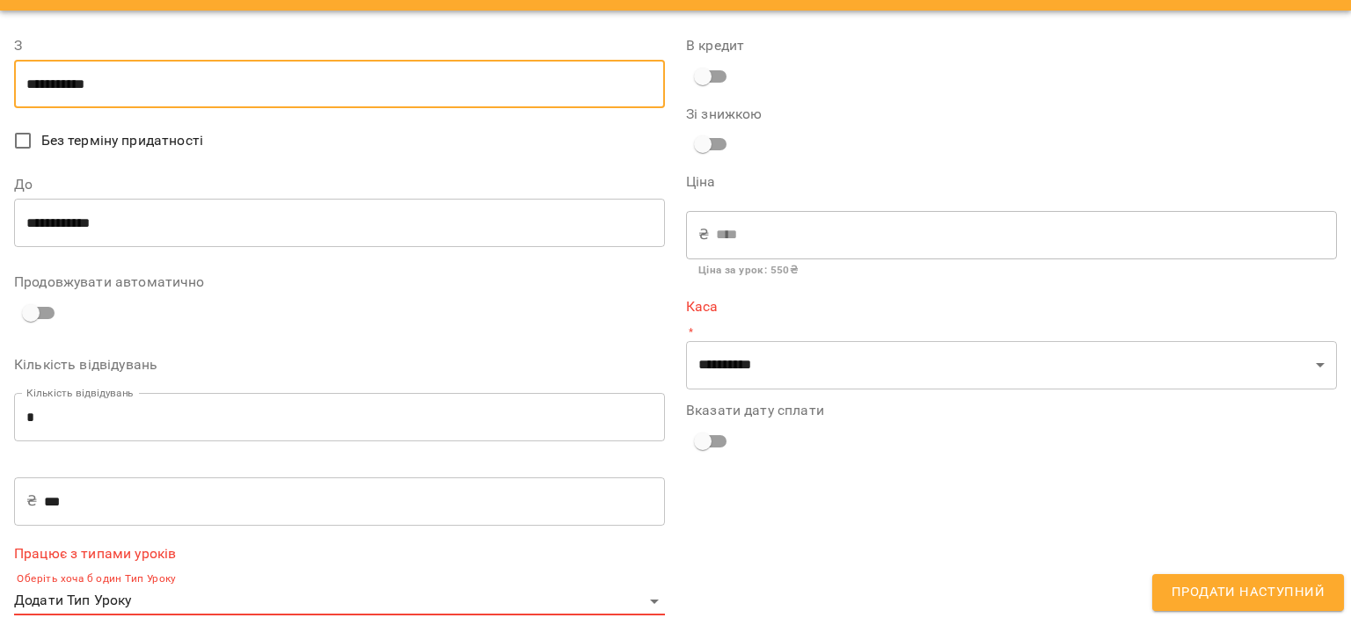
scroll to position [70, 0]
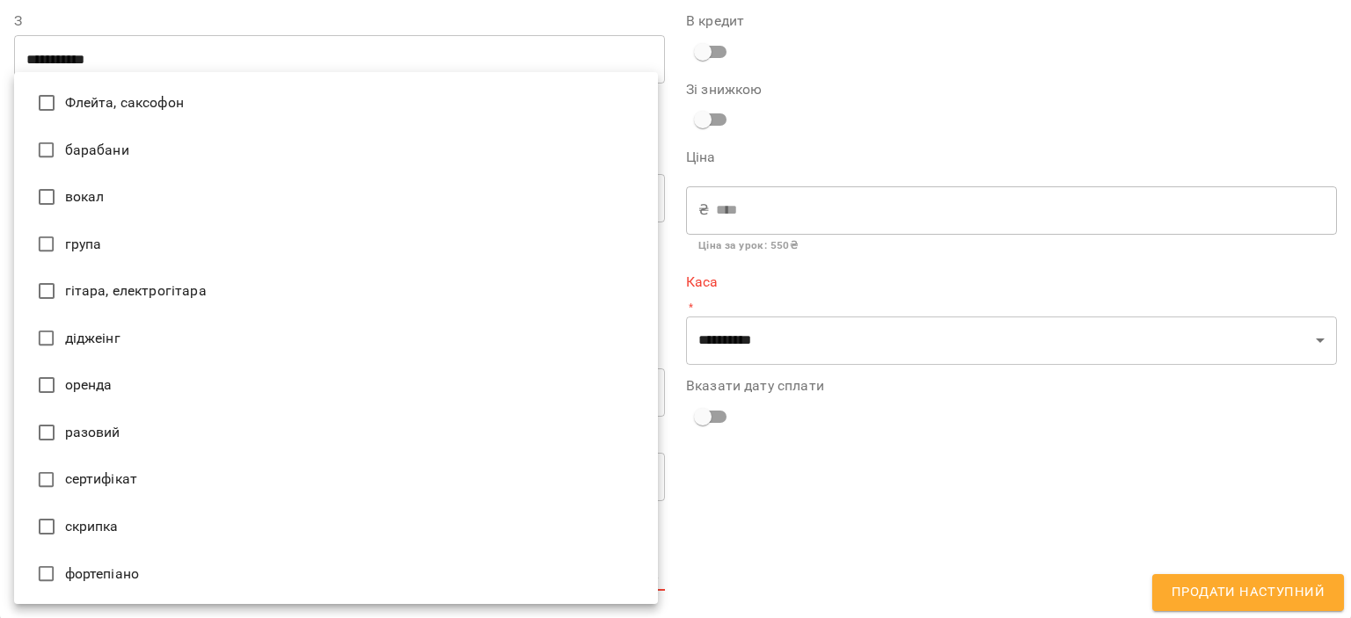
click at [373, 569] on body "**********" at bounding box center [675, 338] width 1351 height 676
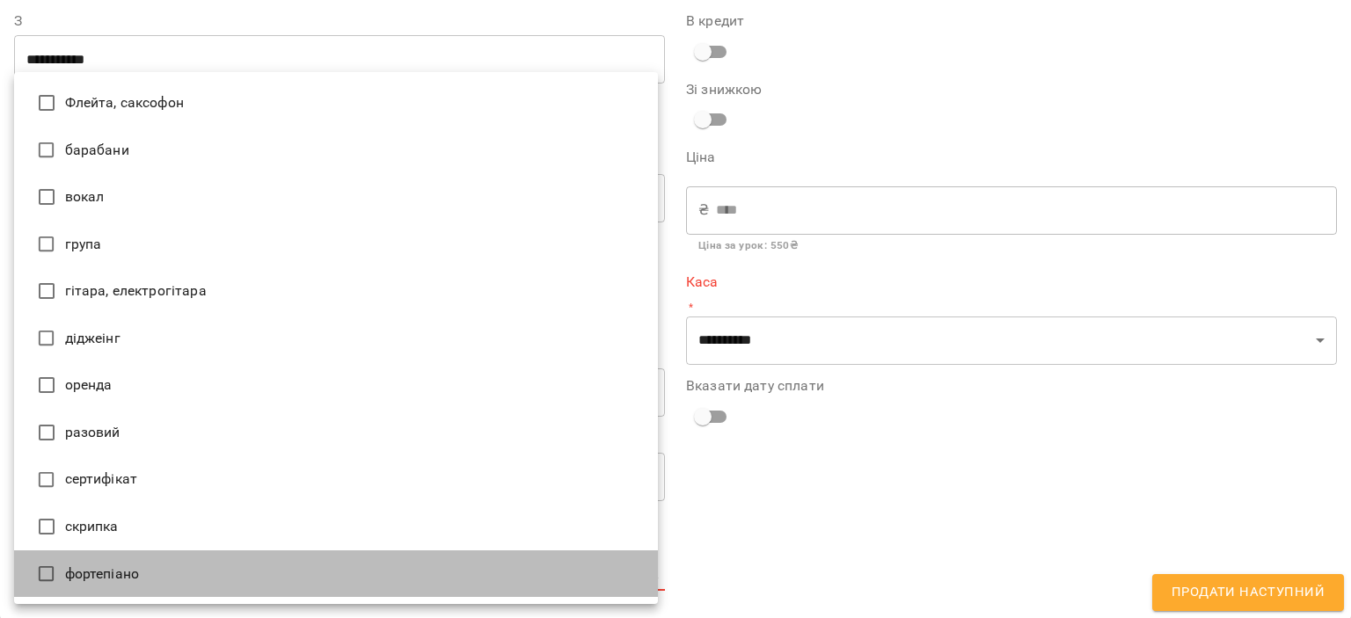
click at [232, 572] on li "фортепіано" at bounding box center [336, 575] width 644 height 48
type input "**********"
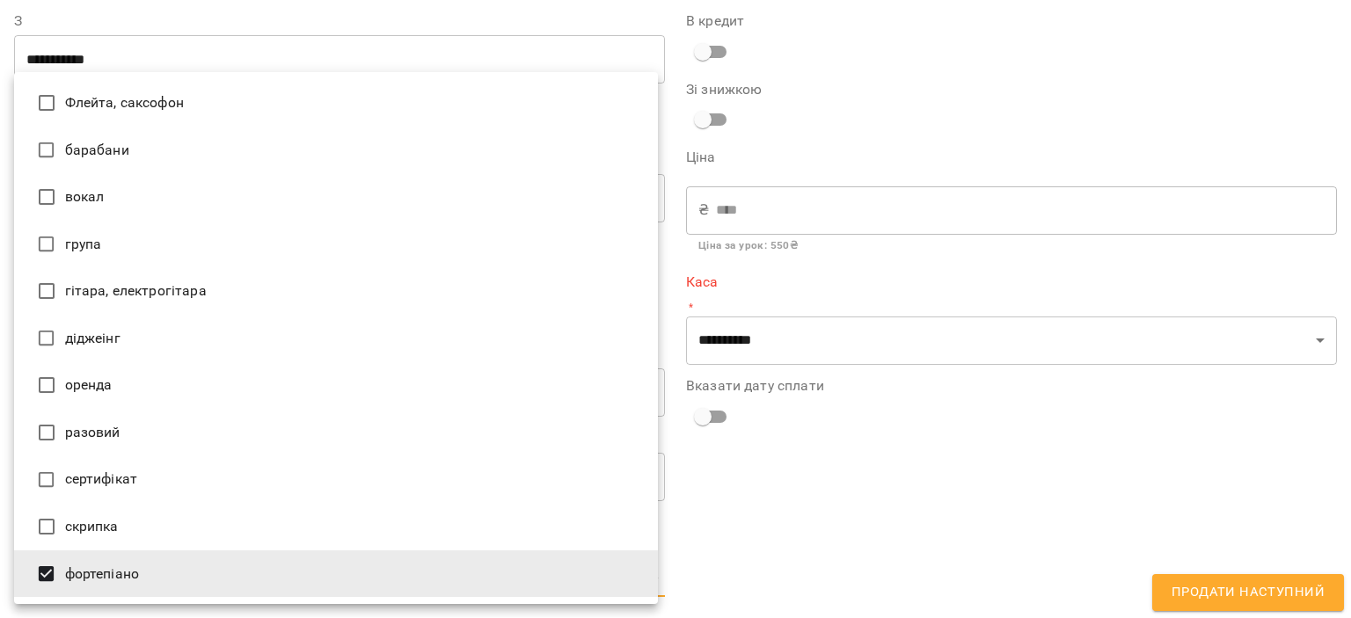
click at [754, 479] on div at bounding box center [675, 309] width 1351 height 618
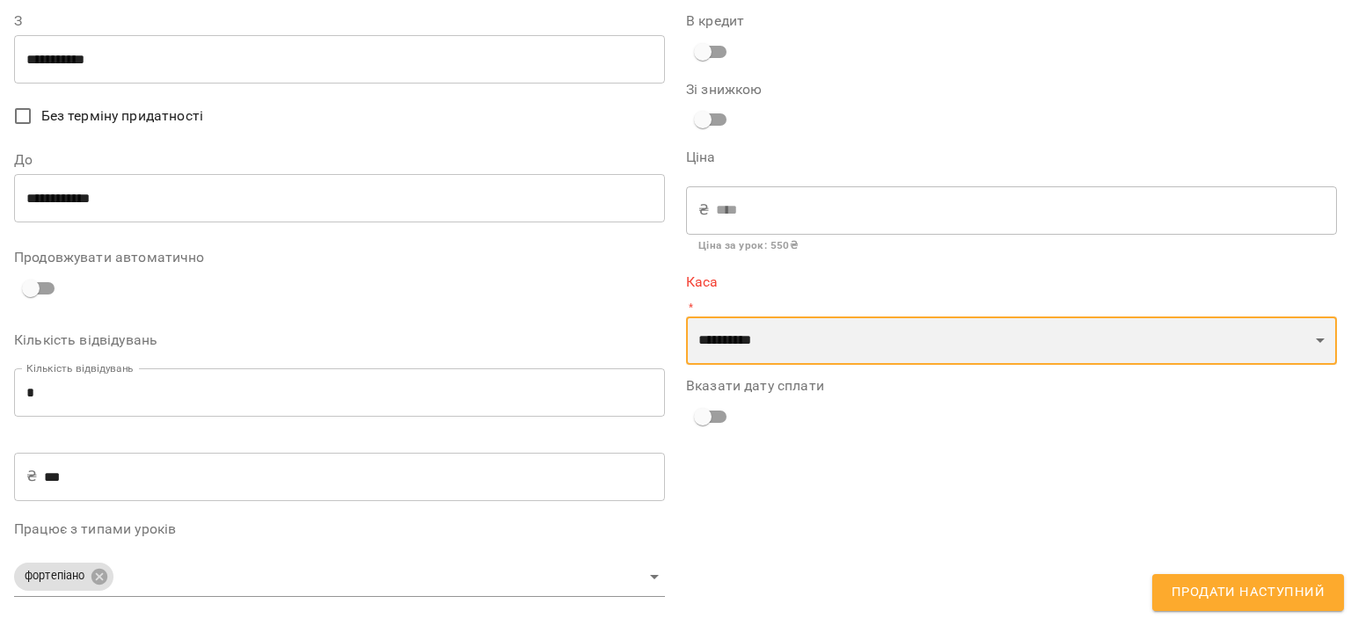
click at [788, 342] on select "**********" at bounding box center [1011, 341] width 651 height 49
select select "****"
click at [686, 317] on select "**********" at bounding box center [1011, 341] width 651 height 49
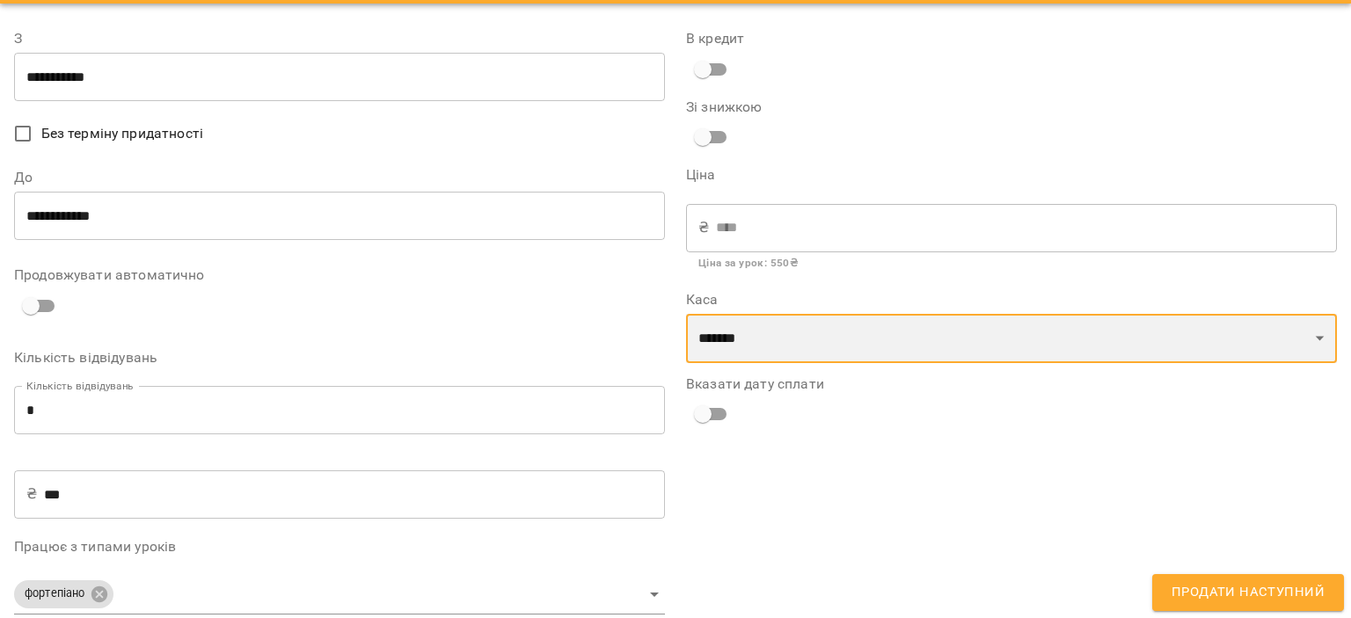
scroll to position [77, 0]
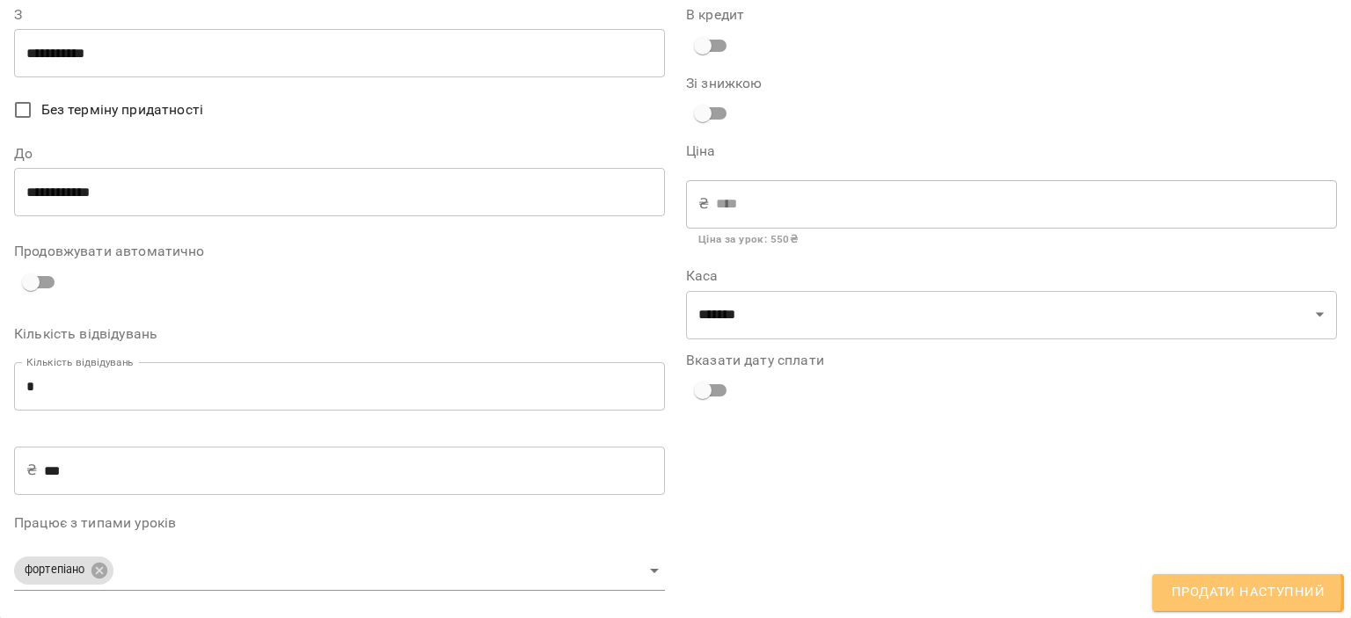
click at [1175, 590] on span "Продати наступний" at bounding box center [1248, 592] width 153 height 23
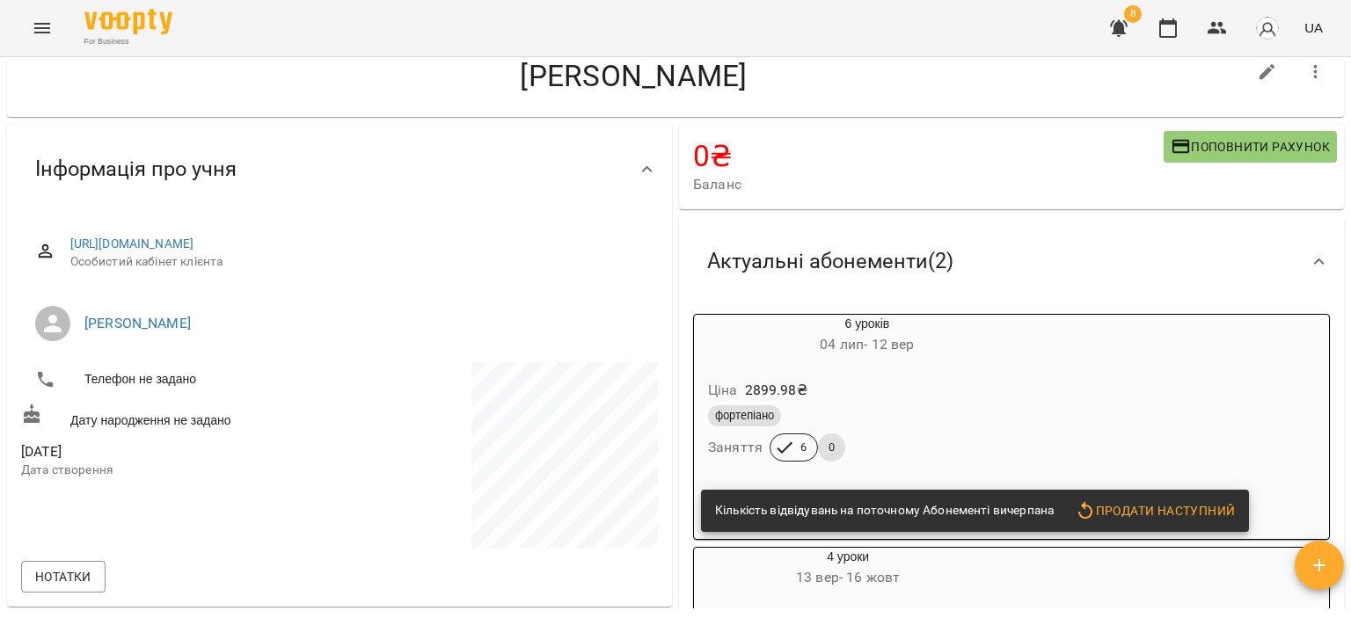
scroll to position [0, 0]
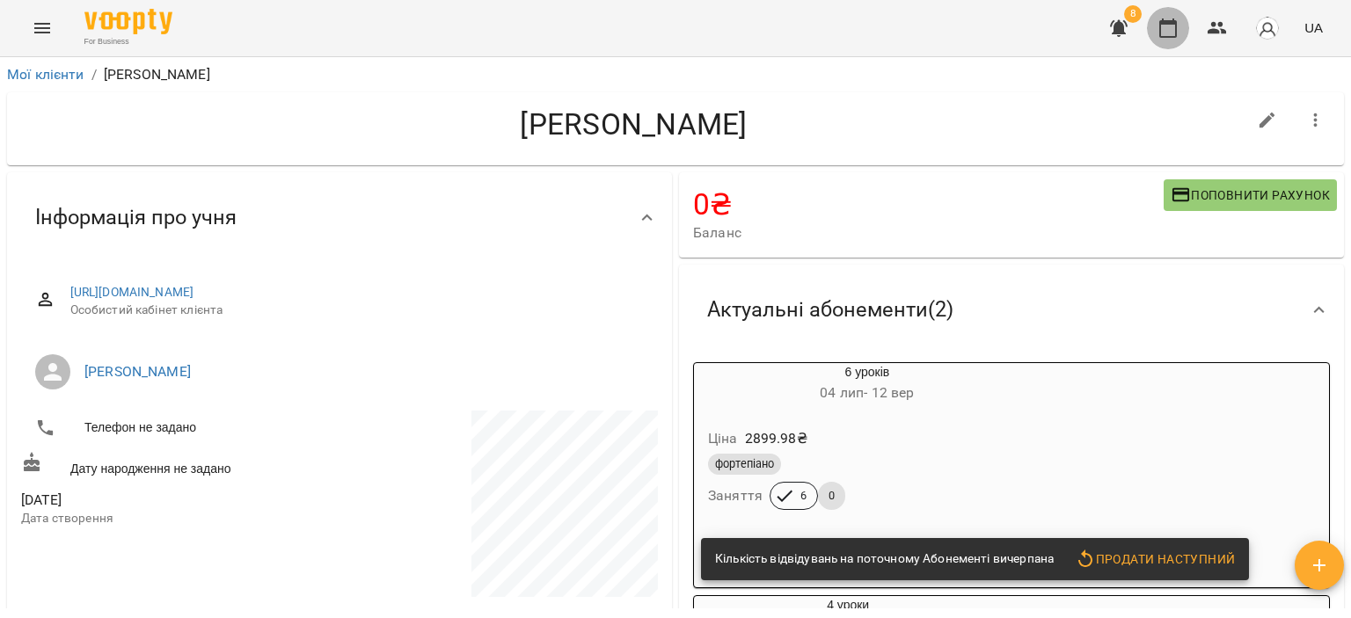
click at [1170, 29] on icon "button" at bounding box center [1168, 28] width 21 height 21
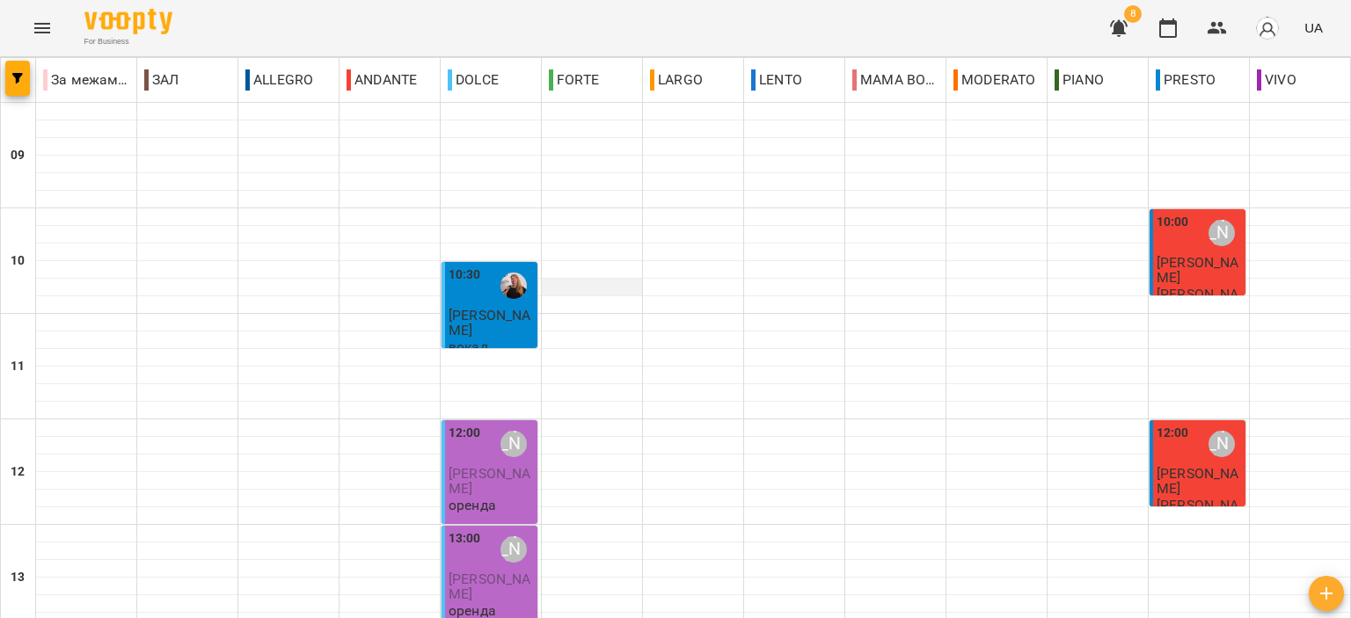
scroll to position [176, 0]
click at [1116, 22] on icon "button" at bounding box center [1118, 28] width 21 height 21
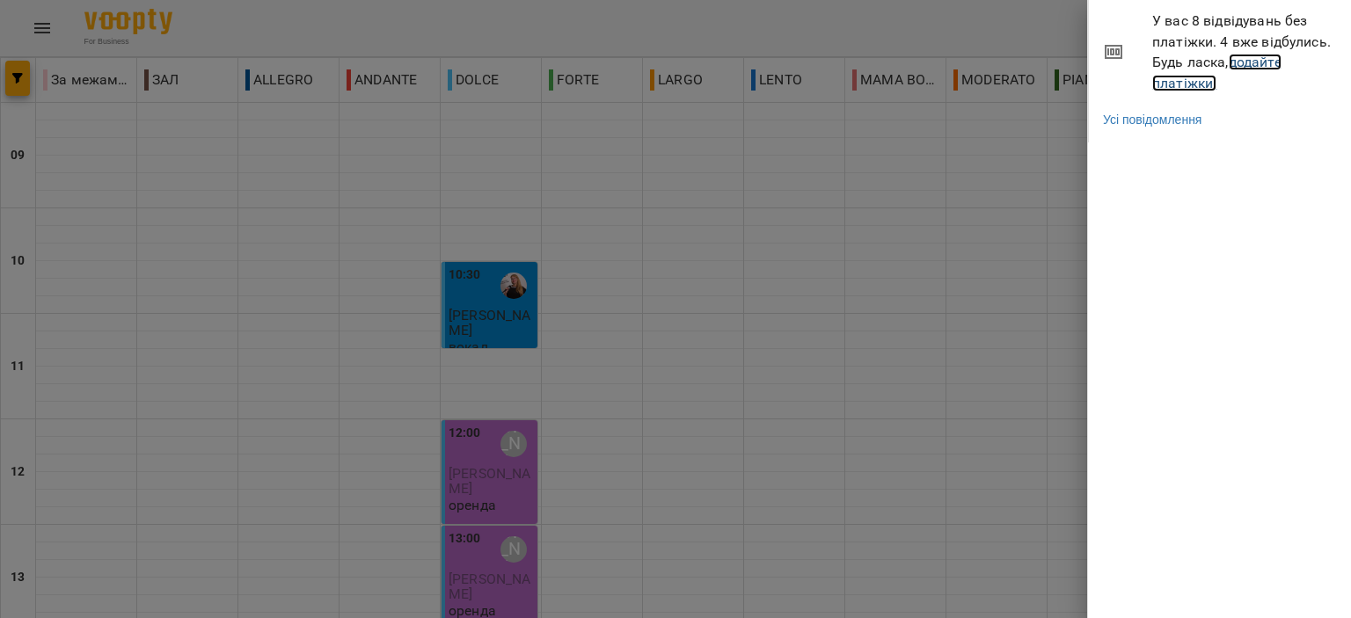
click at [1195, 79] on link "додайте платіжки!" at bounding box center [1216, 73] width 129 height 38
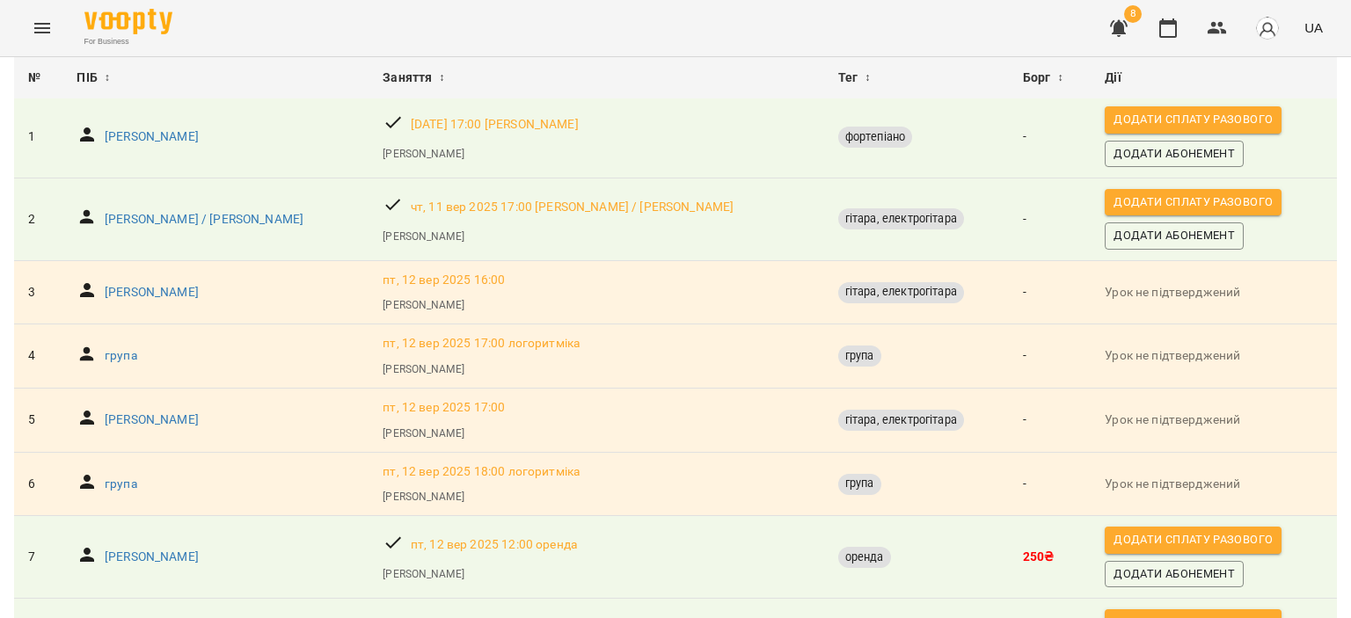
scroll to position [271, 0]
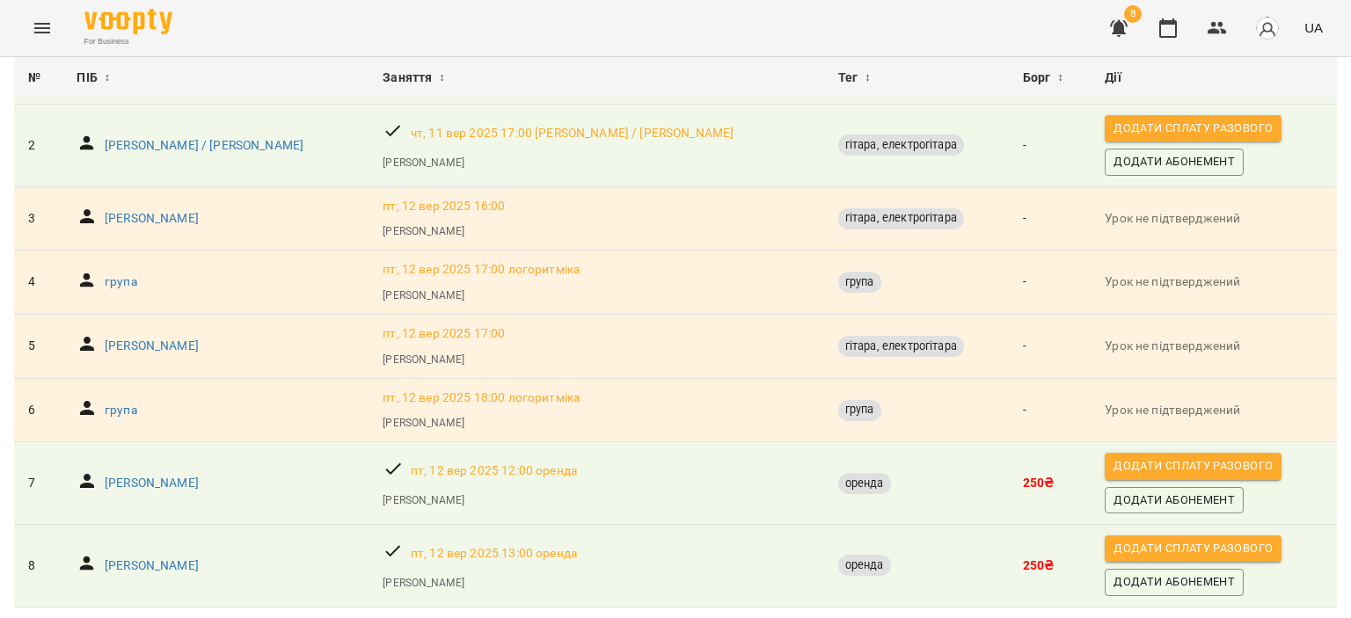
click at [1114, 457] on span "Додати сплату разового" at bounding box center [1193, 466] width 159 height 19
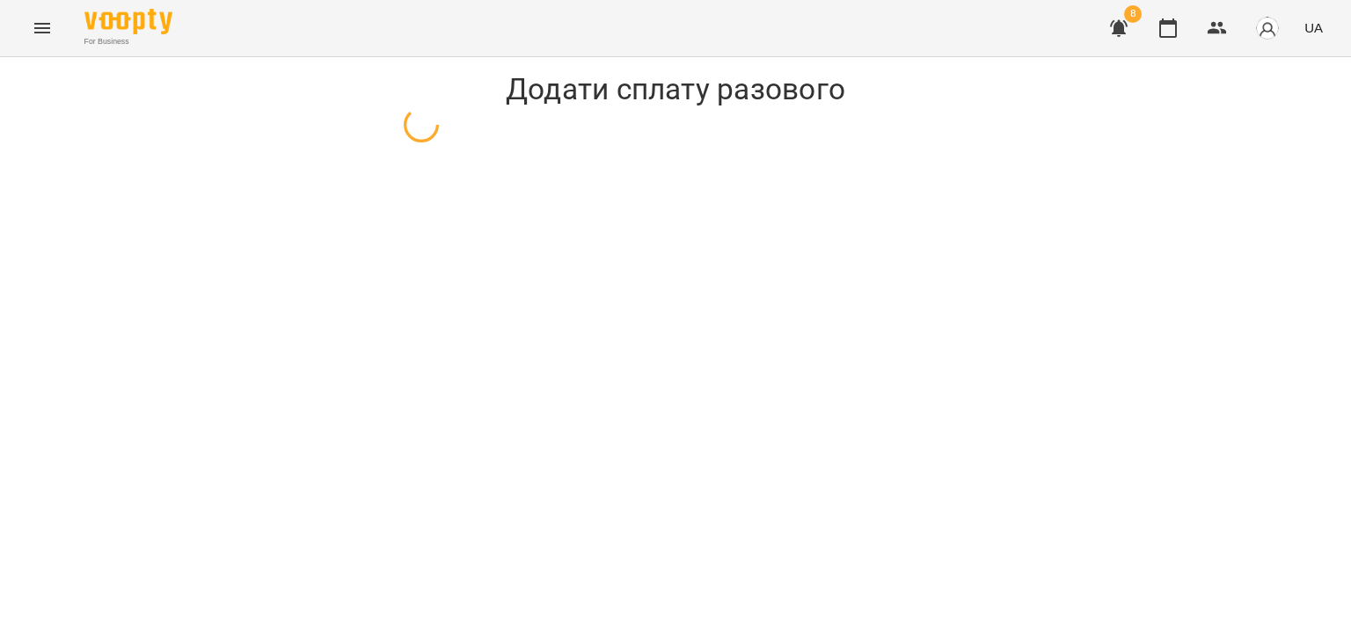
select select "******"
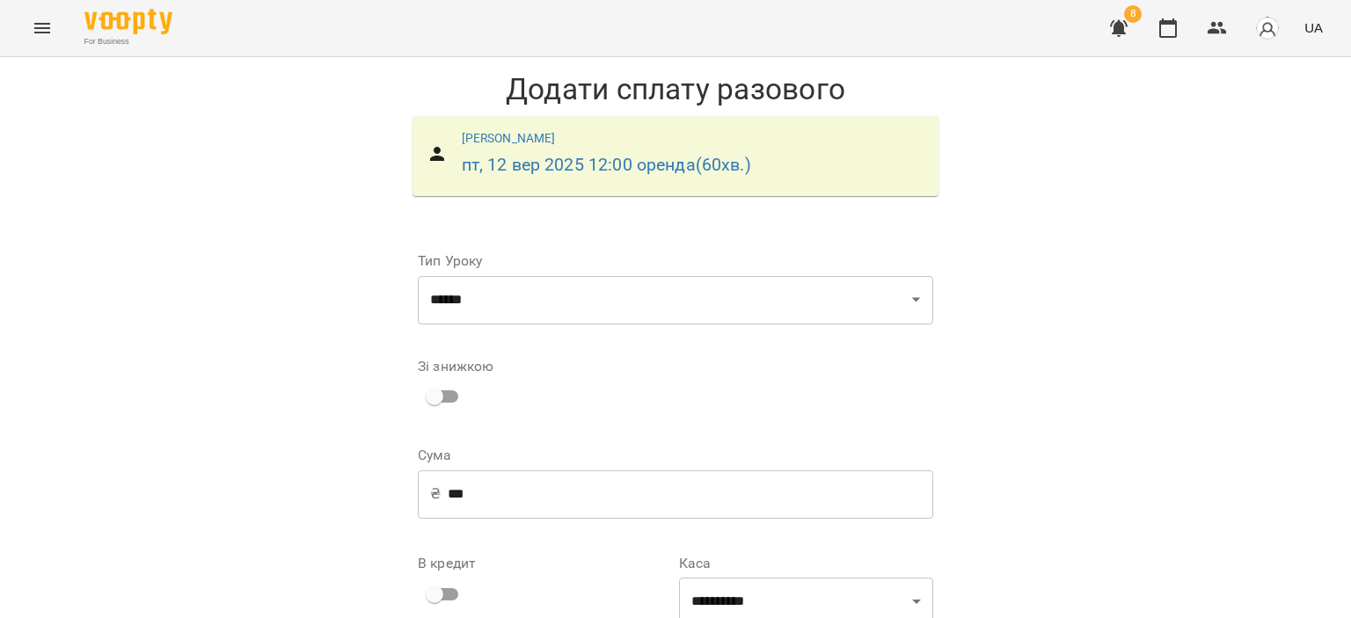
scroll to position [183, 0]
click at [854, 578] on select "**********" at bounding box center [806, 602] width 254 height 49
select select "****"
click at [679, 578] on select "**********" at bounding box center [806, 602] width 254 height 49
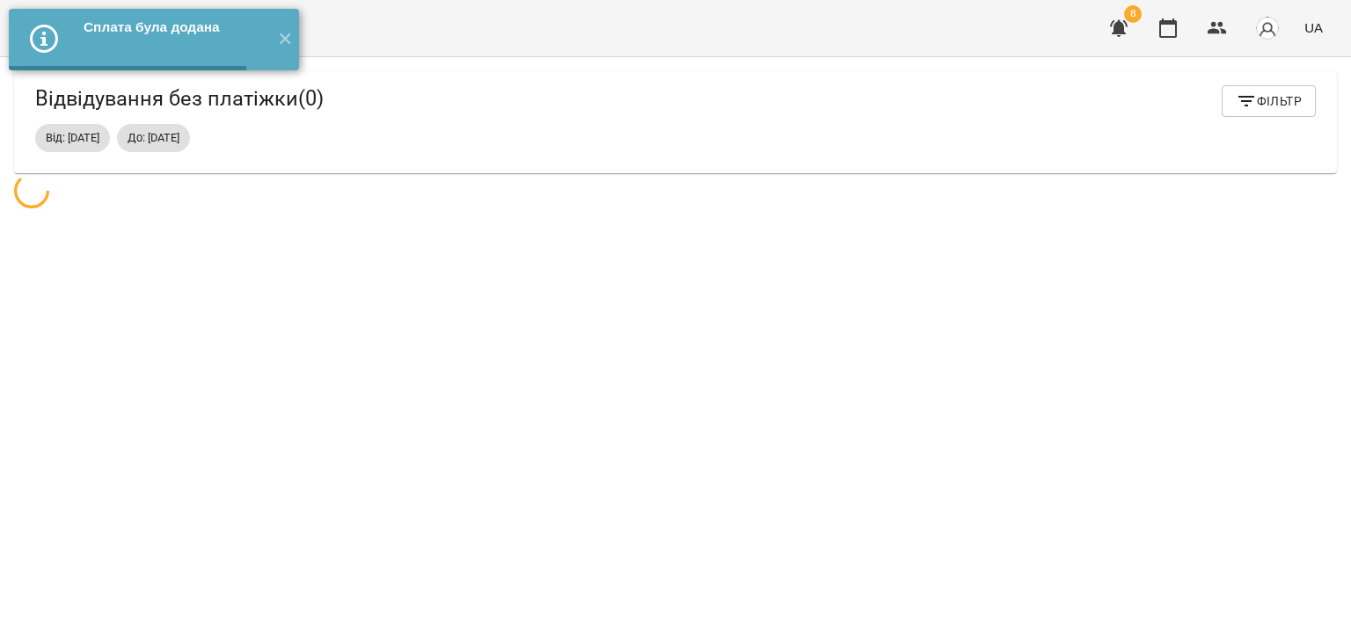
scroll to position [56, 0]
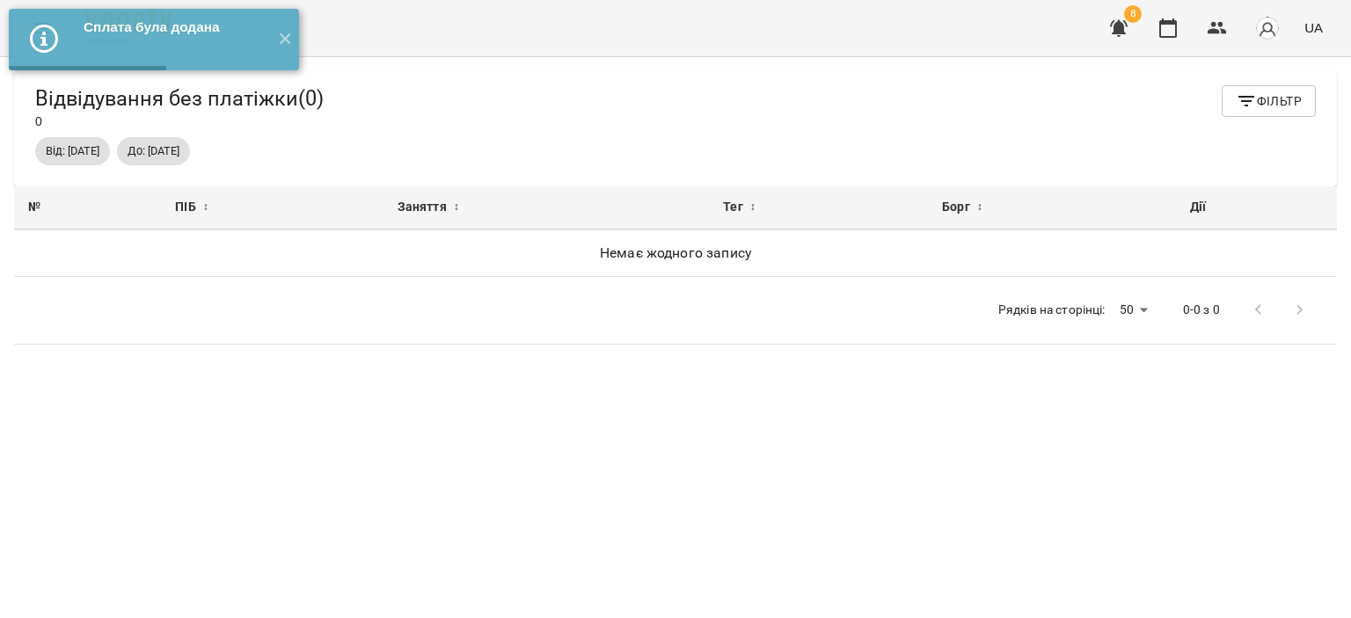
click at [1112, 36] on icon "button" at bounding box center [1118, 28] width 21 height 21
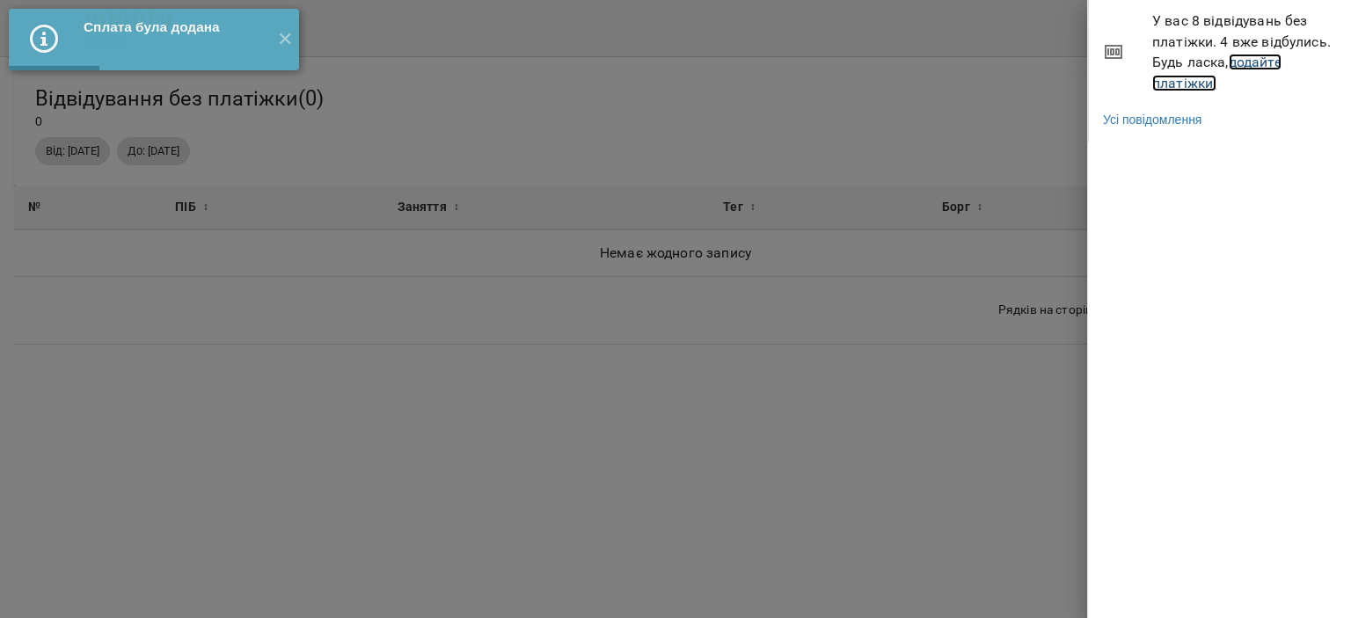
click at [1210, 77] on link "додайте платіжки!" at bounding box center [1216, 73] width 129 height 38
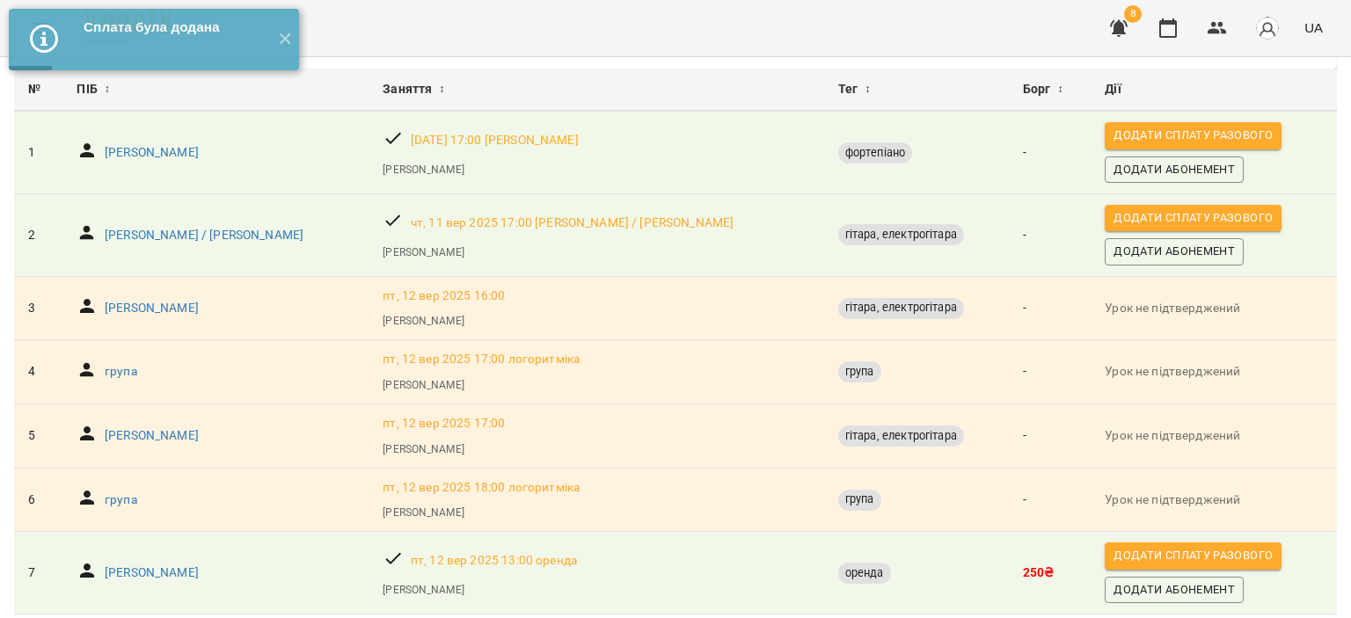
scroll to position [189, 0]
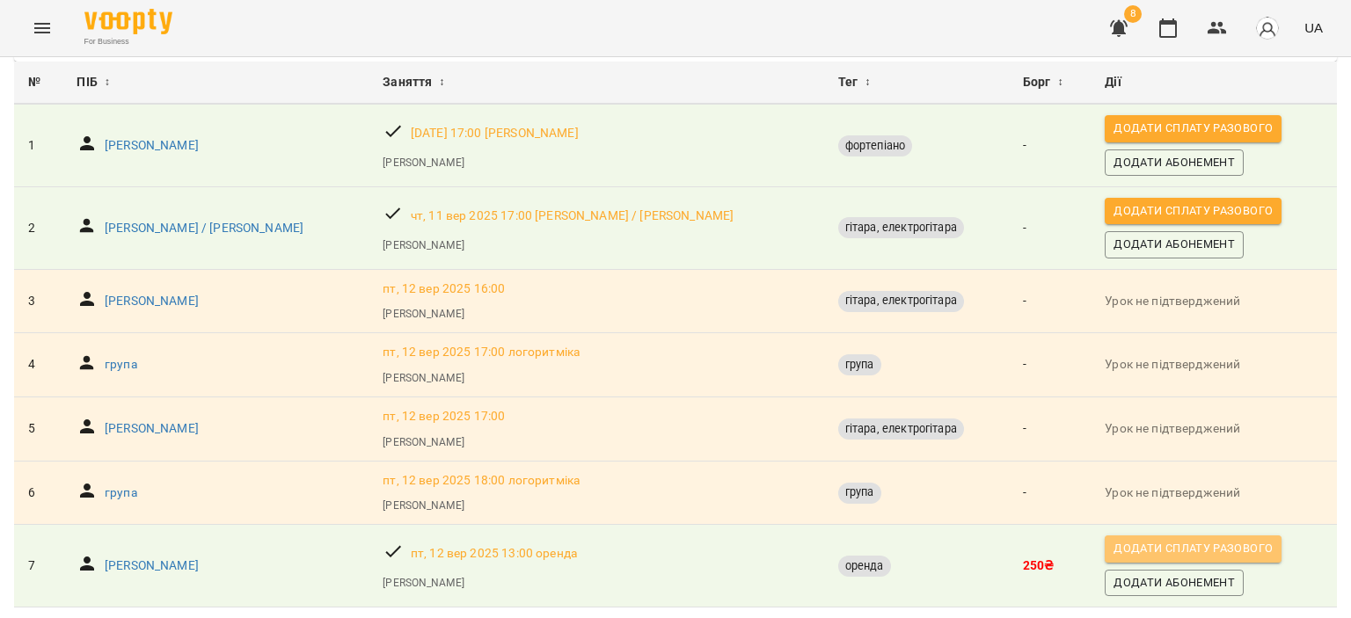
click at [1114, 536] on button "Додати сплату разового" at bounding box center [1193, 549] width 177 height 26
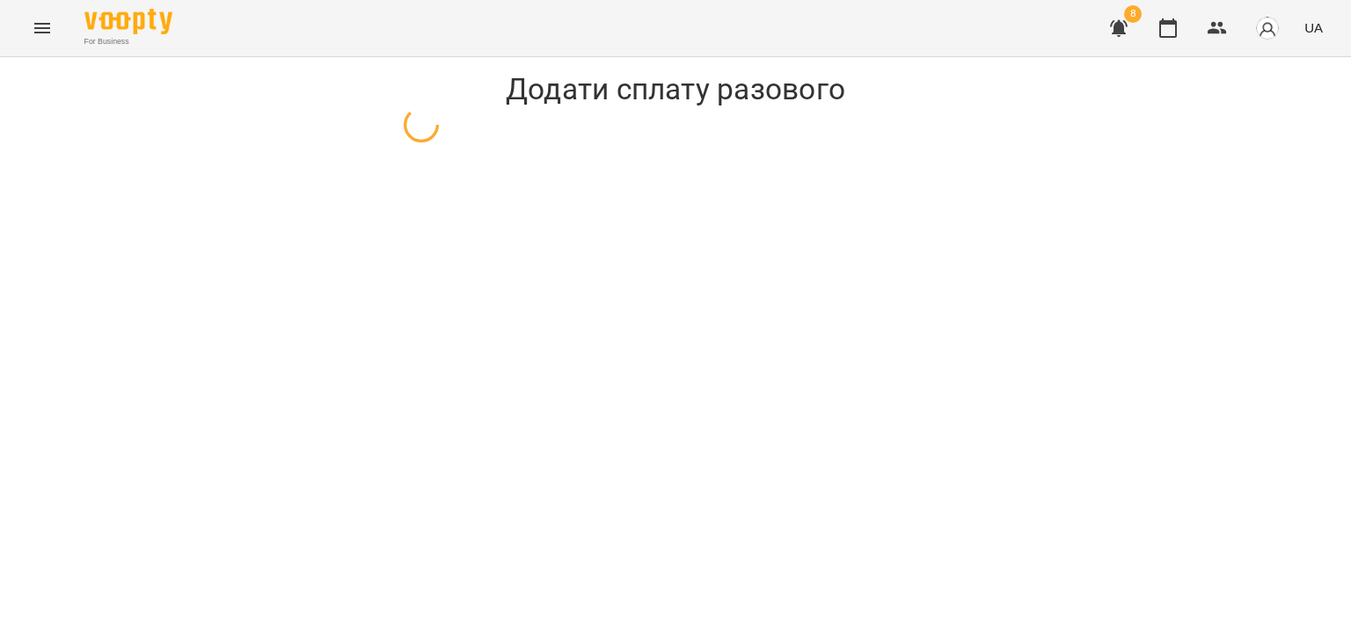
select select "******"
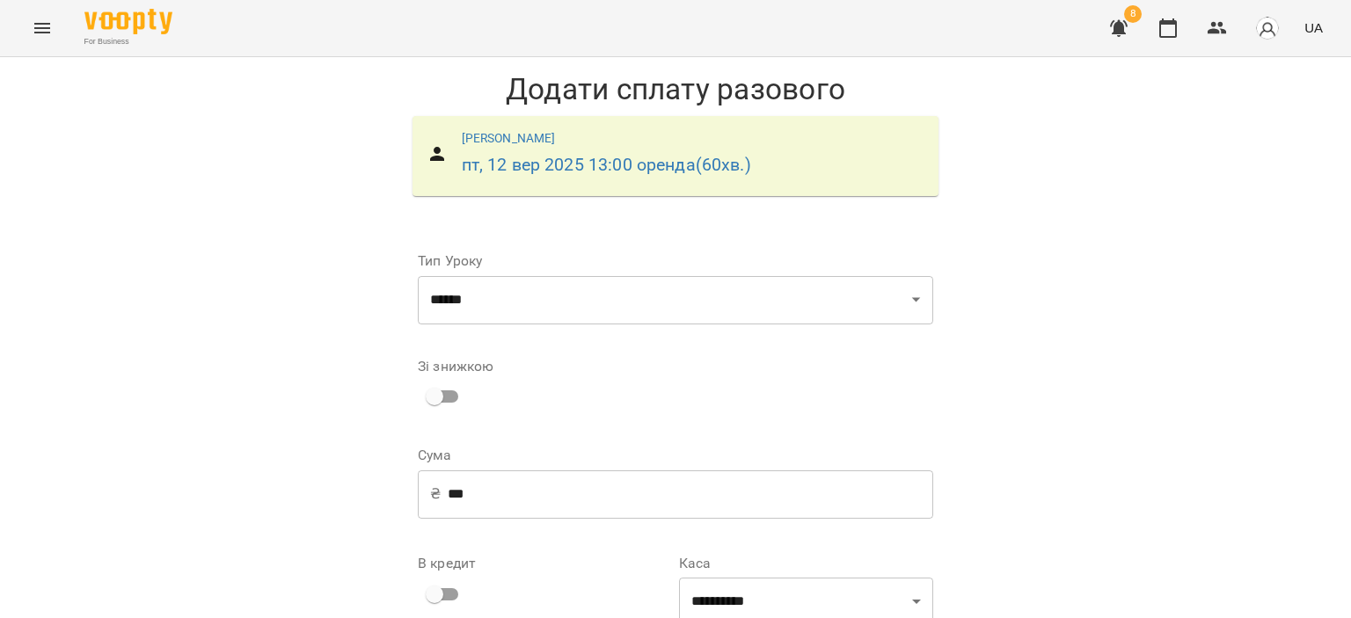
scroll to position [183, 0]
click at [830, 578] on select "**********" at bounding box center [806, 602] width 254 height 49
select select "****"
click at [679, 578] on select "**********" at bounding box center [806, 602] width 254 height 49
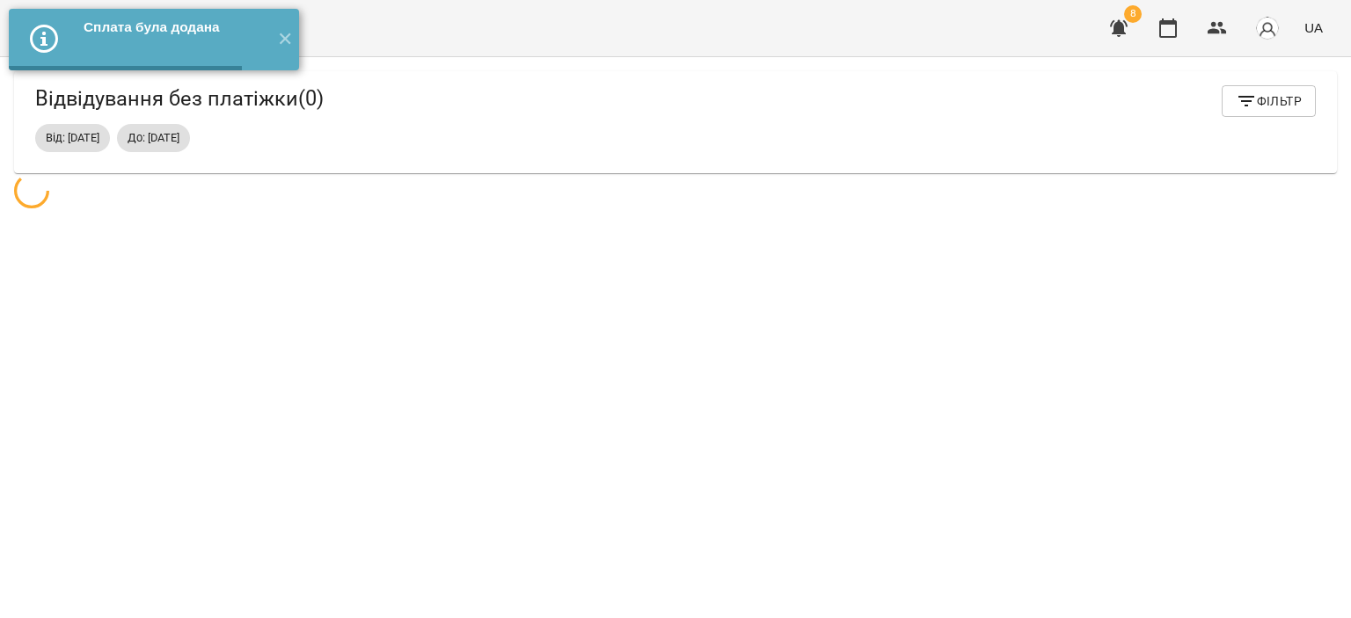
scroll to position [56, 0]
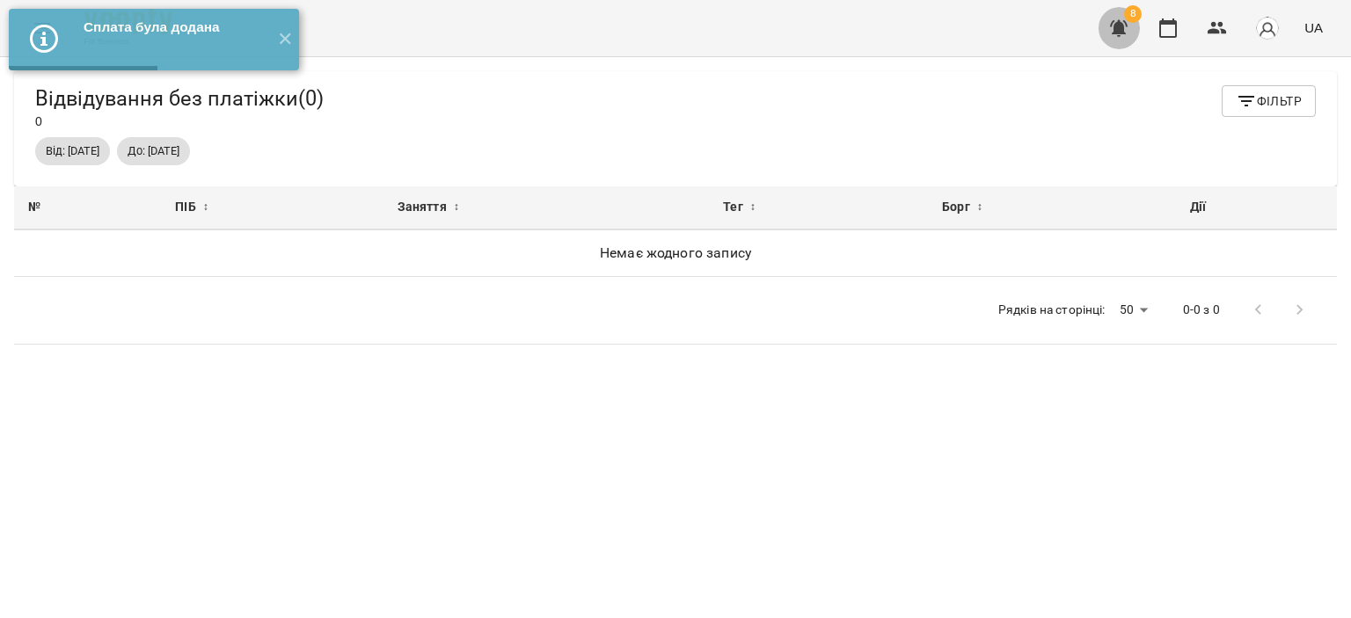
click at [1112, 21] on icon "button" at bounding box center [1118, 28] width 21 height 21
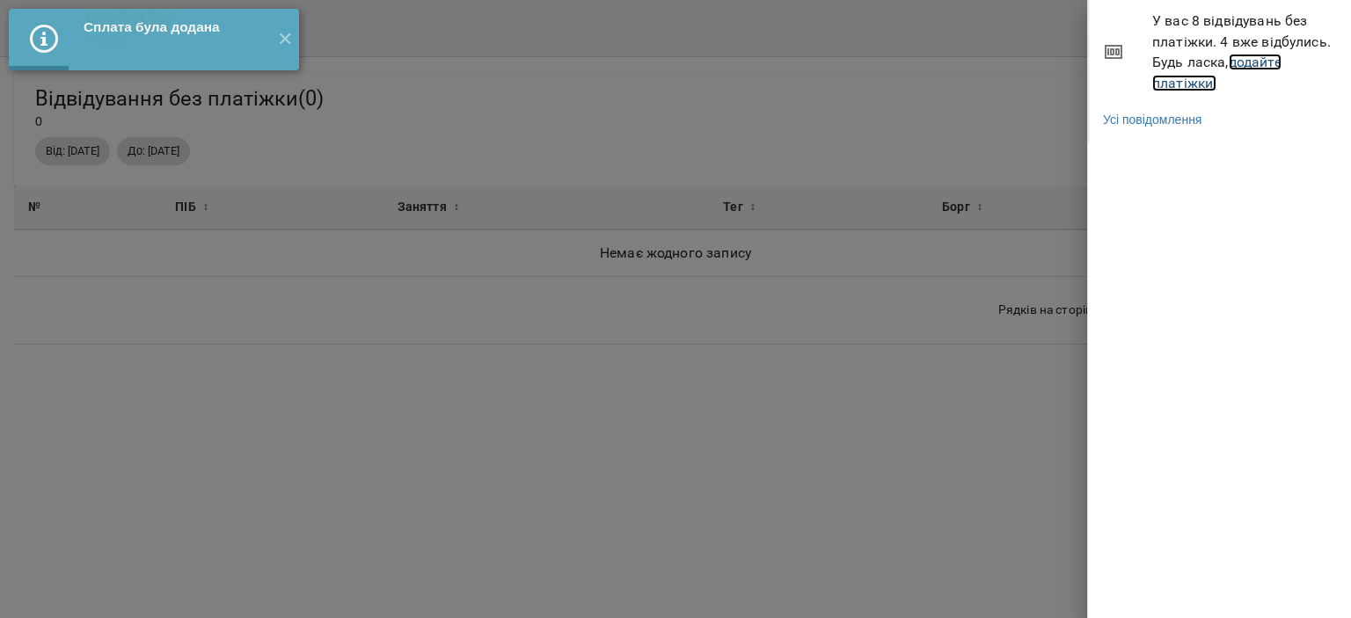
click at [1166, 76] on link "додайте платіжки!" at bounding box center [1216, 73] width 129 height 38
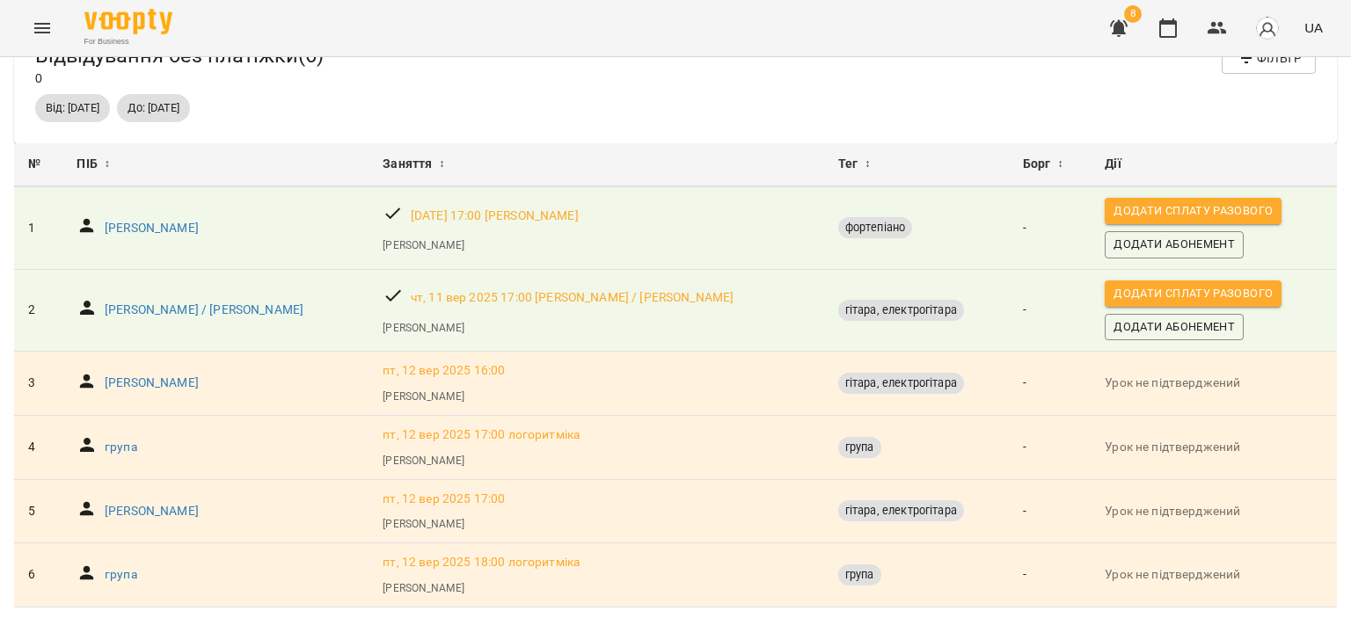
scroll to position [99, 0]
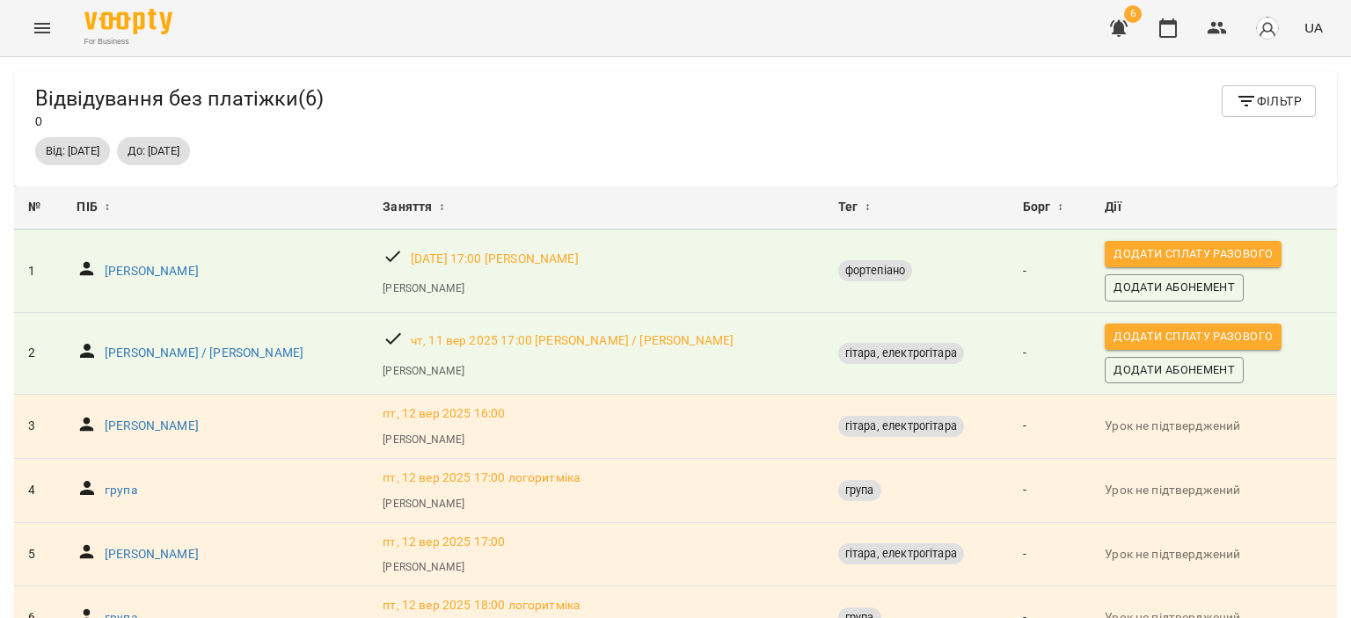
click at [1147, 39] on div "6 UA" at bounding box center [1214, 28] width 232 height 46
click at [1166, 30] on icon "button" at bounding box center [1168, 28] width 21 height 21
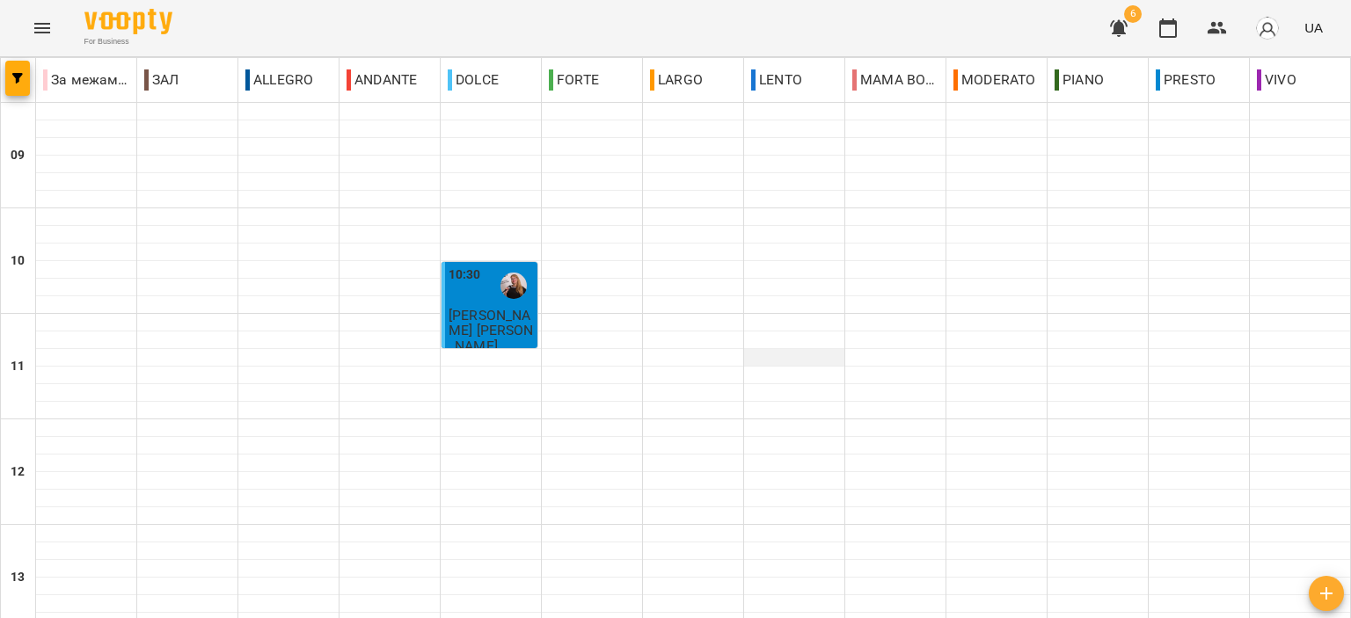
scroll to position [867, 0]
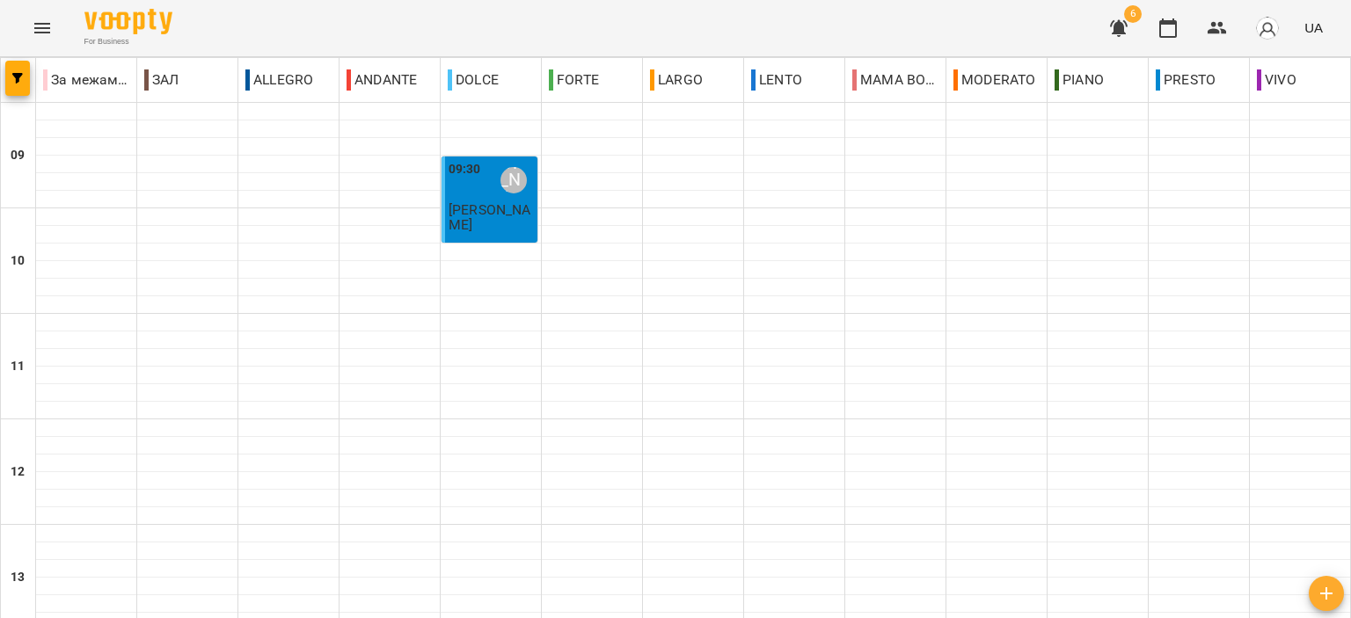
scroll to position [792, 0]
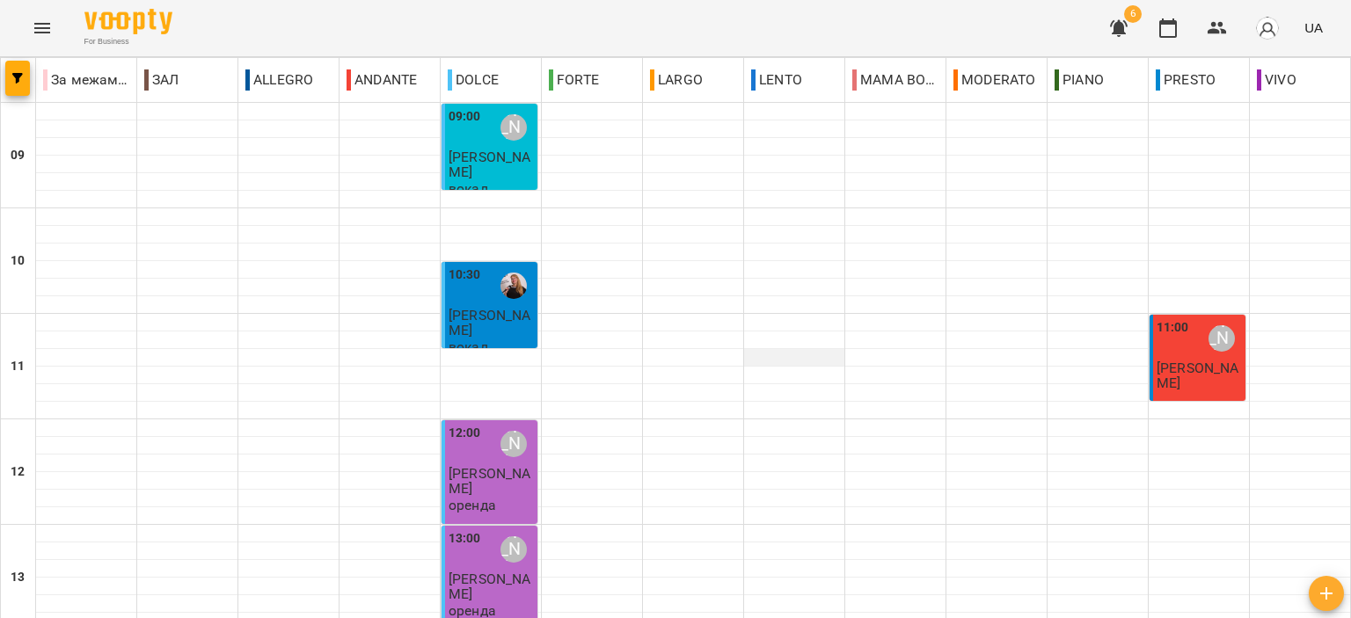
scroll to position [867, 0]
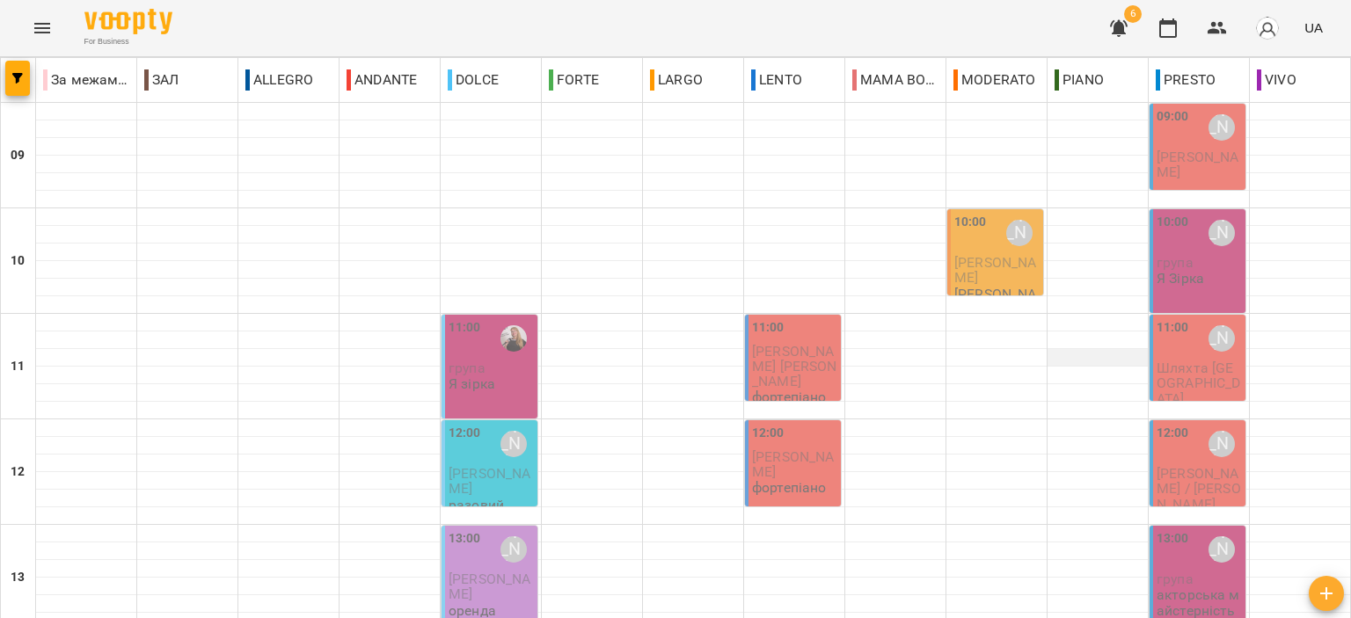
scroll to position [0, 0]
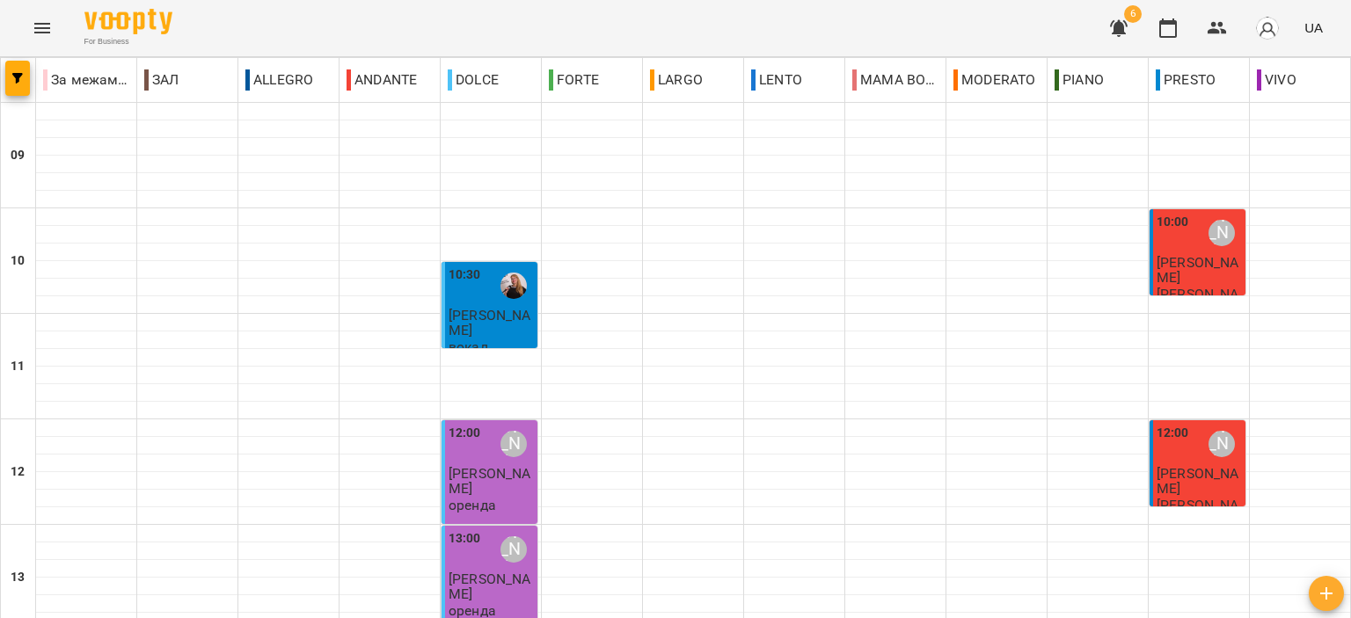
scroll to position [440, 0]
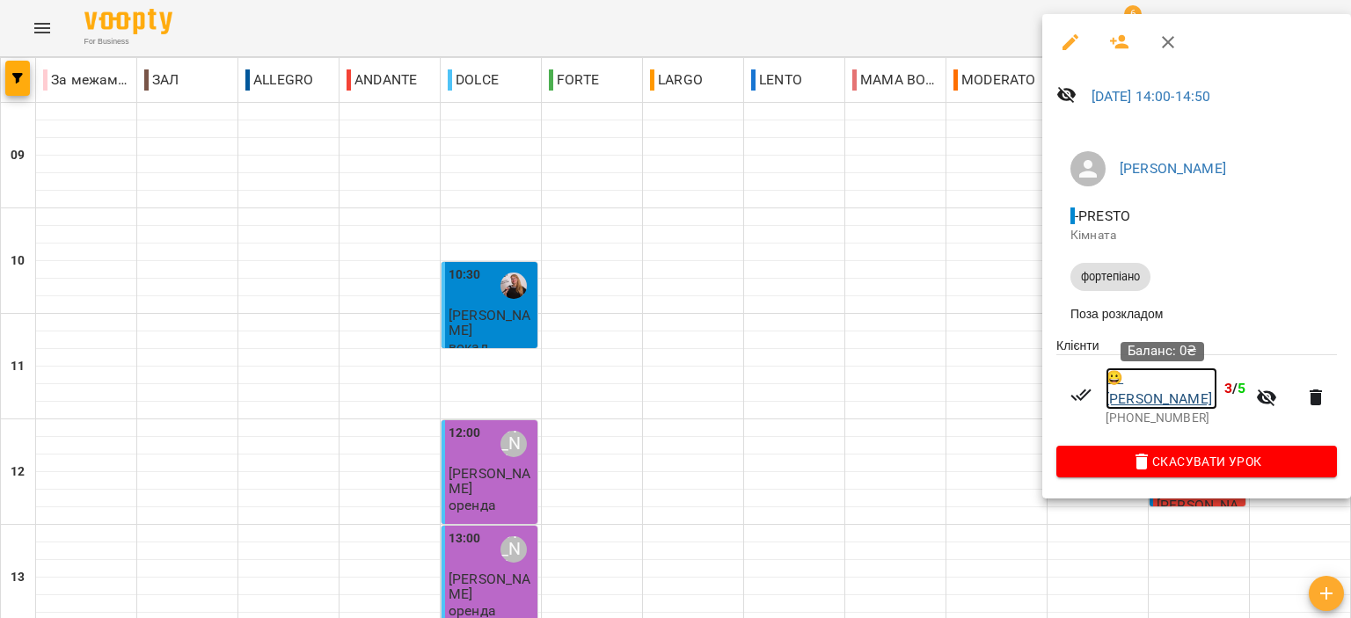
click at [1126, 387] on link "😀 [PERSON_NAME]" at bounding box center [1162, 388] width 112 height 41
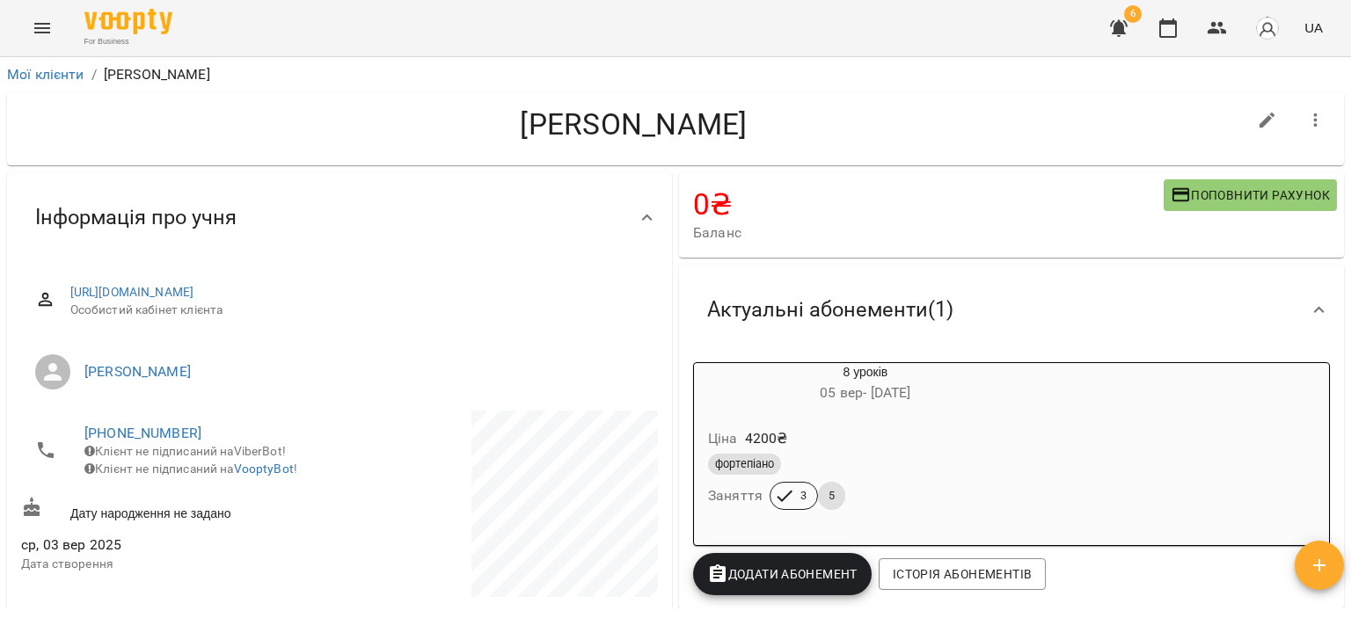
scroll to position [176, 0]
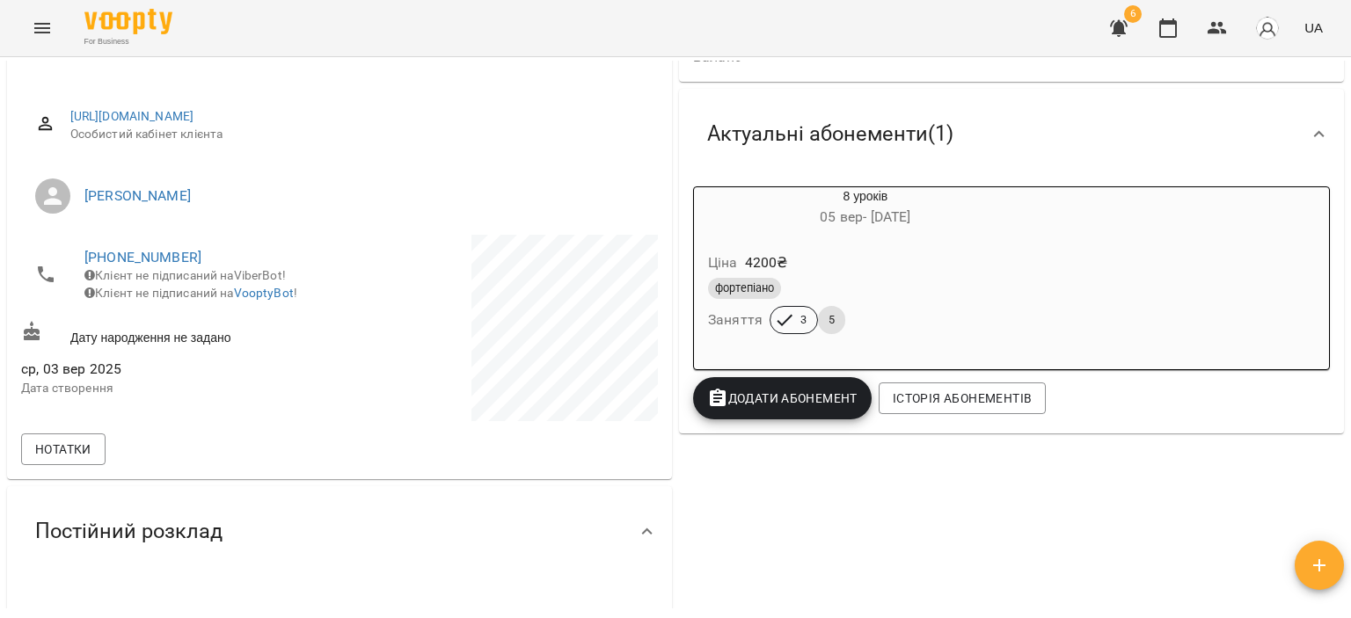
click at [1001, 299] on div "фортепіано" at bounding box center [865, 288] width 315 height 21
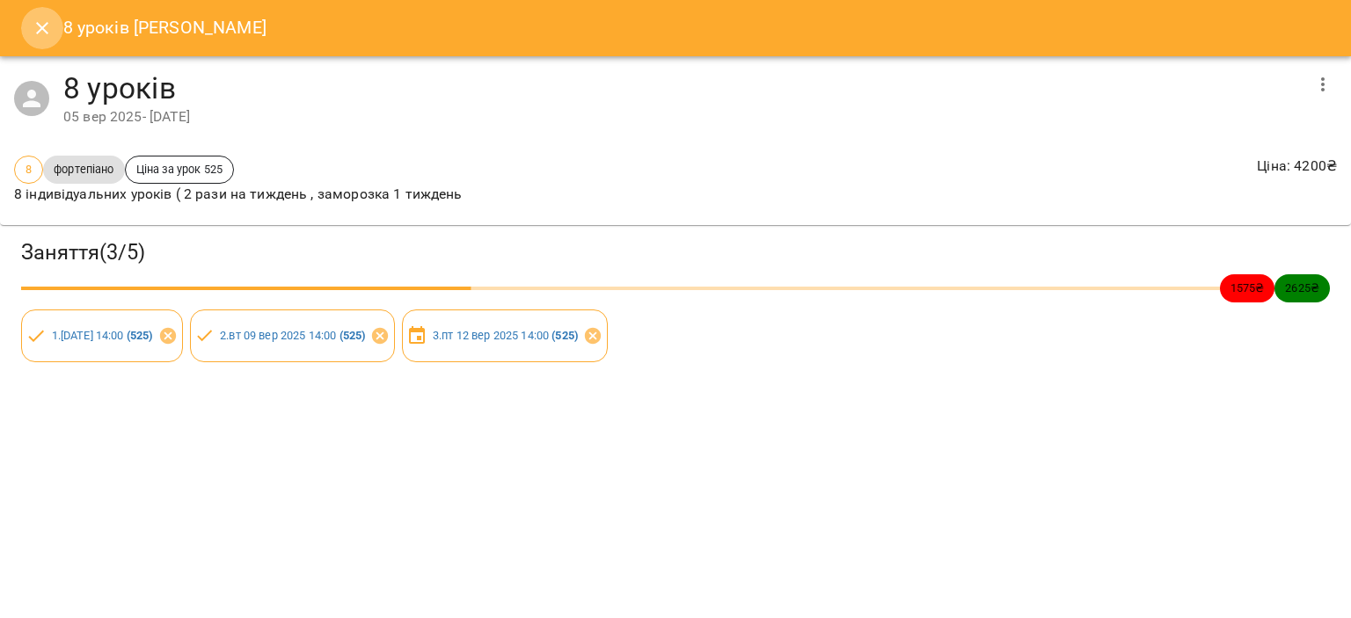
click at [35, 20] on icon "Close" at bounding box center [42, 28] width 21 height 21
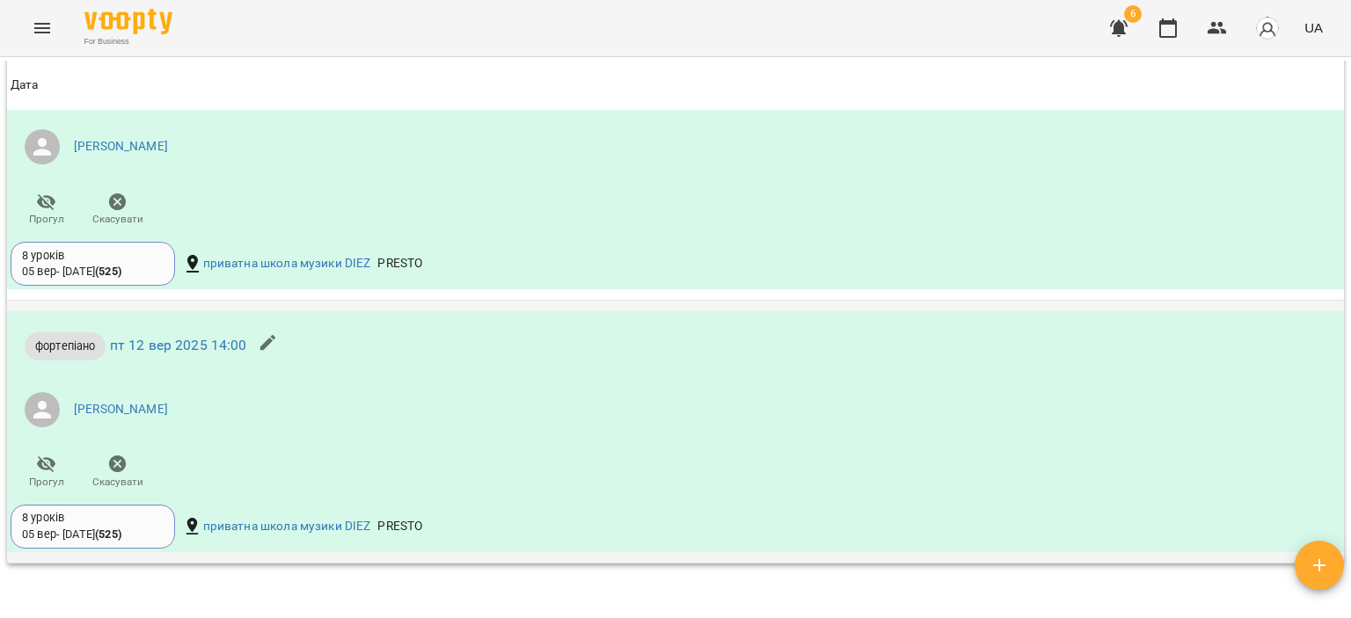
scroll to position [1340, 0]
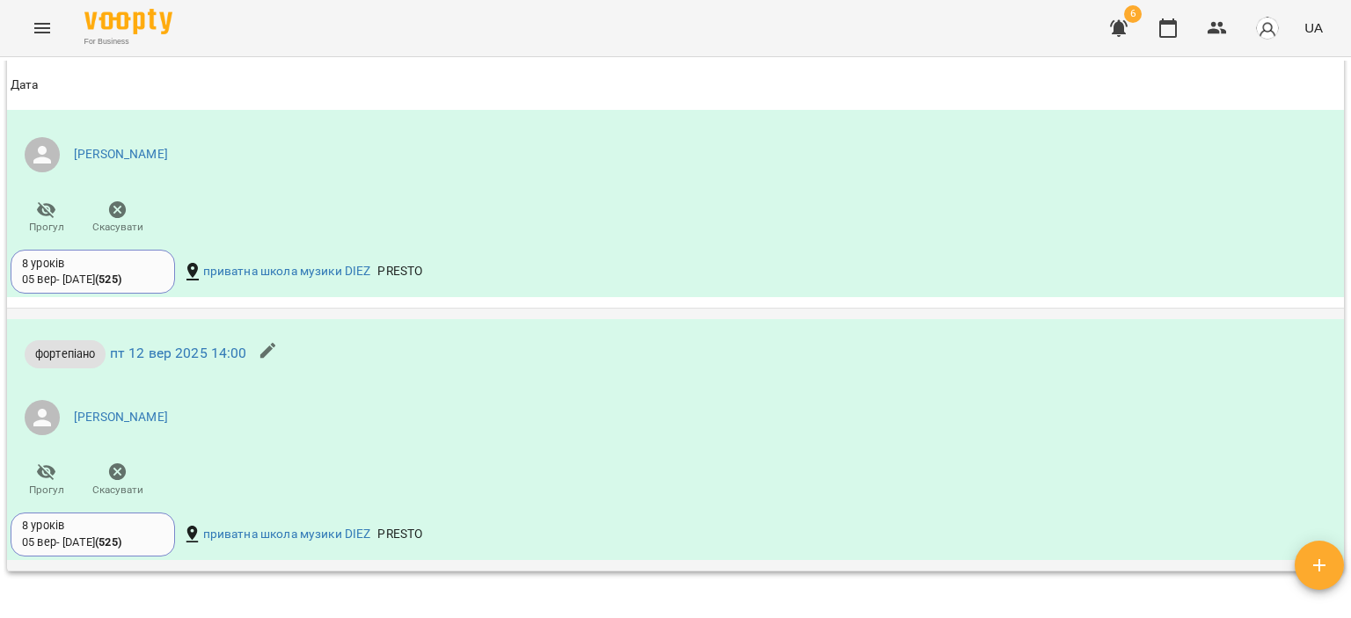
click at [172, 507] on div "8 уроків [DATE] - [DATE] ( 525 ) приватна школа музики DIEZ PRESTO" at bounding box center [453, 533] width 884 height 55
click at [140, 548] on div "8 уроків [DATE] - [DATE] ( 525 )" at bounding box center [93, 534] width 142 height 33
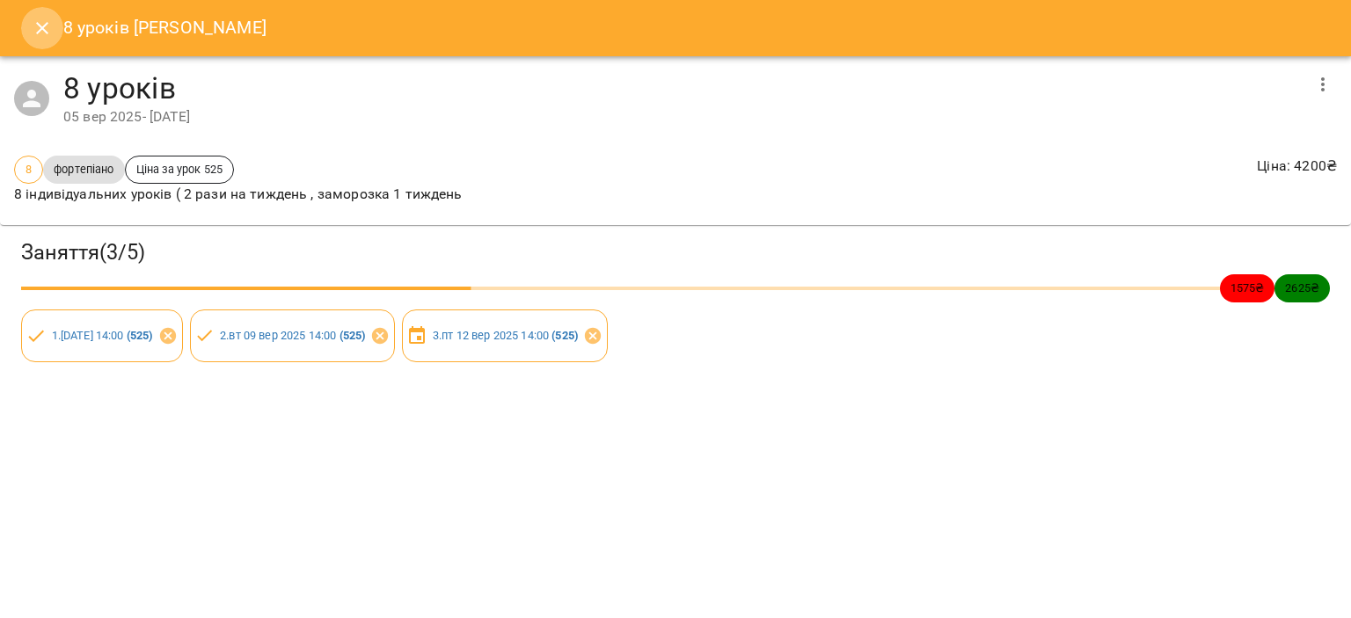
click at [48, 40] on button "Close" at bounding box center [42, 28] width 42 height 42
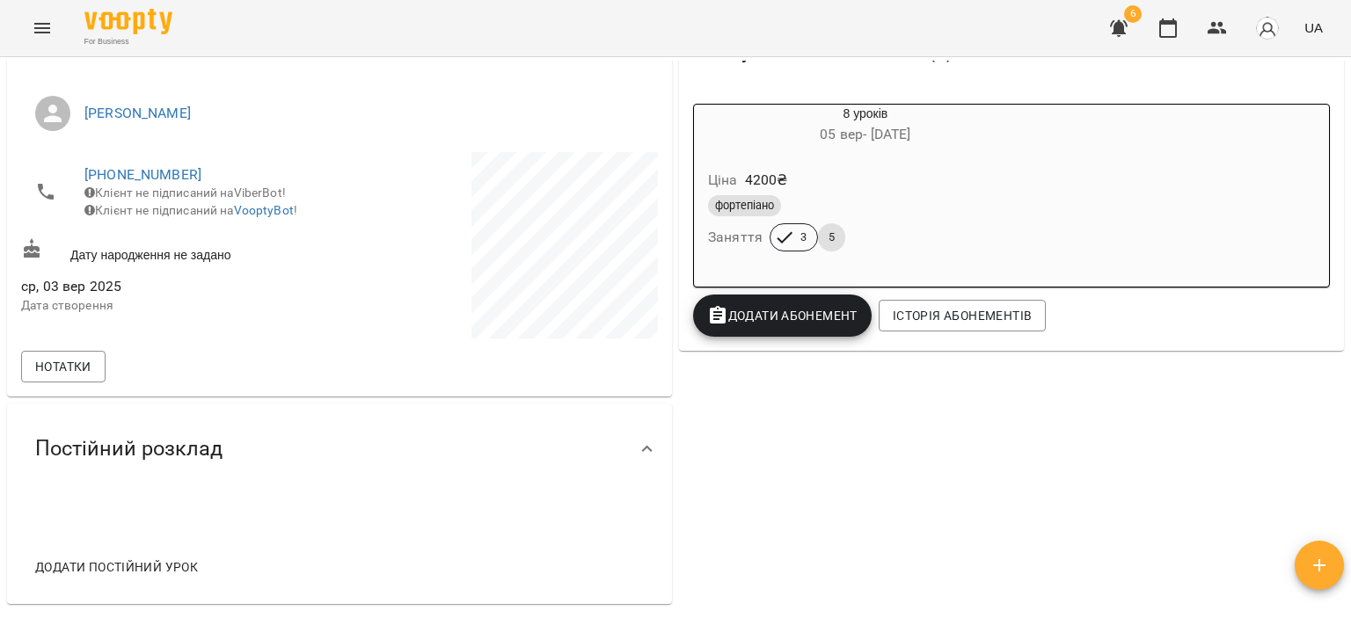
scroll to position [0, 0]
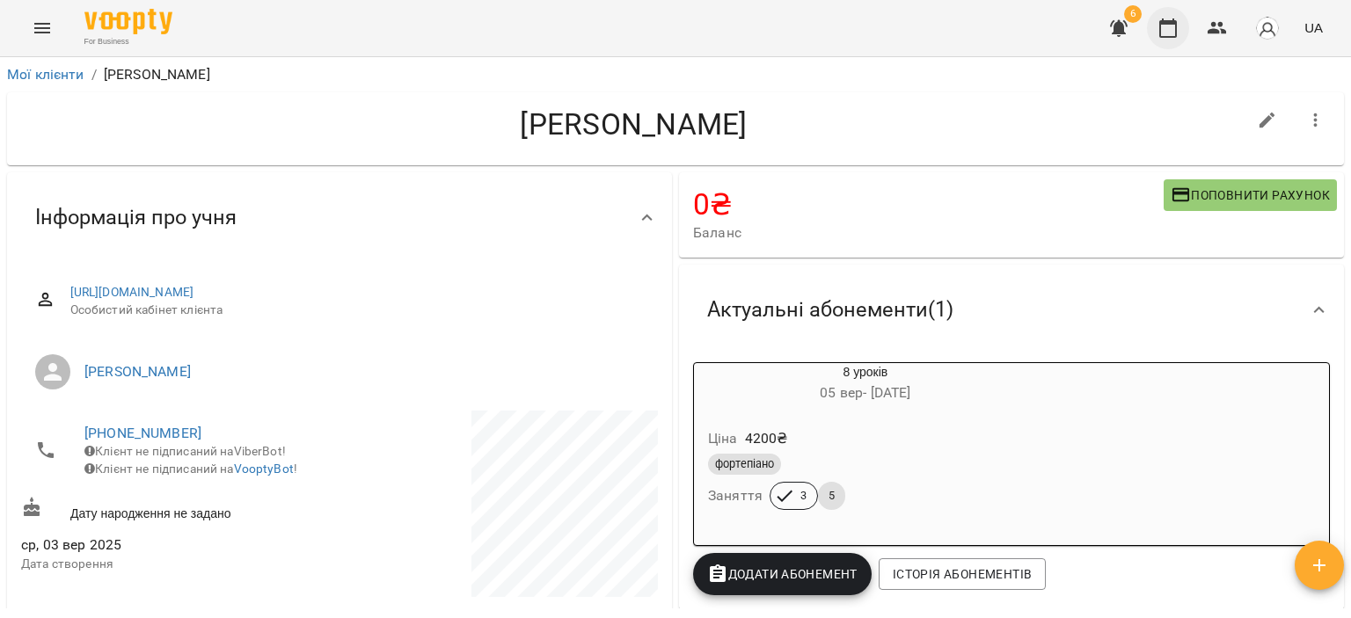
click at [1163, 27] on icon "button" at bounding box center [1168, 28] width 21 height 21
